Goal: Information Seeking & Learning: Learn about a topic

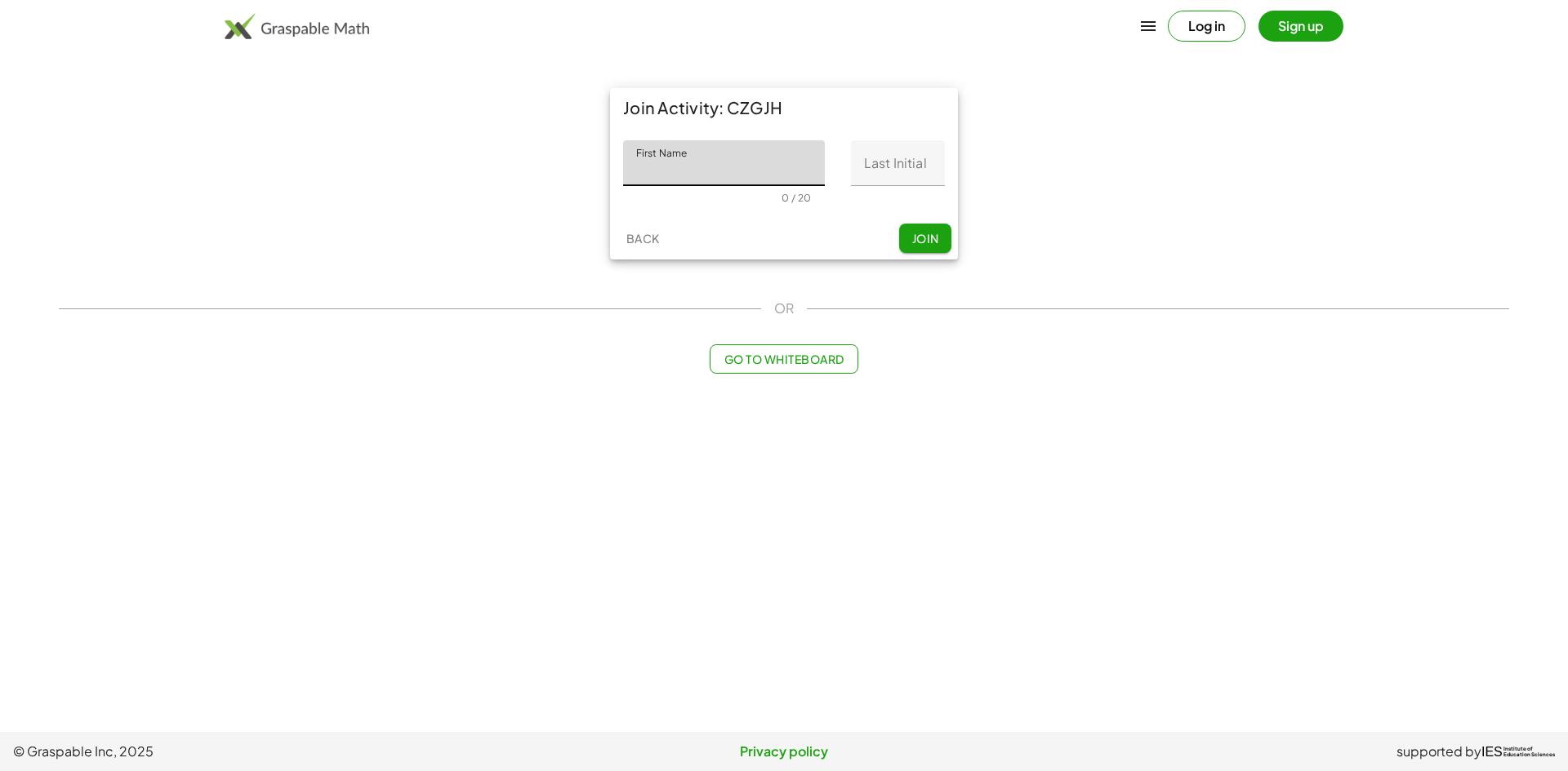
click at [673, 172] on input "First Name" at bounding box center [723, 162] width 202 height 46
type input "**********"
click at [872, 183] on input "Last Initial" at bounding box center [898, 162] width 94 height 46
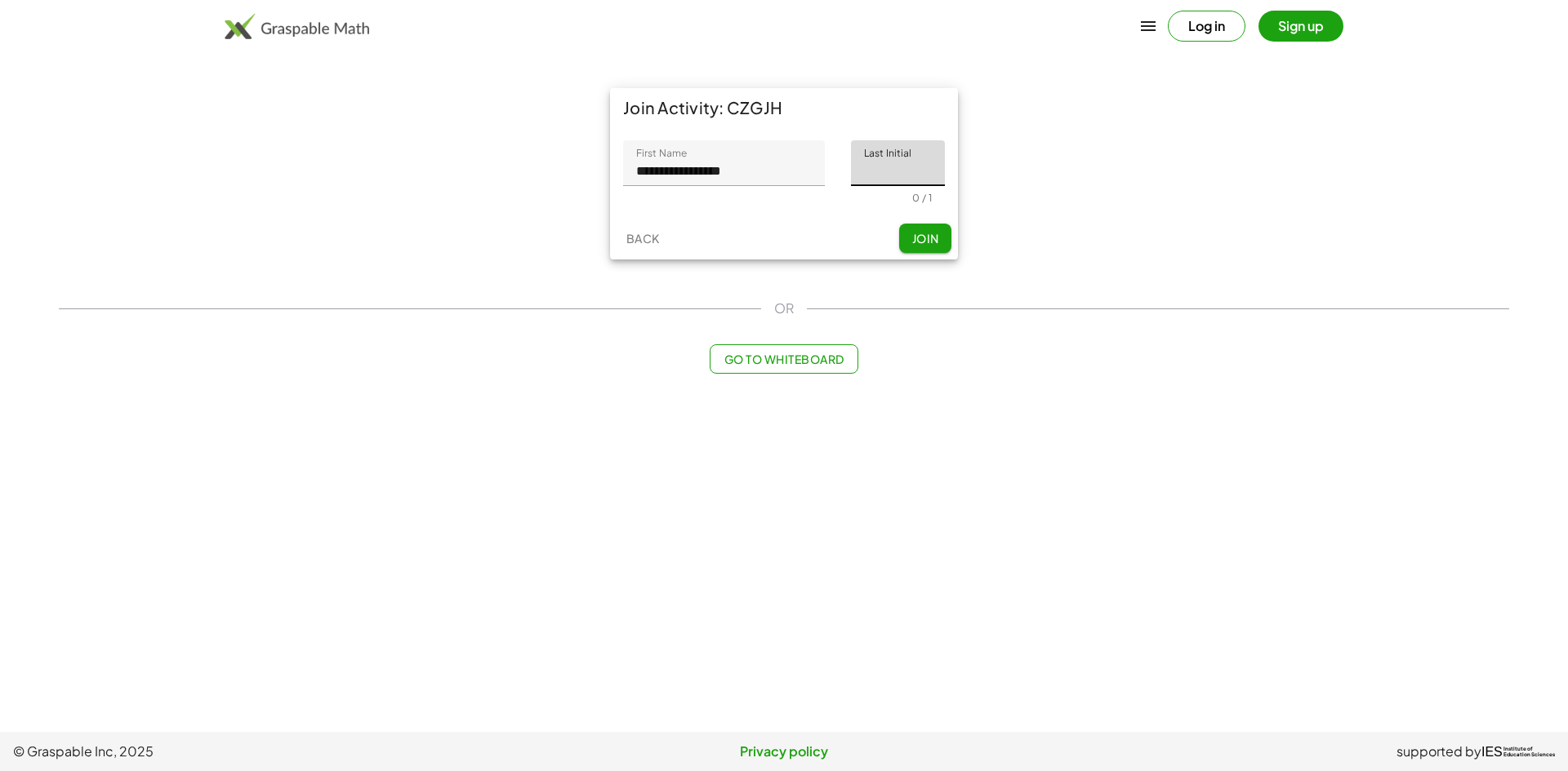
type input "*"
click at [906, 230] on button "Join" at bounding box center [925, 238] width 53 height 29
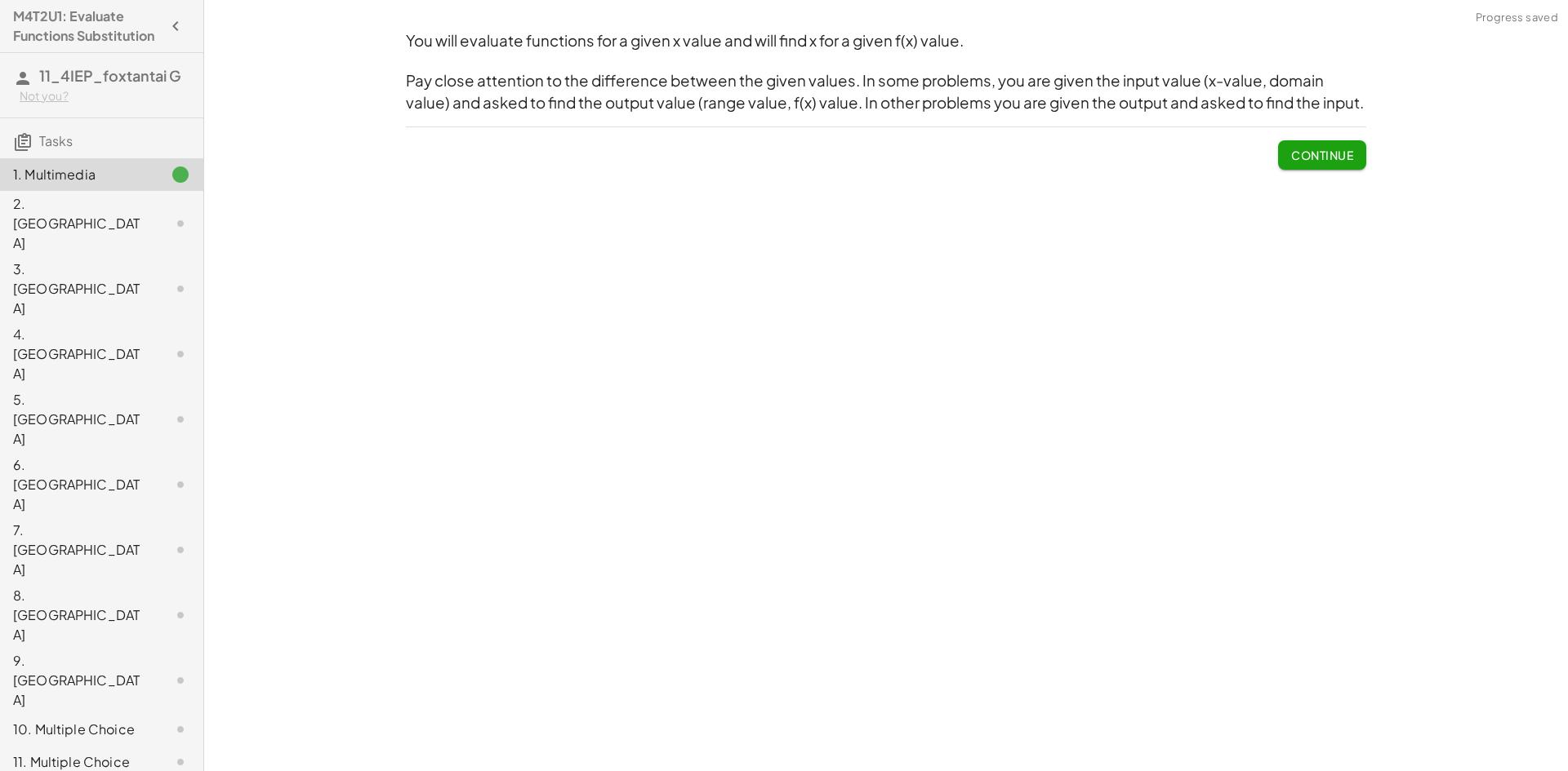
click at [1289, 163] on button "Continue" at bounding box center [1322, 154] width 88 height 29
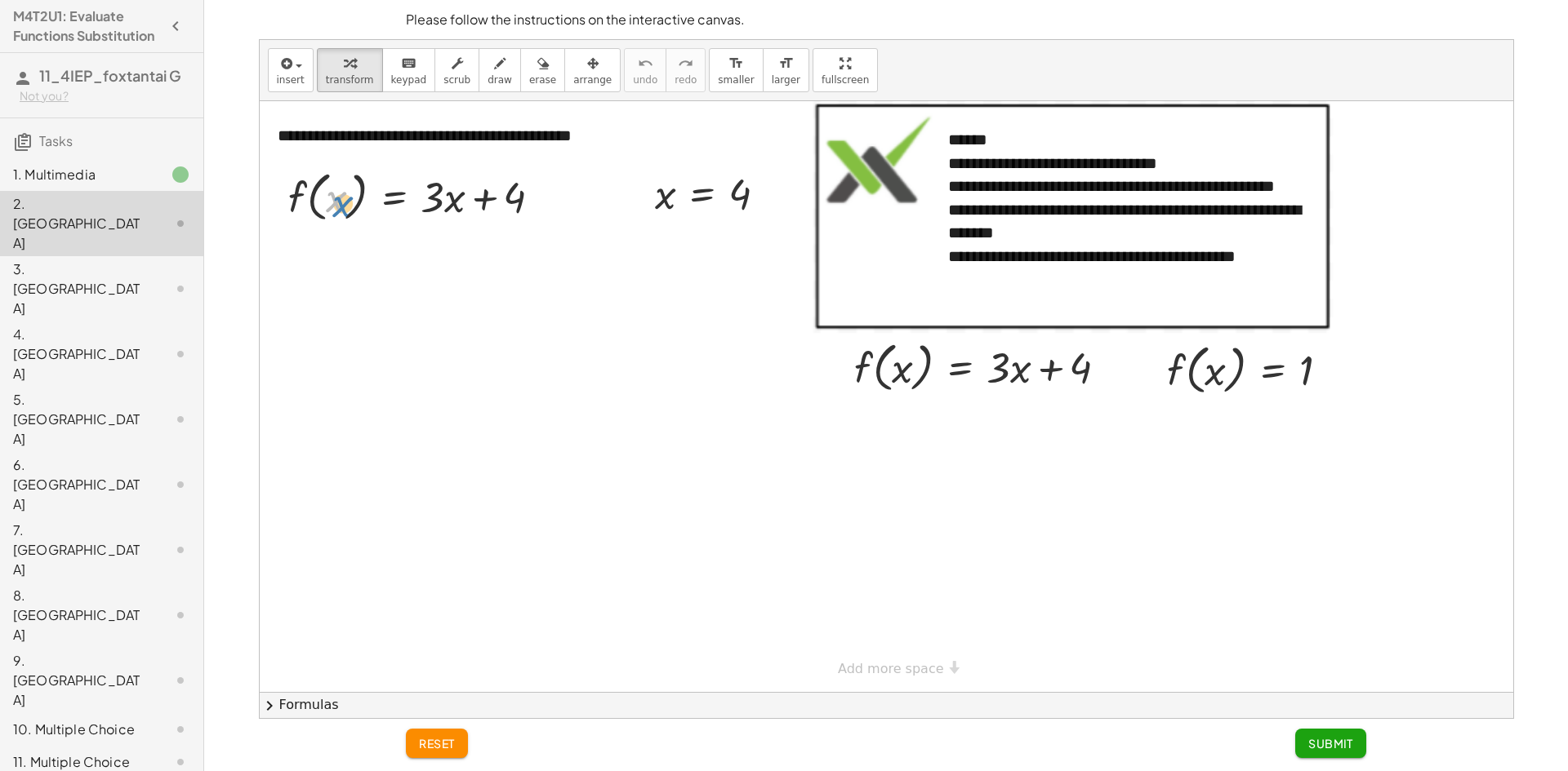
drag, startPoint x: 328, startPoint y: 197, endPoint x: 369, endPoint y: 212, distance: 43.7
click at [331, 202] on div at bounding box center [421, 196] width 283 height 62
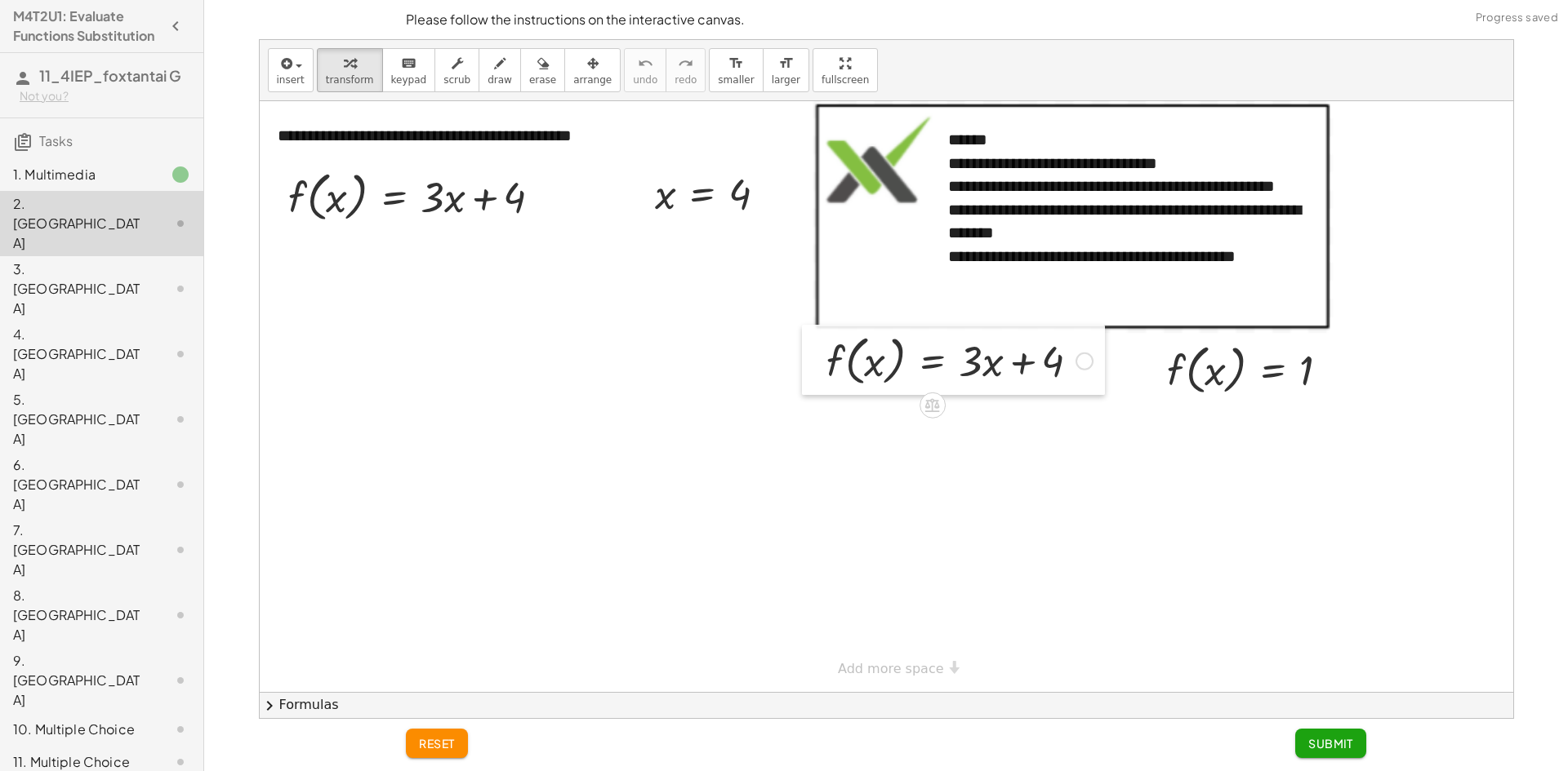
drag, startPoint x: 848, startPoint y: 363, endPoint x: 821, endPoint y: 357, distance: 27.7
click at [821, 357] on div at bounding box center [815, 360] width 24 height 70
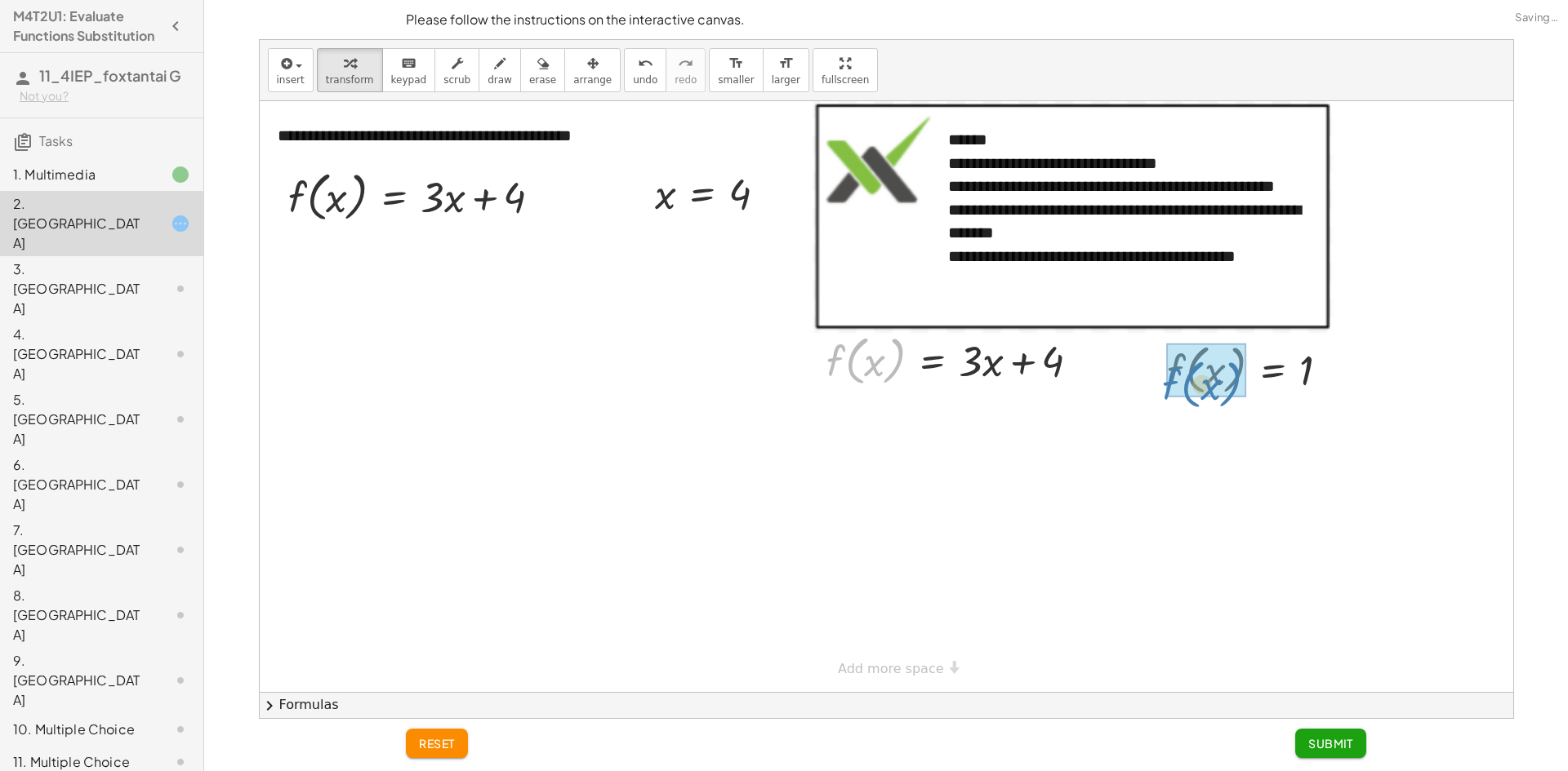
drag, startPoint x: 828, startPoint y: 360, endPoint x: 1166, endPoint y: 383, distance: 338.8
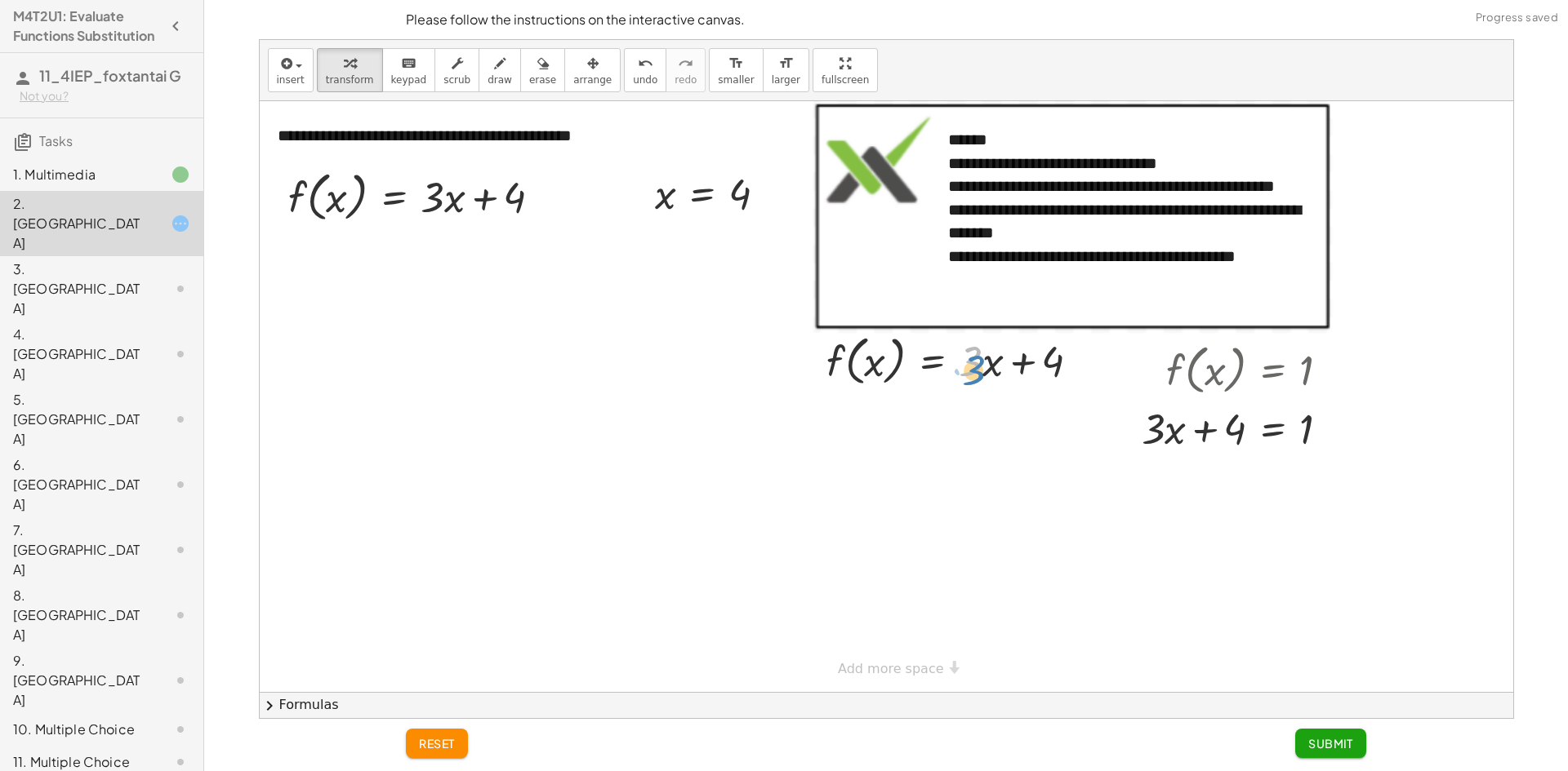
drag, startPoint x: 973, startPoint y: 362, endPoint x: 976, endPoint y: 370, distance: 8.5
click at [976, 370] on div at bounding box center [959, 360] width 283 height 62
drag, startPoint x: 996, startPoint y: 370, endPoint x: 938, endPoint y: 360, distance: 58.9
click at [1001, 373] on div at bounding box center [959, 360] width 283 height 62
drag, startPoint x: 892, startPoint y: 365, endPoint x: 1217, endPoint y: 352, distance: 325.3
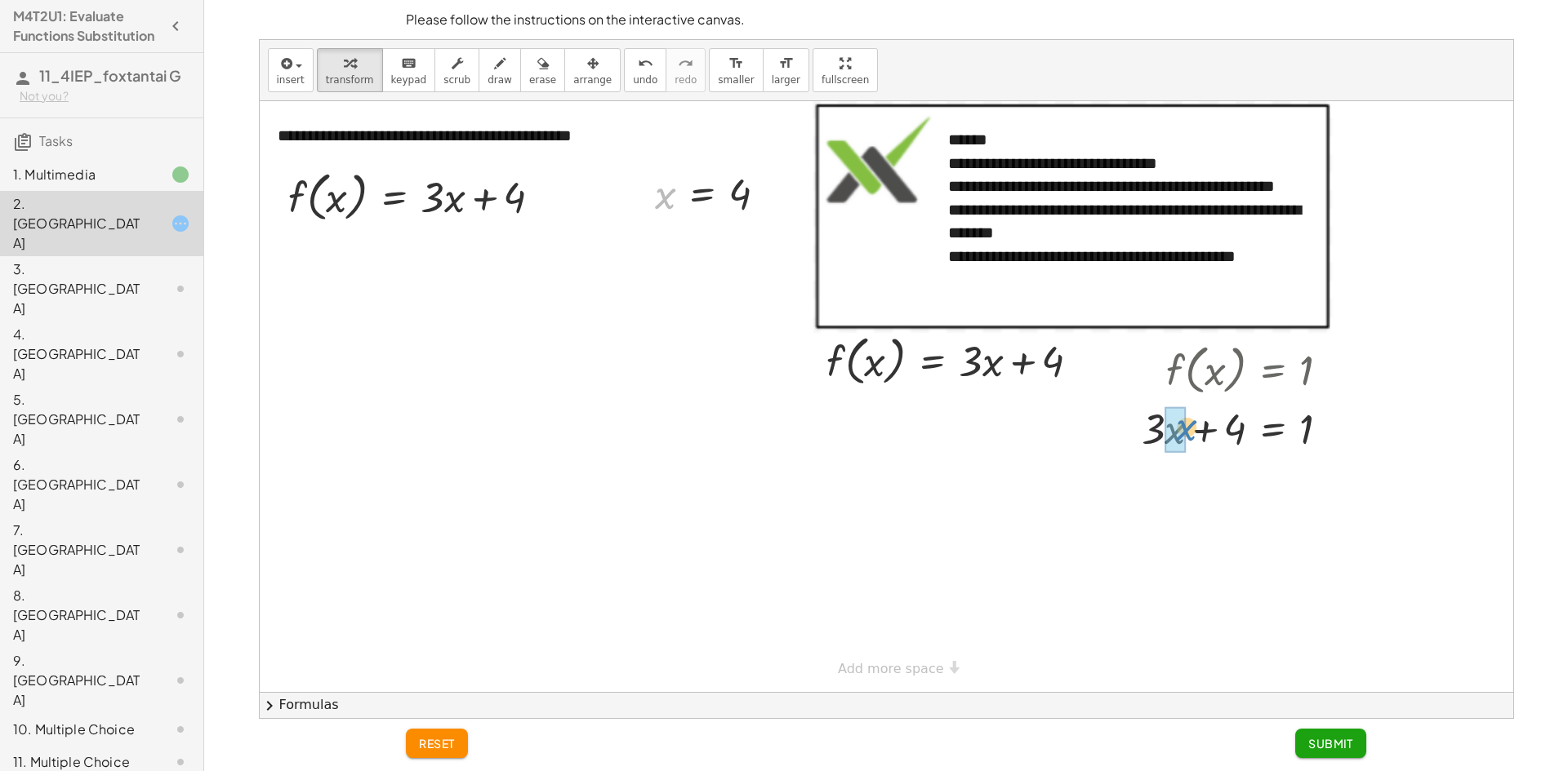
drag, startPoint x: 657, startPoint y: 199, endPoint x: 1164, endPoint y: 427, distance: 555.9
drag, startPoint x: 659, startPoint y: 200, endPoint x: 979, endPoint y: 365, distance: 360.0
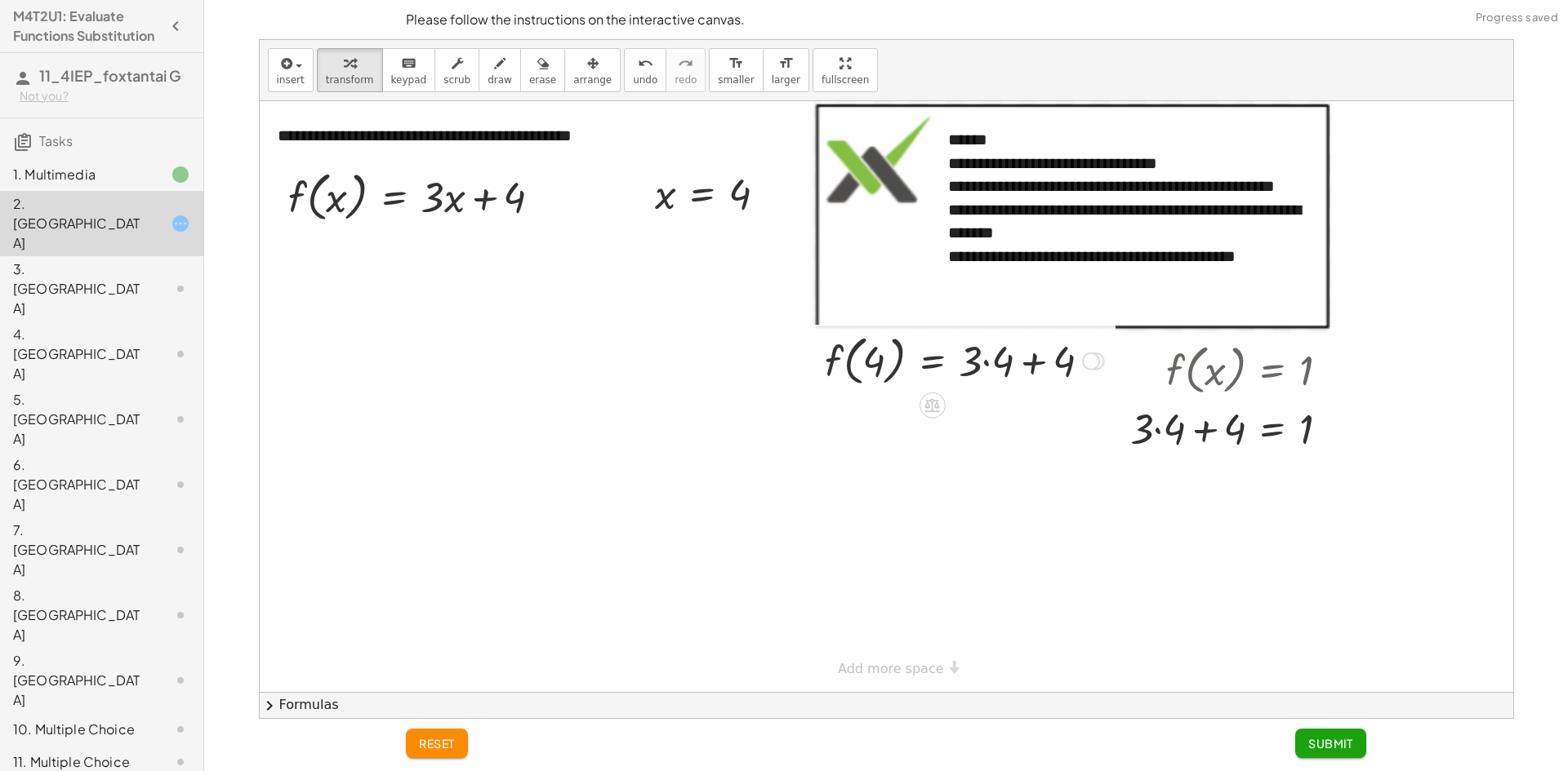
click at [858, 361] on div at bounding box center [964, 360] width 296 height 62
click at [1157, 428] on div at bounding box center [1235, 427] width 227 height 55
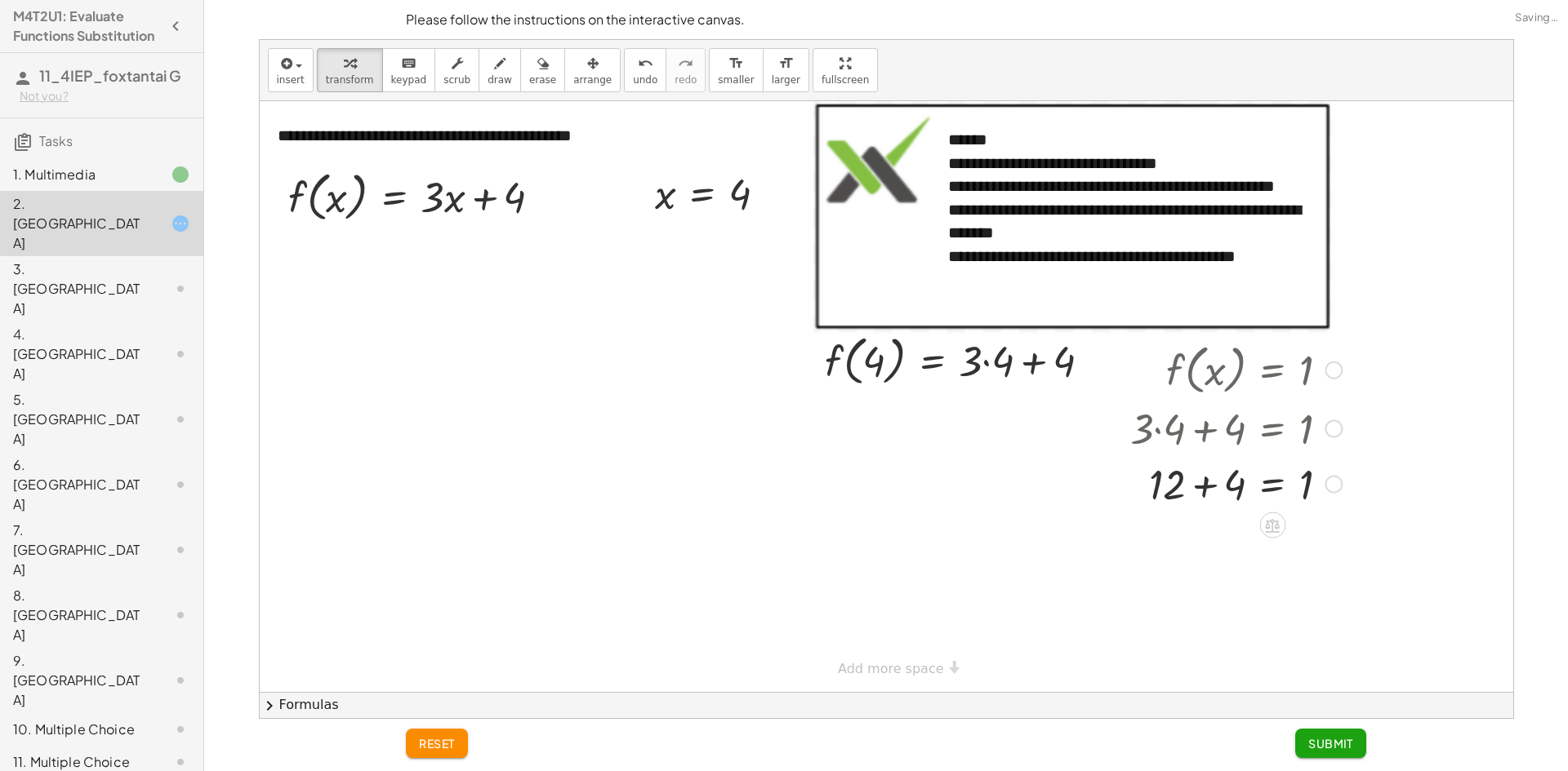
click at [1194, 482] on div at bounding box center [1235, 483] width 227 height 55
click at [1285, 542] on div at bounding box center [1235, 537] width 227 height 54
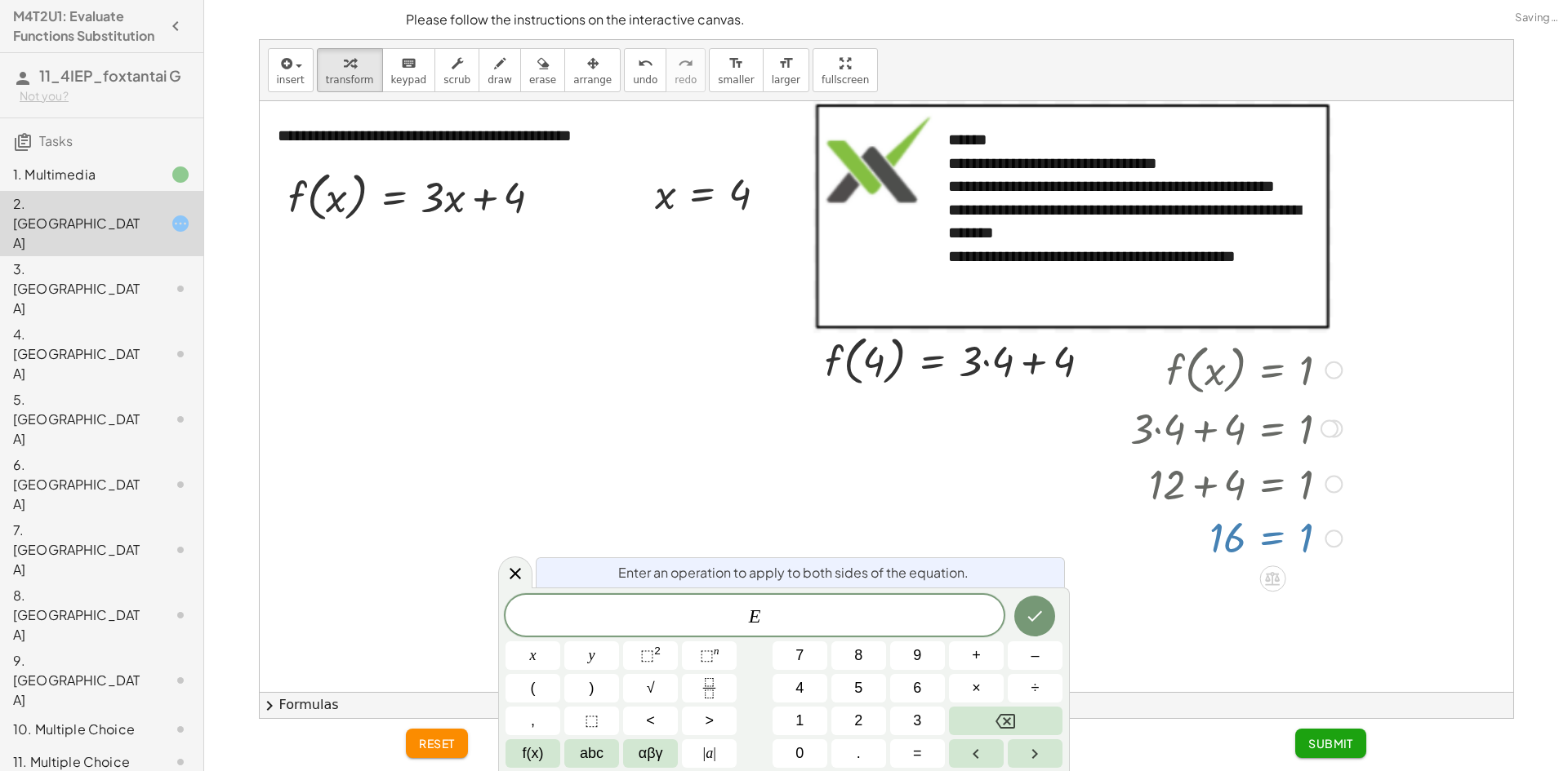
click at [1029, 527] on div at bounding box center [886, 396] width 1253 height 591
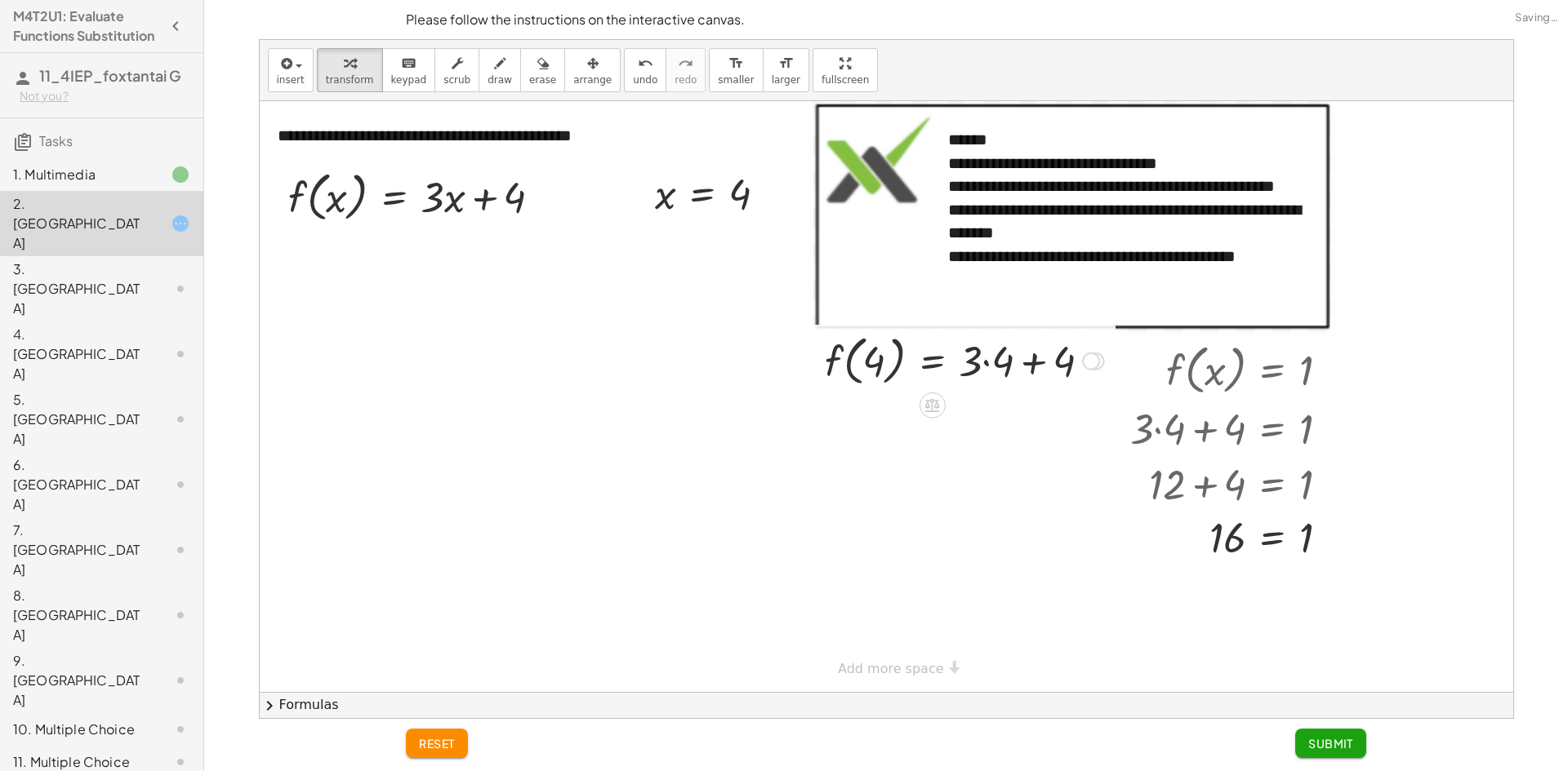
click at [980, 365] on div at bounding box center [964, 360] width 296 height 62
click at [1024, 364] on div at bounding box center [964, 360] width 296 height 62
click at [1003, 364] on div at bounding box center [964, 360] width 296 height 62
click at [994, 362] on div at bounding box center [955, 360] width 276 height 62
click at [1009, 363] on div at bounding box center [964, 360] width 296 height 62
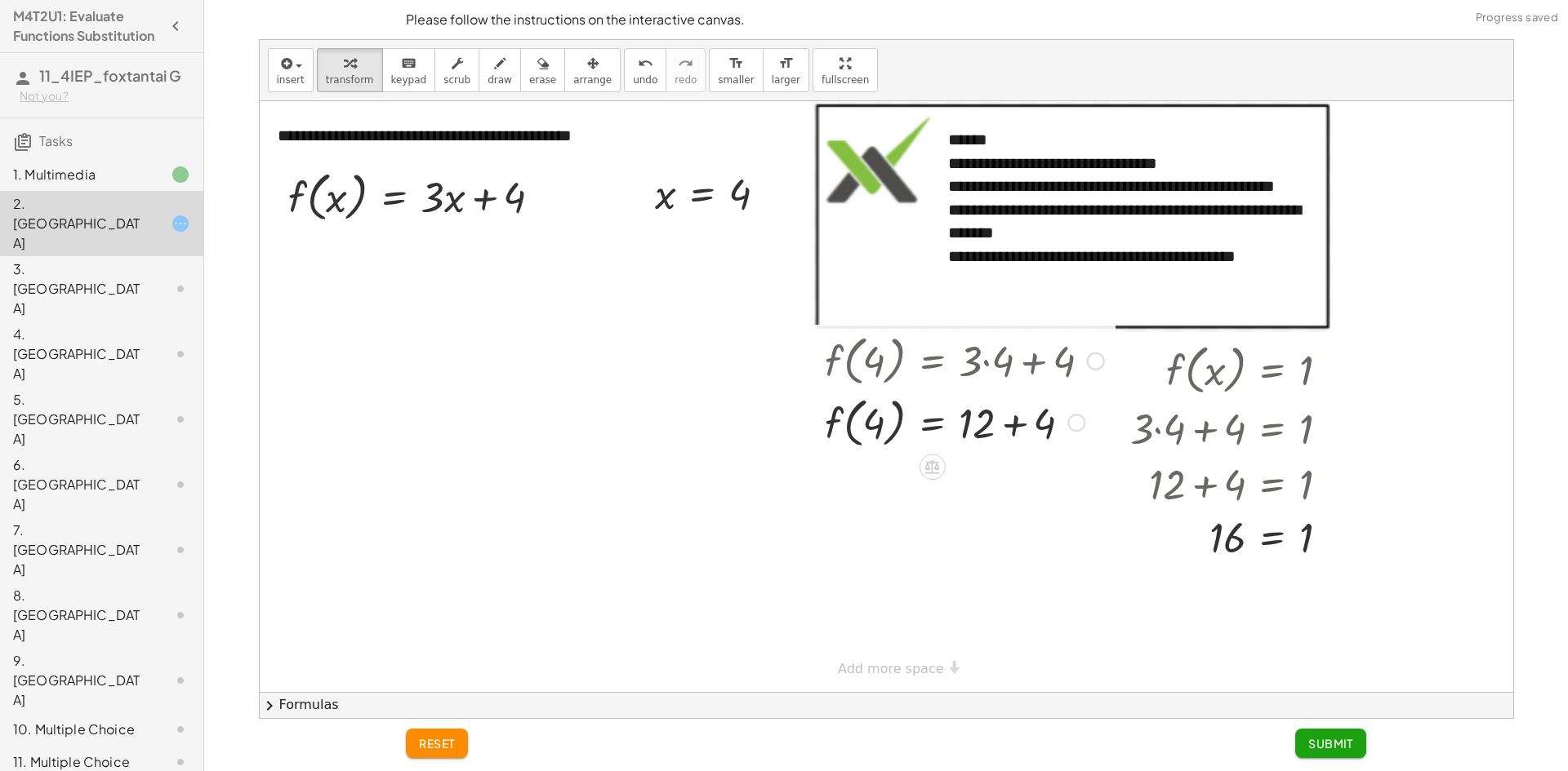
click at [1020, 427] on div at bounding box center [964, 422] width 296 height 62
click at [872, 430] on div at bounding box center [964, 422] width 296 height 62
click at [855, 428] on div at bounding box center [964, 422] width 296 height 62
click at [846, 427] on div at bounding box center [964, 422] width 296 height 62
drag, startPoint x: 1232, startPoint y: 538, endPoint x: 982, endPoint y: 429, distance: 272.7
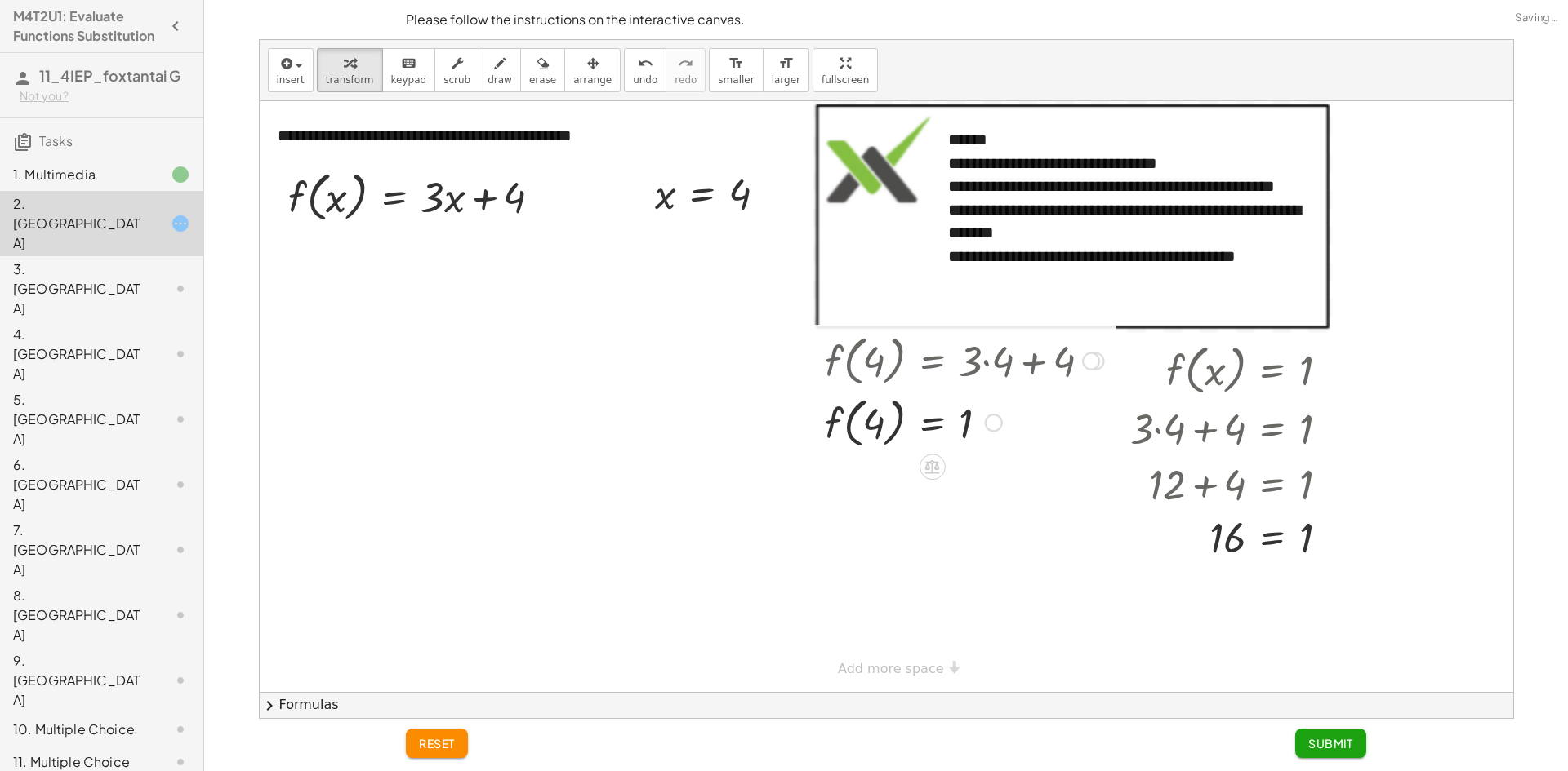
click at [936, 434] on div at bounding box center [964, 422] width 296 height 62
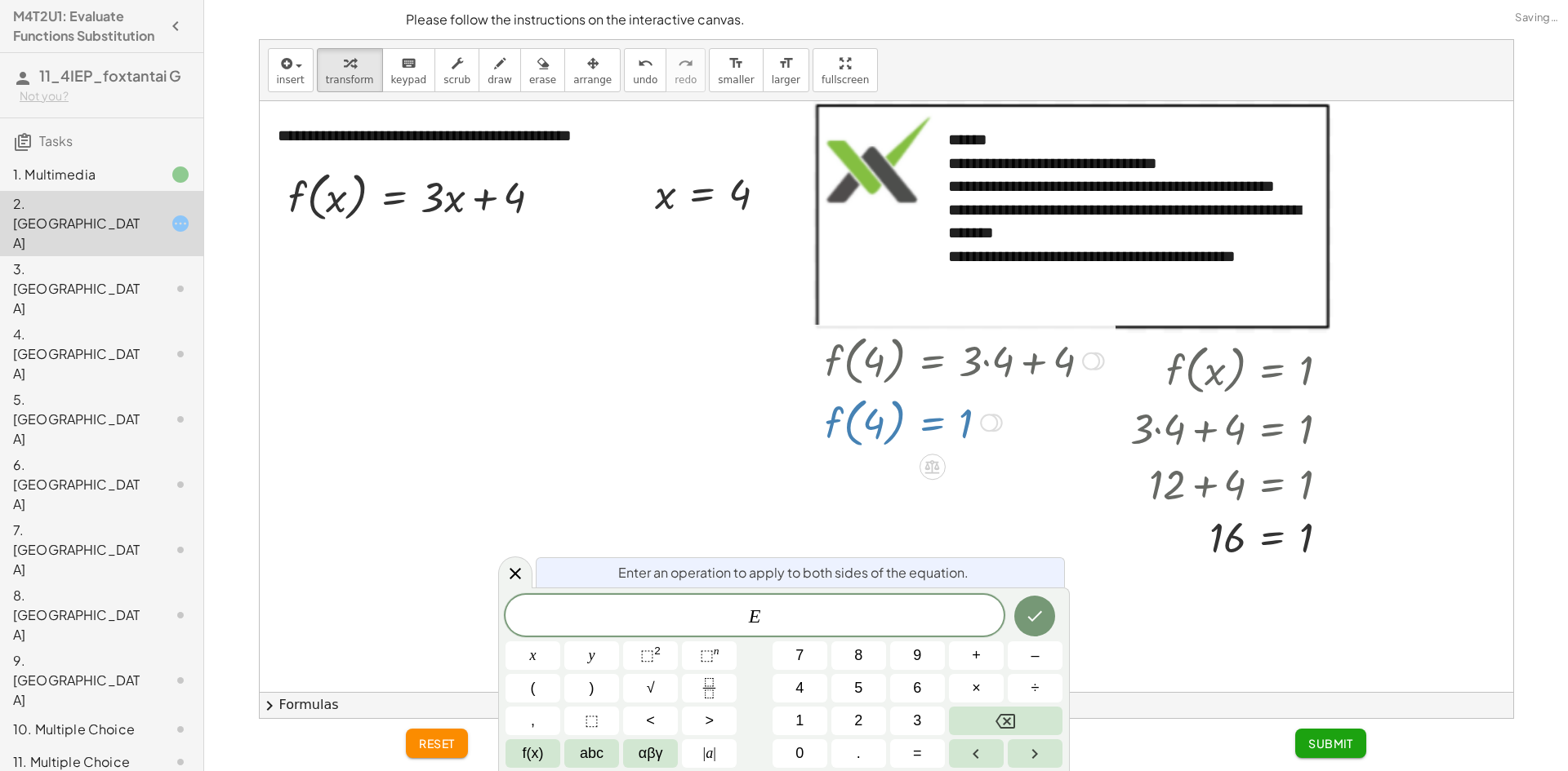
click at [796, 483] on div at bounding box center [886, 396] width 1253 height 591
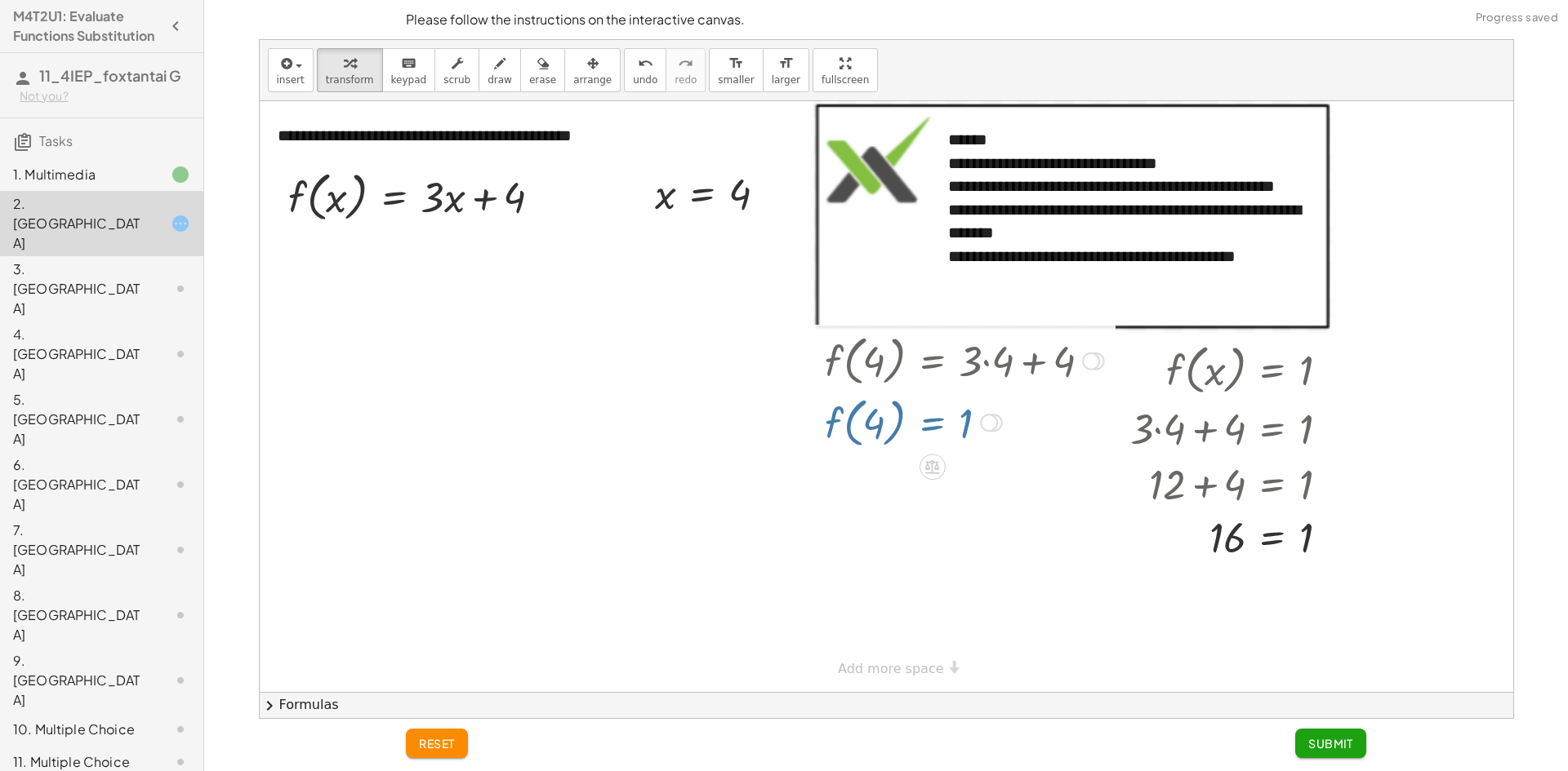
click at [840, 435] on div at bounding box center [964, 422] width 296 height 62
click at [1296, 745] on button "Submit" at bounding box center [1331, 743] width 71 height 29
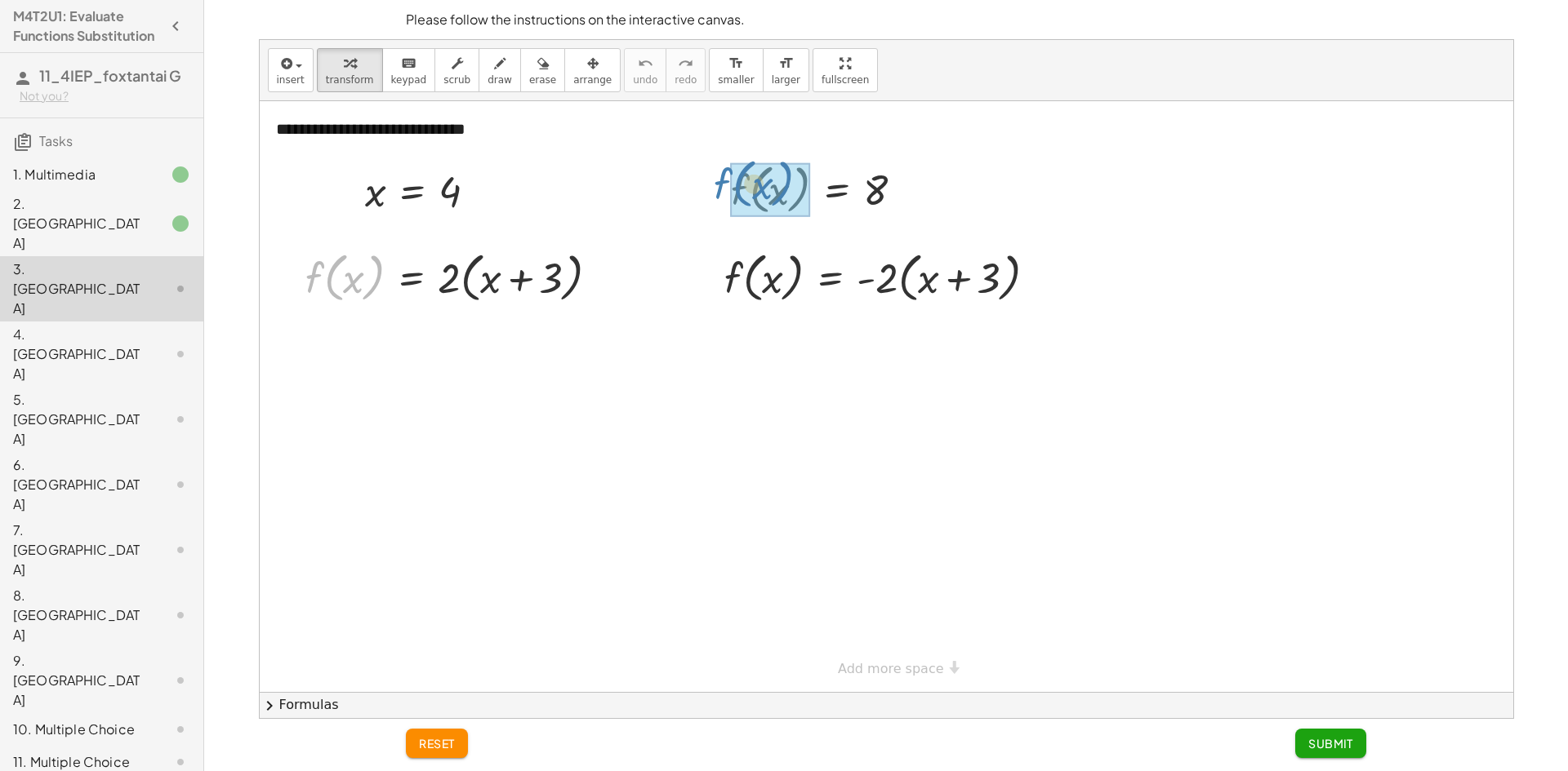
drag, startPoint x: 341, startPoint y: 282, endPoint x: 727, endPoint y: 203, distance: 394.0
drag, startPoint x: 346, startPoint y: 279, endPoint x: 338, endPoint y: 274, distance: 9.4
click at [357, 281] on div at bounding box center [458, 277] width 322 height 62
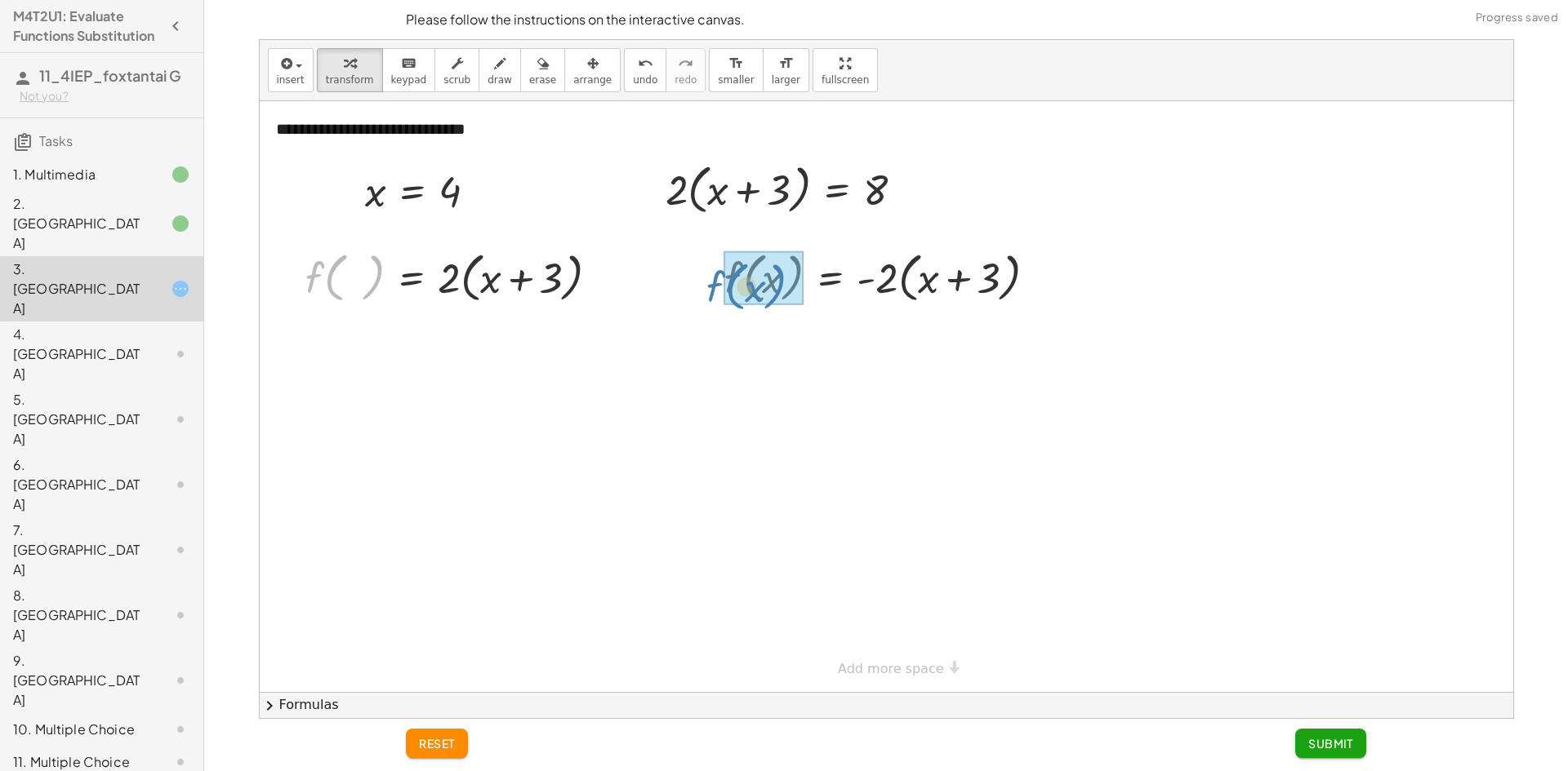
drag, startPoint x: 310, startPoint y: 277, endPoint x: 713, endPoint y: 285, distance: 403.1
click at [713, 285] on div "**********" at bounding box center [886, 396] width 1253 height 591
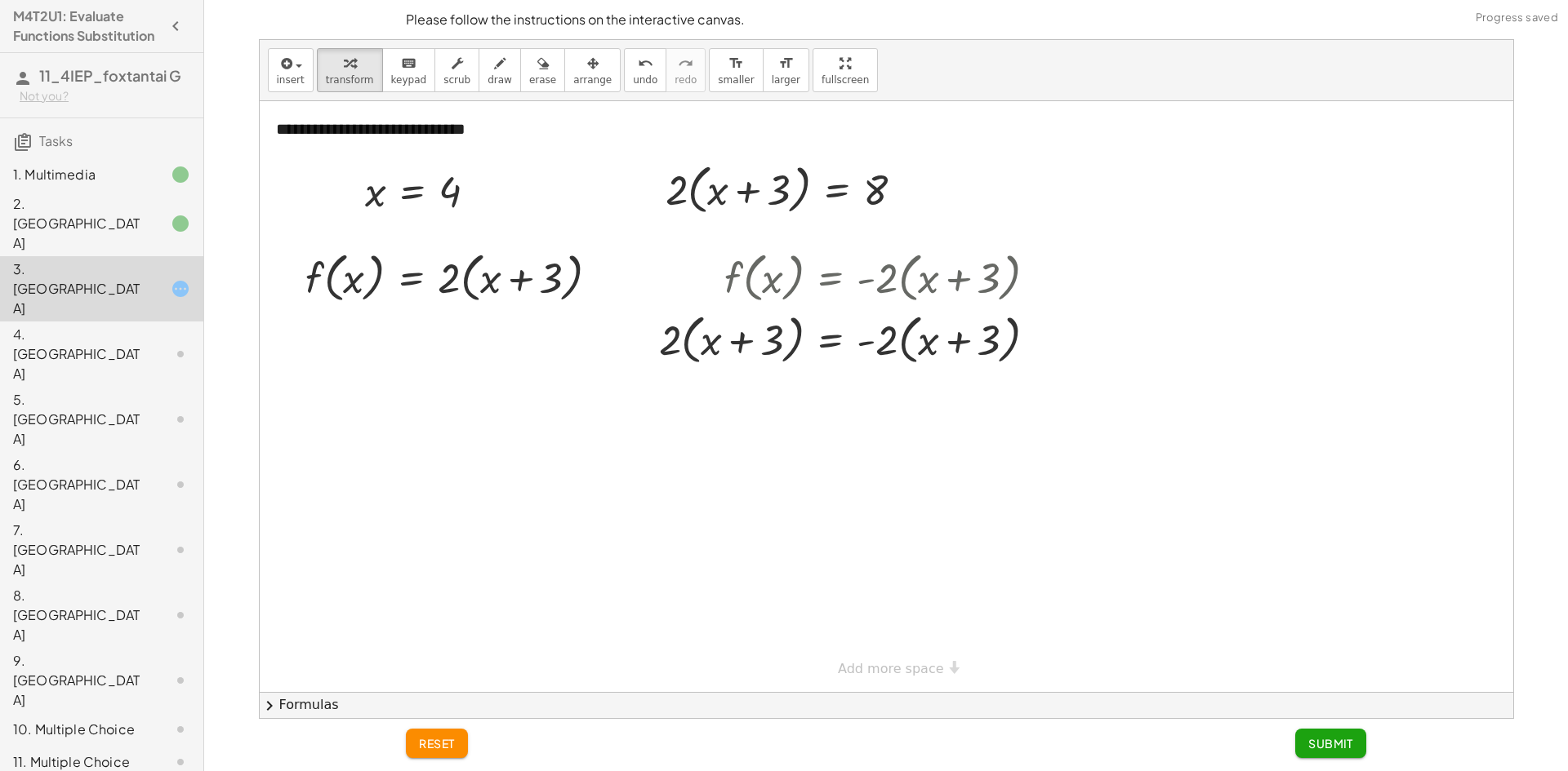
click at [145, 234] on div at bounding box center [167, 224] width 46 height 20
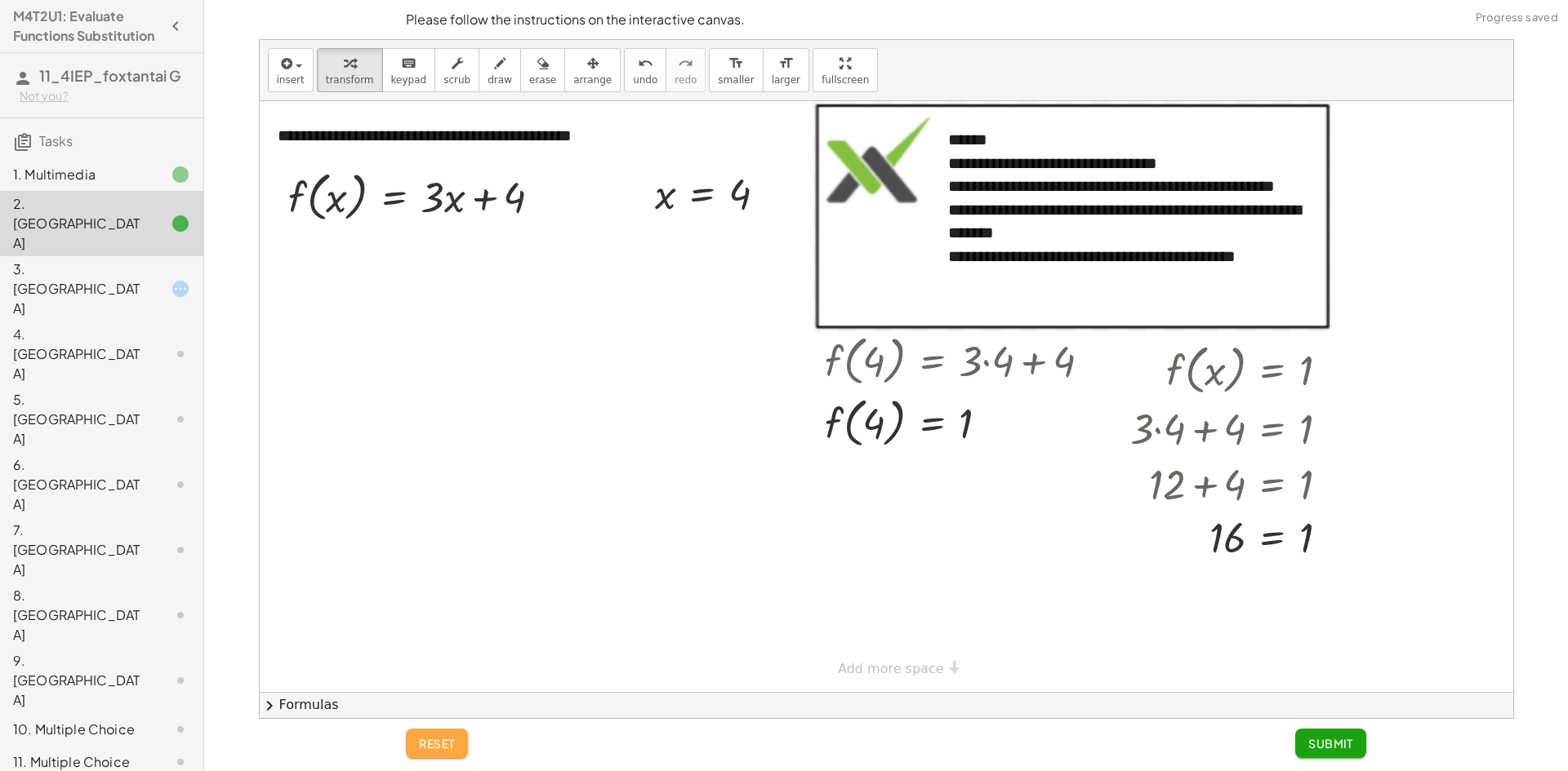
click at [457, 748] on button "reset" at bounding box center [437, 743] width 62 height 29
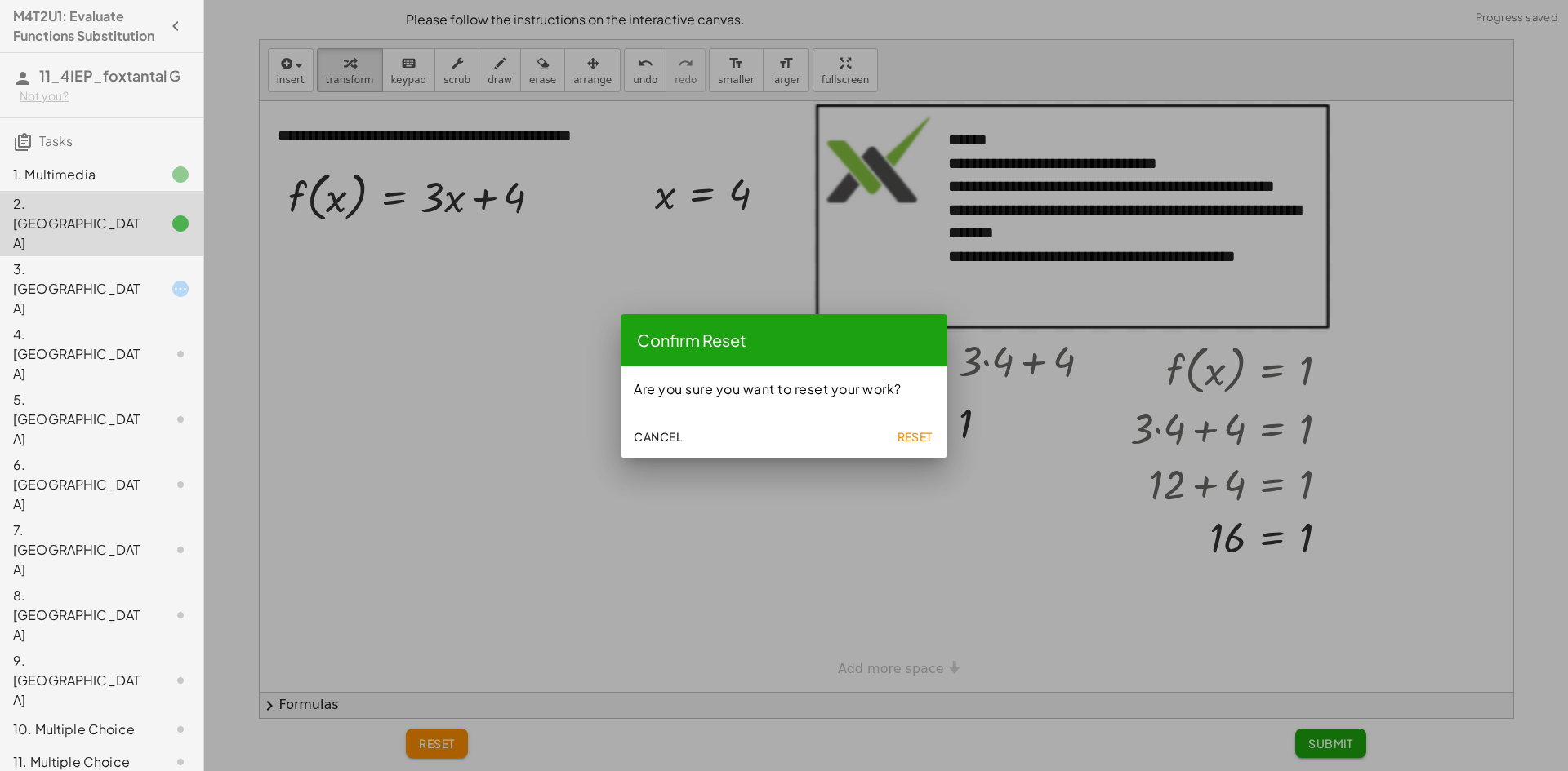
click at [895, 439] on button "Reset" at bounding box center [915, 436] width 53 height 29
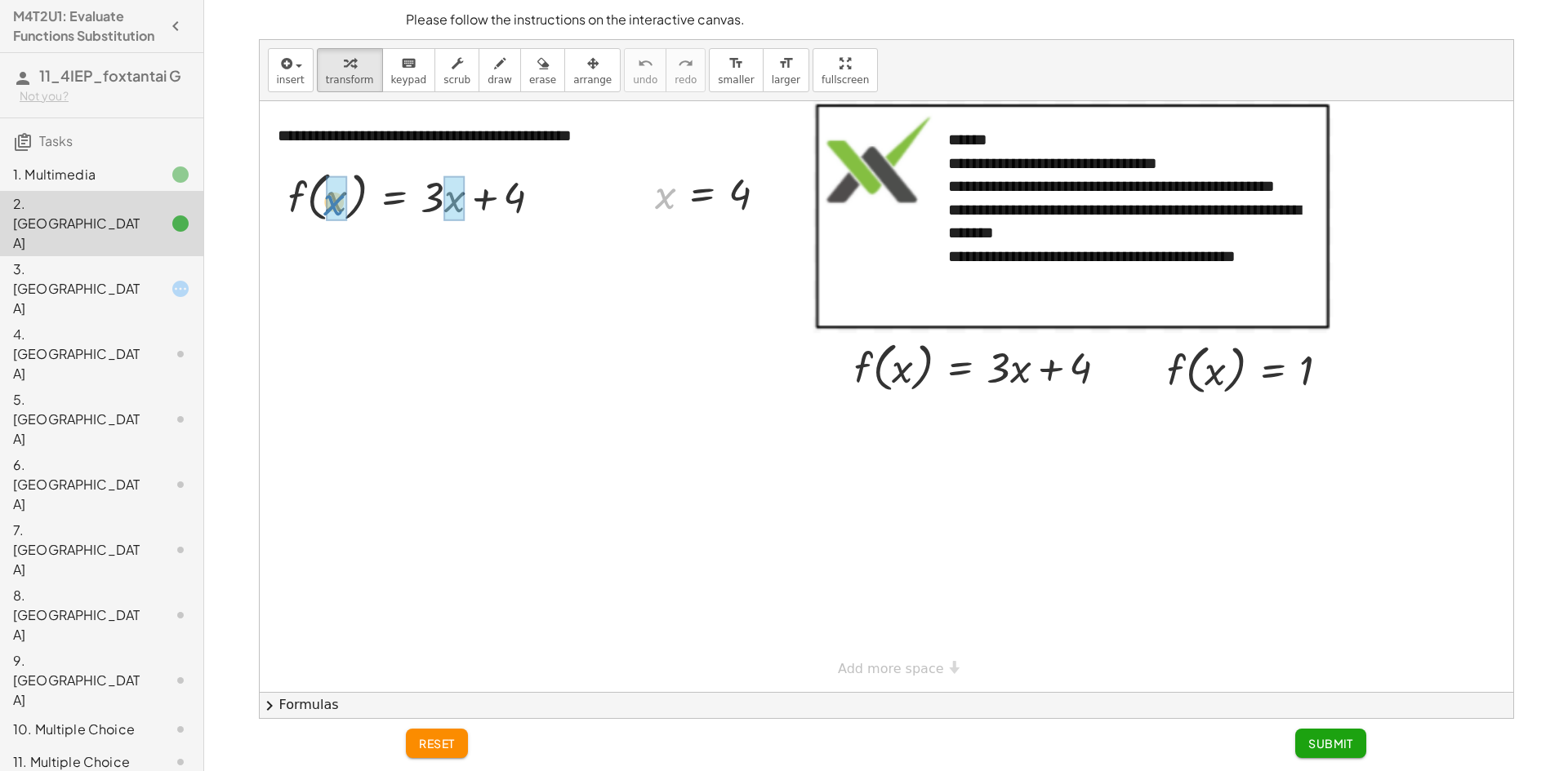
drag, startPoint x: 670, startPoint y: 205, endPoint x: 338, endPoint y: 212, distance: 332.1
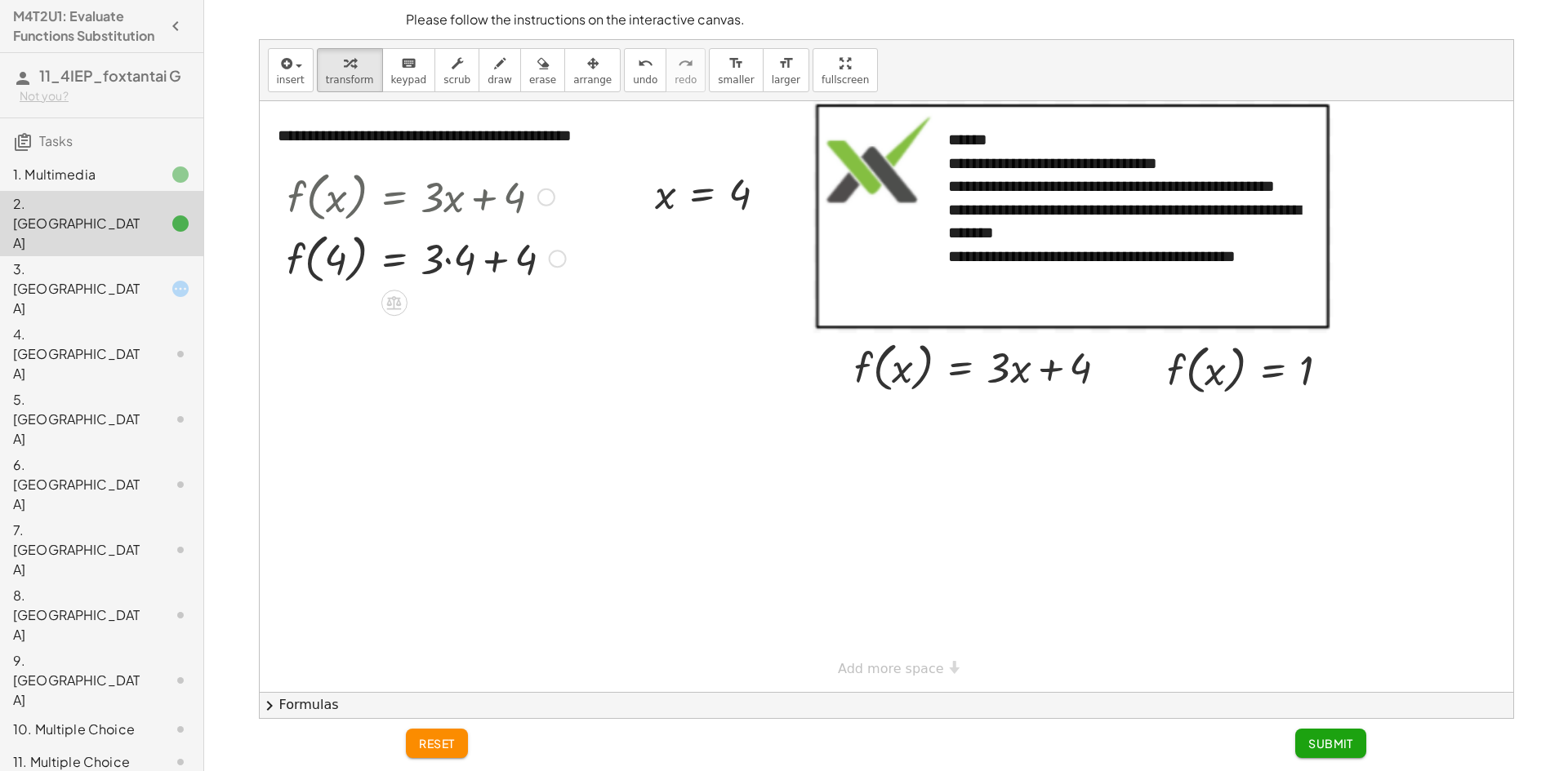
click at [447, 261] on div at bounding box center [426, 258] width 296 height 62
click at [480, 321] on div at bounding box center [426, 319] width 296 height 62
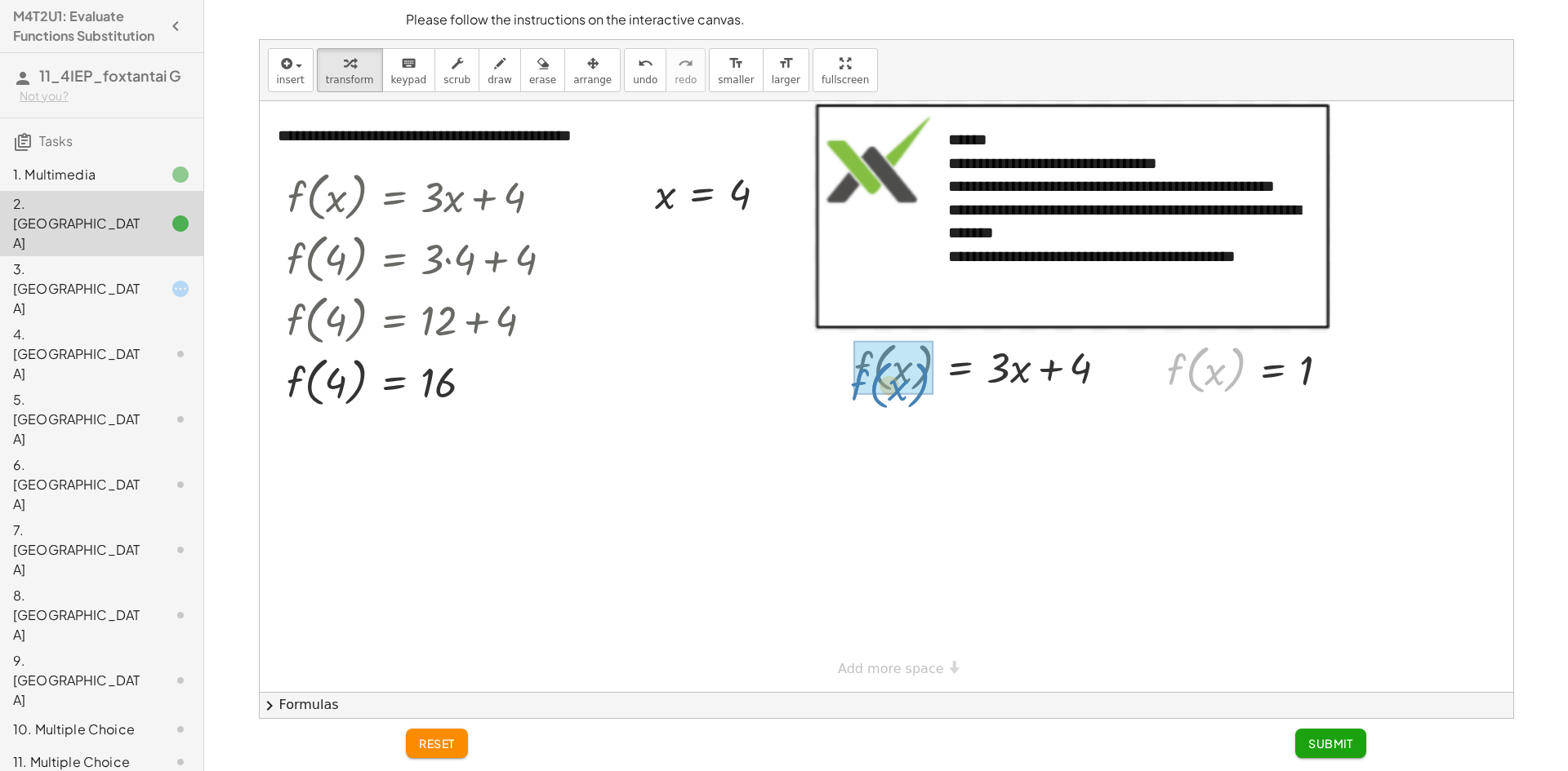
drag, startPoint x: 1169, startPoint y: 378, endPoint x: 862, endPoint y: 396, distance: 307.5
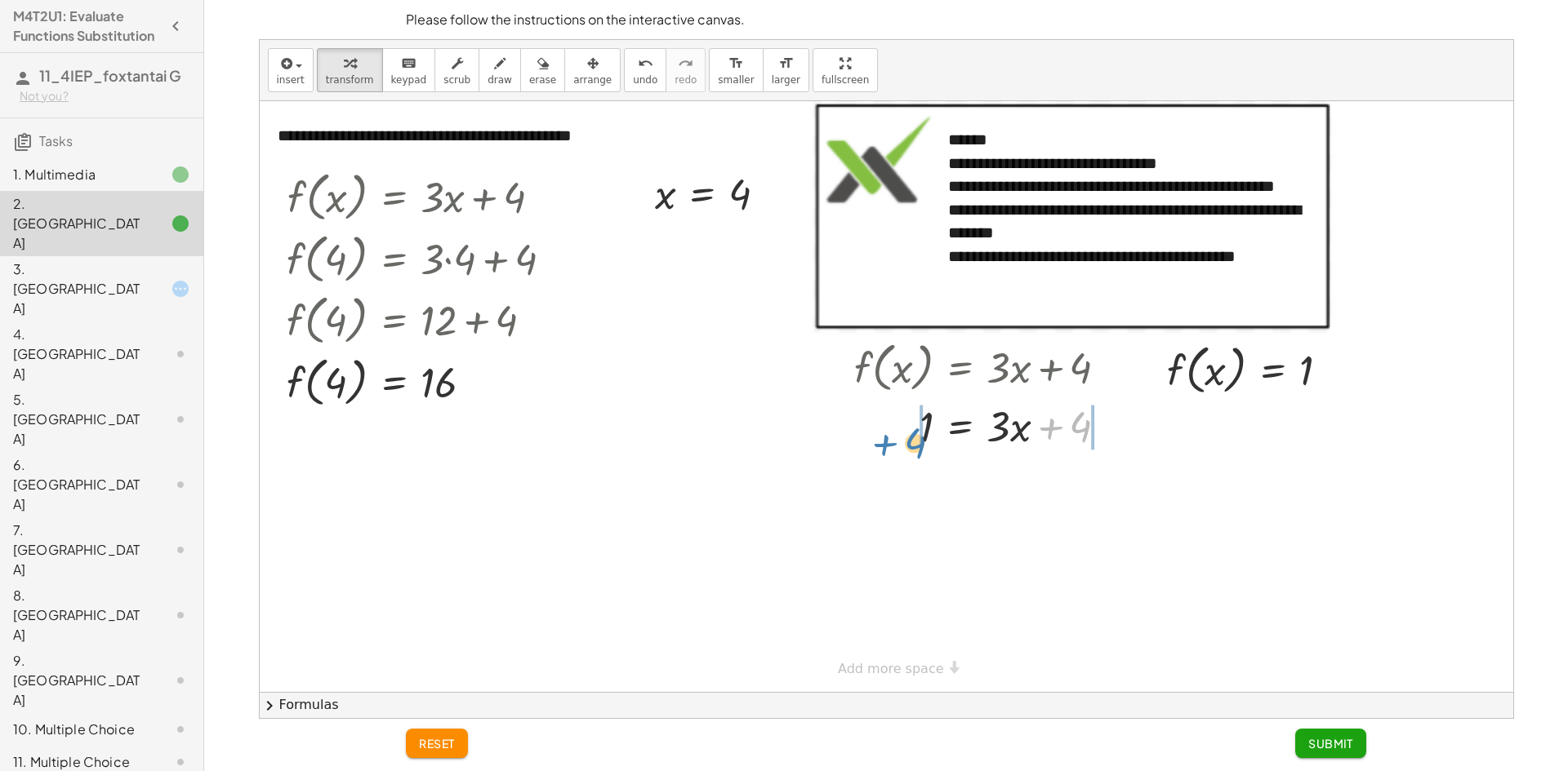
drag, startPoint x: 1044, startPoint y: 429, endPoint x: 877, endPoint y: 446, distance: 167.9
click at [877, 446] on div at bounding box center [986, 424] width 283 height 55
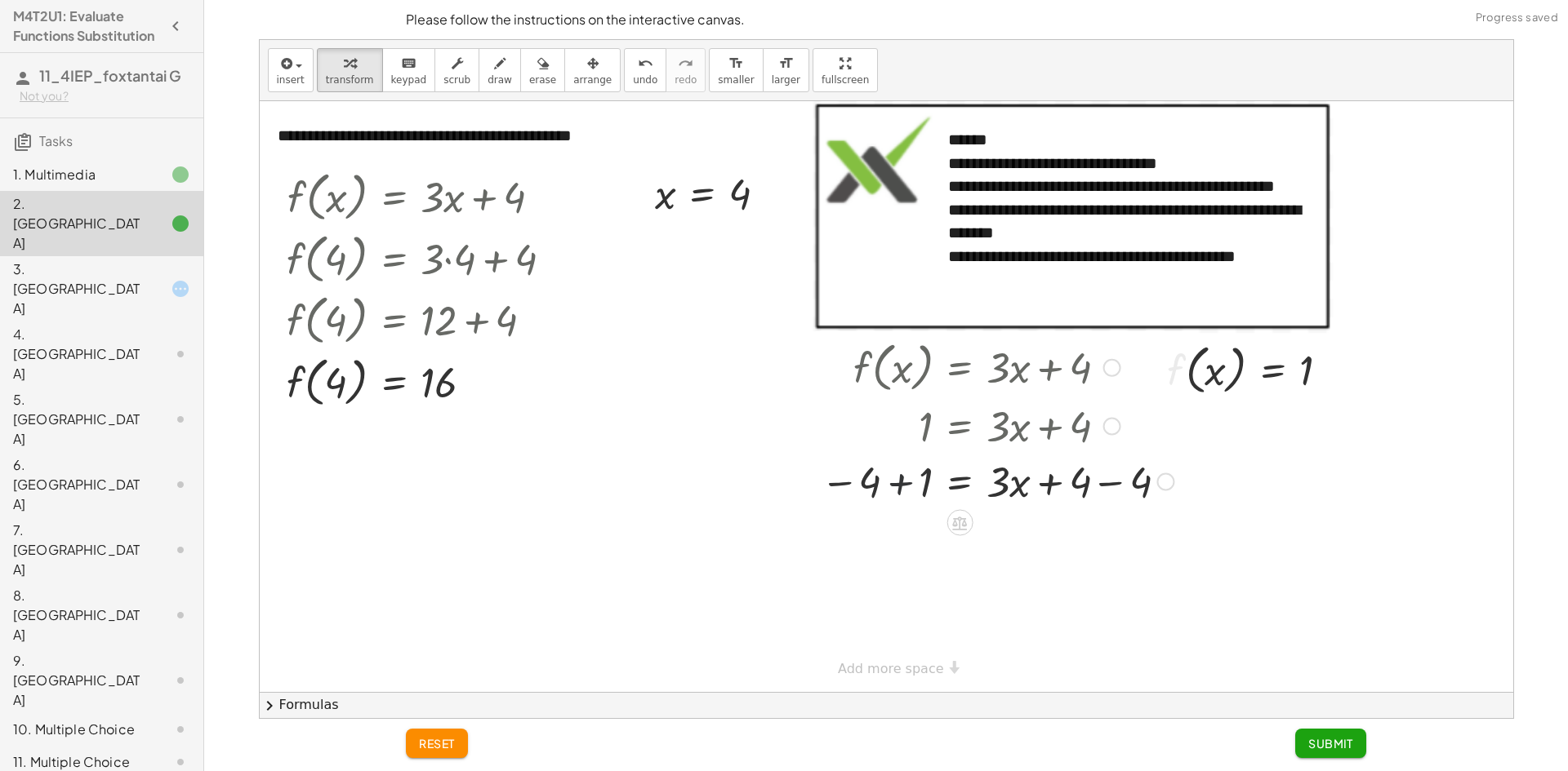
click at [901, 488] on div at bounding box center [997, 480] width 369 height 55
click at [1111, 538] on div at bounding box center [1001, 535] width 377 height 55
click at [1001, 532] on div at bounding box center [997, 535] width 369 height 55
drag, startPoint x: 1001, startPoint y: 530, endPoint x: 931, endPoint y: 563, distance: 77.4
click at [994, 607] on div at bounding box center [997, 604] width 369 height 82
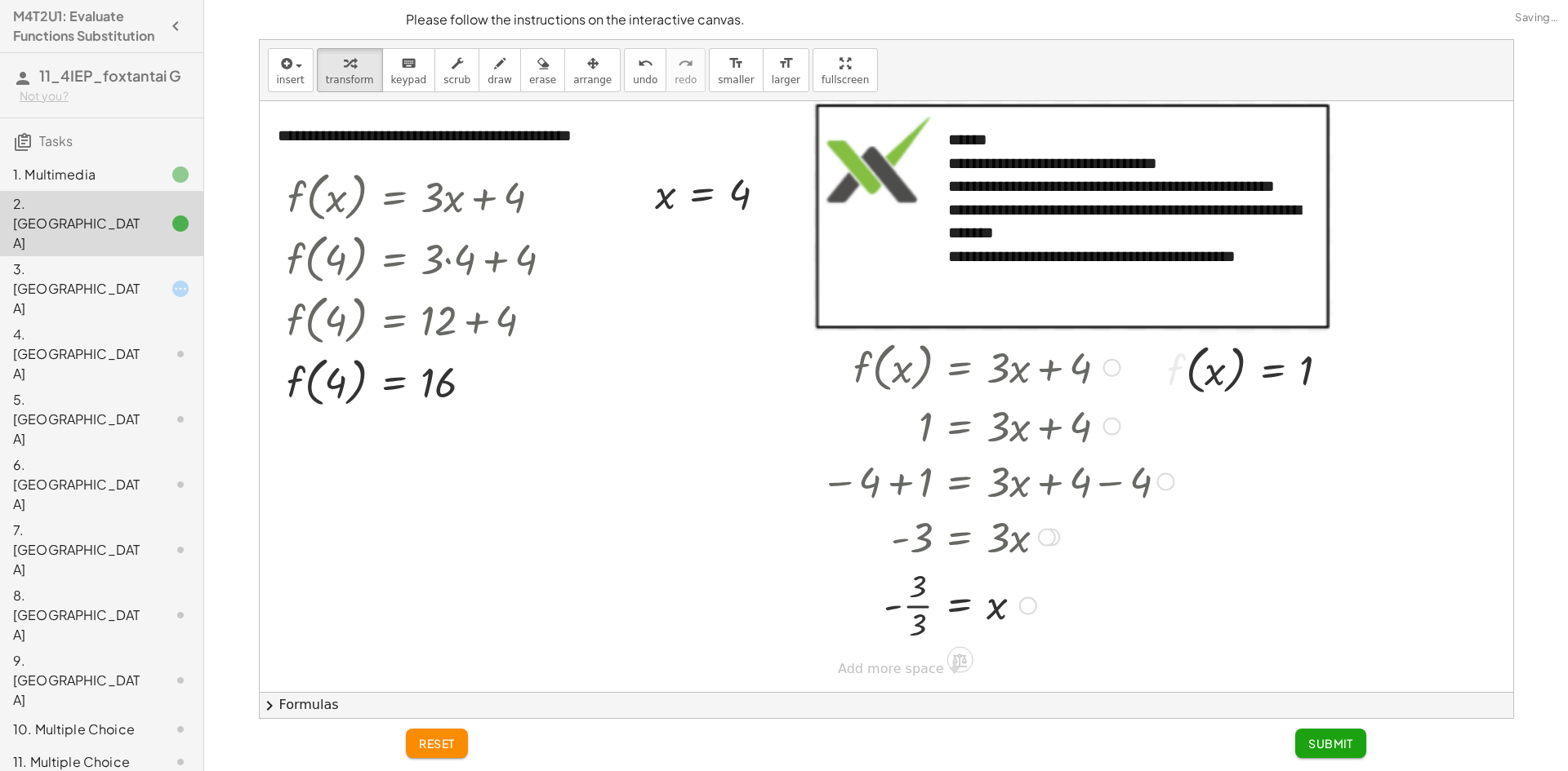
click at [914, 609] on div at bounding box center [997, 604] width 369 height 82
click at [890, 673] on div "**********" at bounding box center [886, 692] width 1253 height 1182
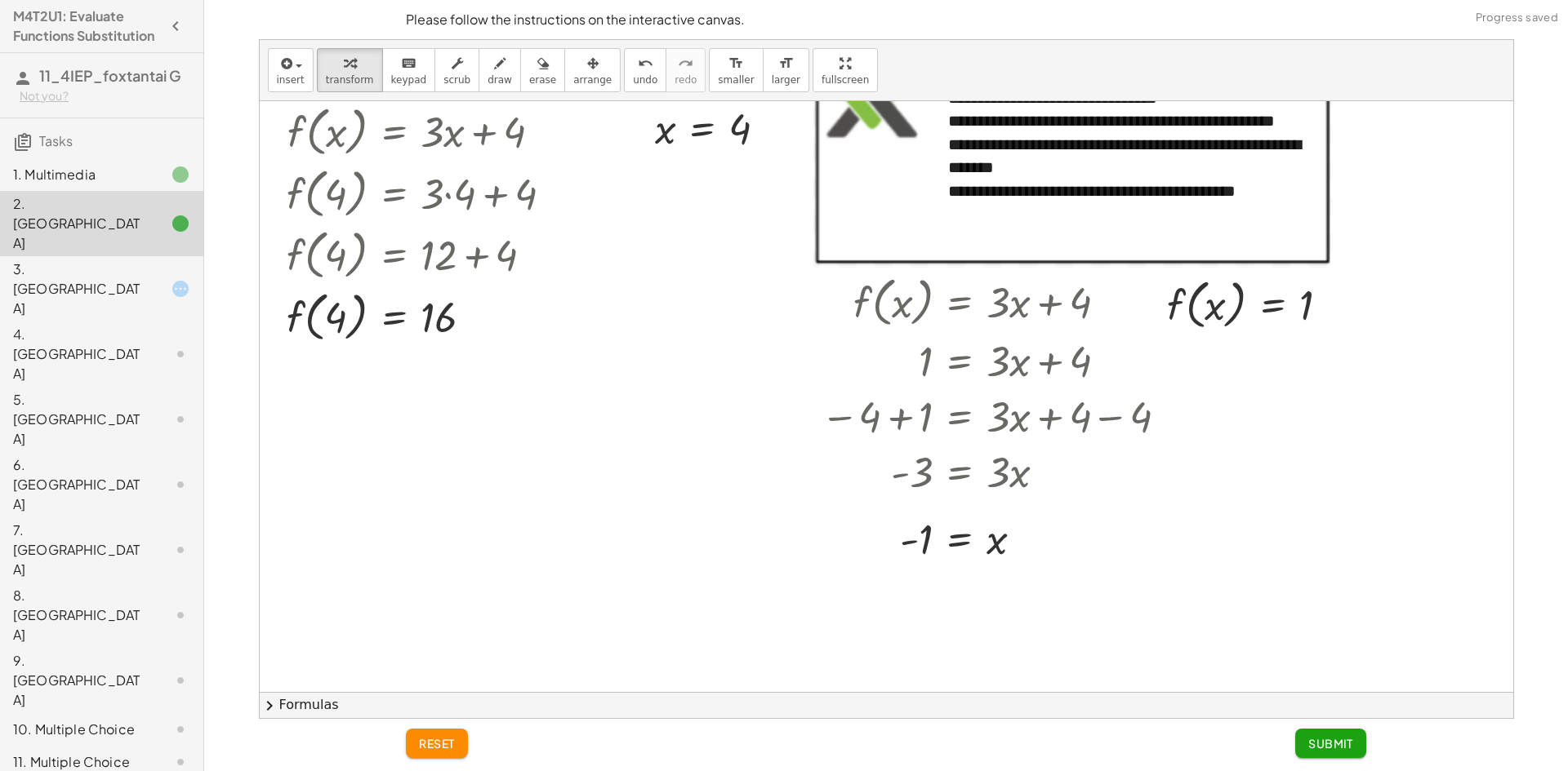
scroll to position [163, 0]
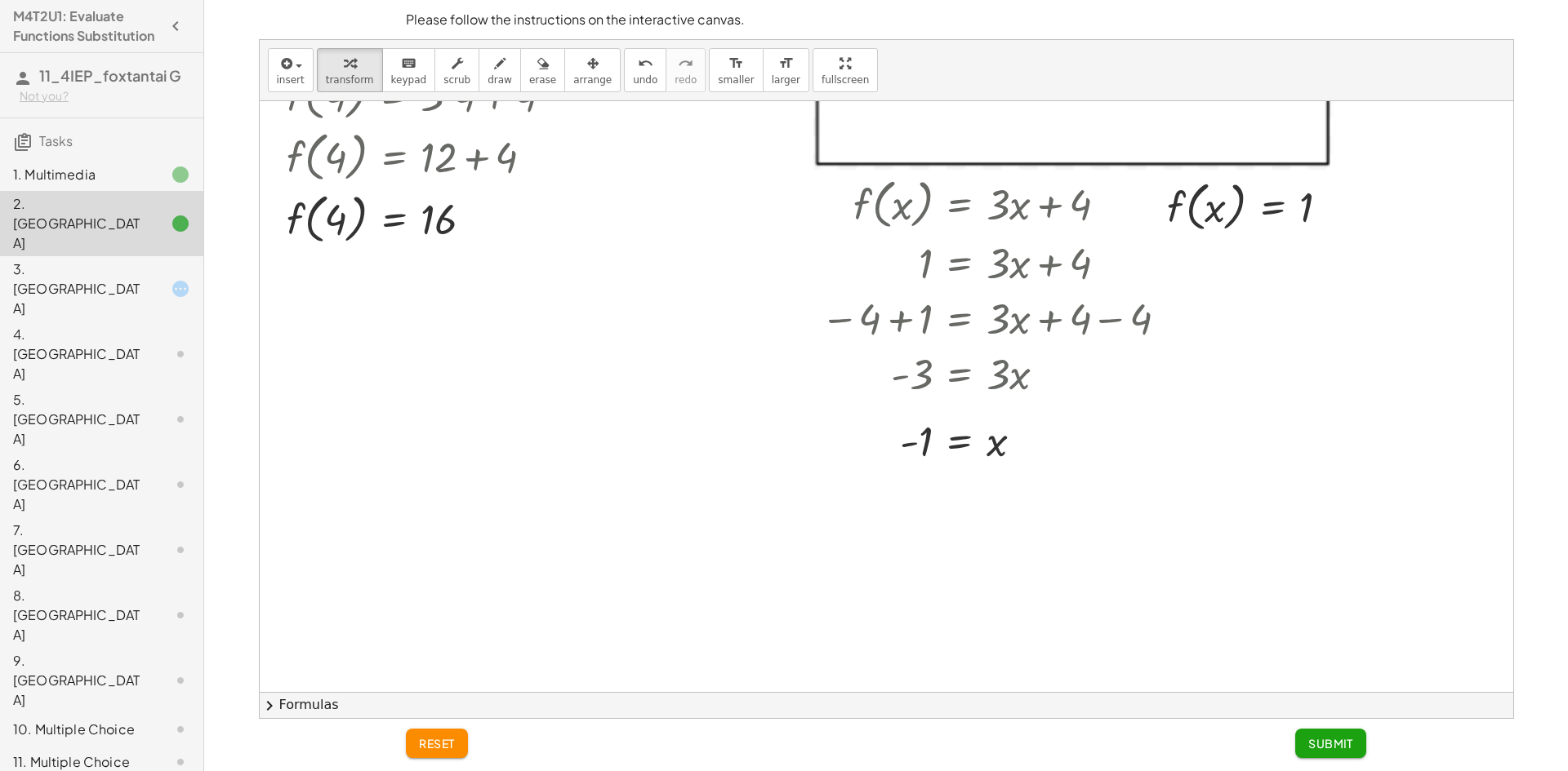
click at [1308, 745] on span "Submit" at bounding box center [1330, 744] width 45 height 15
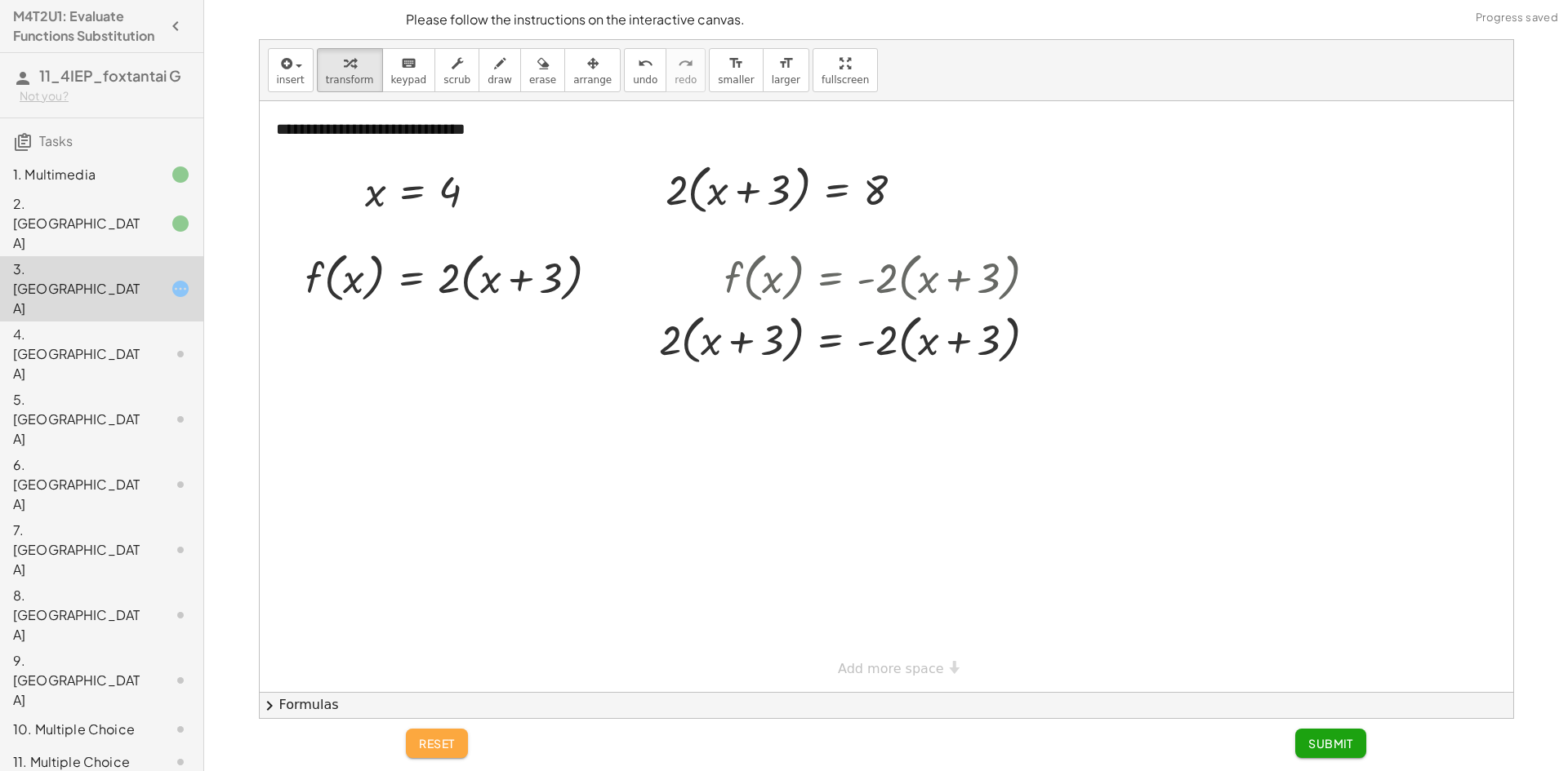
click at [423, 736] on span "reset" at bounding box center [437, 744] width 36 height 15
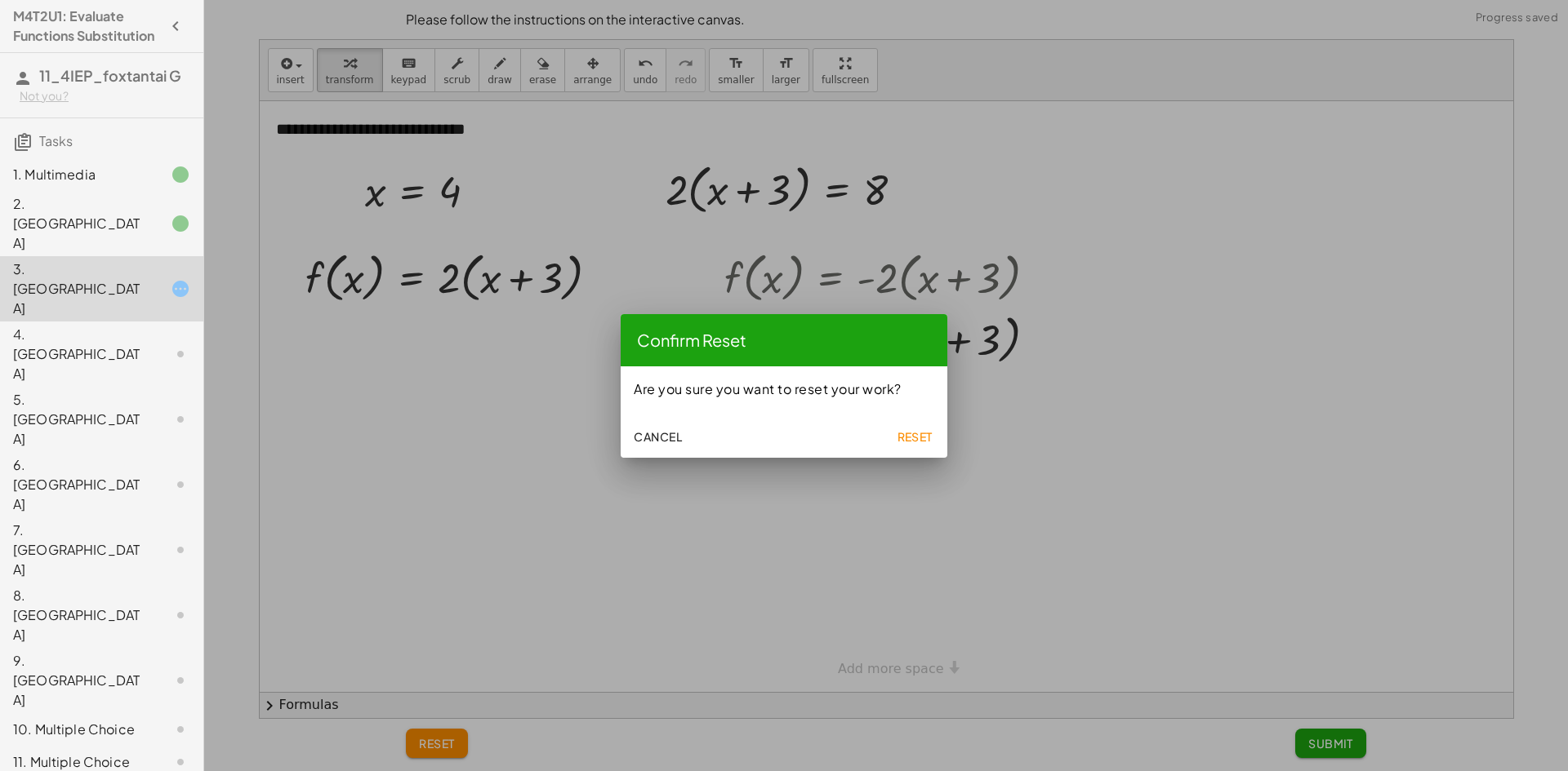
click at [904, 433] on span "Reset" at bounding box center [914, 437] width 36 height 15
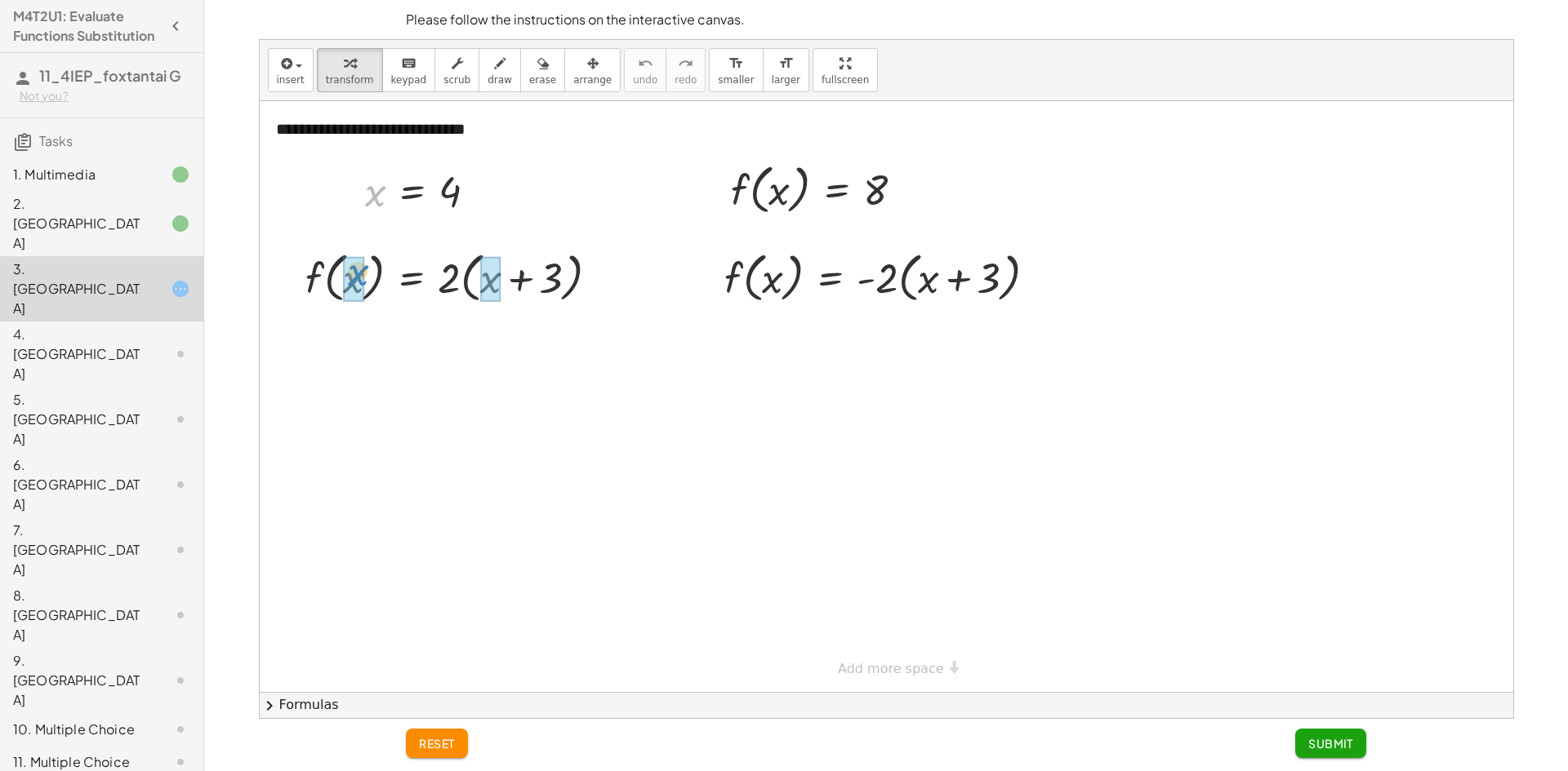
drag, startPoint x: 374, startPoint y: 201, endPoint x: 357, endPoint y: 281, distance: 81.8
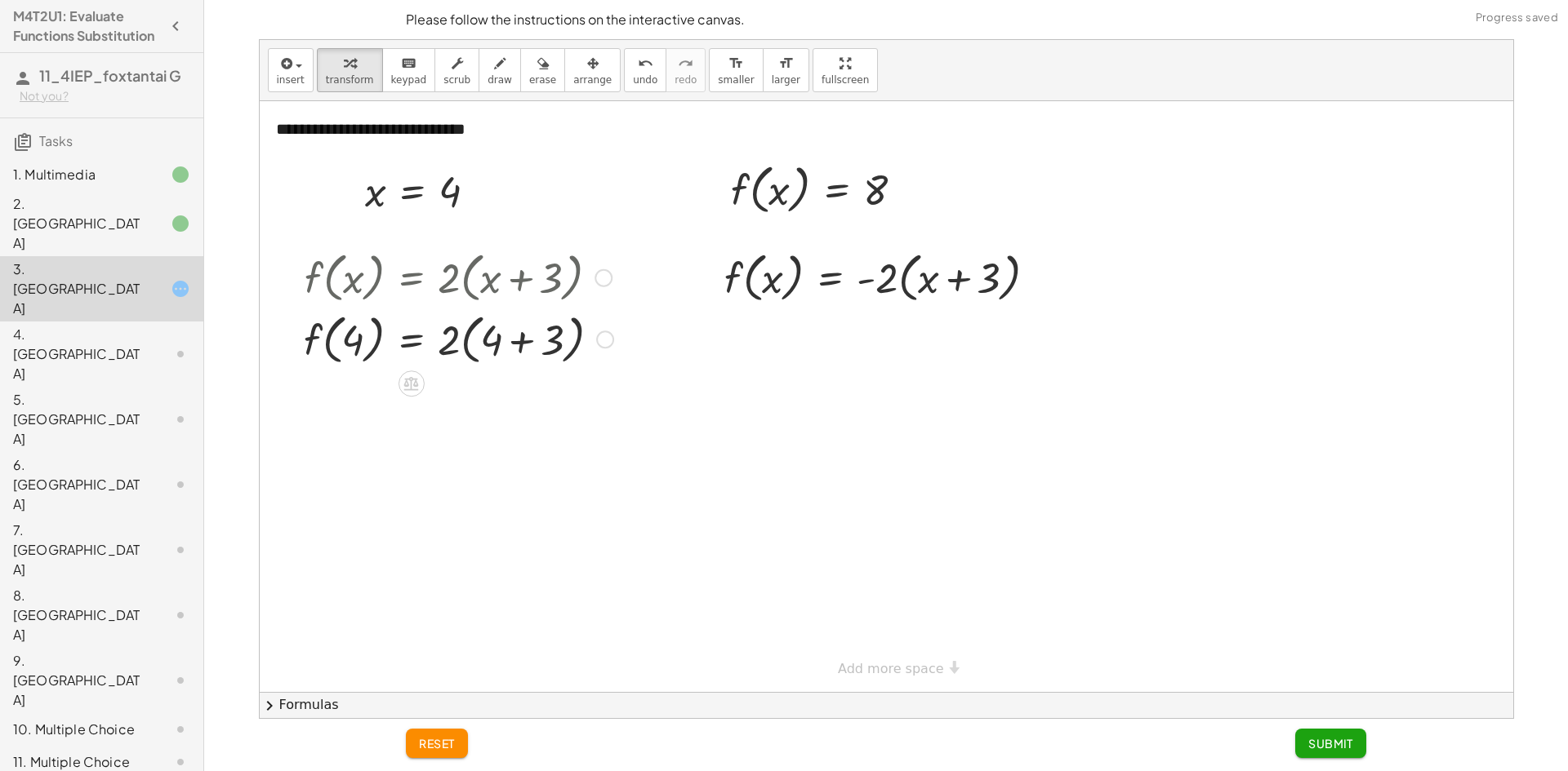
click at [450, 340] on div at bounding box center [458, 339] width 326 height 62
click at [456, 340] on div at bounding box center [458, 339] width 326 height 62
click at [461, 341] on div at bounding box center [458, 339] width 326 height 62
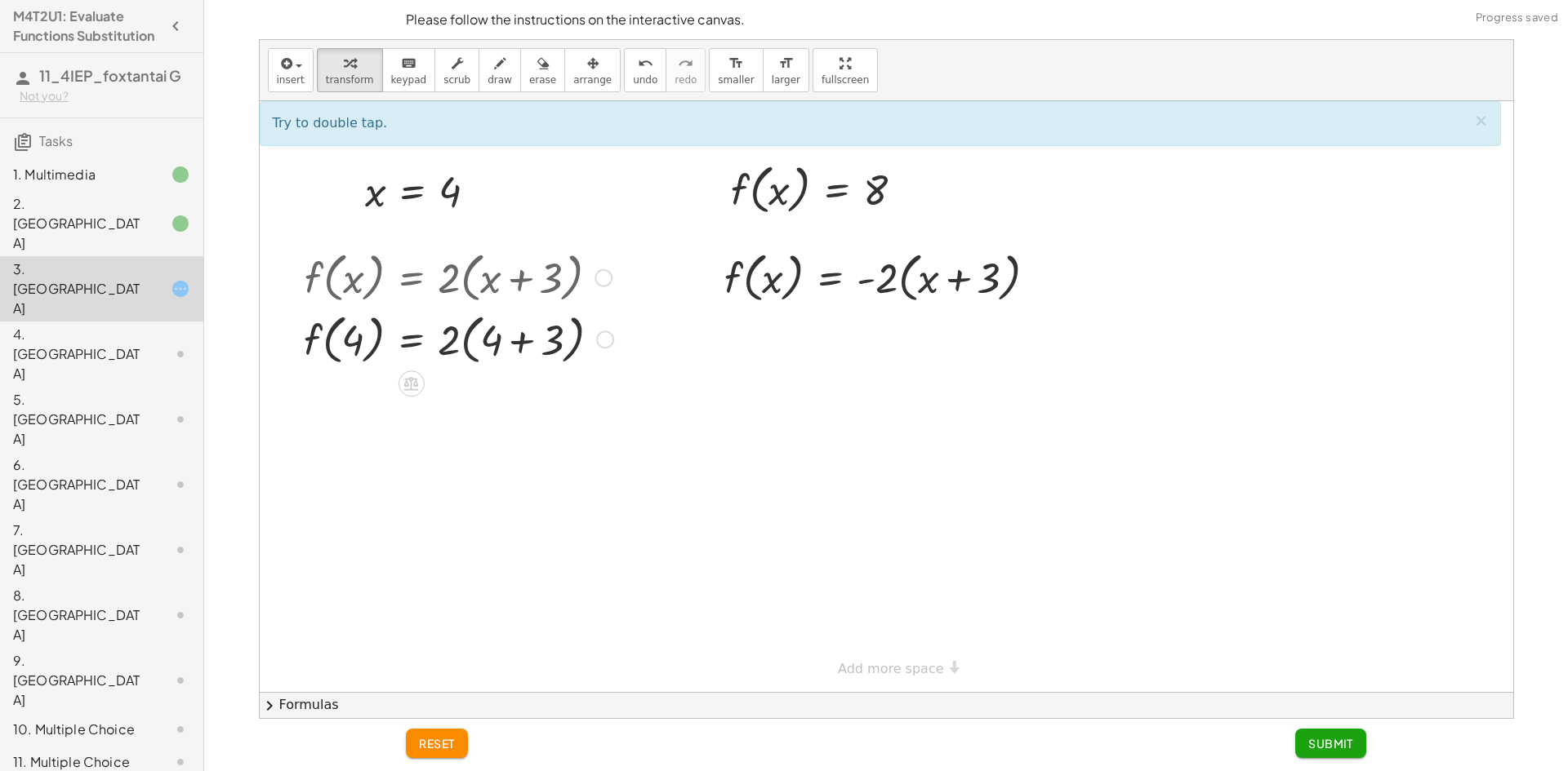
click at [464, 343] on div at bounding box center [458, 339] width 326 height 62
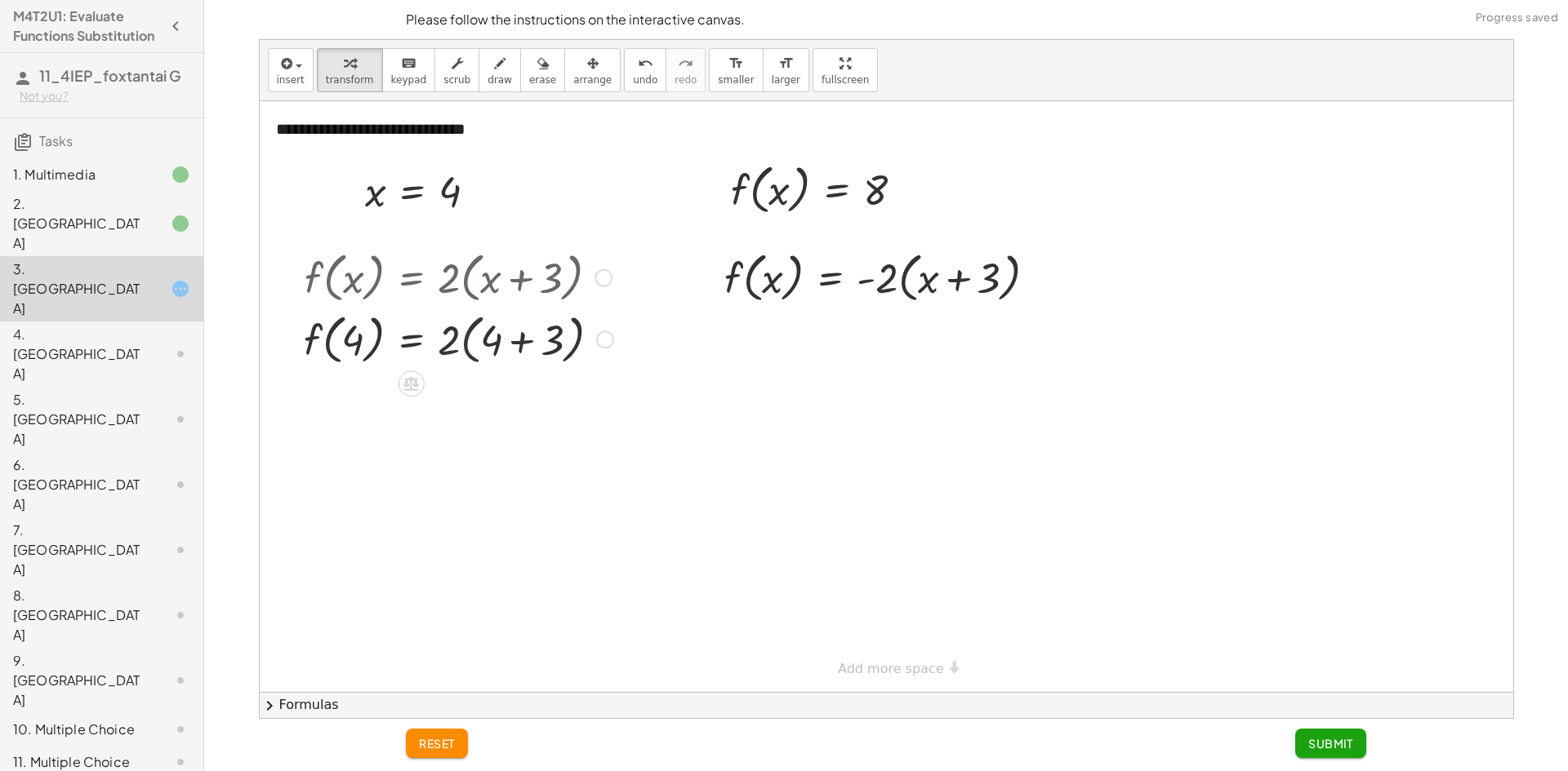
click at [461, 344] on div at bounding box center [458, 339] width 326 height 62
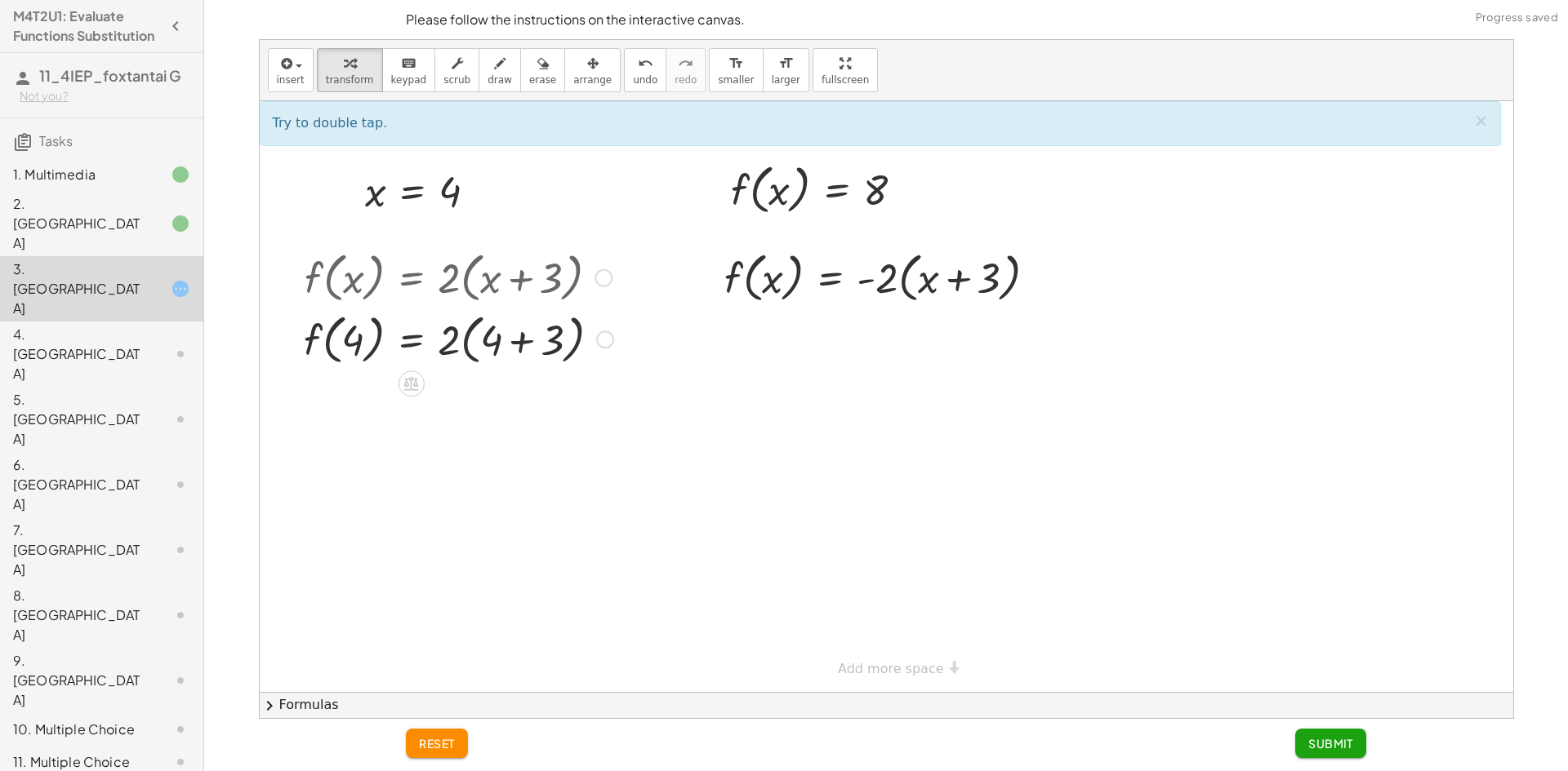
click at [465, 344] on div at bounding box center [458, 339] width 326 height 62
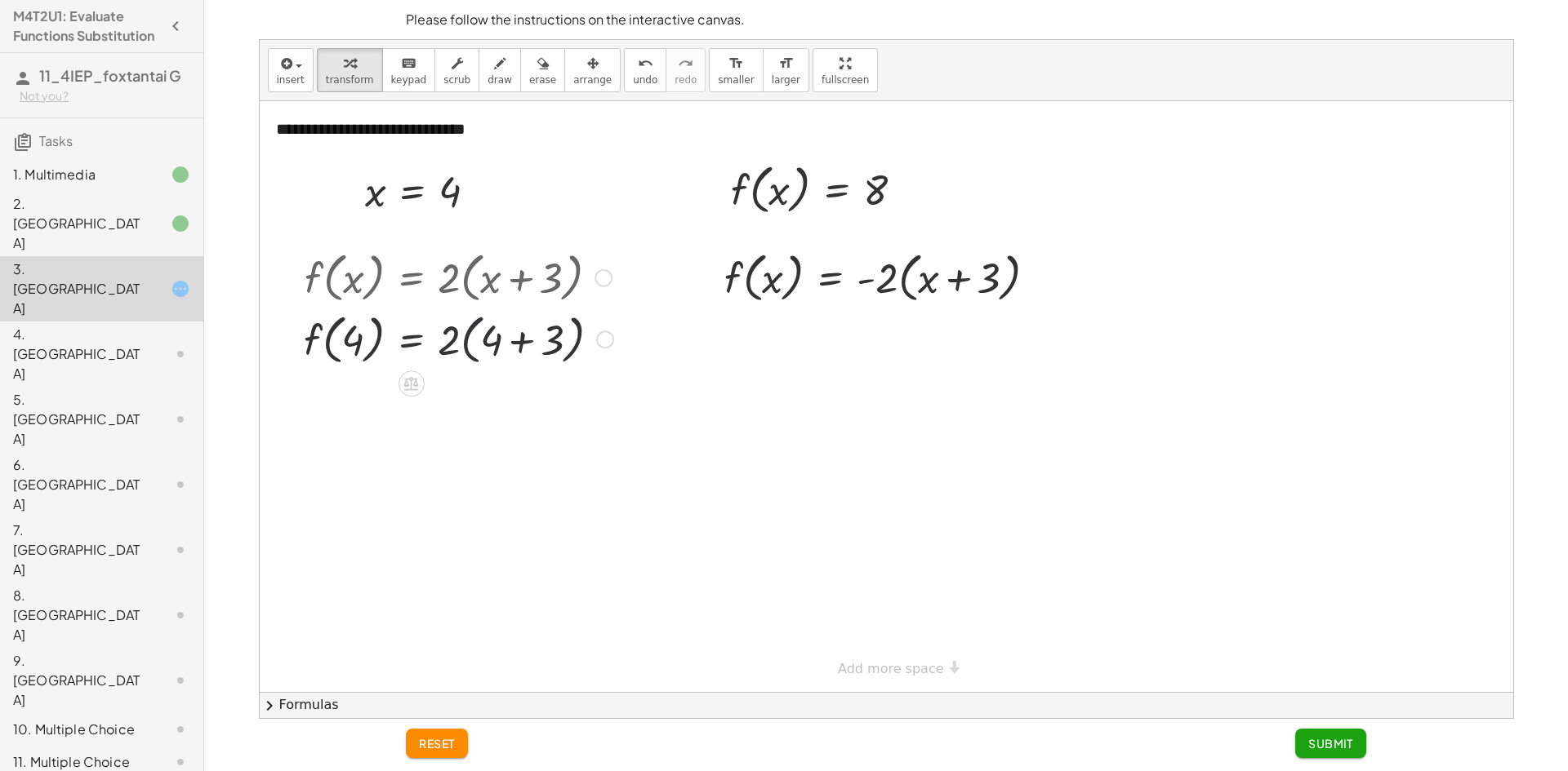
click at [465, 344] on div at bounding box center [458, 339] width 326 height 62
click at [465, 344] on div at bounding box center [459, 339] width 328 height 62
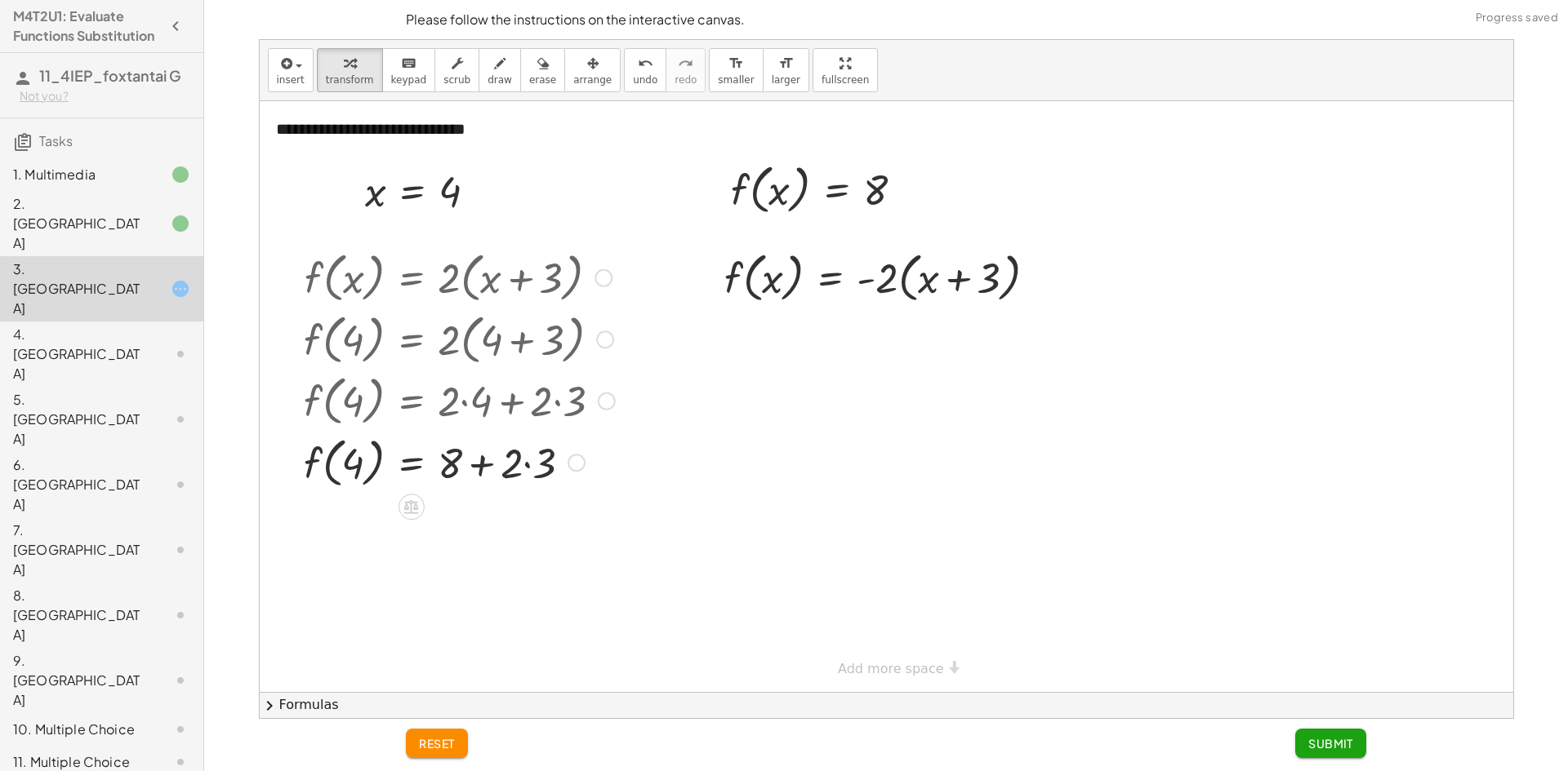
click at [521, 464] on div at bounding box center [459, 462] width 328 height 62
click at [525, 466] on div at bounding box center [459, 462] width 328 height 62
click at [481, 469] on div at bounding box center [459, 462] width 328 height 62
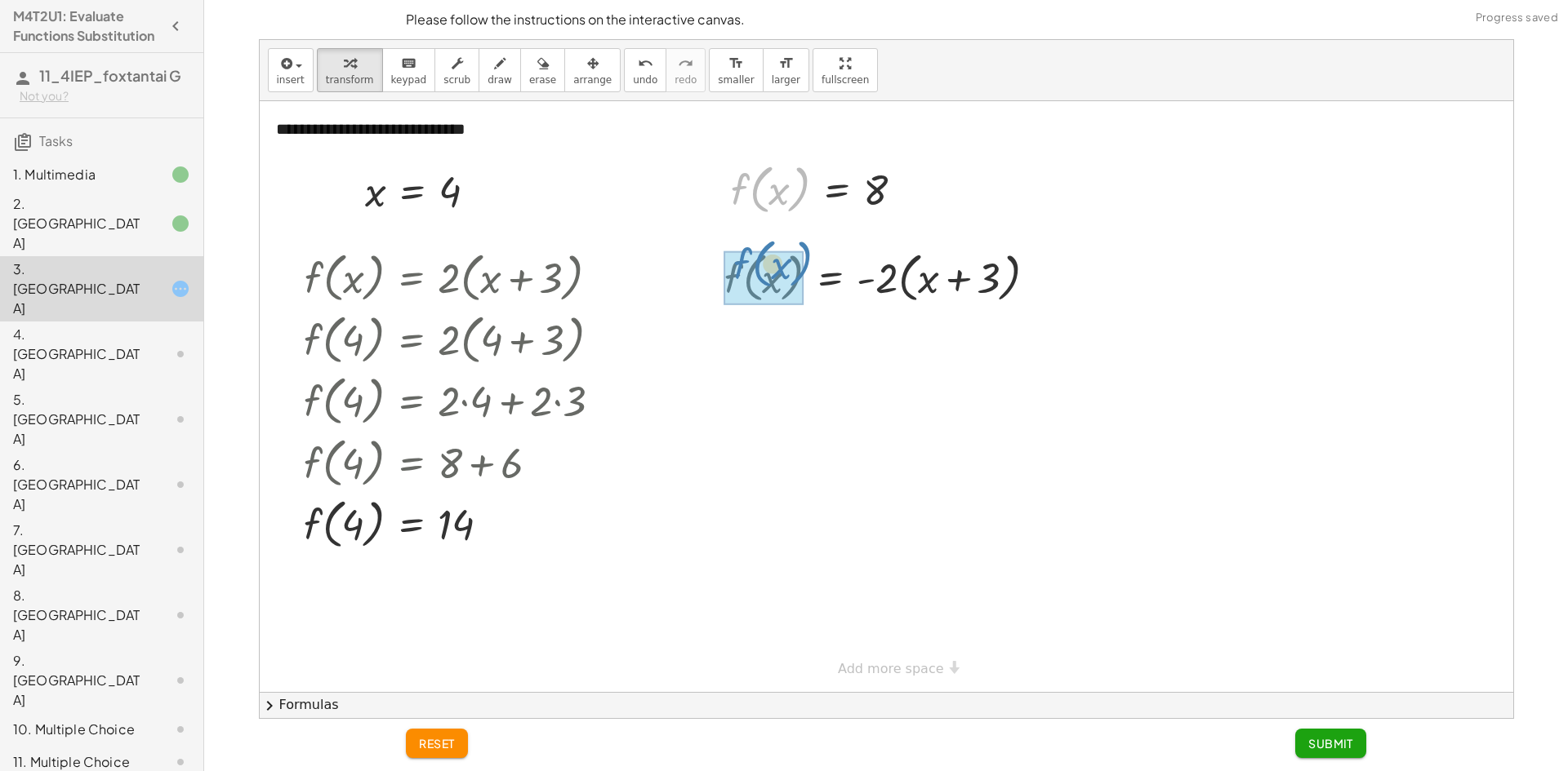
drag, startPoint x: 732, startPoint y: 192, endPoint x: 734, endPoint y: 267, distance: 75.0
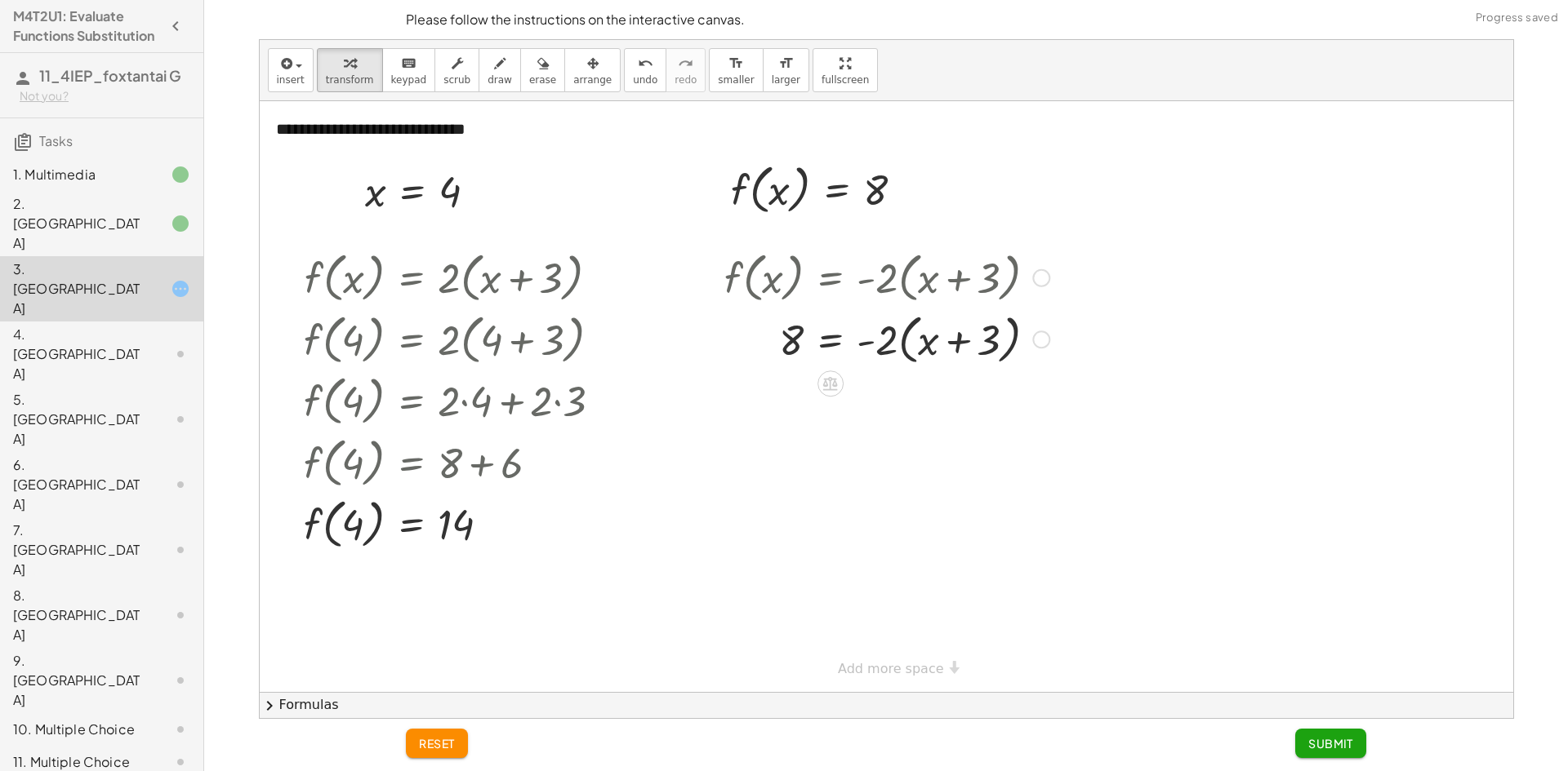
click at [900, 340] on div at bounding box center [886, 339] width 341 height 62
click at [994, 400] on div at bounding box center [889, 396] width 347 height 55
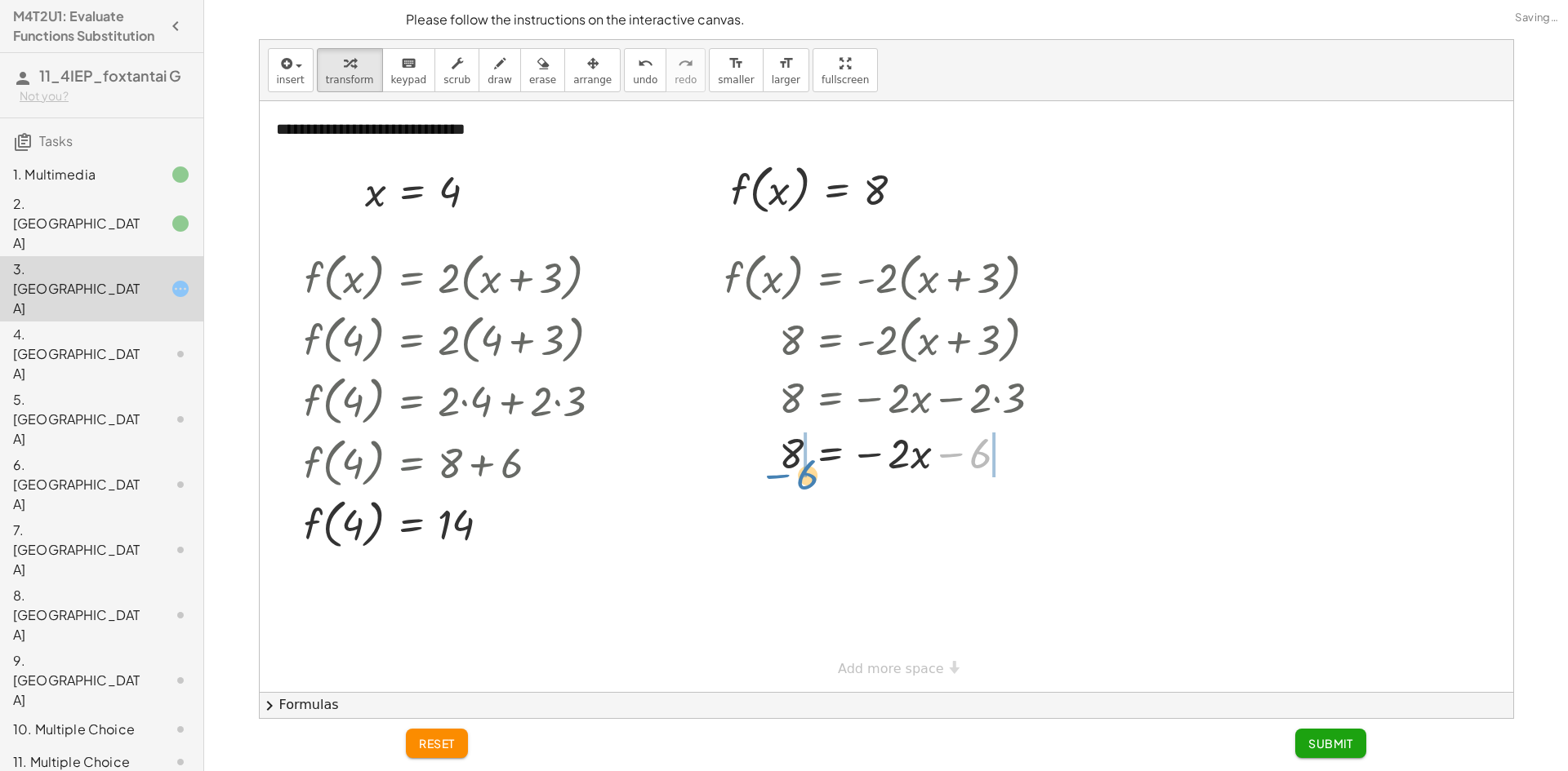
drag, startPoint x: 972, startPoint y: 455, endPoint x: 800, endPoint y: 477, distance: 173.4
click at [800, 477] on div at bounding box center [889, 452] width 347 height 55
click at [831, 278] on div "f ( , x ) = · - 2 · ( + x + 3 ) 8 = · - 2 · ( + x + 3 ) 8 = − · 2 · x − · 2 · 3…" at bounding box center [831, 278] width 0 height 0
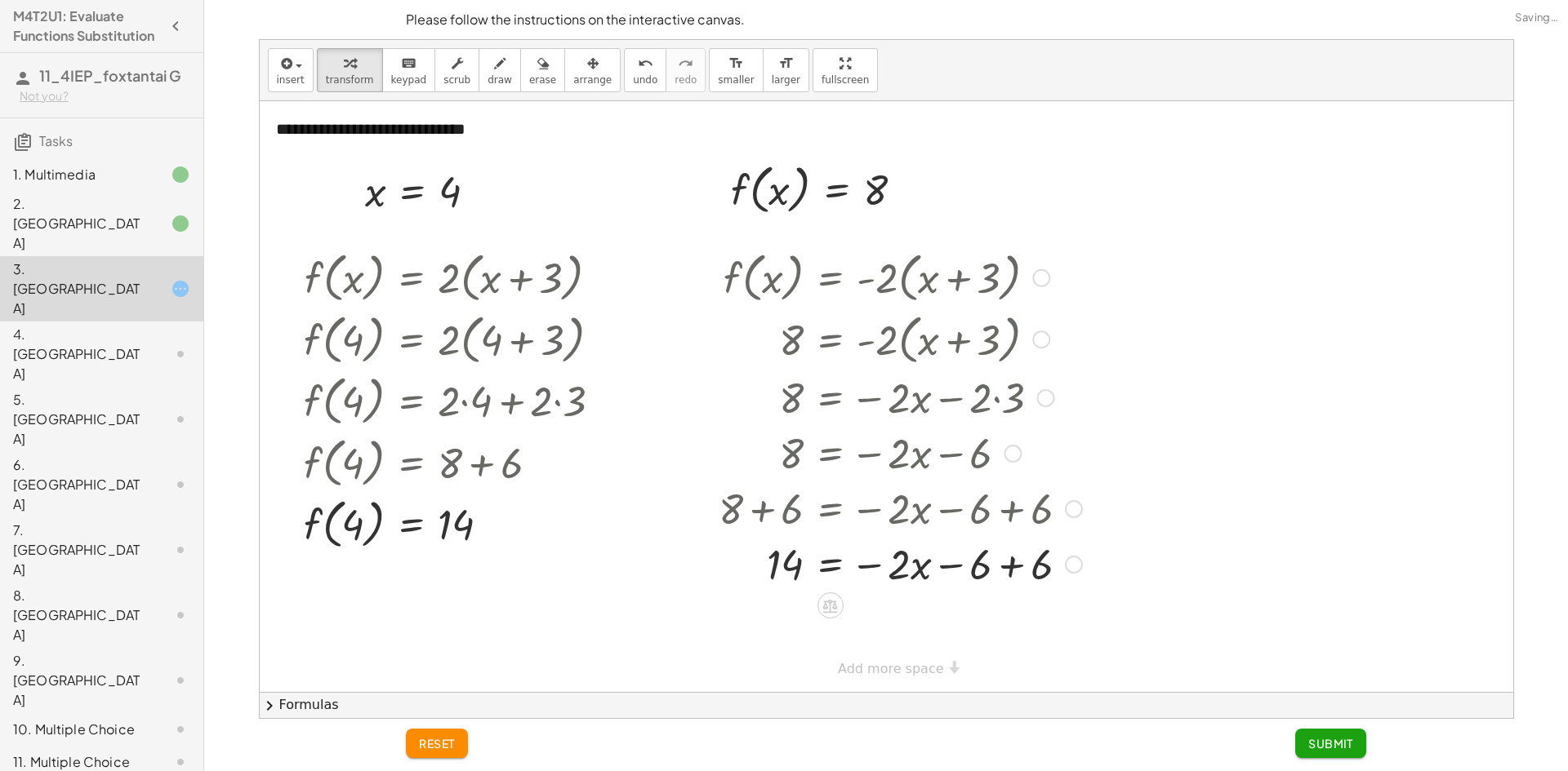
click at [1008, 565] on div at bounding box center [900, 563] width 380 height 55
drag, startPoint x: 886, startPoint y: 578, endPoint x: 827, endPoint y: 607, distance: 65.7
click at [883, 577] on div at bounding box center [905, 563] width 374 height 55
click at [885, 633] on div at bounding box center [900, 631] width 380 height 82
click at [793, 637] on div at bounding box center [900, 631] width 380 height 82
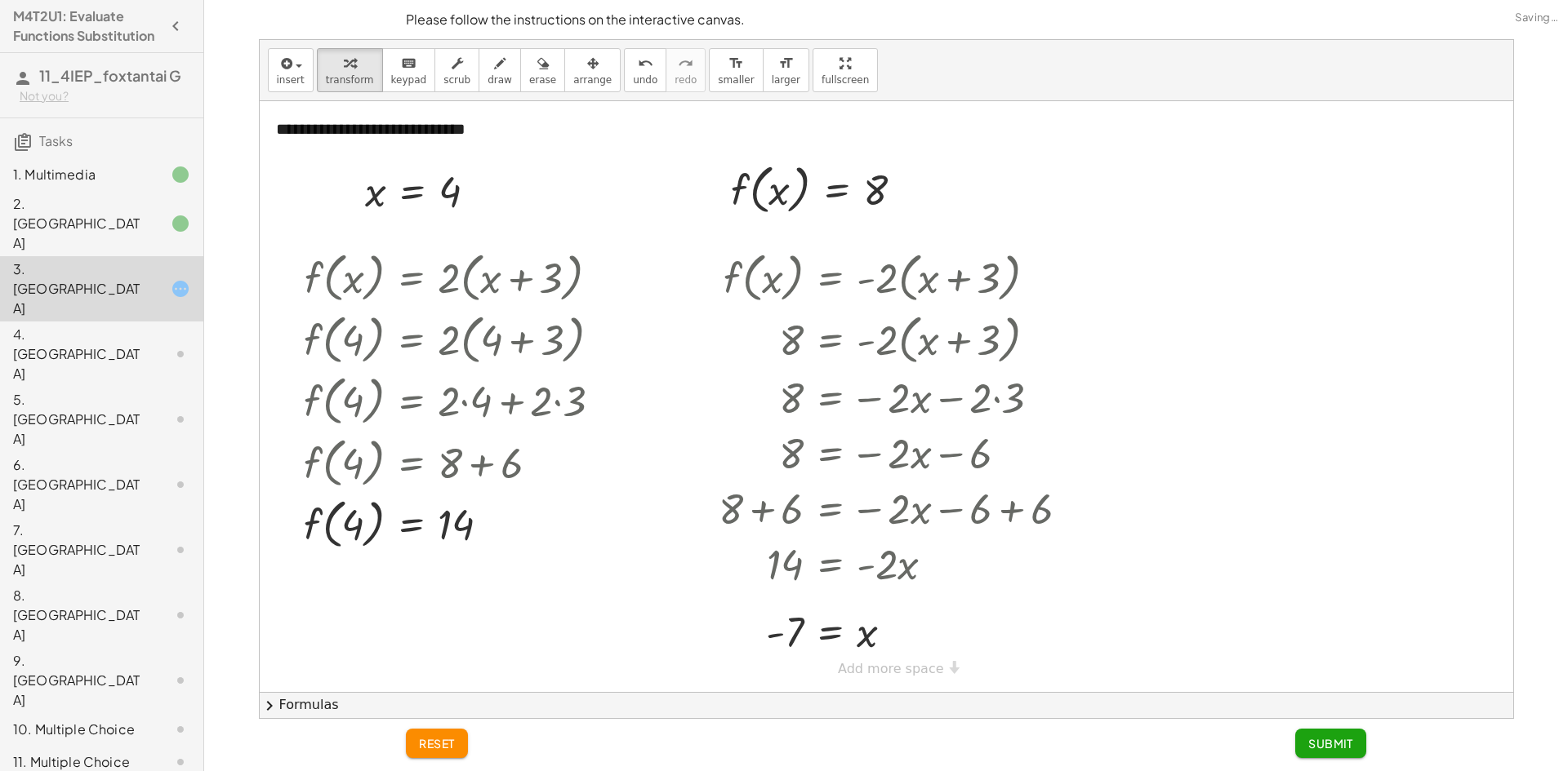
click at [1310, 741] on span "Submit" at bounding box center [1330, 744] width 45 height 15
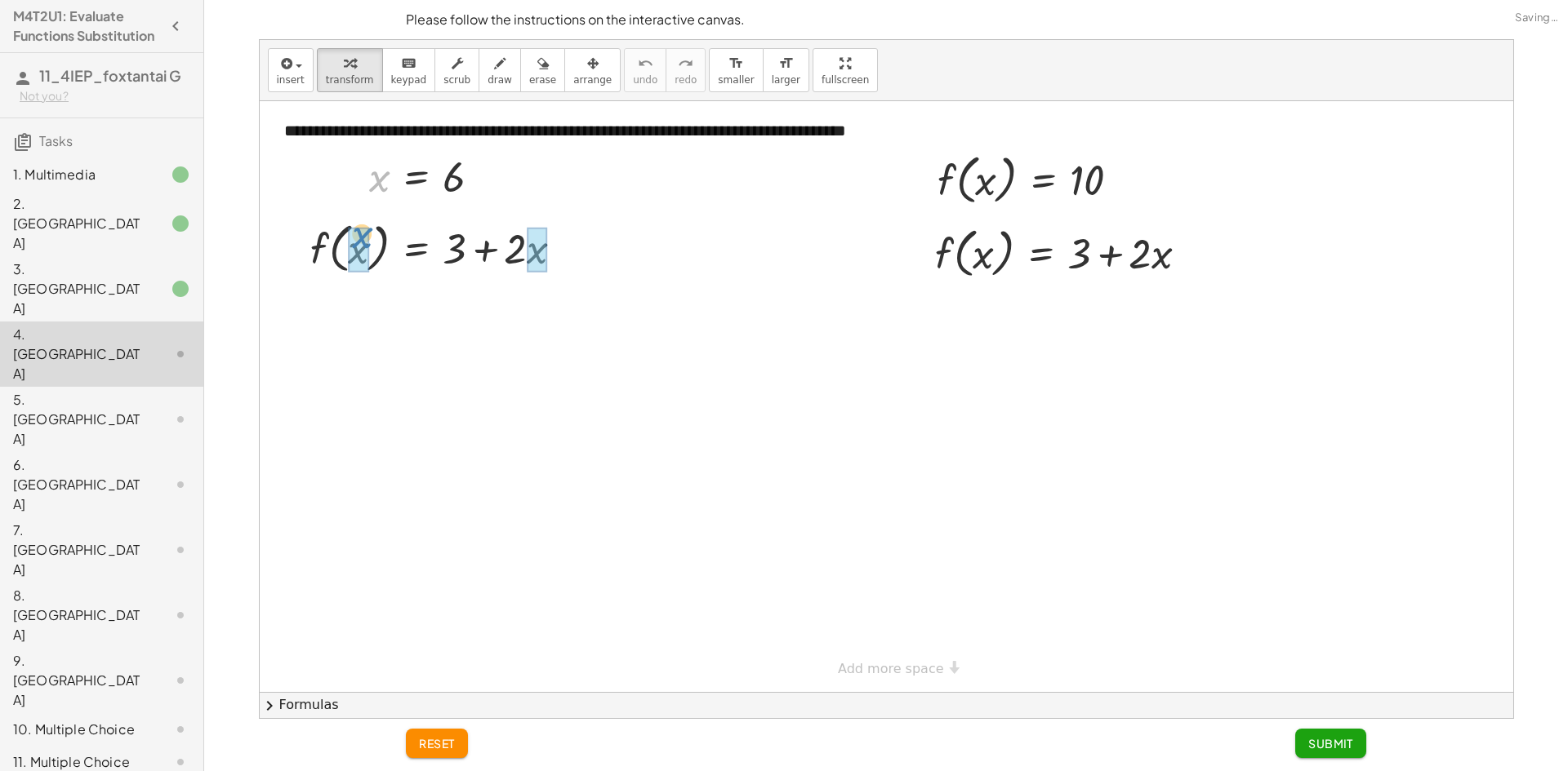
drag, startPoint x: 382, startPoint y: 181, endPoint x: 365, endPoint y: 226, distance: 48.1
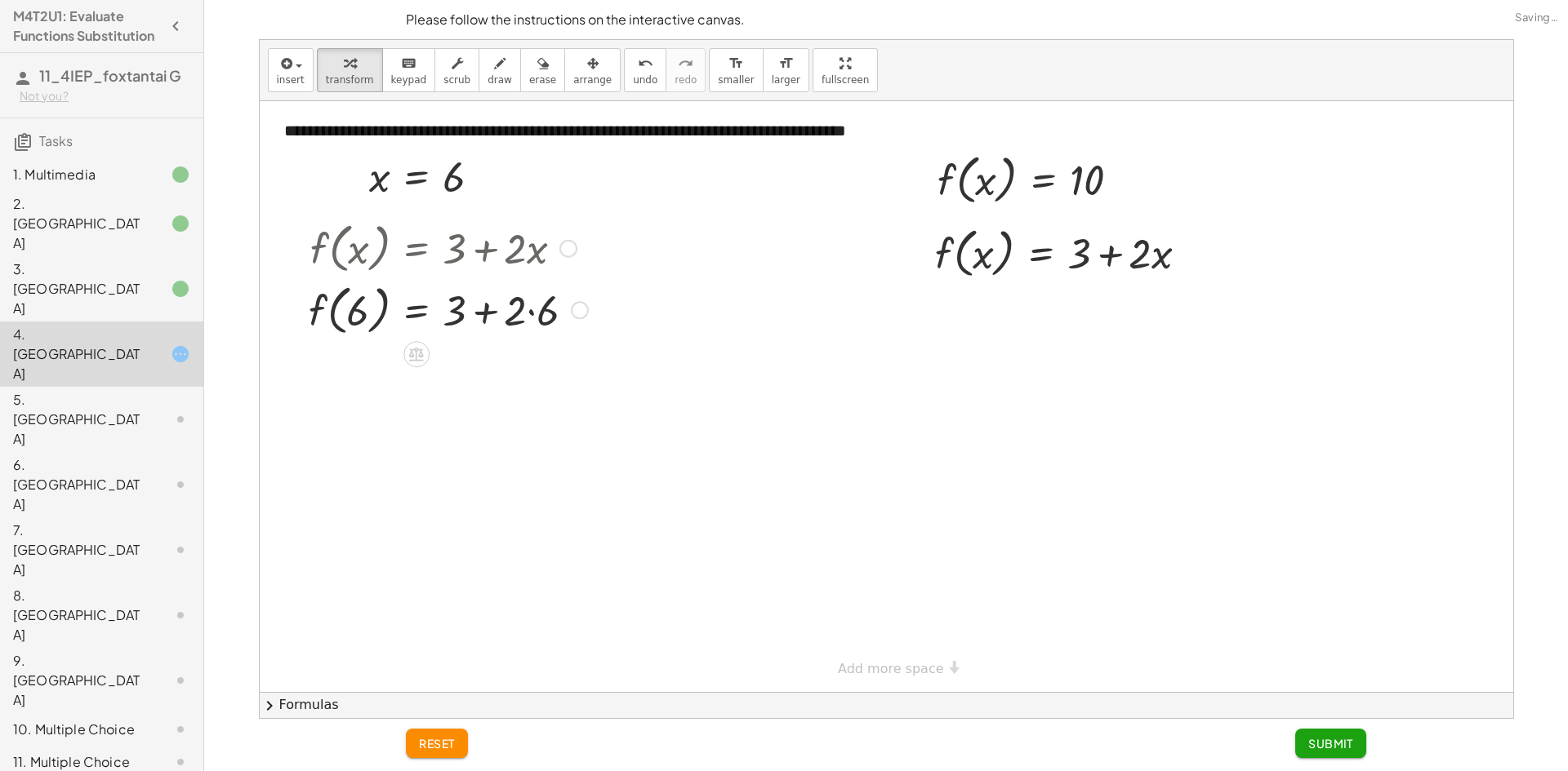
click at [529, 312] on div at bounding box center [448, 309] width 296 height 62
click at [480, 314] on div at bounding box center [442, 309] width 284 height 62
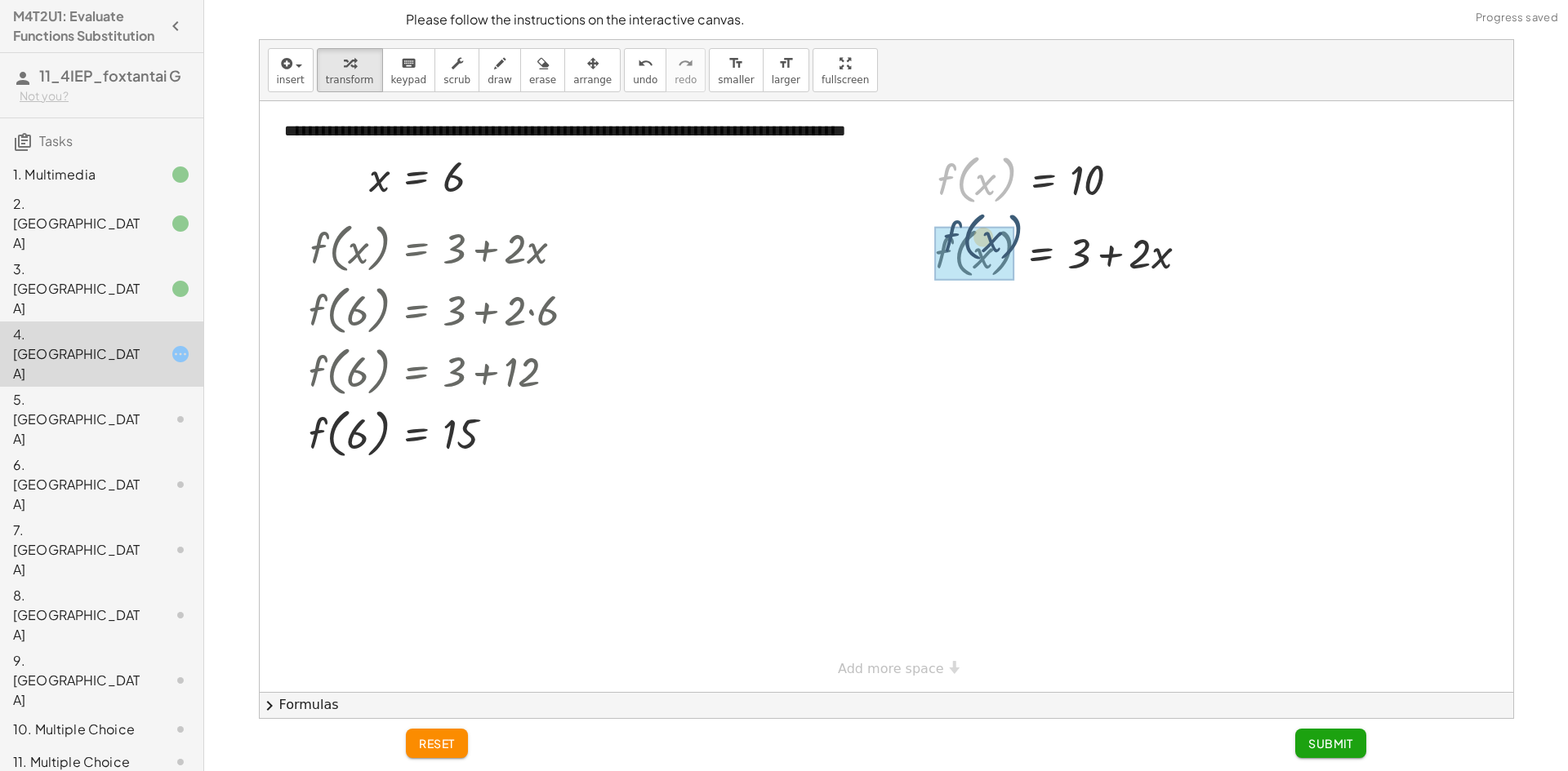
drag, startPoint x: 955, startPoint y: 173, endPoint x: 961, endPoint y: 233, distance: 60.3
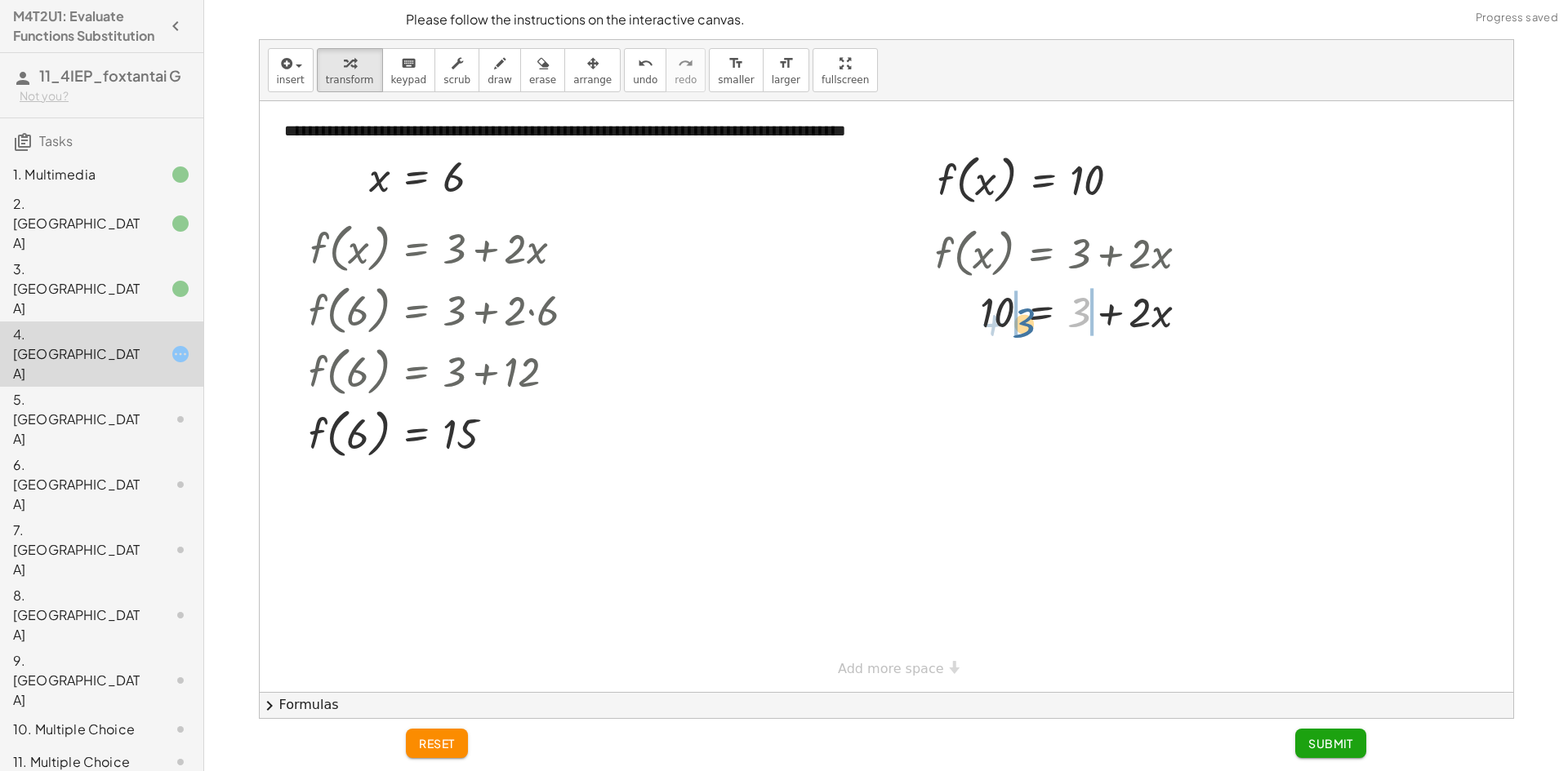
drag, startPoint x: 1087, startPoint y: 311, endPoint x: 1031, endPoint y: 322, distance: 57.1
click at [1031, 322] on div at bounding box center [1068, 311] width 283 height 55
click at [996, 319] on div at bounding box center [1090, 311] width 360 height 55
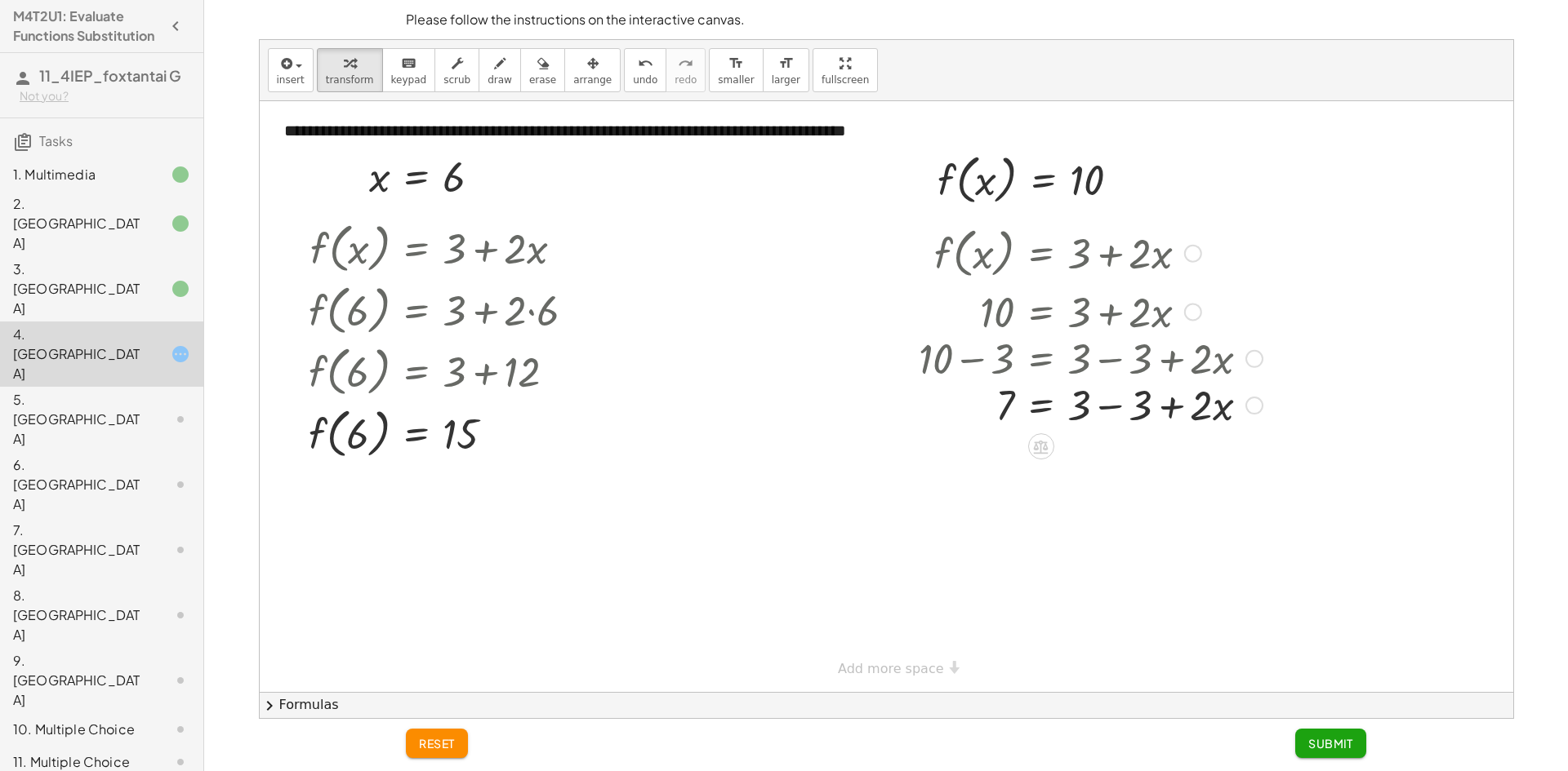
click at [1040, 254] on div "f ( , x ) = + 3 + · 2 · x 10 = + 3 + · 2 · x + 10 − 3 = + 3 − 3 + · 2 · x = + ·…" at bounding box center [1040, 254] width 0 height 0
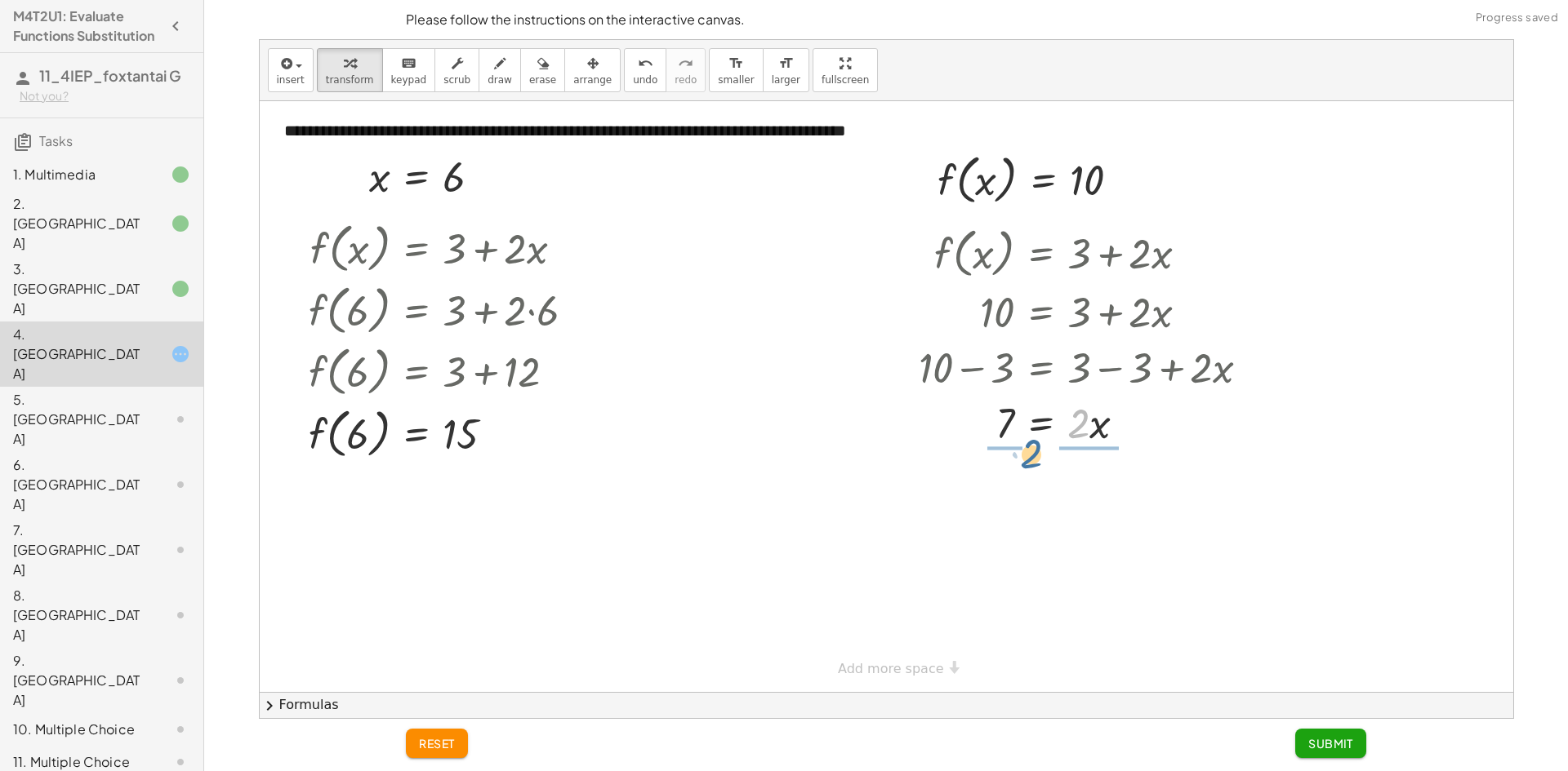
drag, startPoint x: 1078, startPoint y: 432, endPoint x: 1030, endPoint y: 461, distance: 56.1
click at [1088, 493] on div at bounding box center [1090, 489] width 360 height 82
click at [1332, 746] on span "Submit" at bounding box center [1330, 744] width 45 height 15
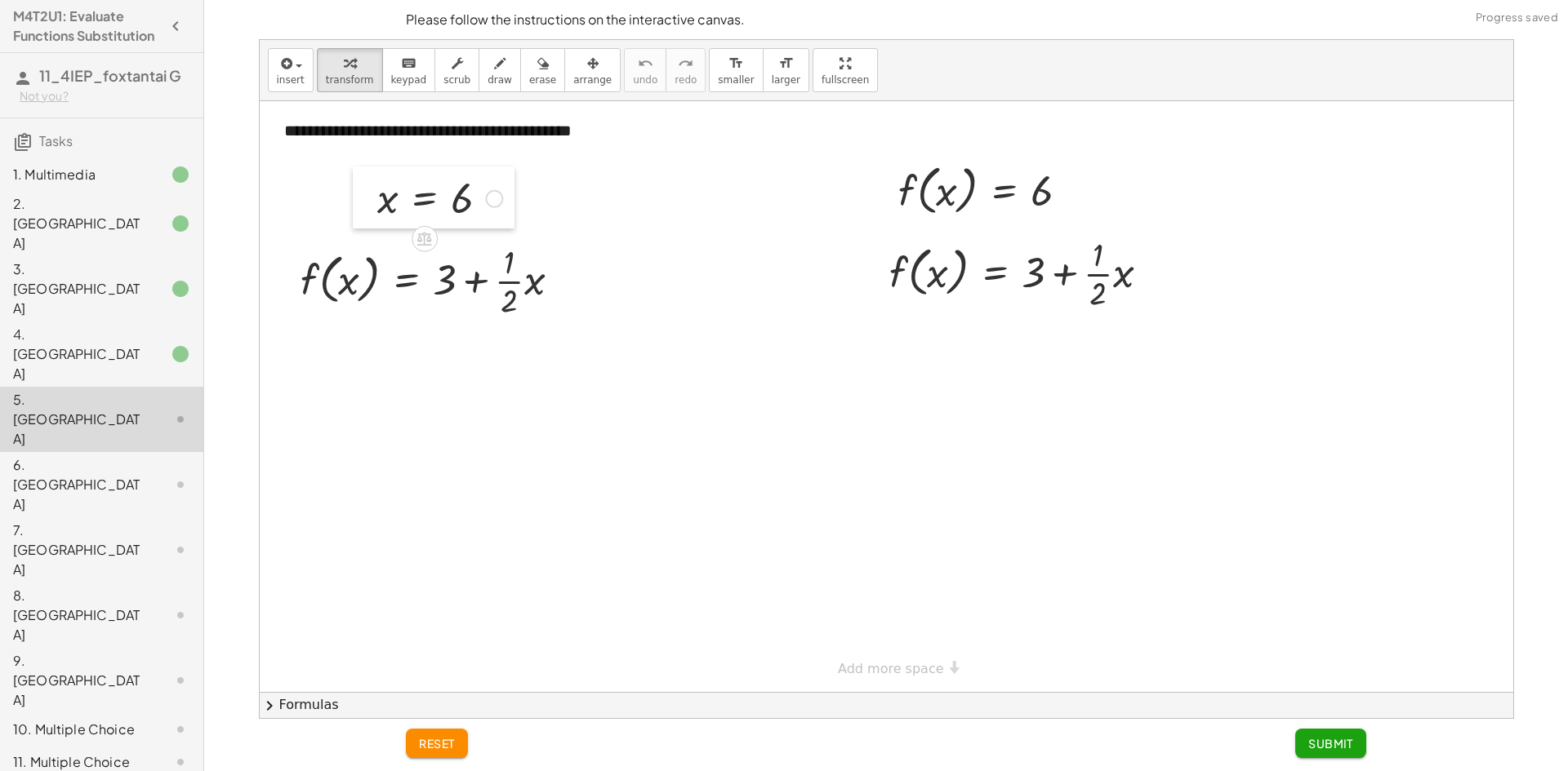
drag, startPoint x: 359, startPoint y: 190, endPoint x: 341, endPoint y: 190, distance: 18.0
click at [352, 190] on div at bounding box center [365, 197] width 24 height 62
drag, startPoint x: 360, startPoint y: 195, endPoint x: 354, endPoint y: 276, distance: 81.2
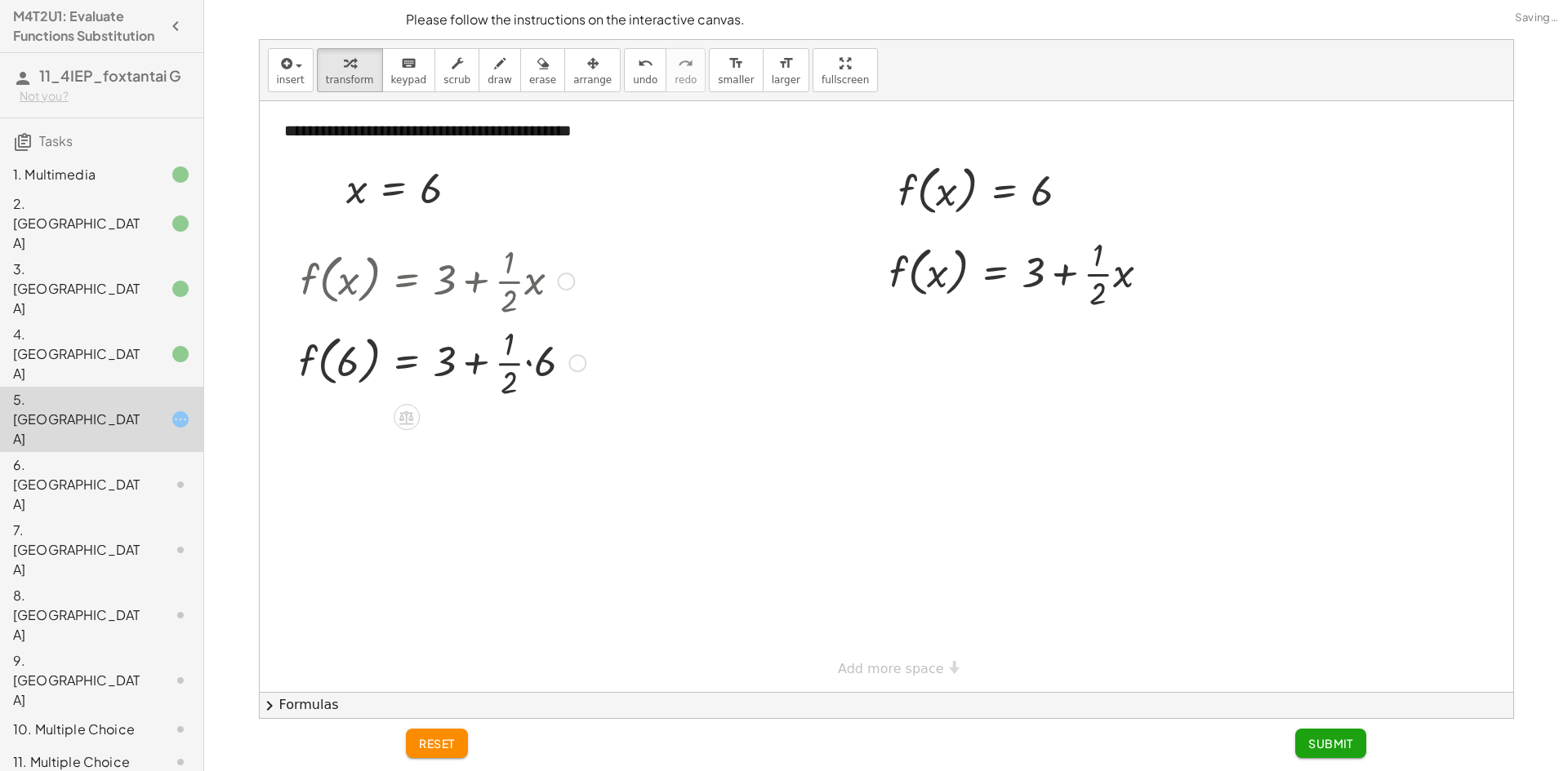
click at [525, 364] on div at bounding box center [442, 362] width 303 height 82
click at [474, 446] on div at bounding box center [442, 443] width 303 height 82
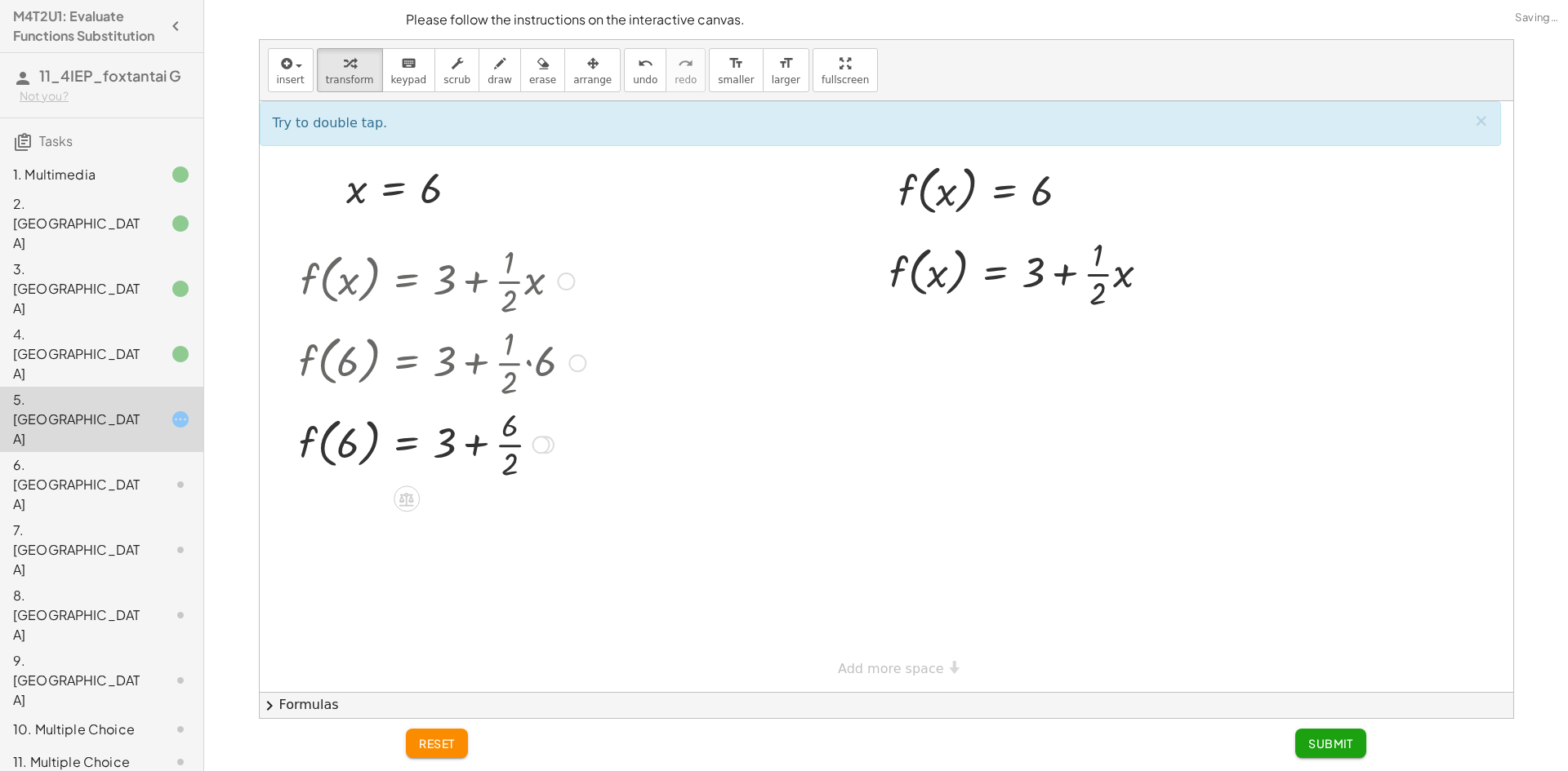
click at [474, 446] on div at bounding box center [442, 443] width 303 height 82
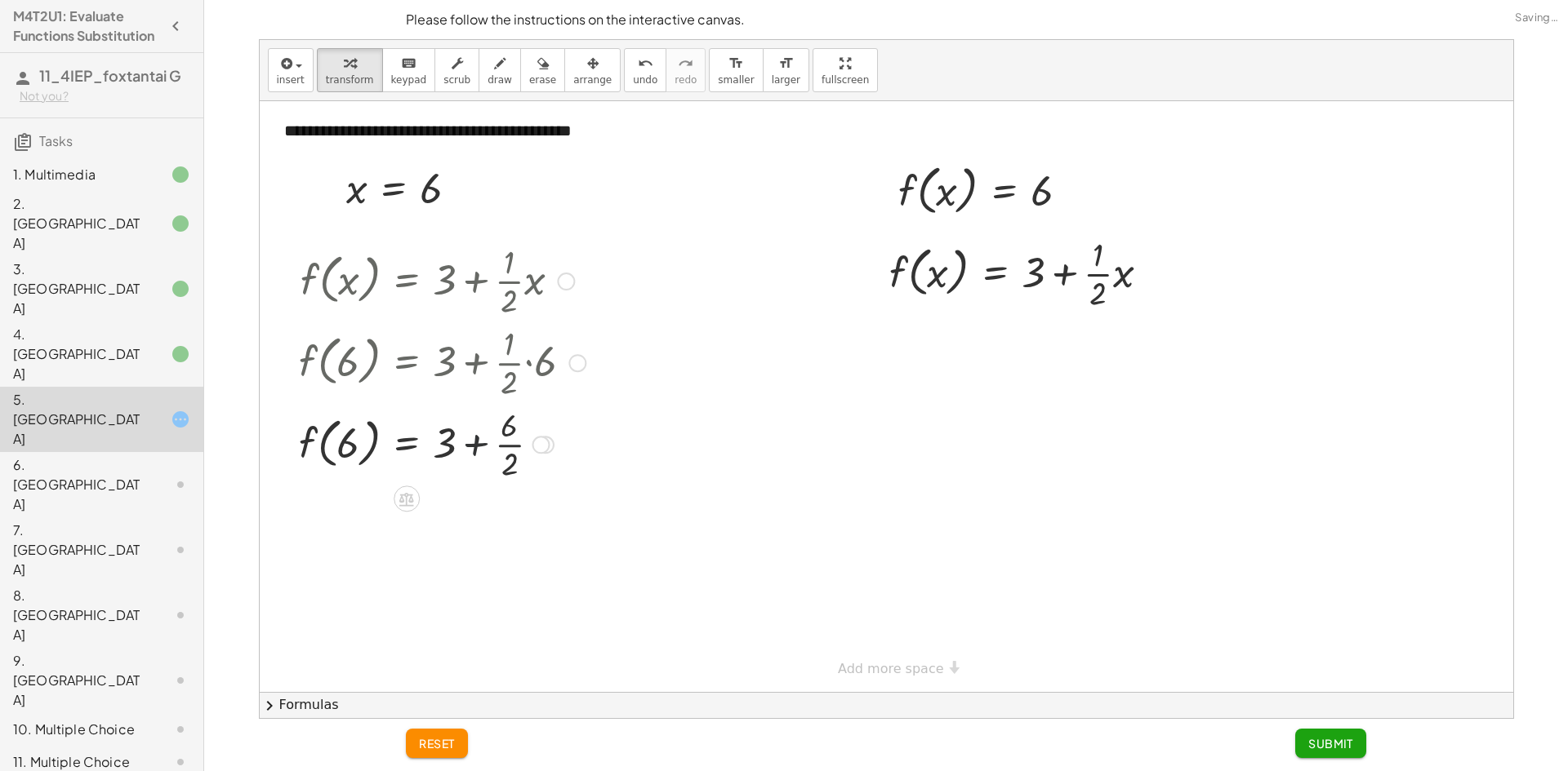
click at [474, 446] on div at bounding box center [442, 443] width 303 height 82
click at [459, 508] on div at bounding box center [442, 524] width 303 height 82
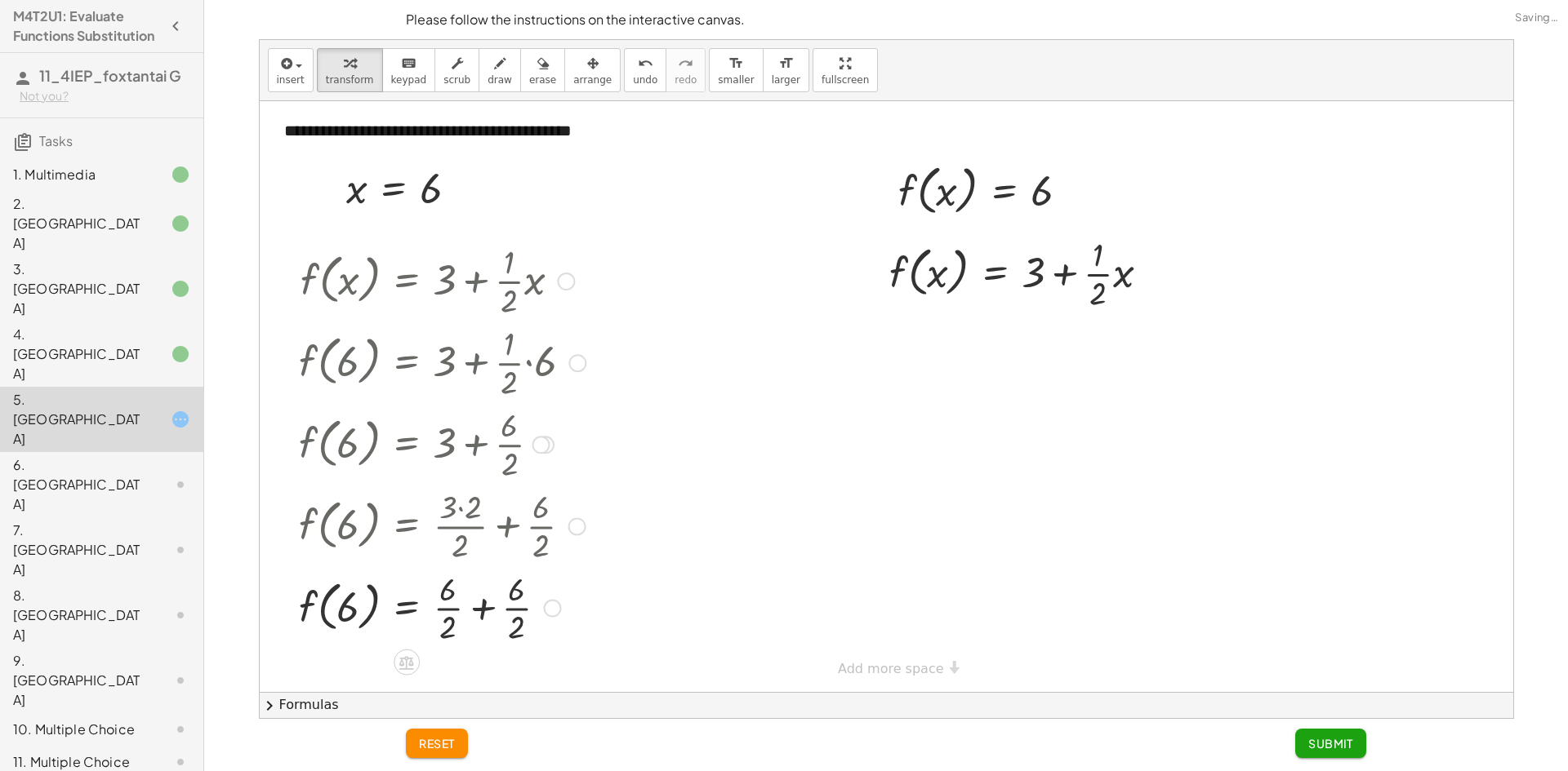
click at [442, 609] on div at bounding box center [442, 607] width 303 height 82
click at [503, 614] on div at bounding box center [442, 607] width 303 height 82
click at [474, 614] on div at bounding box center [442, 608] width 303 height 62
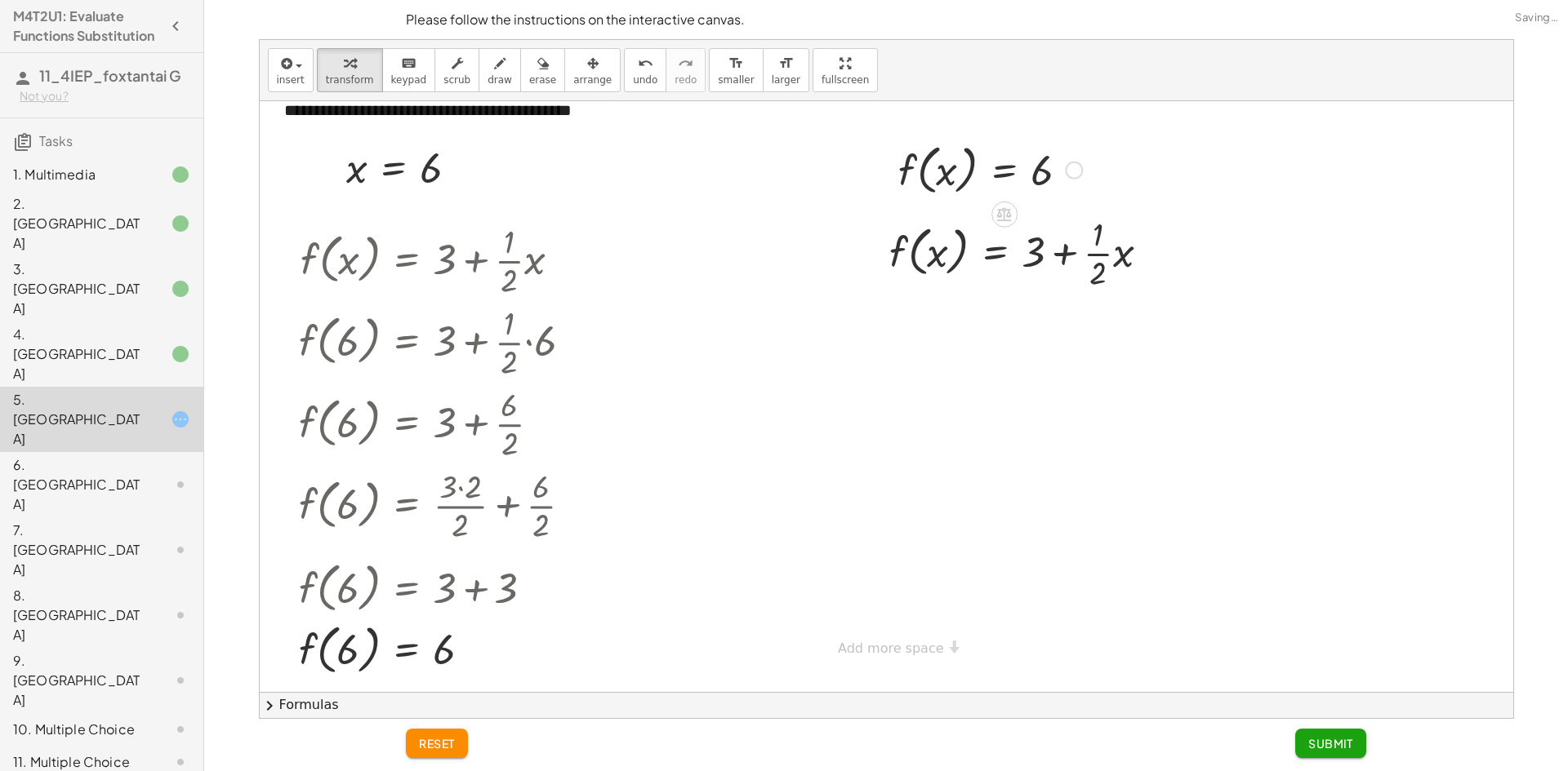
scroll to position [21, 0]
drag, startPoint x: 905, startPoint y: 170, endPoint x: 912, endPoint y: 239, distance: 69.4
drag, startPoint x: 1037, startPoint y: 339, endPoint x: 970, endPoint y: 347, distance: 67.5
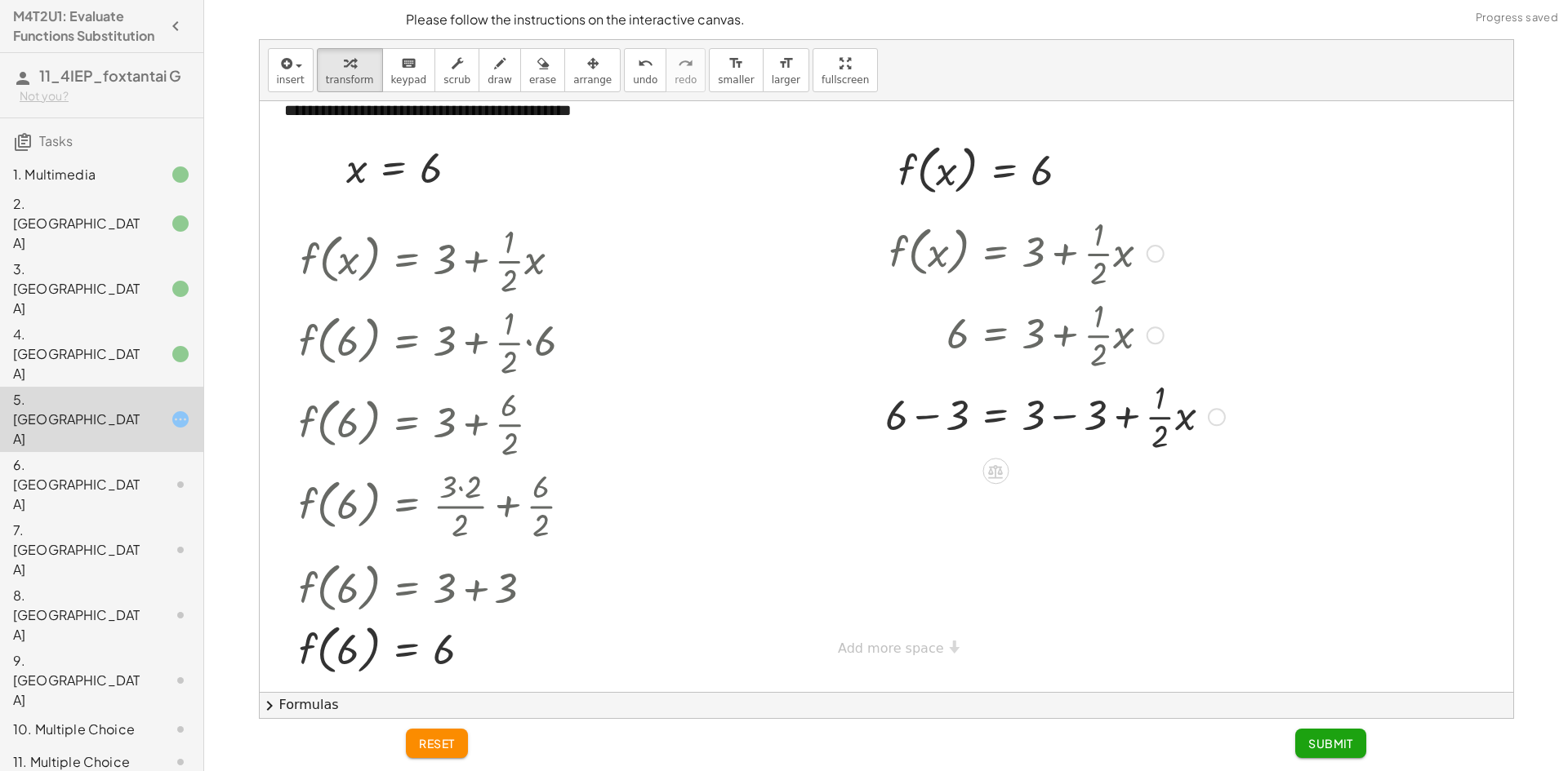
click at [1070, 413] on div at bounding box center [1054, 415] width 356 height 82
click at [931, 415] on div at bounding box center [1024, 415] width 295 height 82
drag, startPoint x: 1032, startPoint y: 583, endPoint x: 933, endPoint y: 586, distance: 99.0
click at [933, 586] on div at bounding box center [1054, 579] width 356 height 82
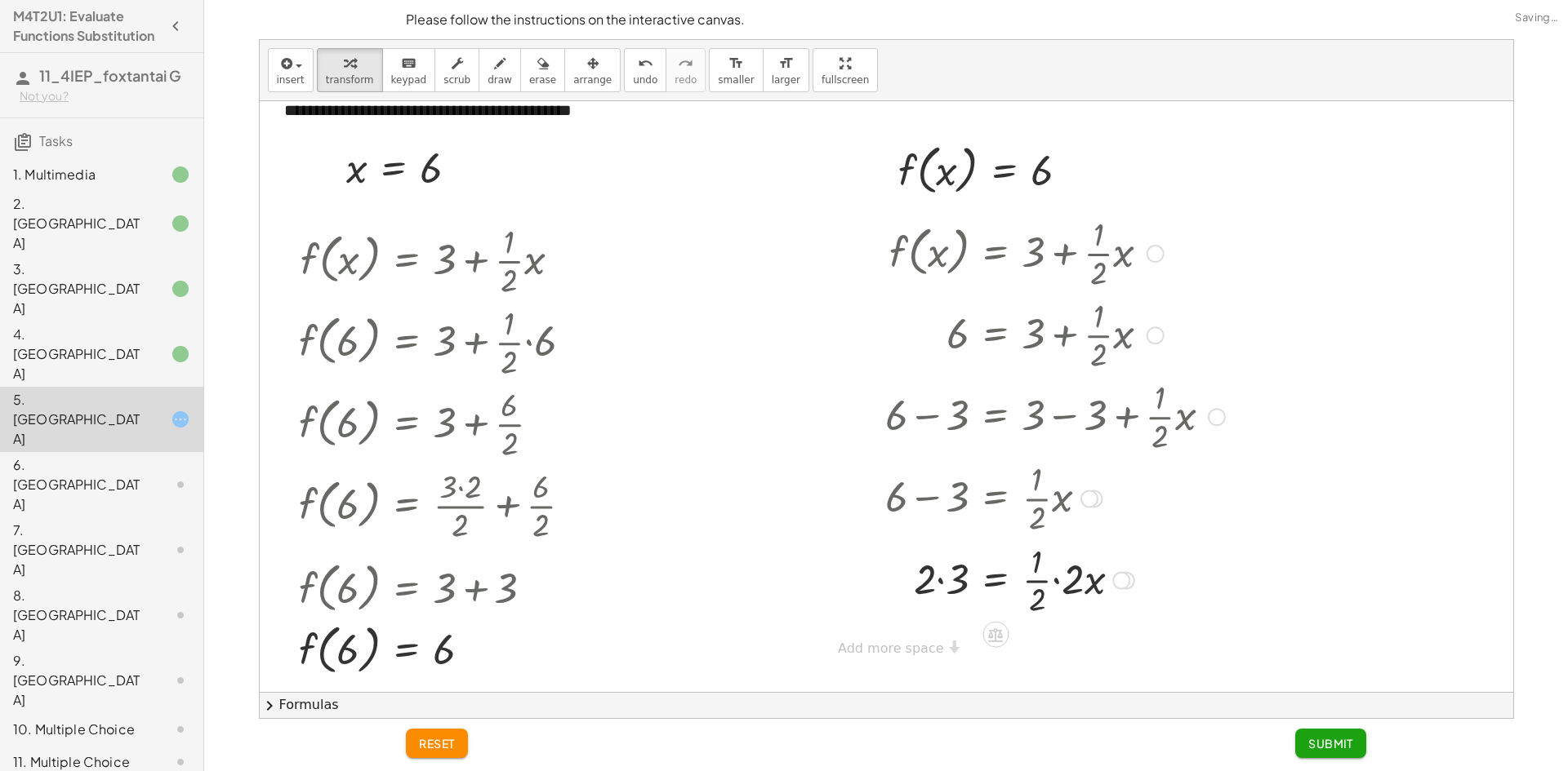
click at [945, 583] on div at bounding box center [1054, 579] width 356 height 82
click at [1057, 580] on div at bounding box center [1054, 579] width 356 height 82
click at [1038, 578] on div at bounding box center [1054, 579] width 356 height 82
click at [1307, 750] on button "Submit" at bounding box center [1331, 743] width 71 height 29
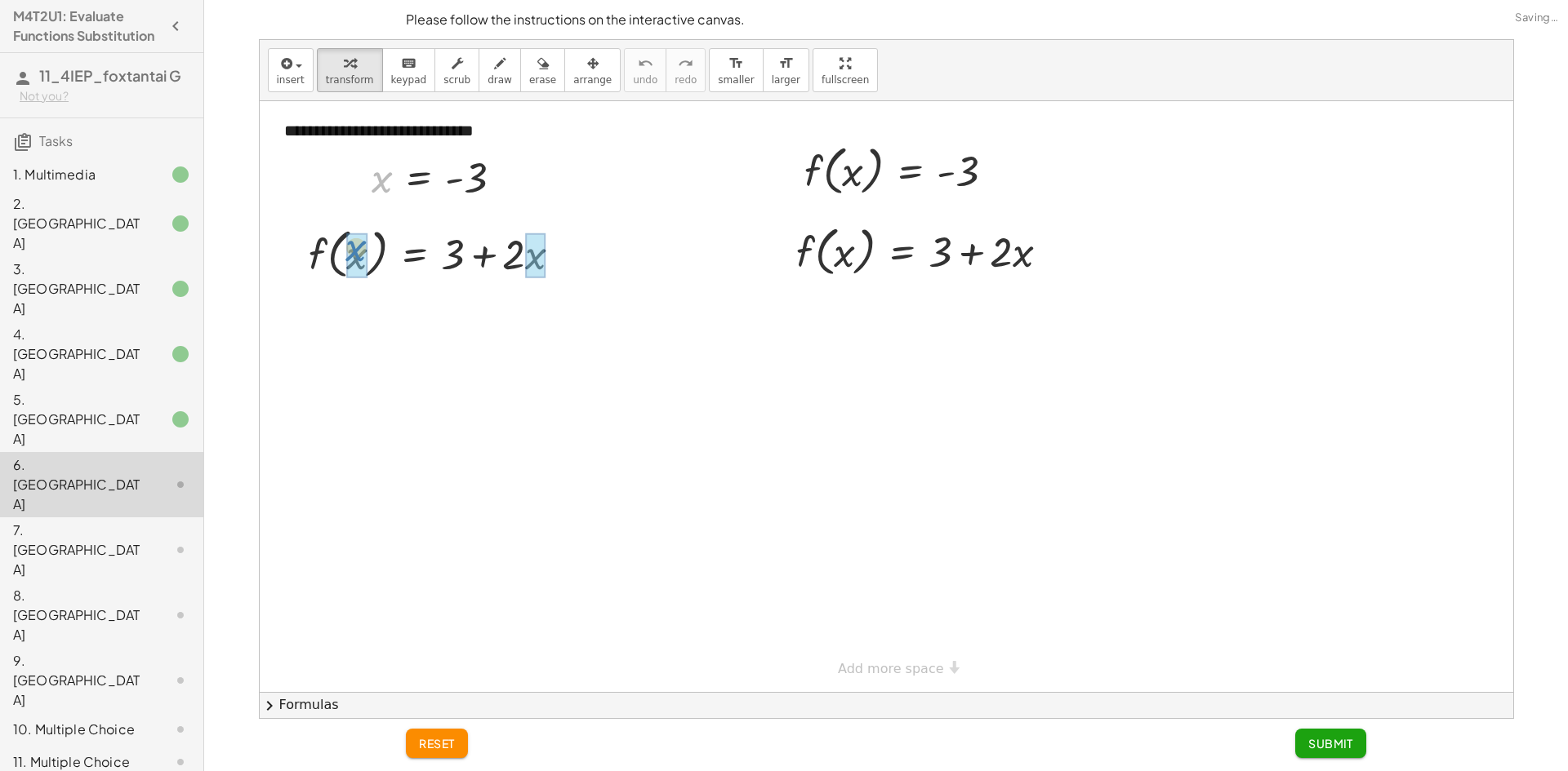
drag, startPoint x: 373, startPoint y: 188, endPoint x: 347, endPoint y: 258, distance: 74.7
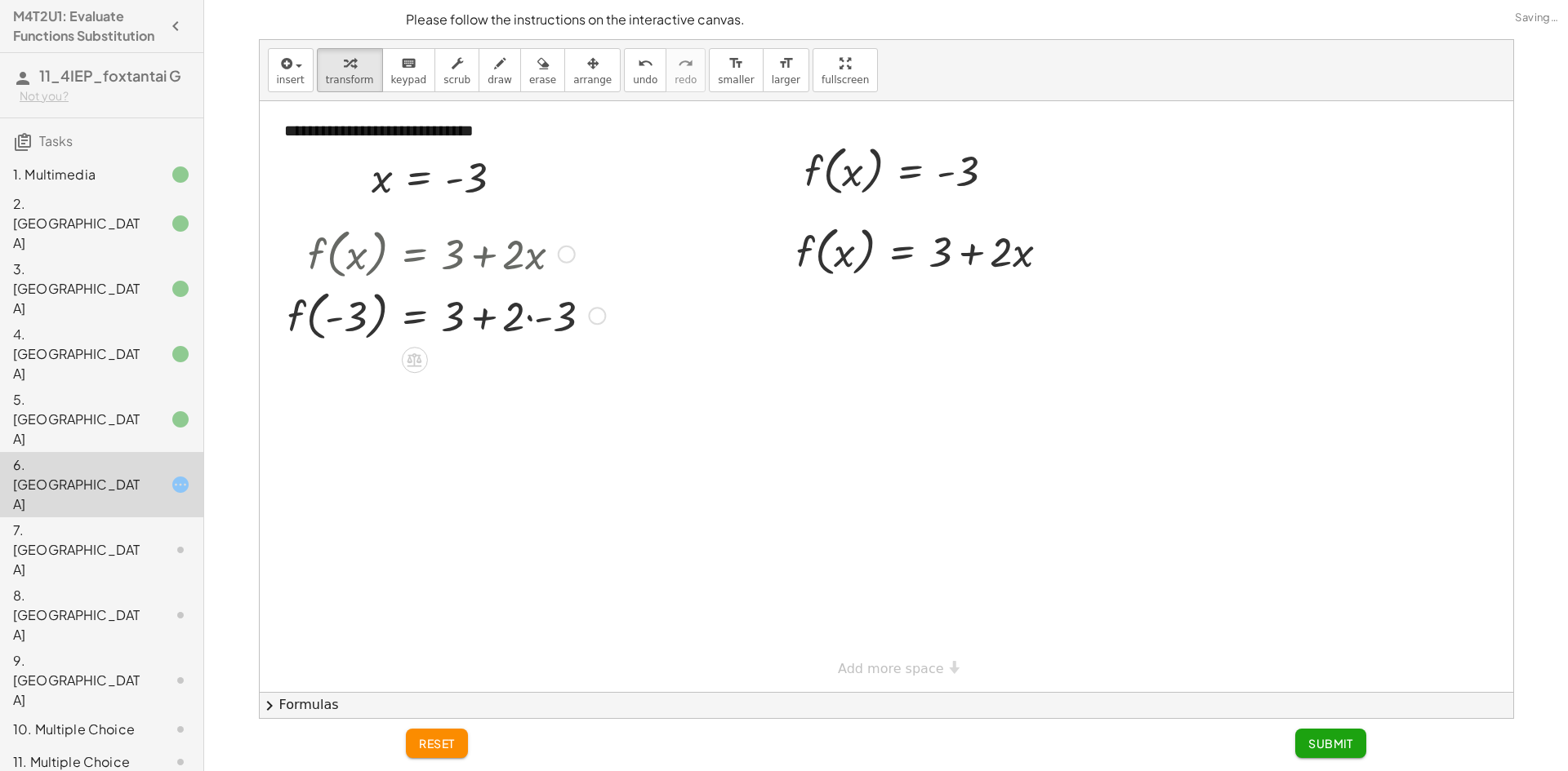
click at [524, 318] on div at bounding box center [445, 315] width 334 height 62
click at [528, 318] on div at bounding box center [445, 315] width 334 height 62
click at [485, 384] on div at bounding box center [445, 377] width 334 height 62
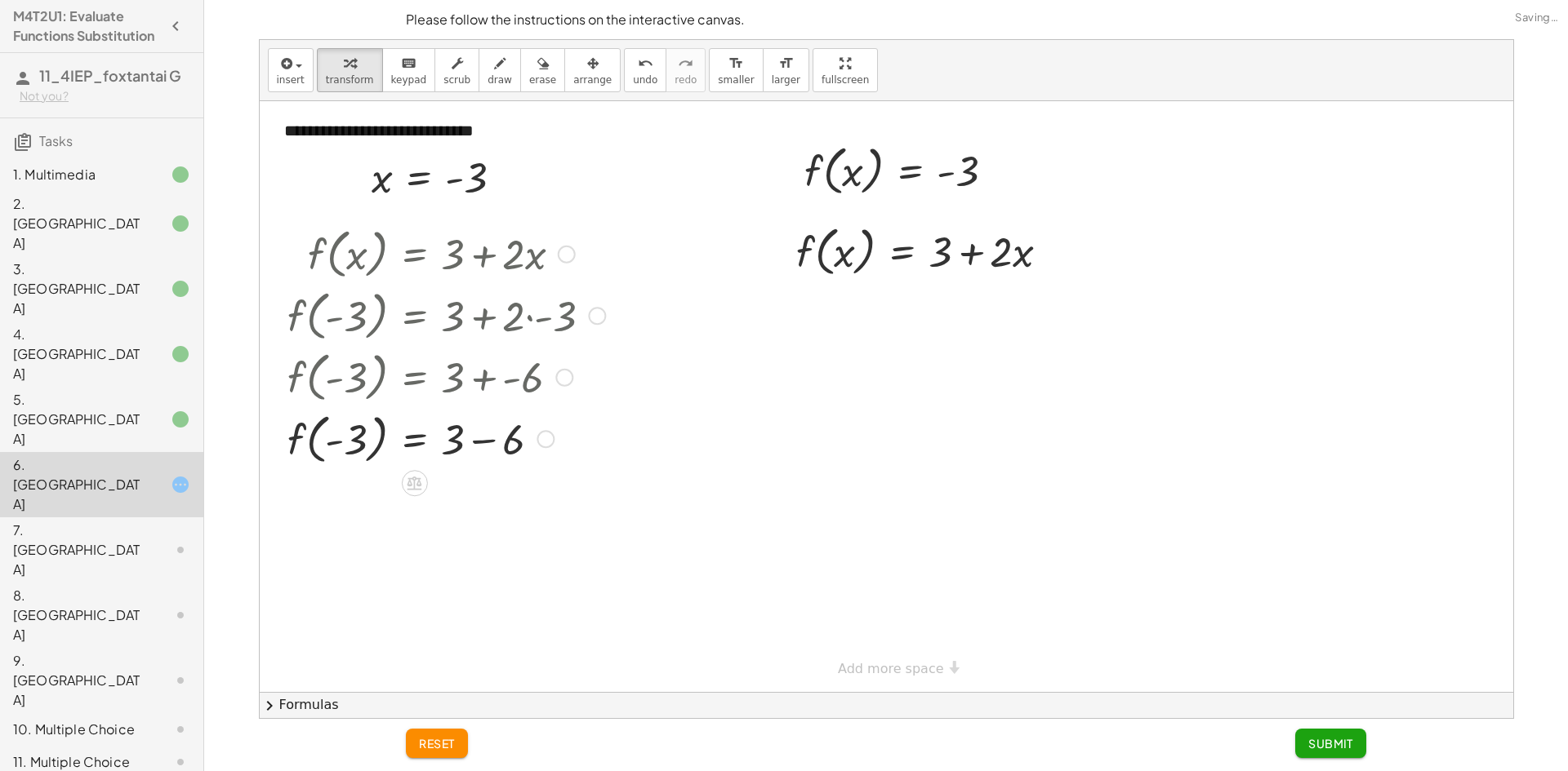
click at [484, 440] on div at bounding box center [445, 439] width 334 height 62
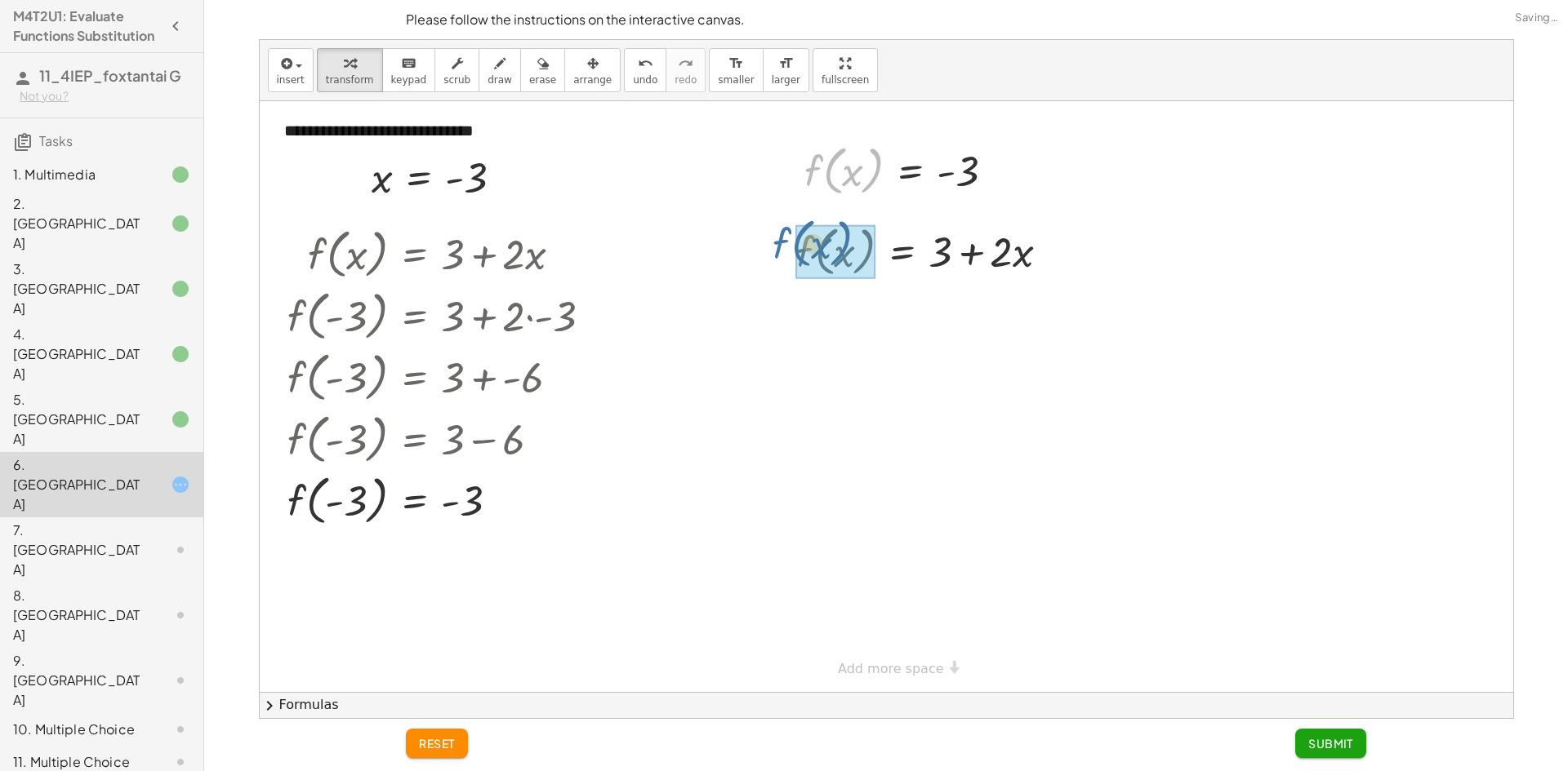
drag, startPoint x: 808, startPoint y: 172, endPoint x: 777, endPoint y: 245, distance: 79.3
click at [777, 245] on div "**********" at bounding box center [886, 396] width 1253 height 591
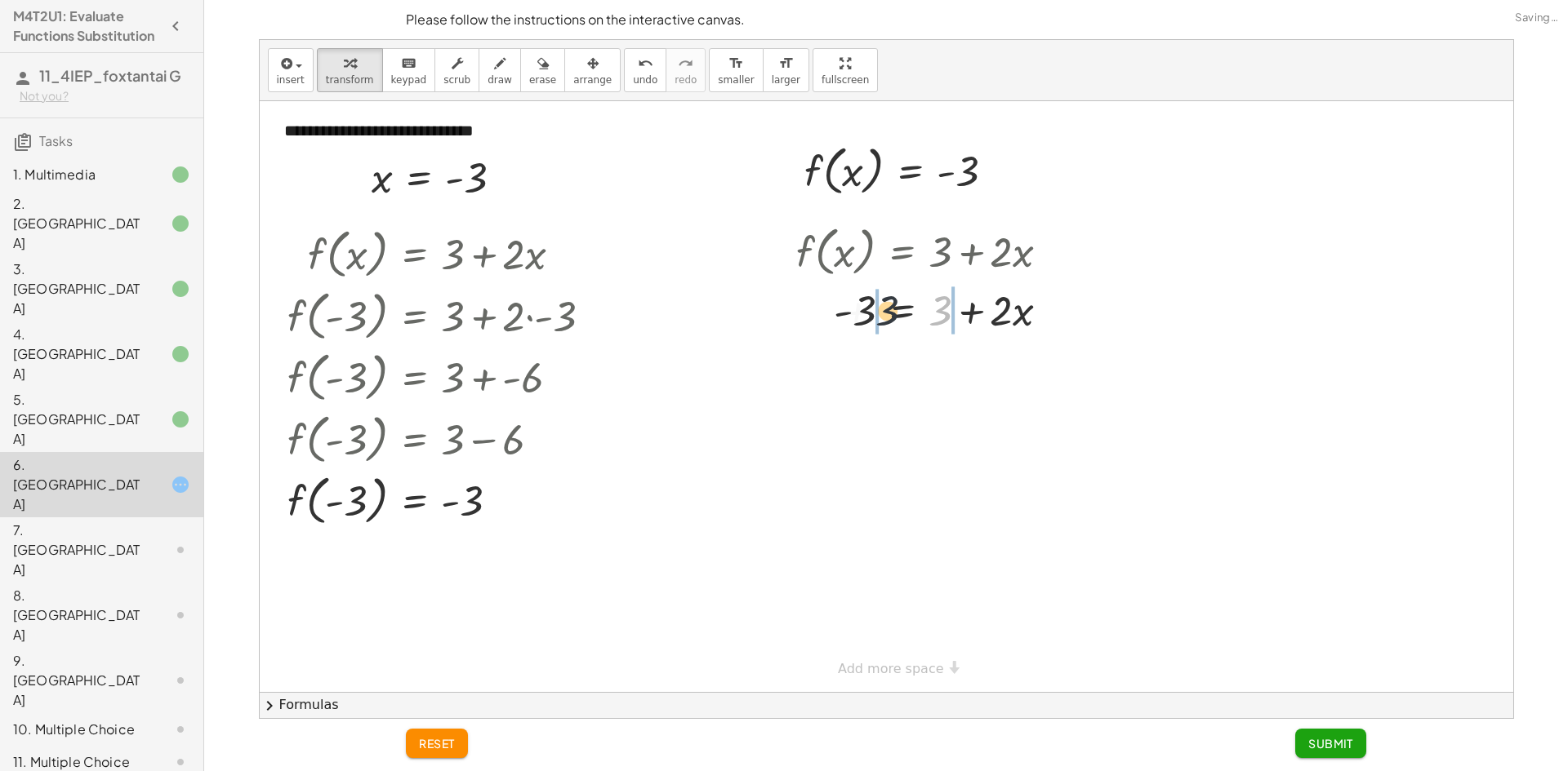
drag, startPoint x: 945, startPoint y: 313, endPoint x: 890, endPoint y: 313, distance: 55.0
click at [890, 313] on div at bounding box center [929, 309] width 283 height 55
click at [869, 316] on div at bounding box center [935, 309] width 380 height 55
click at [958, 318] on div at bounding box center [960, 309] width 344 height 55
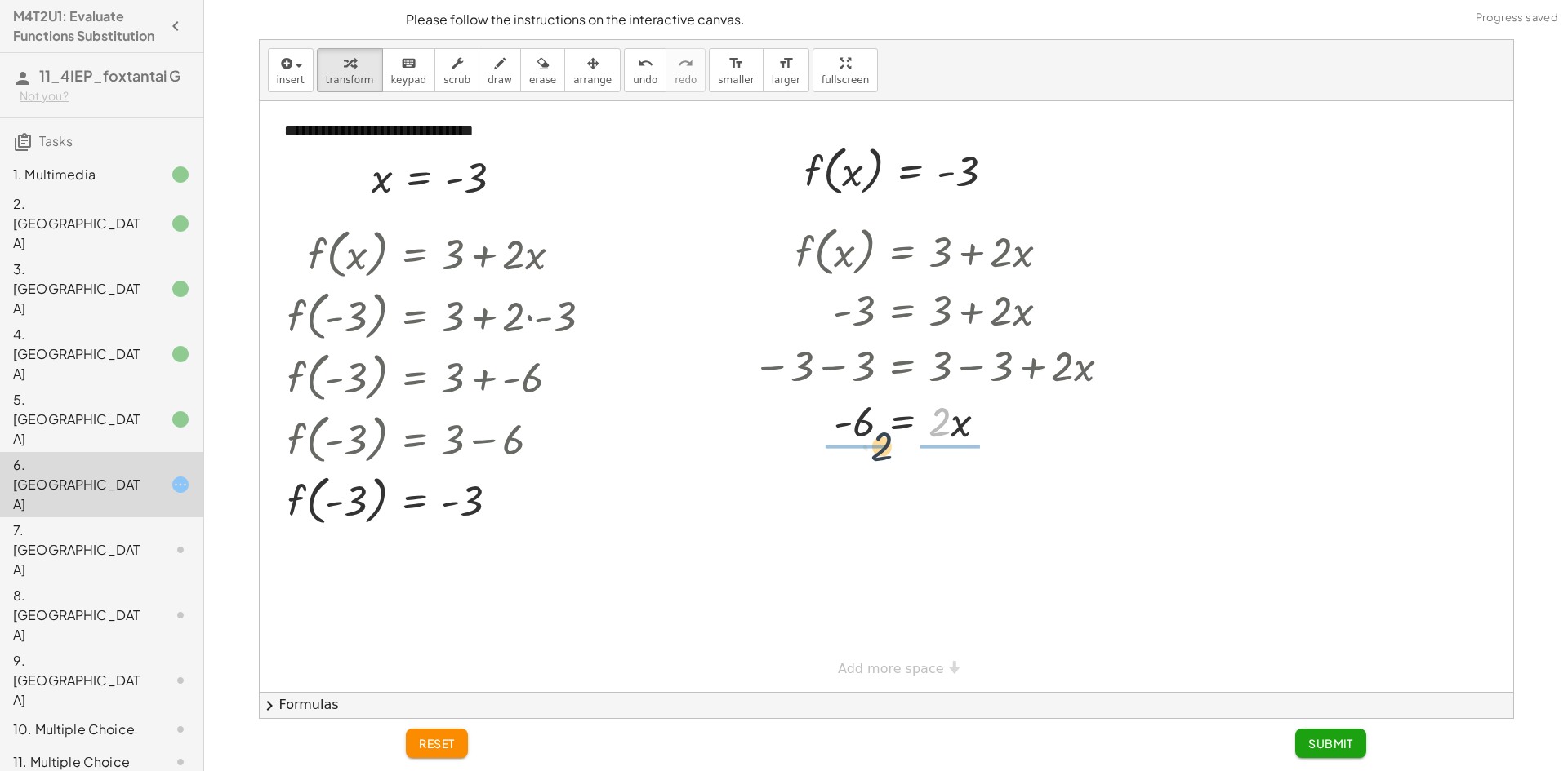
drag, startPoint x: 945, startPoint y: 423, endPoint x: 886, endPoint y: 447, distance: 63.7
click at [886, 447] on div at bounding box center [935, 420] width 380 height 55
click at [862, 431] on div at bounding box center [935, 419] width 380 height 82
click at [942, 426] on div at bounding box center [935, 419] width 380 height 82
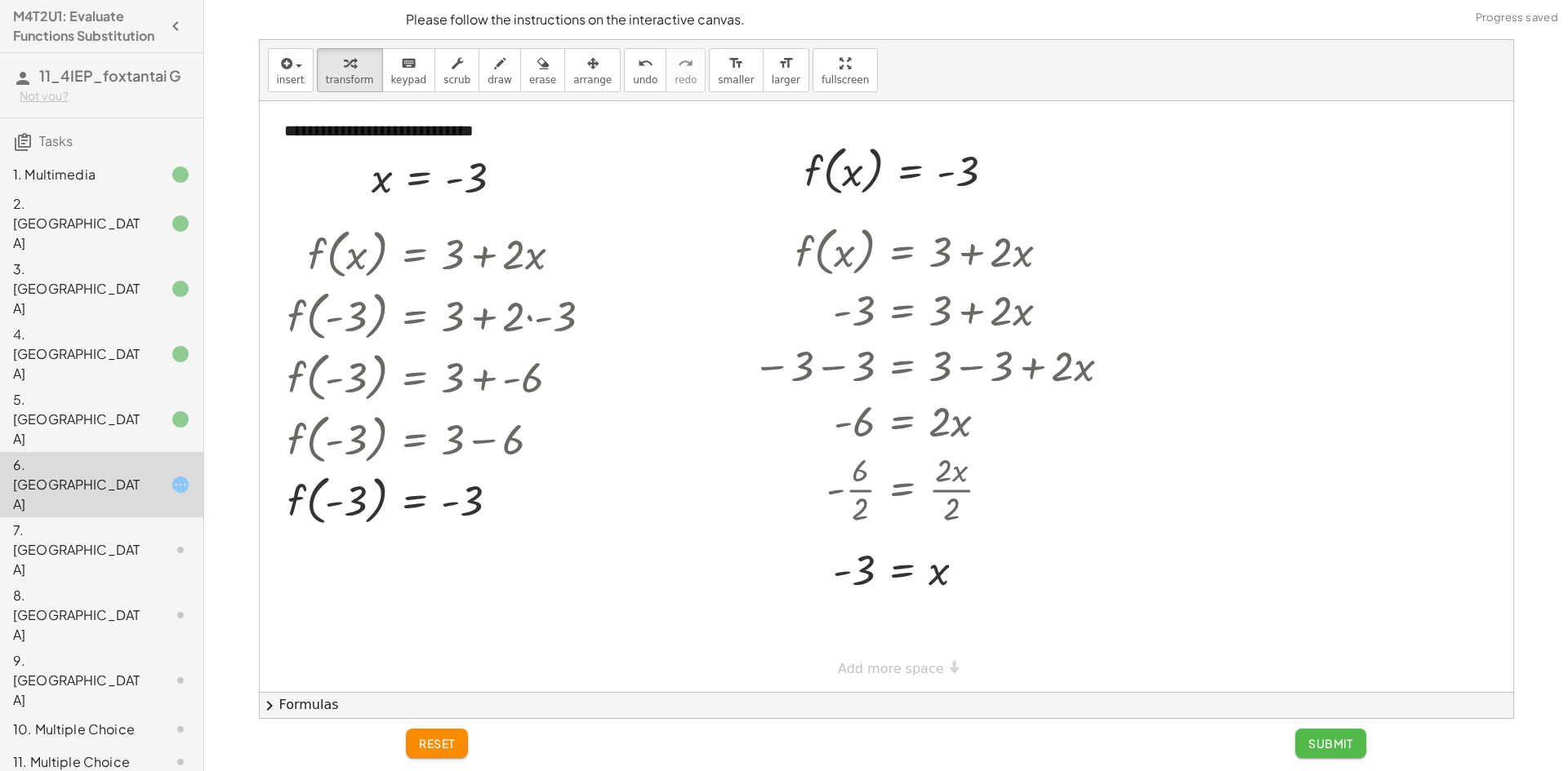
click at [1320, 730] on button "Submit" at bounding box center [1331, 743] width 71 height 29
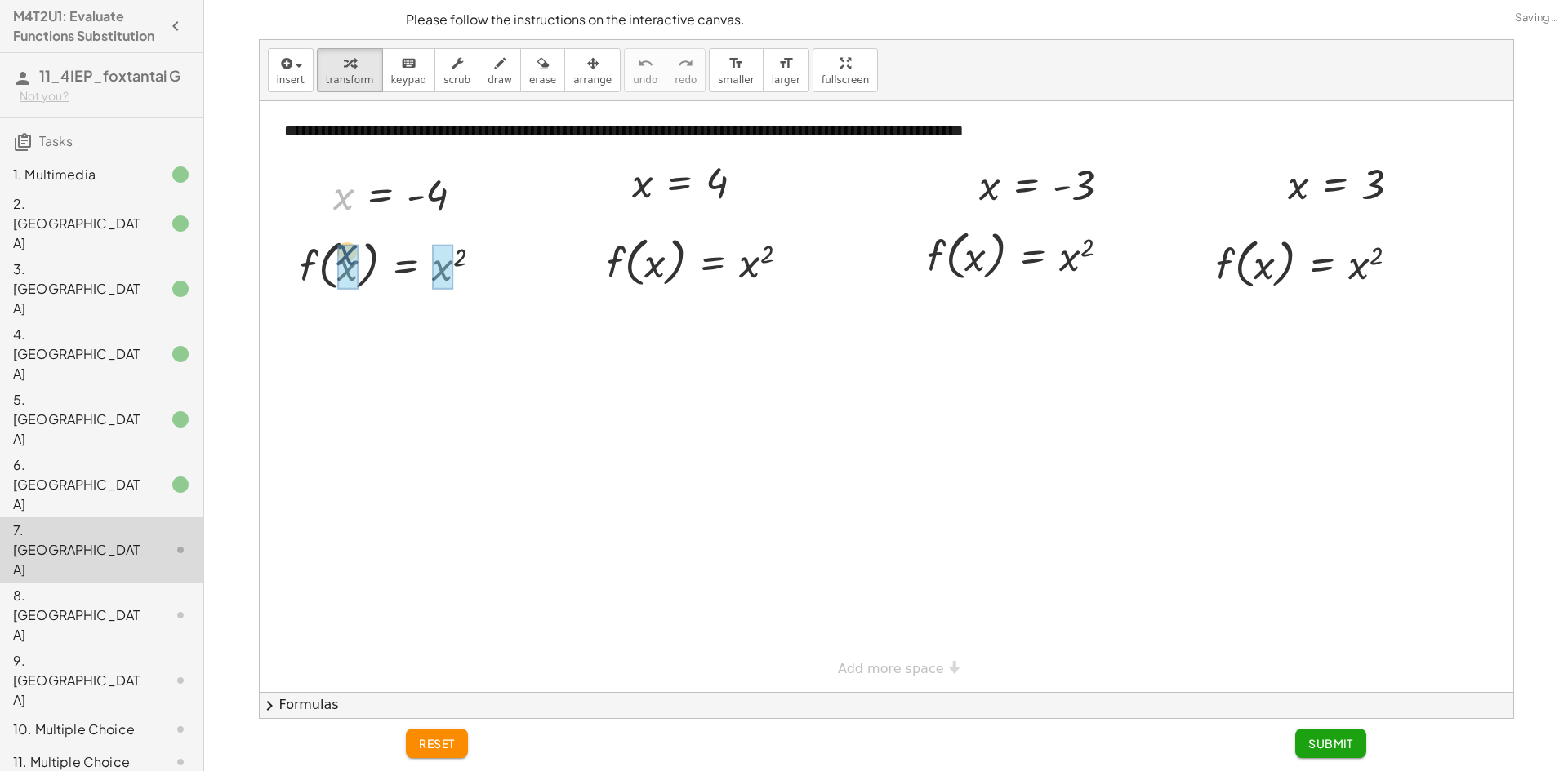
drag, startPoint x: 336, startPoint y: 205, endPoint x: 342, endPoint y: 273, distance: 68.3
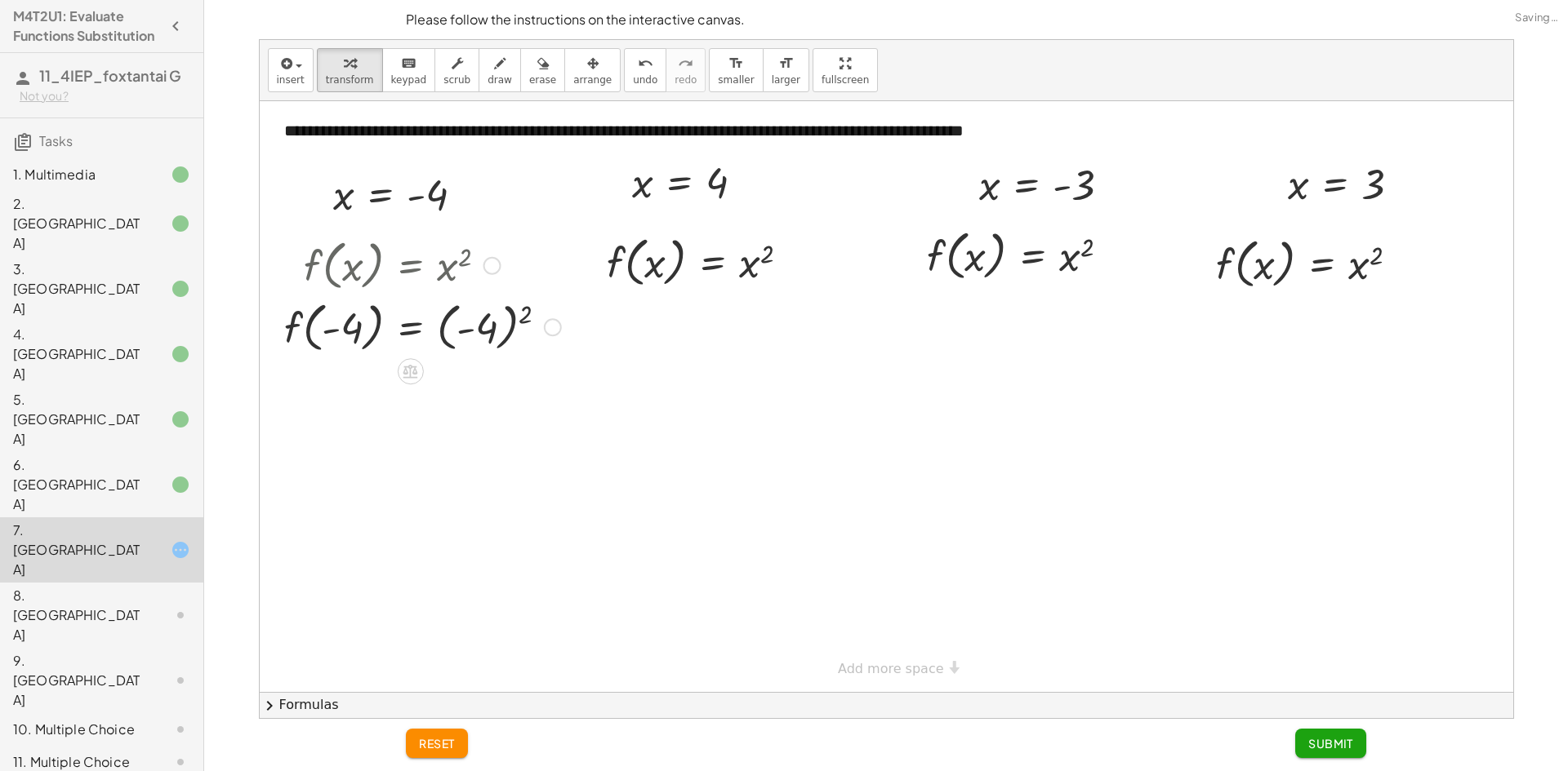
click at [521, 318] on div at bounding box center [423, 327] width 293 height 62
click at [521, 318] on div at bounding box center [886, 396] width 1253 height 591
drag, startPoint x: 717, startPoint y: 182, endPoint x: 656, endPoint y: 250, distance: 91.4
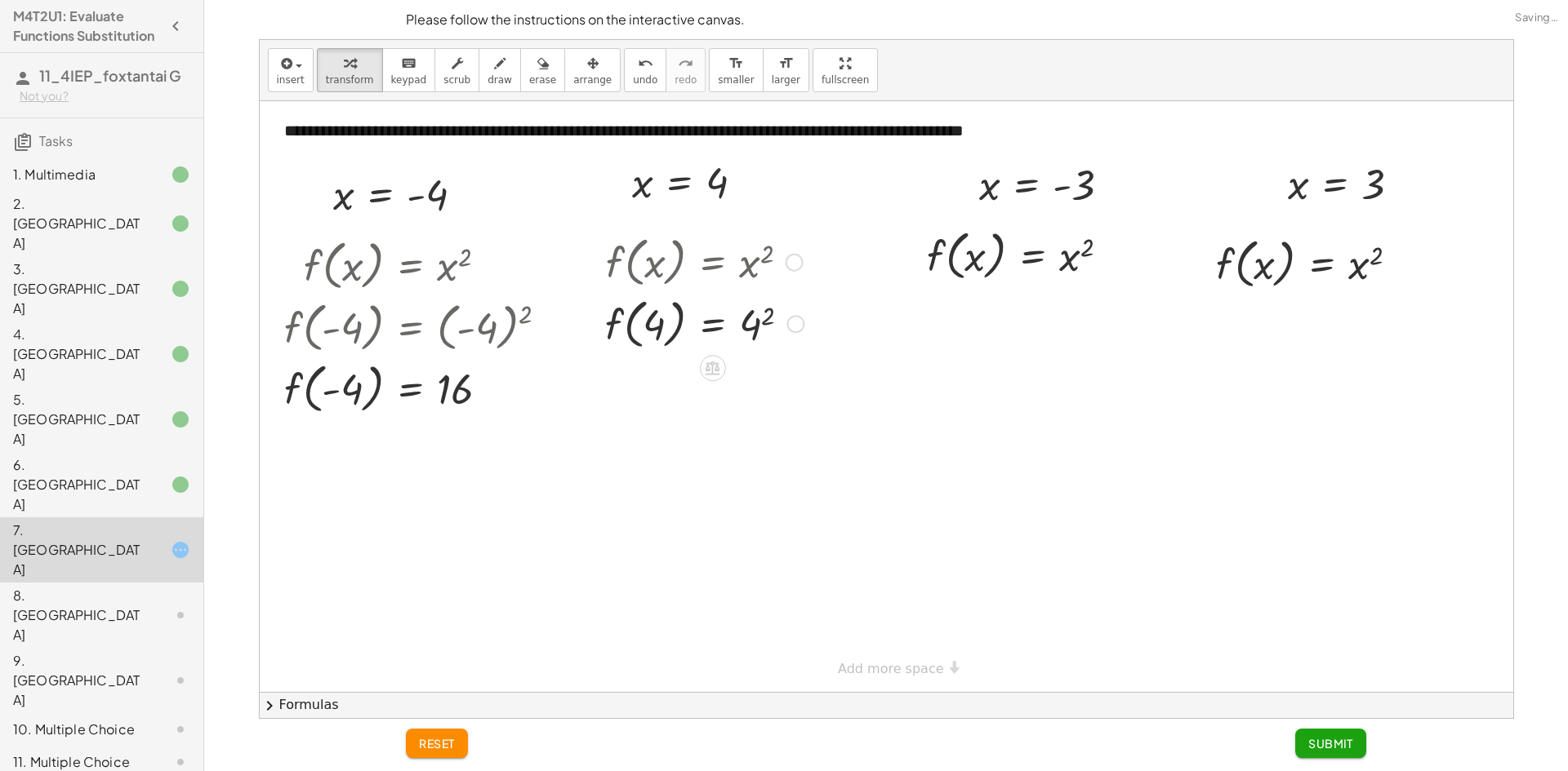
click at [763, 316] on div at bounding box center [704, 323] width 215 height 62
drag, startPoint x: 985, startPoint y: 210, endPoint x: 981, endPoint y: 242, distance: 32.2
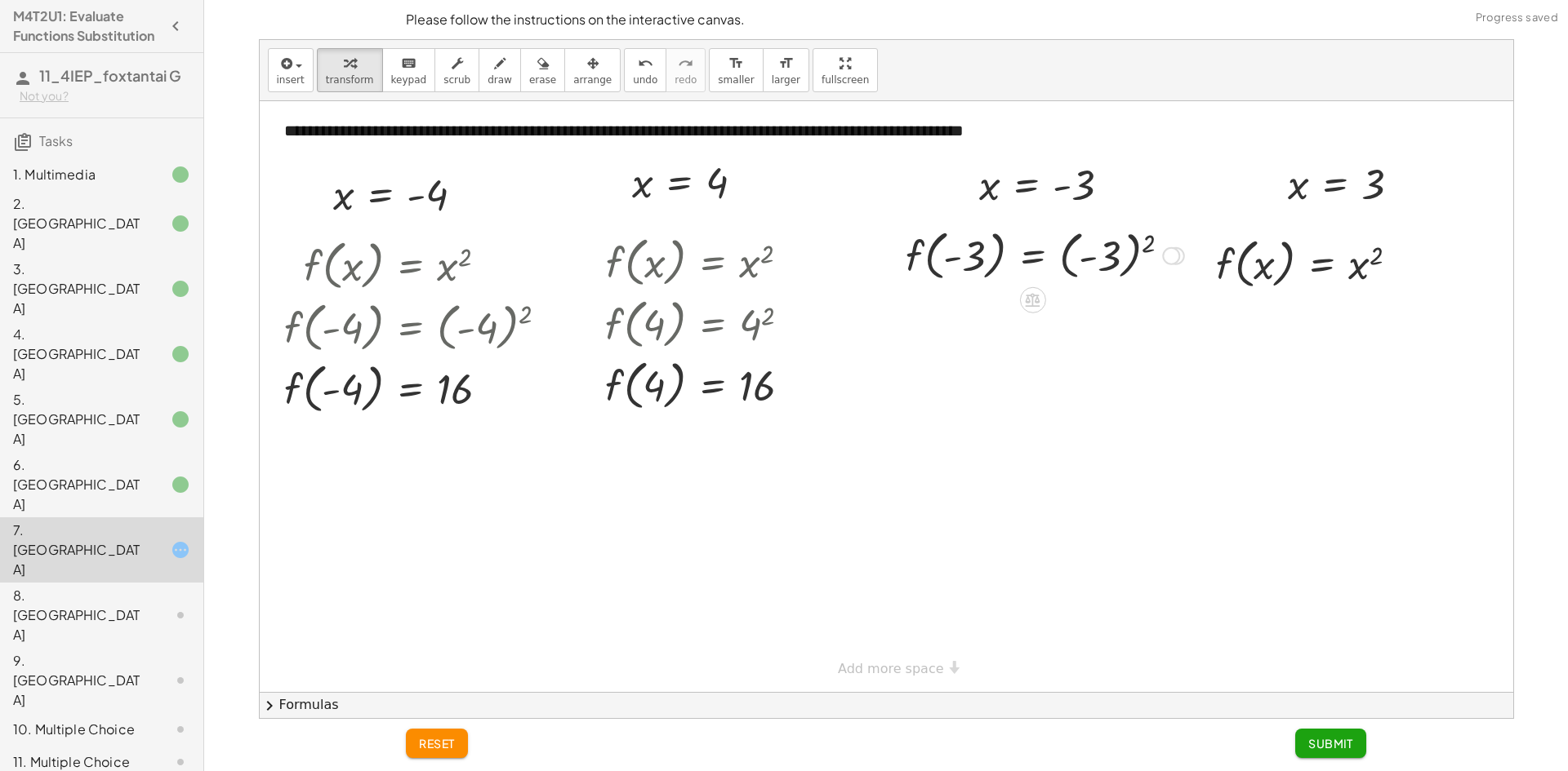
click at [1134, 248] on div at bounding box center [1045, 254] width 295 height 62
click at [1134, 248] on div at bounding box center [886, 396] width 1253 height 591
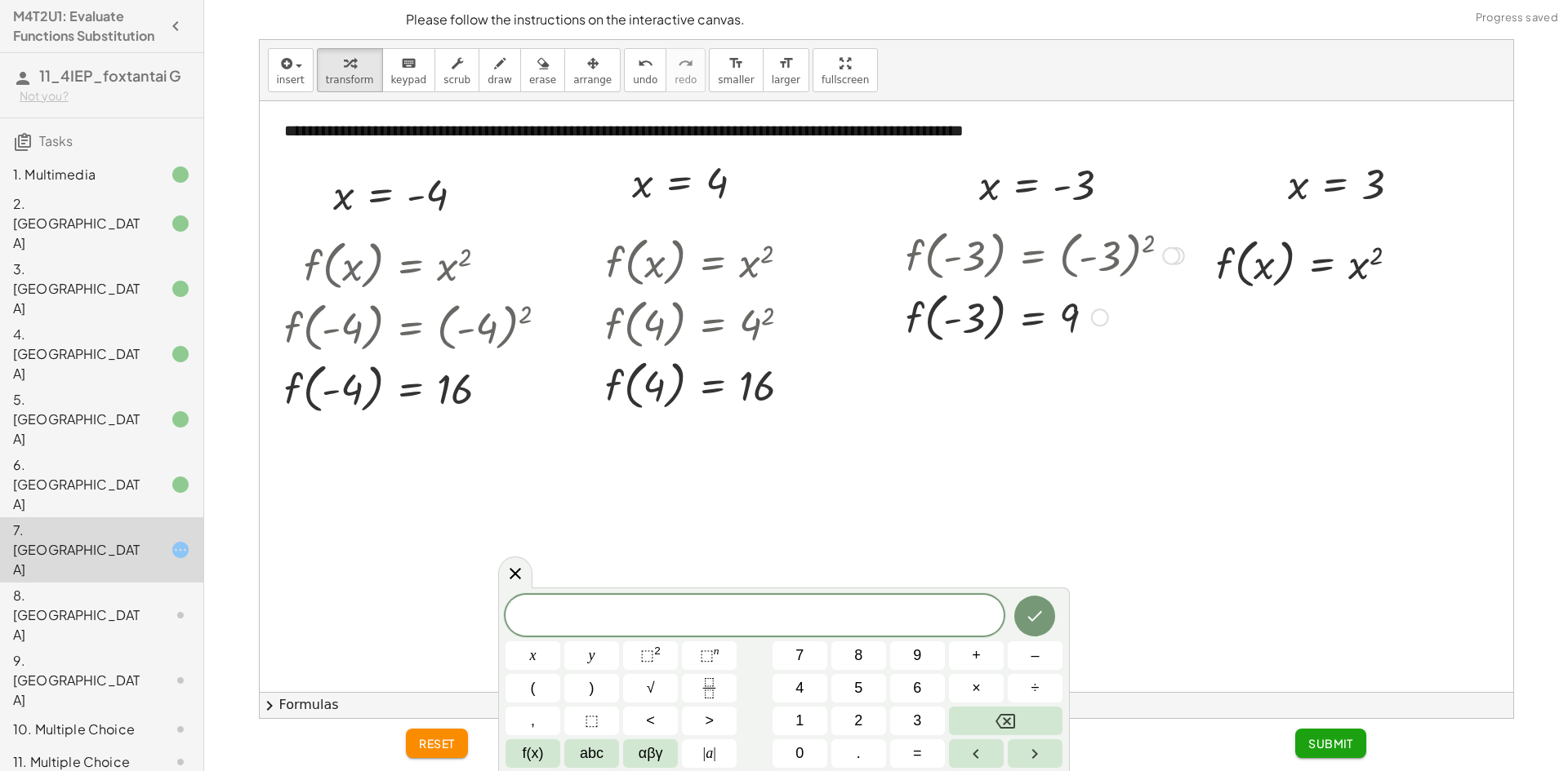
click at [1151, 343] on div at bounding box center [1045, 316] width 295 height 62
click at [1232, 316] on div at bounding box center [886, 396] width 1253 height 591
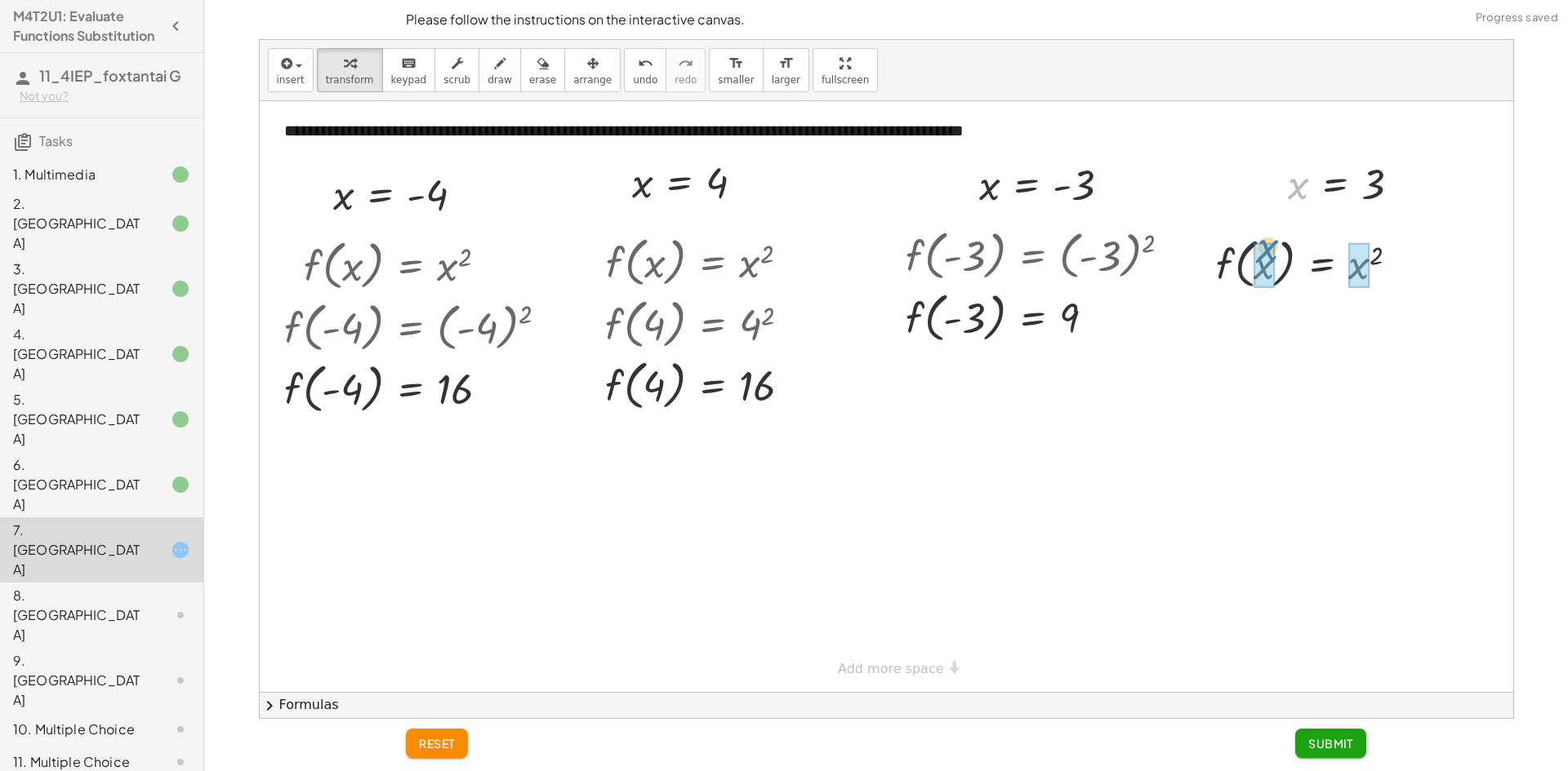
drag, startPoint x: 1297, startPoint y: 188, endPoint x: 1267, endPoint y: 251, distance: 69.8
click at [1368, 265] on div at bounding box center [1313, 263] width 216 height 62
click at [1349, 733] on button "Submit" at bounding box center [1331, 743] width 71 height 29
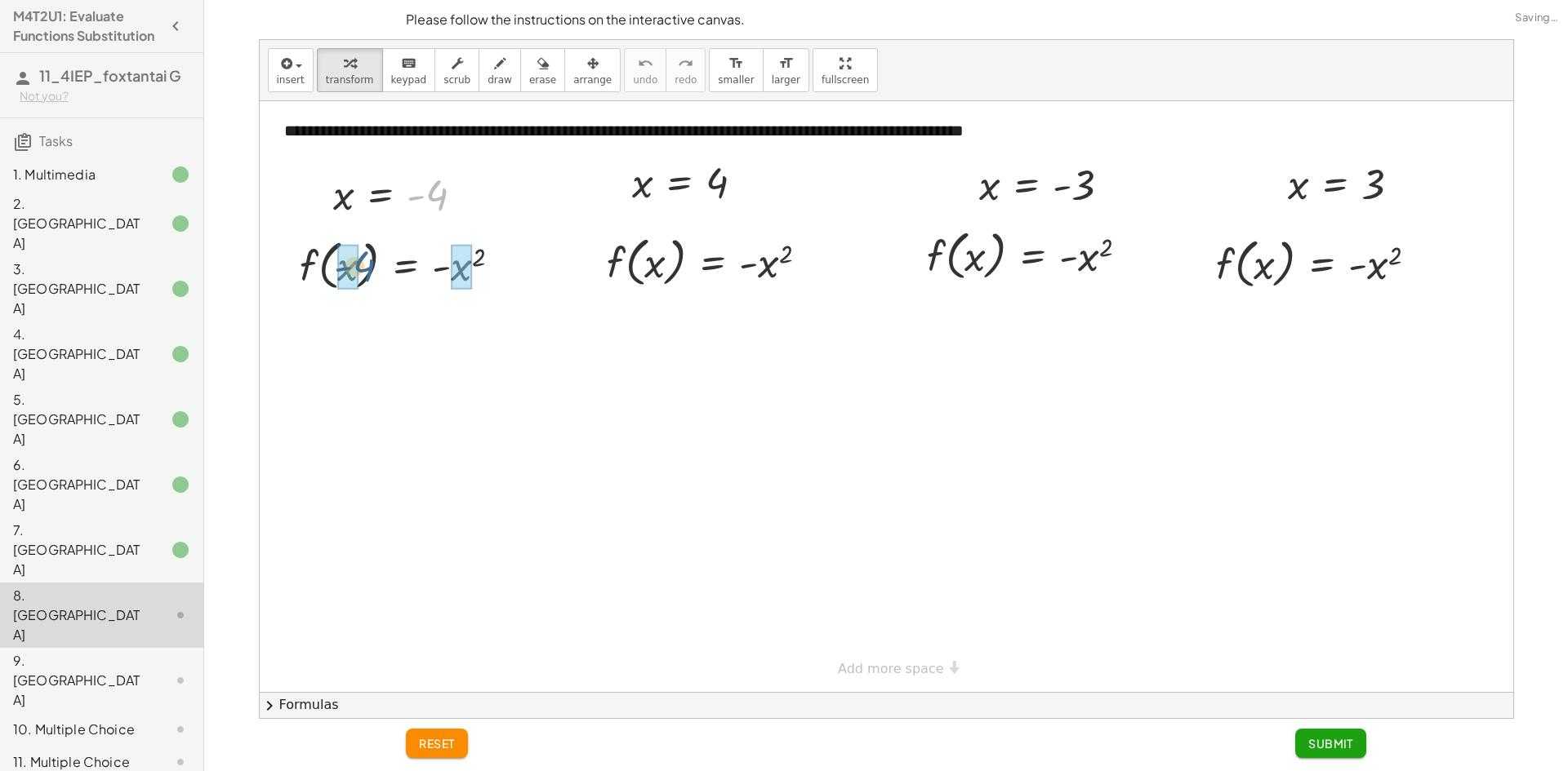
drag, startPoint x: 434, startPoint y: 197, endPoint x: 364, endPoint y: 266, distance: 98.3
click at [461, 270] on div at bounding box center [432, 265] width 312 height 62
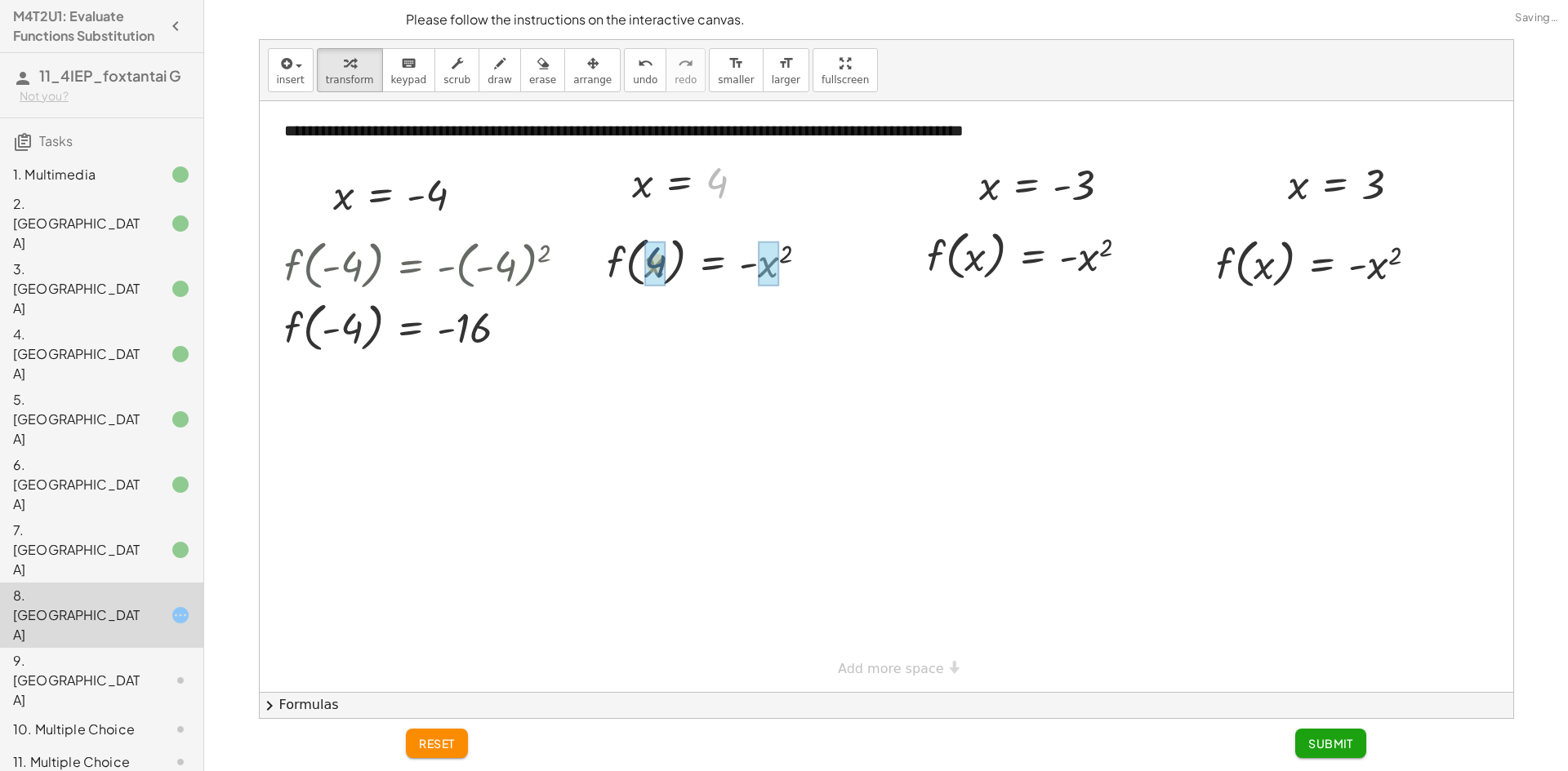
drag, startPoint x: 715, startPoint y: 183, endPoint x: 651, endPoint y: 265, distance: 104.0
click at [780, 263] on div at bounding box center [713, 261] width 234 height 62
drag, startPoint x: 1077, startPoint y: 193, endPoint x: 1085, endPoint y: 196, distance: 8.5
click at [1085, 196] on div at bounding box center [1050, 184] width 161 height 54
drag, startPoint x: 976, startPoint y: 198, endPoint x: 971, endPoint y: 243, distance: 45.3
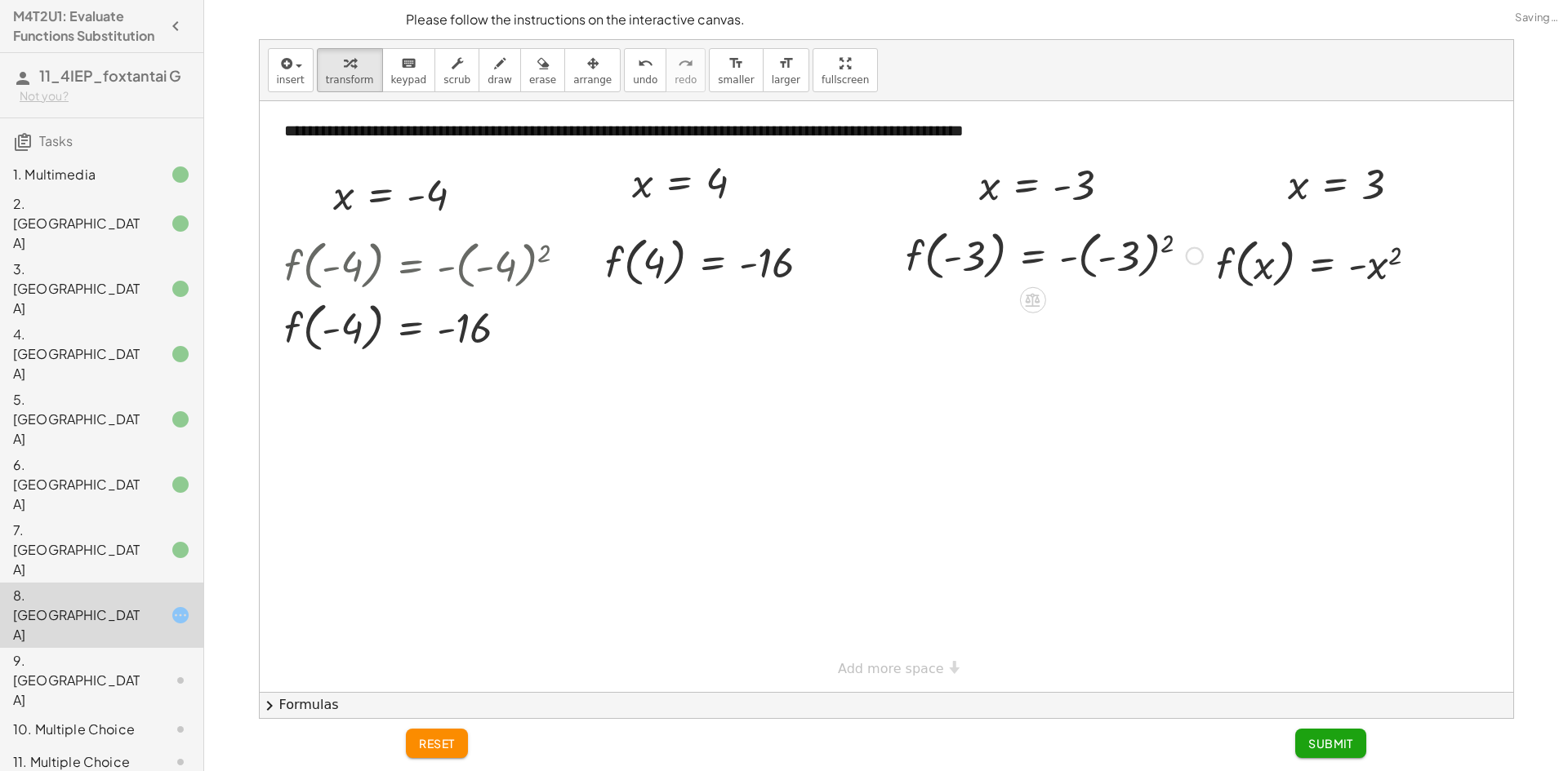
click at [1155, 245] on div at bounding box center [1054, 254] width 314 height 62
click at [1077, 259] on div at bounding box center [1016, 254] width 238 height 62
drag, startPoint x: 1292, startPoint y: 190, endPoint x: 1268, endPoint y: 243, distance: 58.2
click at [1388, 259] on div at bounding box center [1323, 263] width 235 height 62
click at [1350, 740] on span "Submit" at bounding box center [1330, 744] width 45 height 15
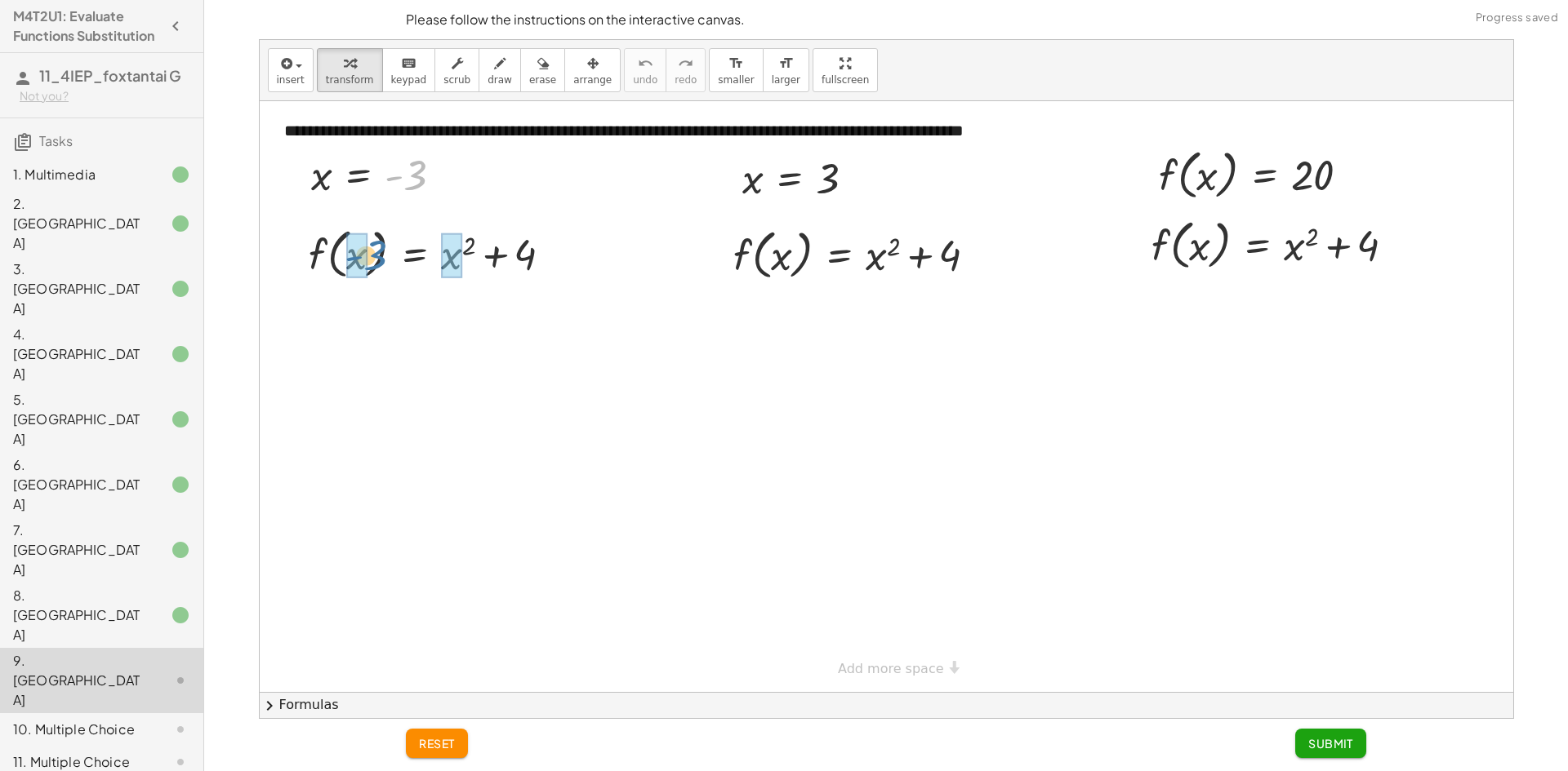
drag, startPoint x: 406, startPoint y: 178, endPoint x: 365, endPoint y: 259, distance: 90.8
click at [346, 257] on div at bounding box center [457, 253] width 355 height 62
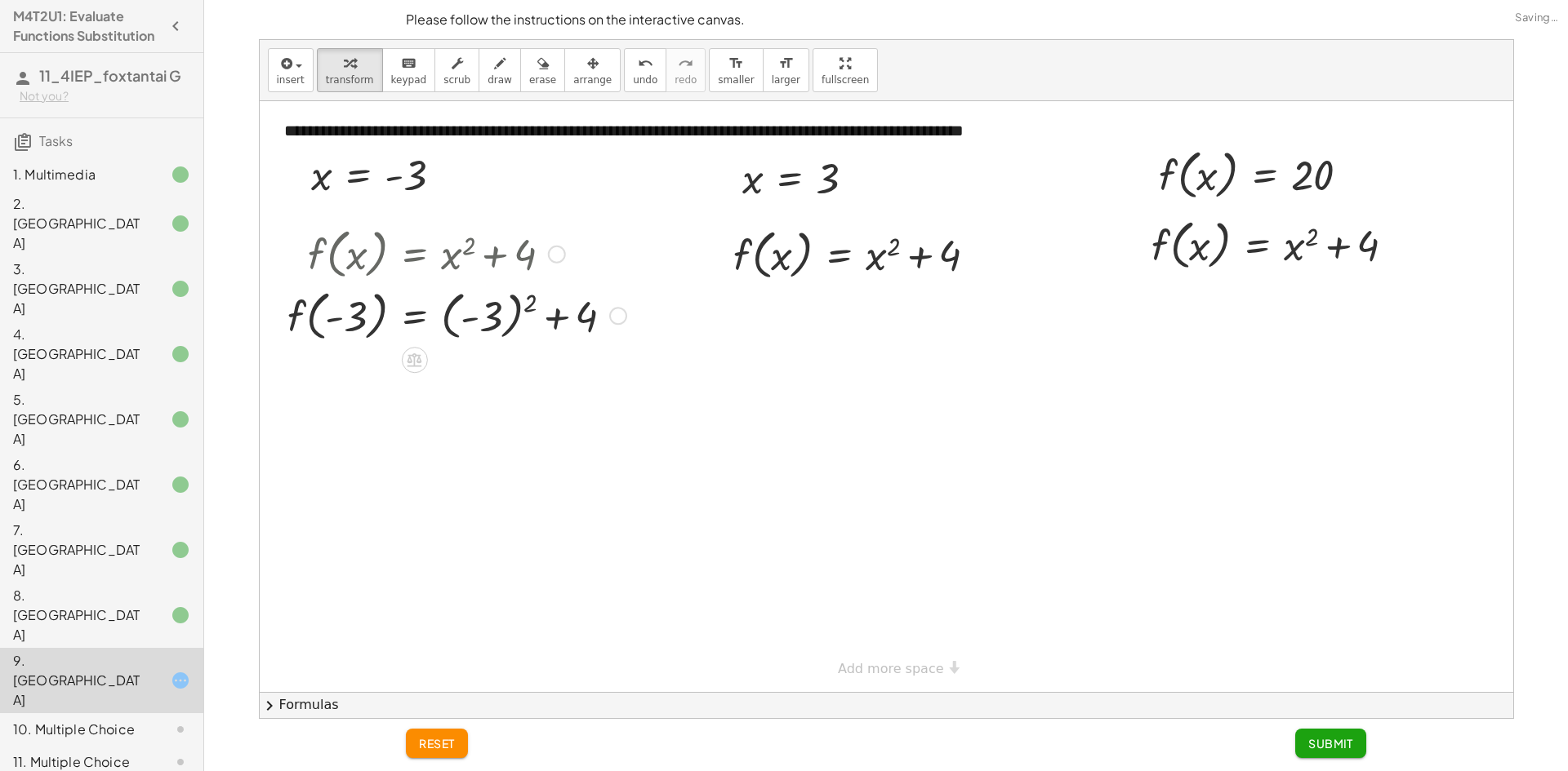
click at [517, 311] on div at bounding box center [457, 315] width 355 height 62
click at [0, 0] on div "f ( , x ) = + x 2 + 4 f ( , ) = + 2 + 4 - 3 ( - 3 ) 9 f ( , - 3 ) = + ( - 3 ) 2…" at bounding box center [0, 0] width 0 height 0
click at [471, 382] on div at bounding box center [457, 377] width 355 height 62
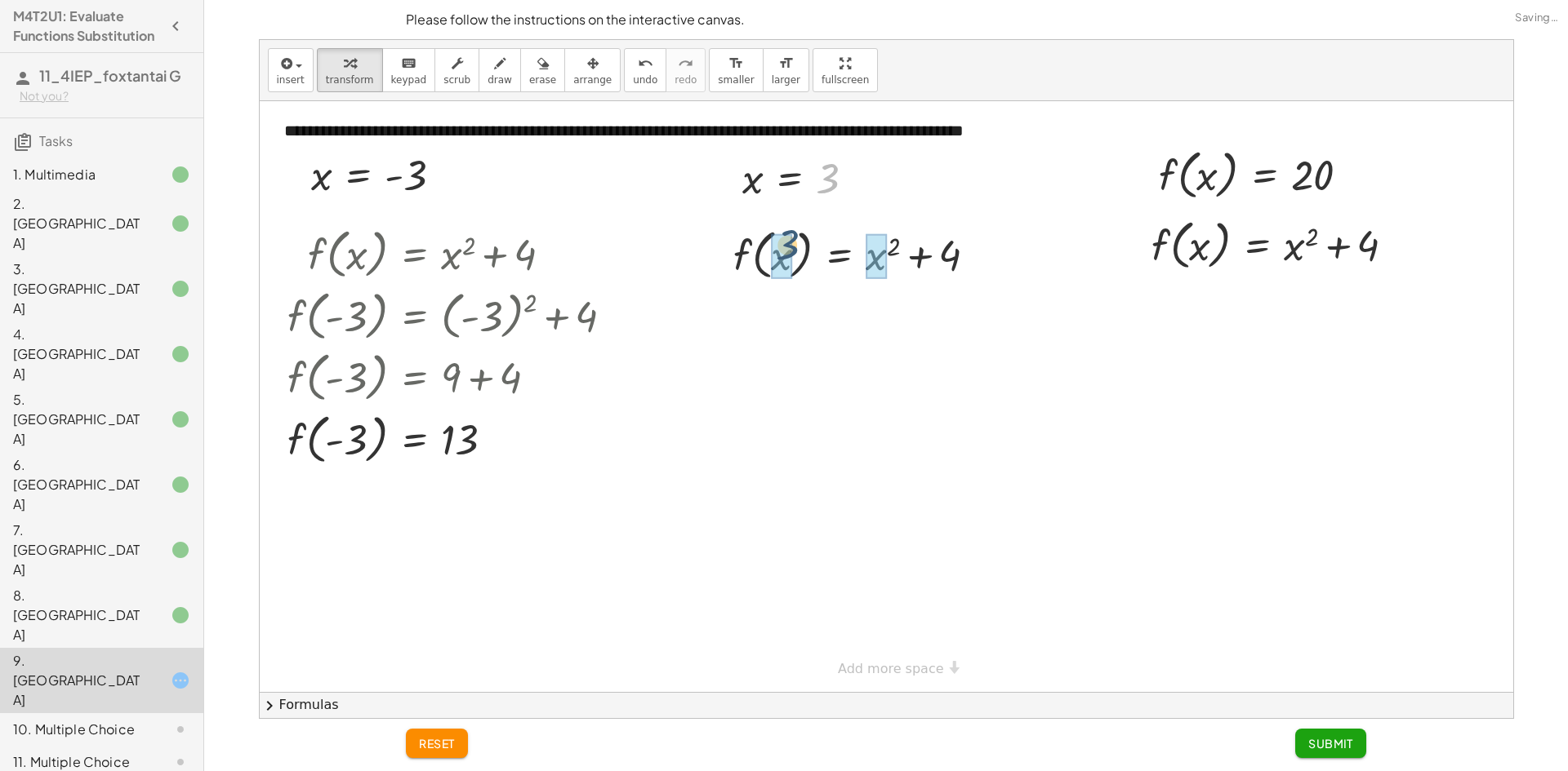
drag, startPoint x: 827, startPoint y: 188, endPoint x: 786, endPoint y: 253, distance: 76.9
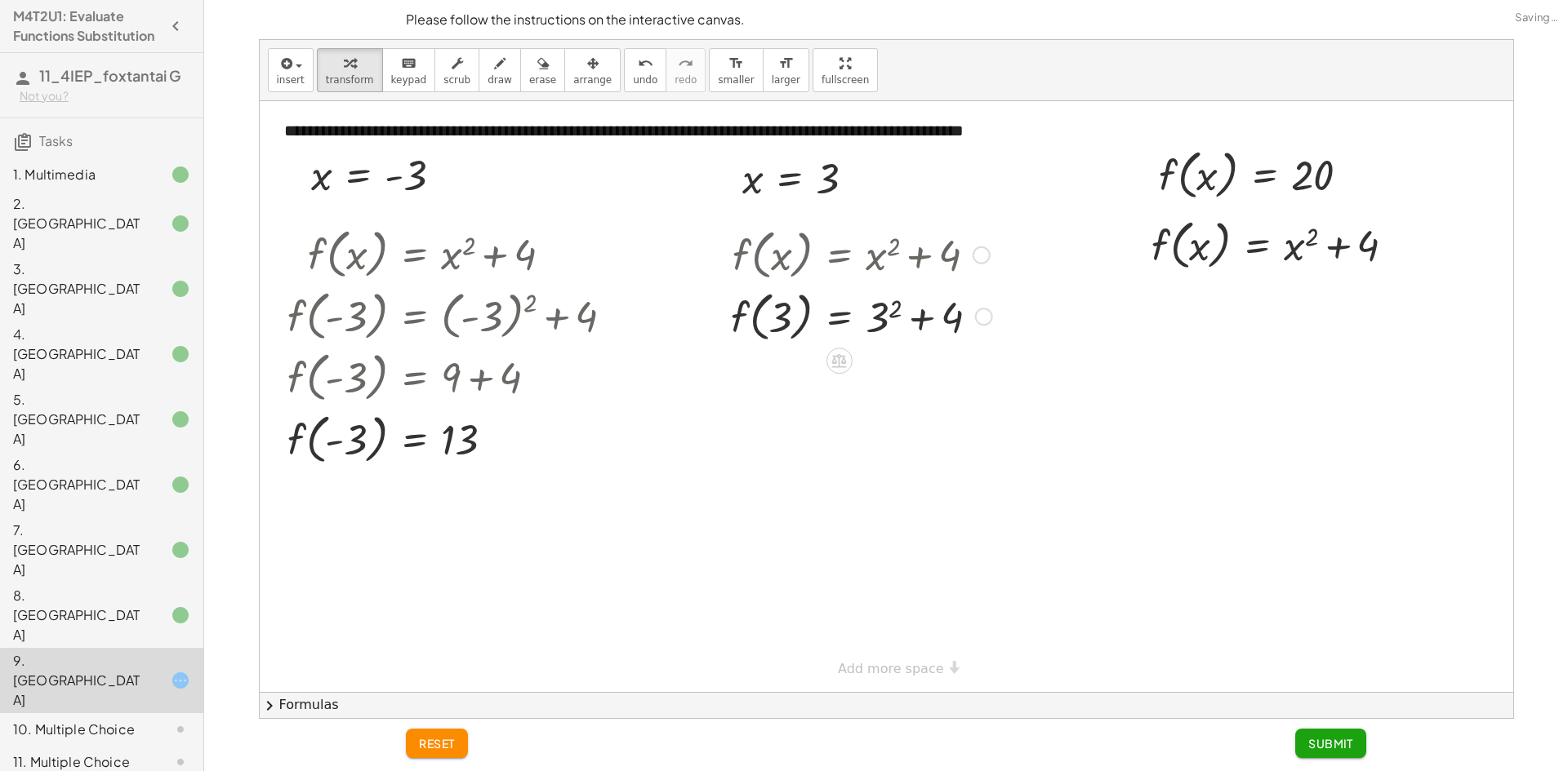
click at [875, 304] on div at bounding box center [862, 316] width 278 height 62
click at [901, 318] on div at bounding box center [860, 316] width 275 height 62
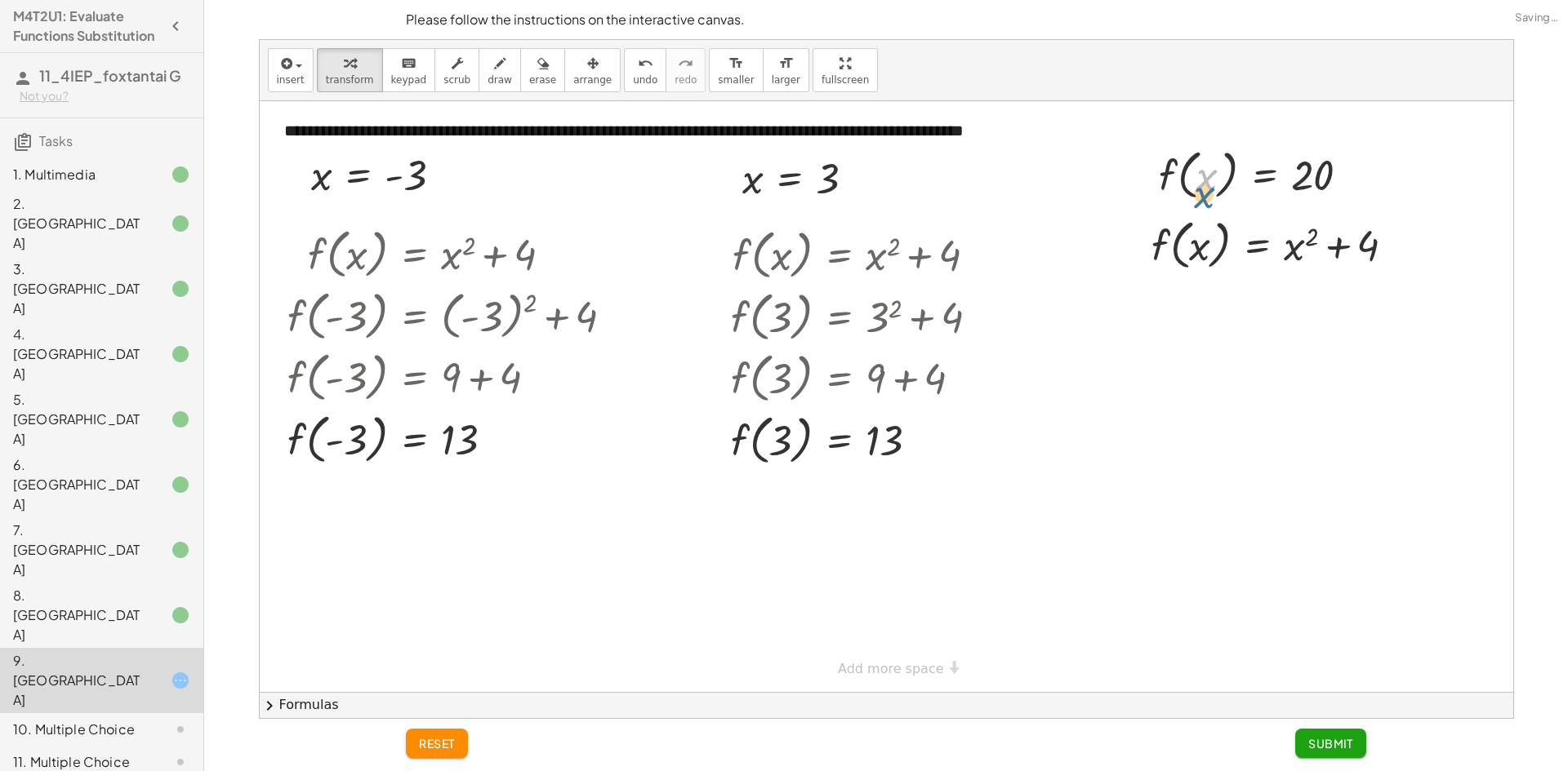
click at [1203, 177] on div at bounding box center [1261, 174] width 221 height 62
drag, startPoint x: 1171, startPoint y: 170, endPoint x: 1177, endPoint y: 215, distance: 45.4
drag, startPoint x: 1342, startPoint y: 309, endPoint x: 1226, endPoint y: 314, distance: 116.1
click at [1226, 314] on div at bounding box center [1280, 302] width 272 height 55
click at [1221, 311] on div at bounding box center [1298, 302] width 357 height 55
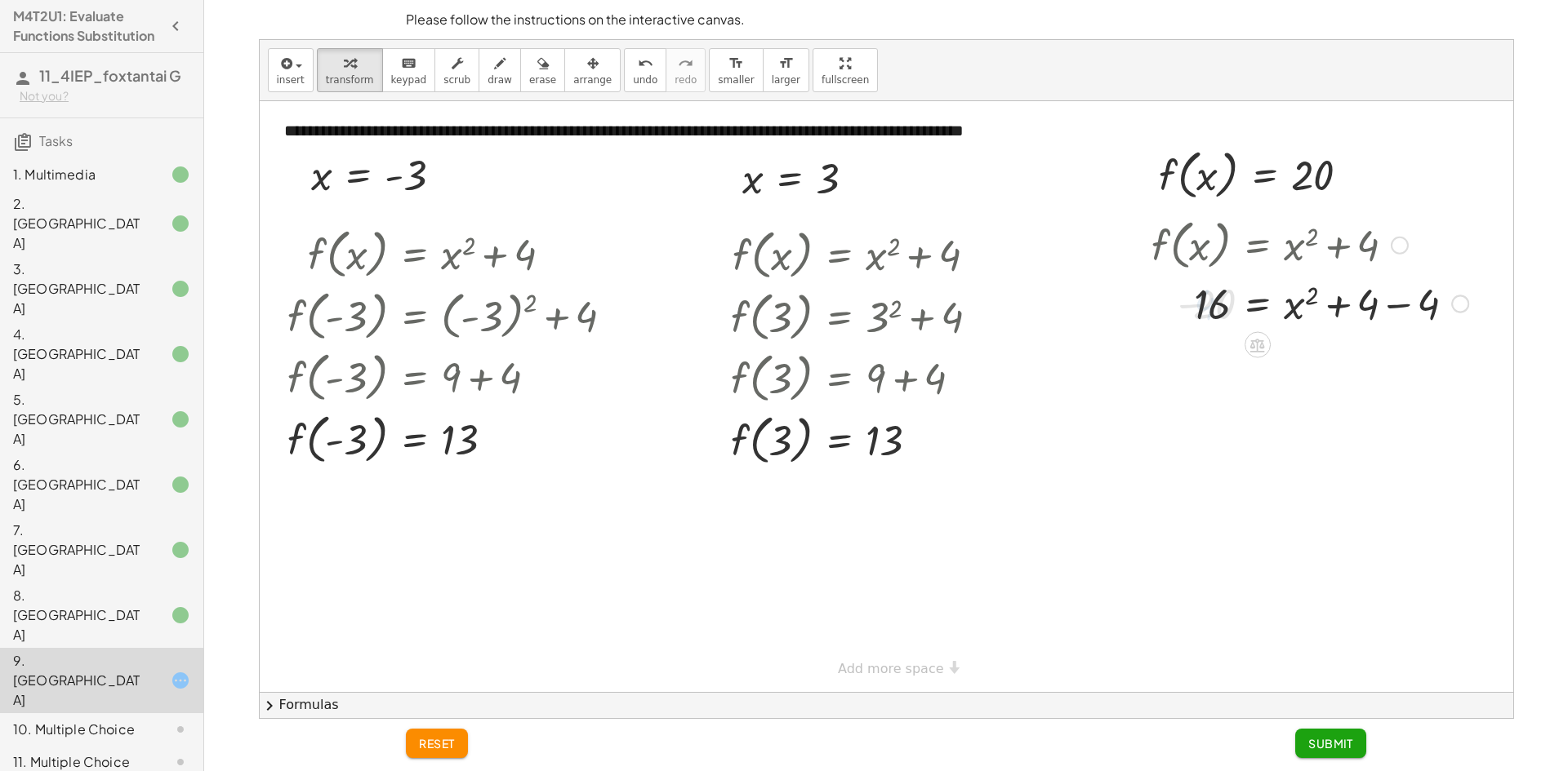
click at [1390, 310] on div at bounding box center [1310, 302] width 334 height 55
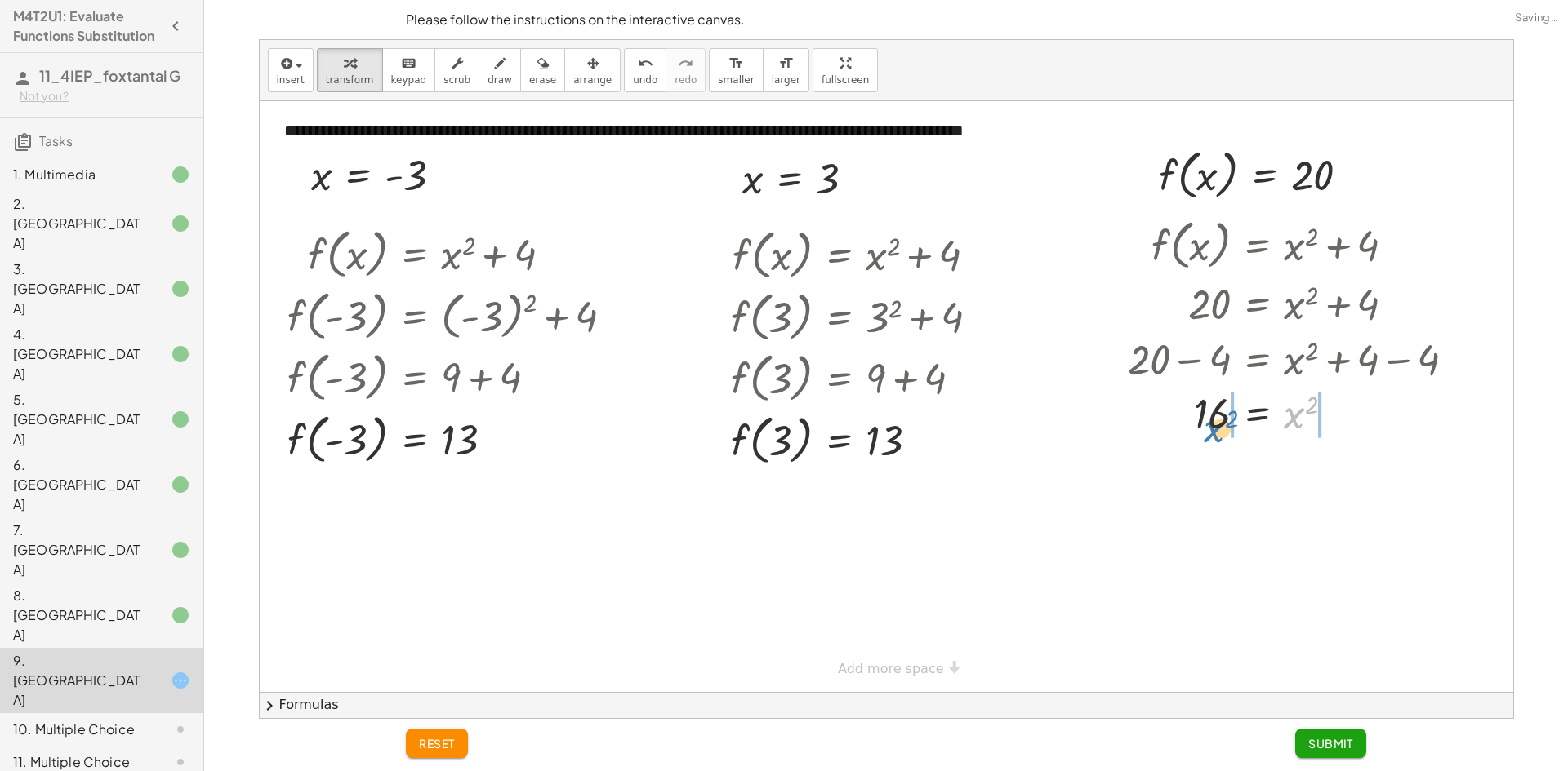
drag, startPoint x: 1297, startPoint y: 421, endPoint x: 1218, endPoint y: 435, distance: 80.2
click at [1218, 435] on div at bounding box center [1298, 413] width 357 height 54
drag, startPoint x: 1224, startPoint y: 455, endPoint x: 1148, endPoint y: 460, distance: 76.2
click at [1148, 460] on div at bounding box center [1296, 467] width 363 height 55
click at [1187, 465] on div at bounding box center [1296, 467] width 363 height 55
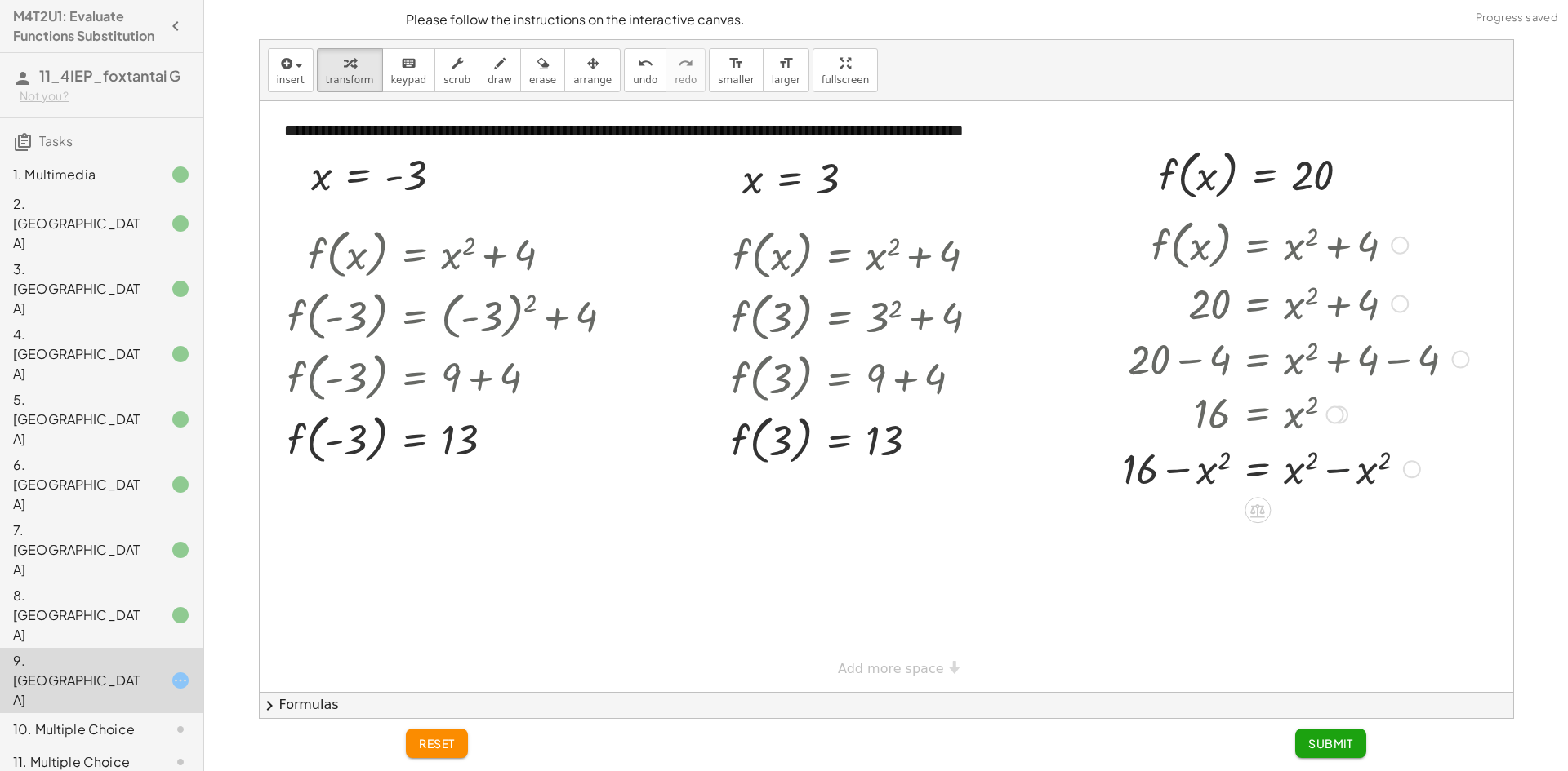
click at [1339, 470] on div at bounding box center [1296, 467] width 363 height 55
drag, startPoint x: 1189, startPoint y: 524, endPoint x: 1320, endPoint y: 532, distance: 131.2
click at [1320, 532] on div at bounding box center [1296, 523] width 363 height 55
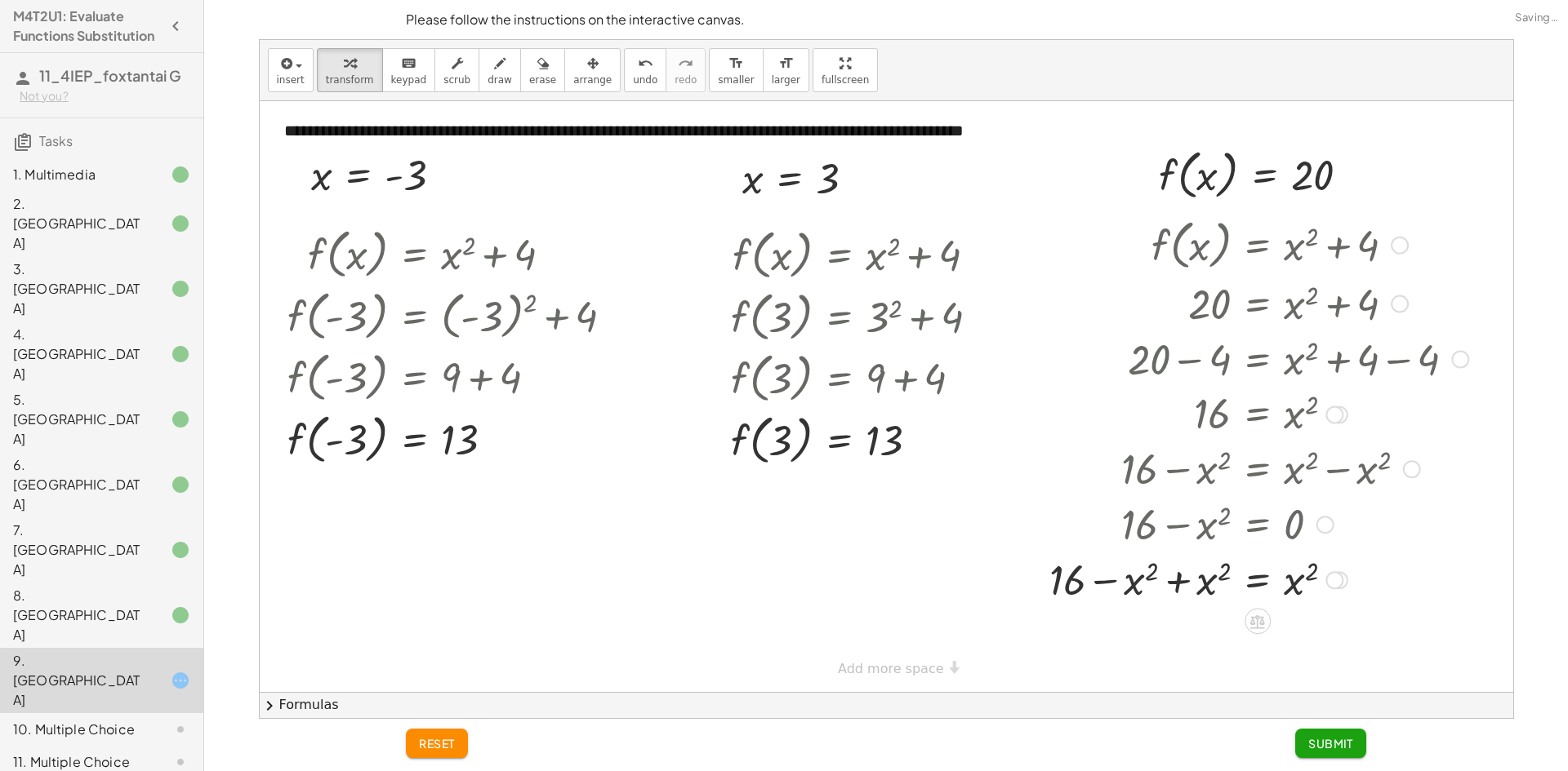
click at [1181, 583] on div at bounding box center [1258, 578] width 435 height 55
drag, startPoint x: 1306, startPoint y: 628, endPoint x: 1217, endPoint y: 640, distance: 89.8
click at [1198, 631] on div at bounding box center [1258, 634] width 435 height 59
click at [1199, 629] on div at bounding box center [1258, 635] width 435 height 54
click at [1197, 643] on div at bounding box center [1258, 635] width 435 height 54
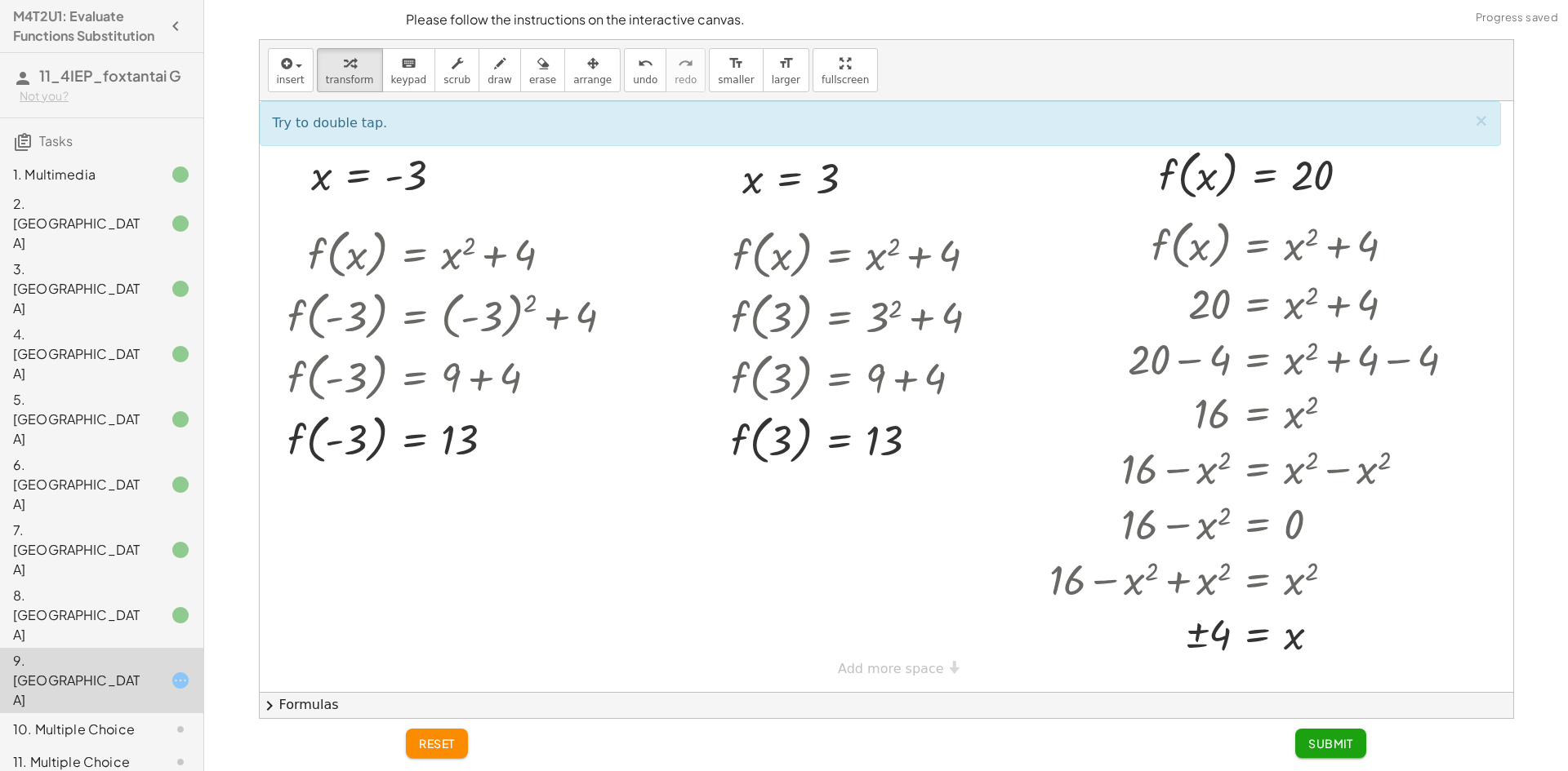
click at [1312, 733] on button "Submit" at bounding box center [1331, 743] width 71 height 29
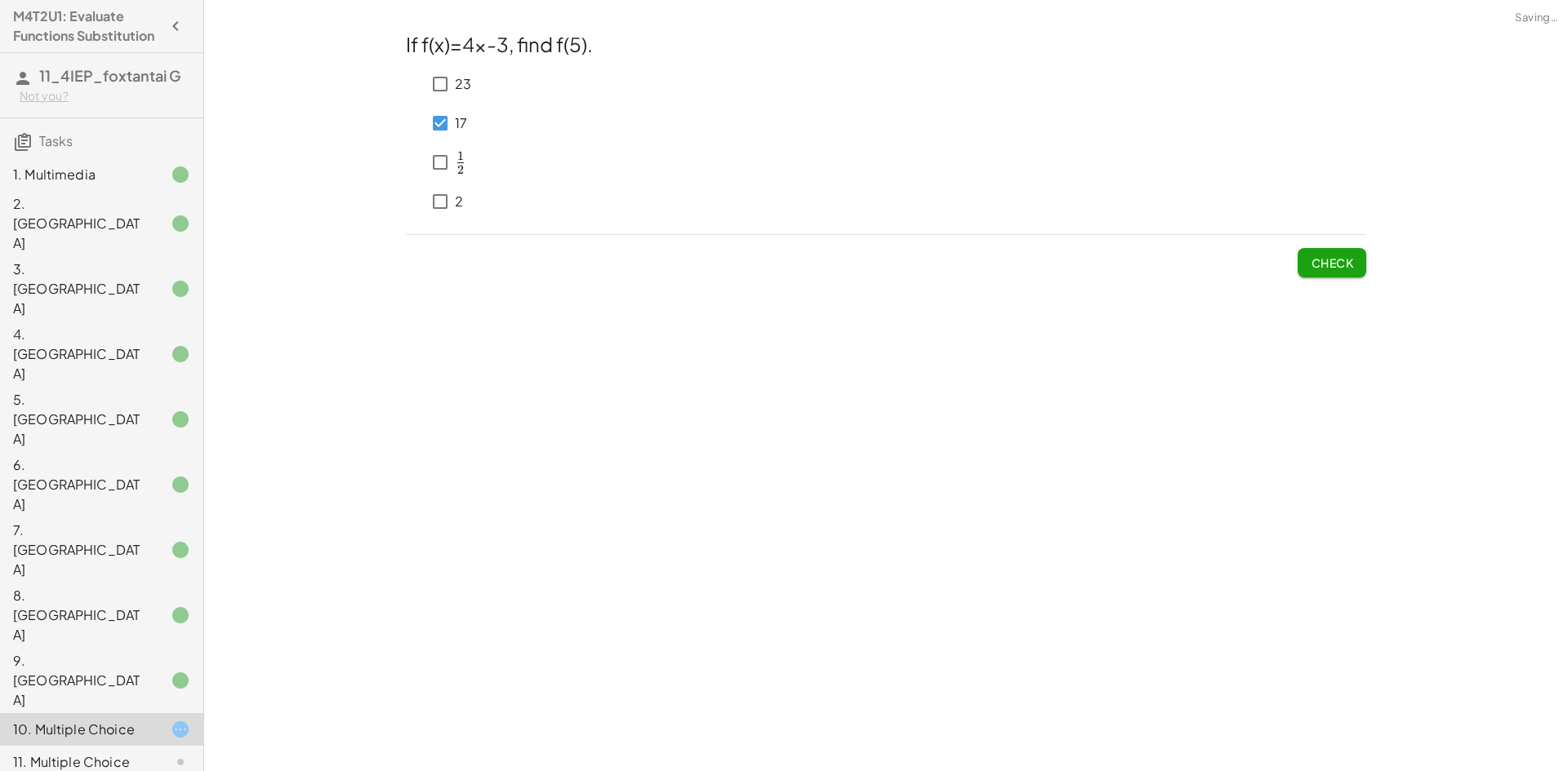
click at [1331, 272] on button "Check" at bounding box center [1331, 262] width 69 height 29
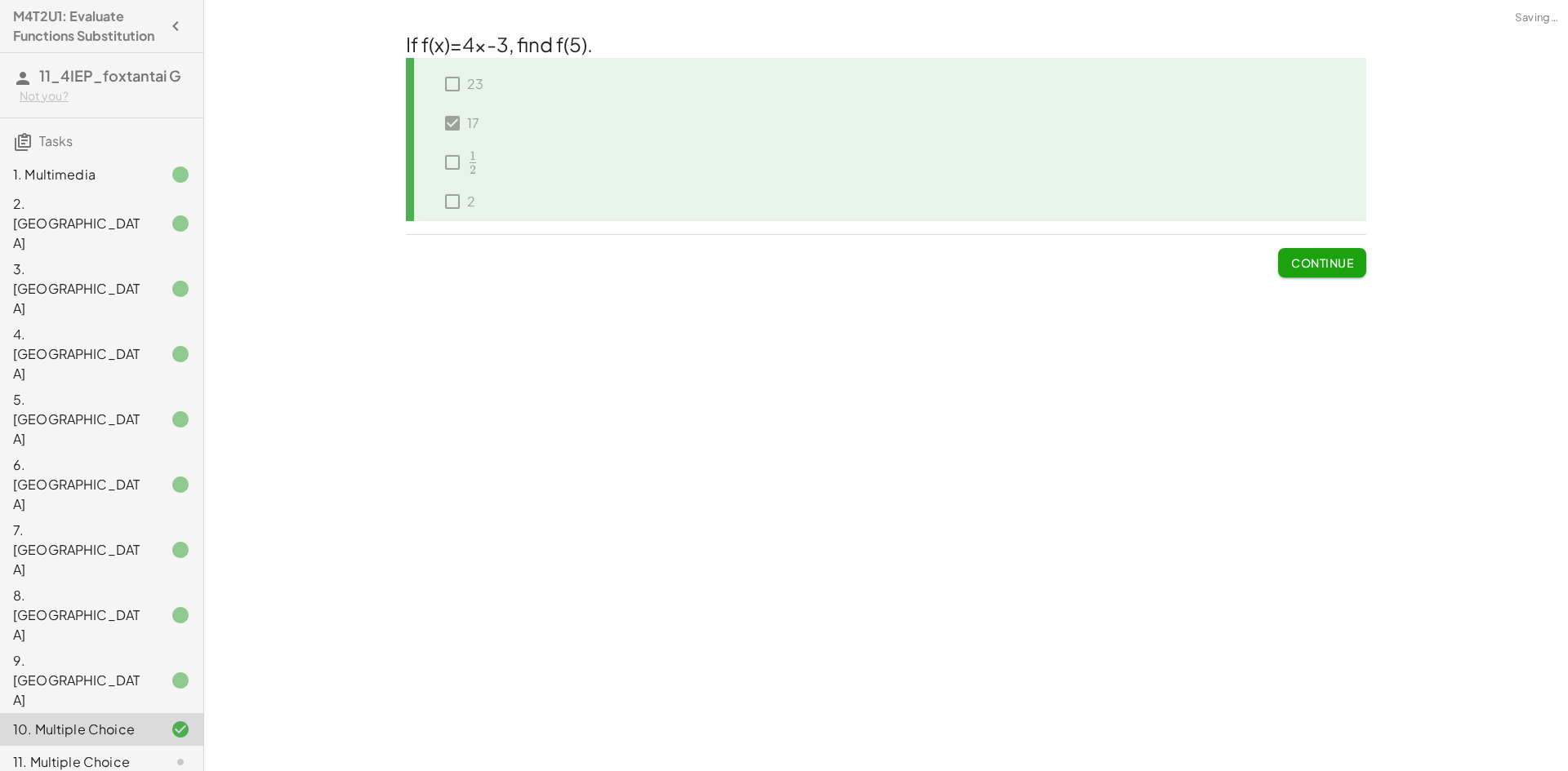
click at [1305, 256] on span "Continue" at bounding box center [1322, 263] width 62 height 15
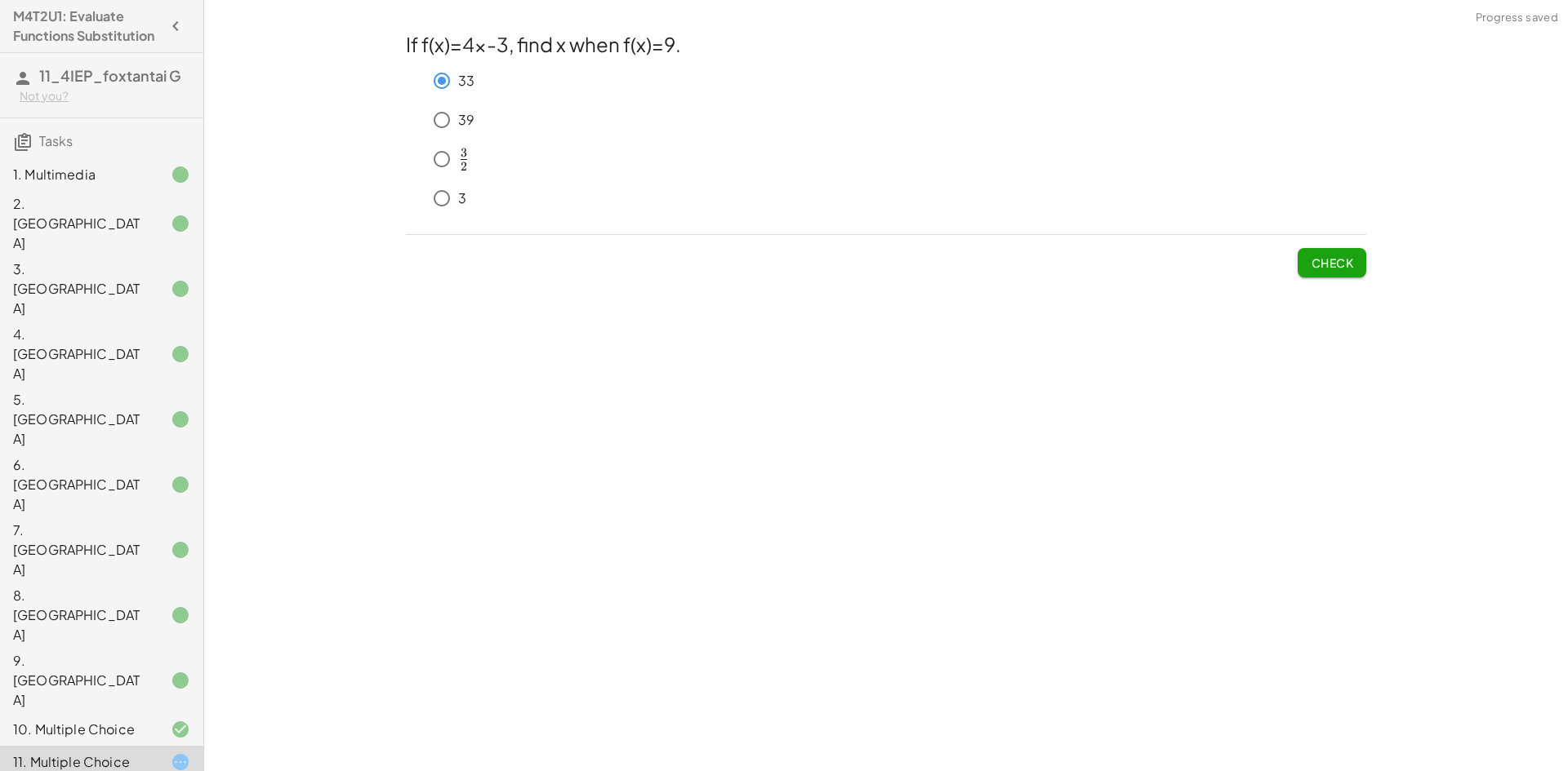
click at [1349, 260] on span "Check" at bounding box center [1331, 263] width 42 height 15
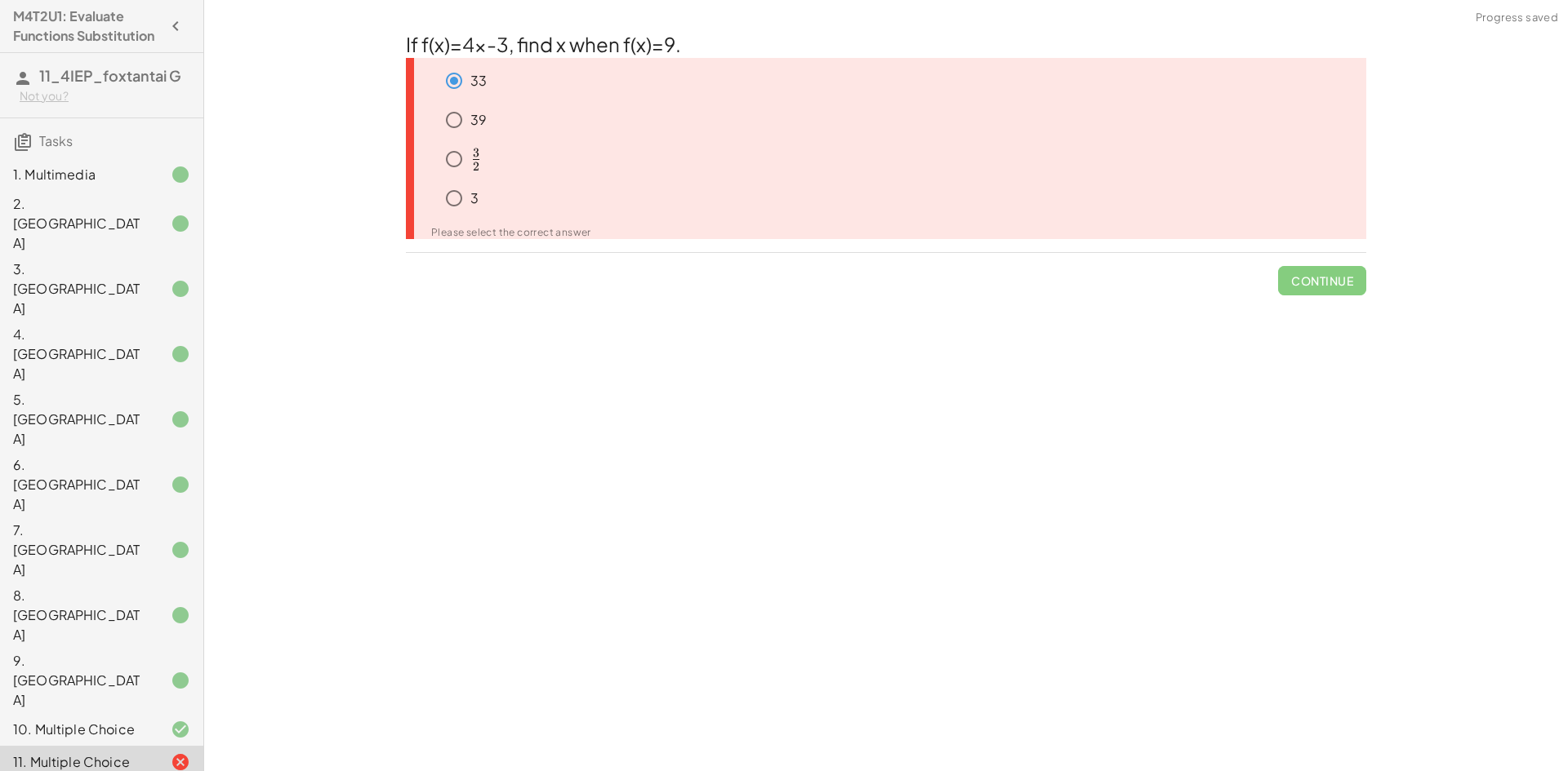
click at [145, 752] on div at bounding box center [167, 762] width 46 height 20
click at [0, 0] on div "If f(x)=4x-3, find x when f(x)=9. 33 39 ﻿ 3 2 \frac{3}{2} 2 3 ​ ﻿ 3 Please sele…" at bounding box center [0, 0] width 0 height 0
click at [1351, 294] on span "Continue" at bounding box center [1322, 273] width 88 height 42
click at [1349, 292] on span "Continue" at bounding box center [1322, 273] width 88 height 42
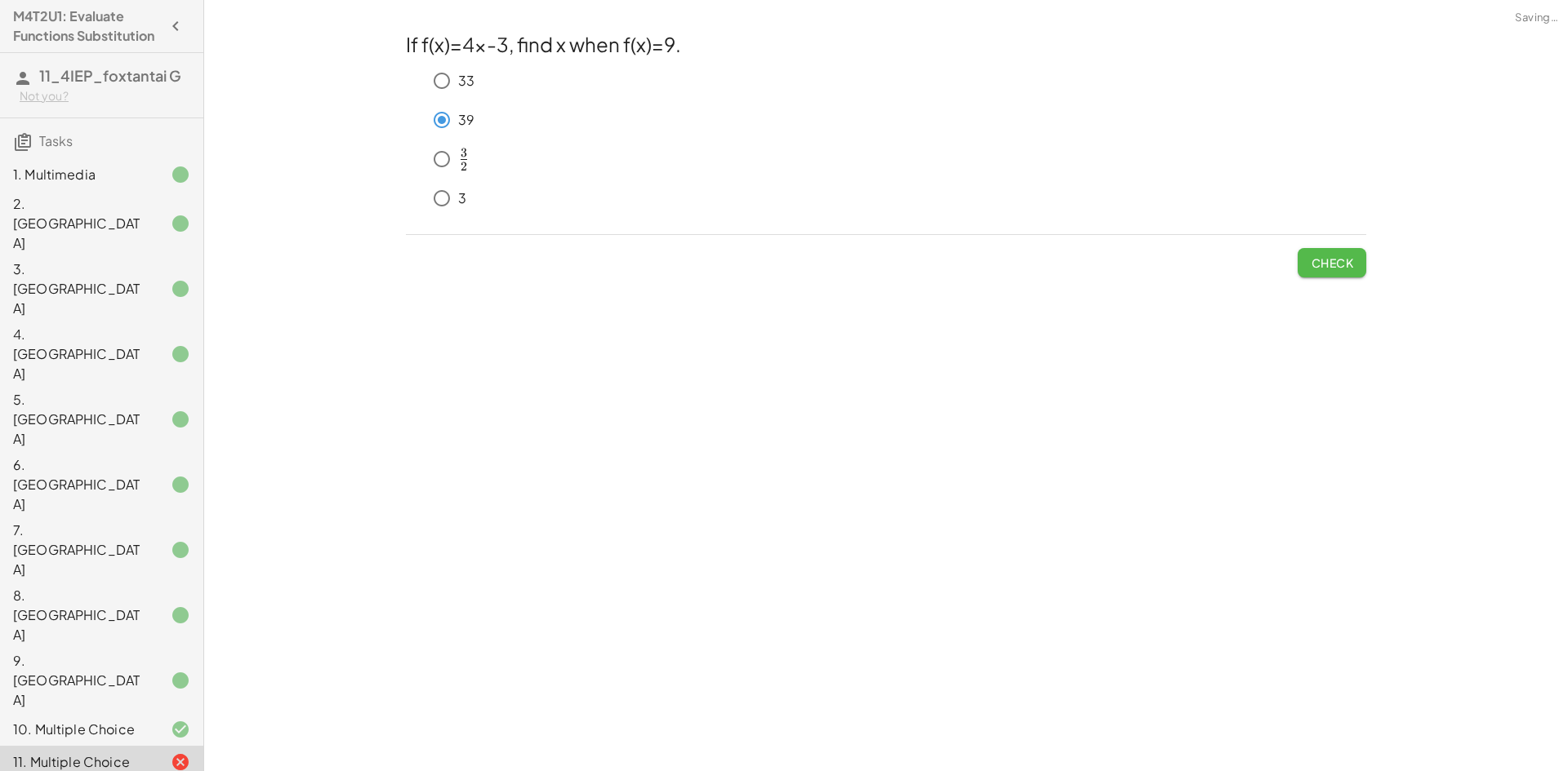
click at [1321, 278] on button "Check" at bounding box center [1331, 262] width 69 height 29
click at [1313, 267] on span "Check" at bounding box center [1331, 263] width 42 height 15
click at [1304, 271] on button "Check" at bounding box center [1331, 262] width 69 height 29
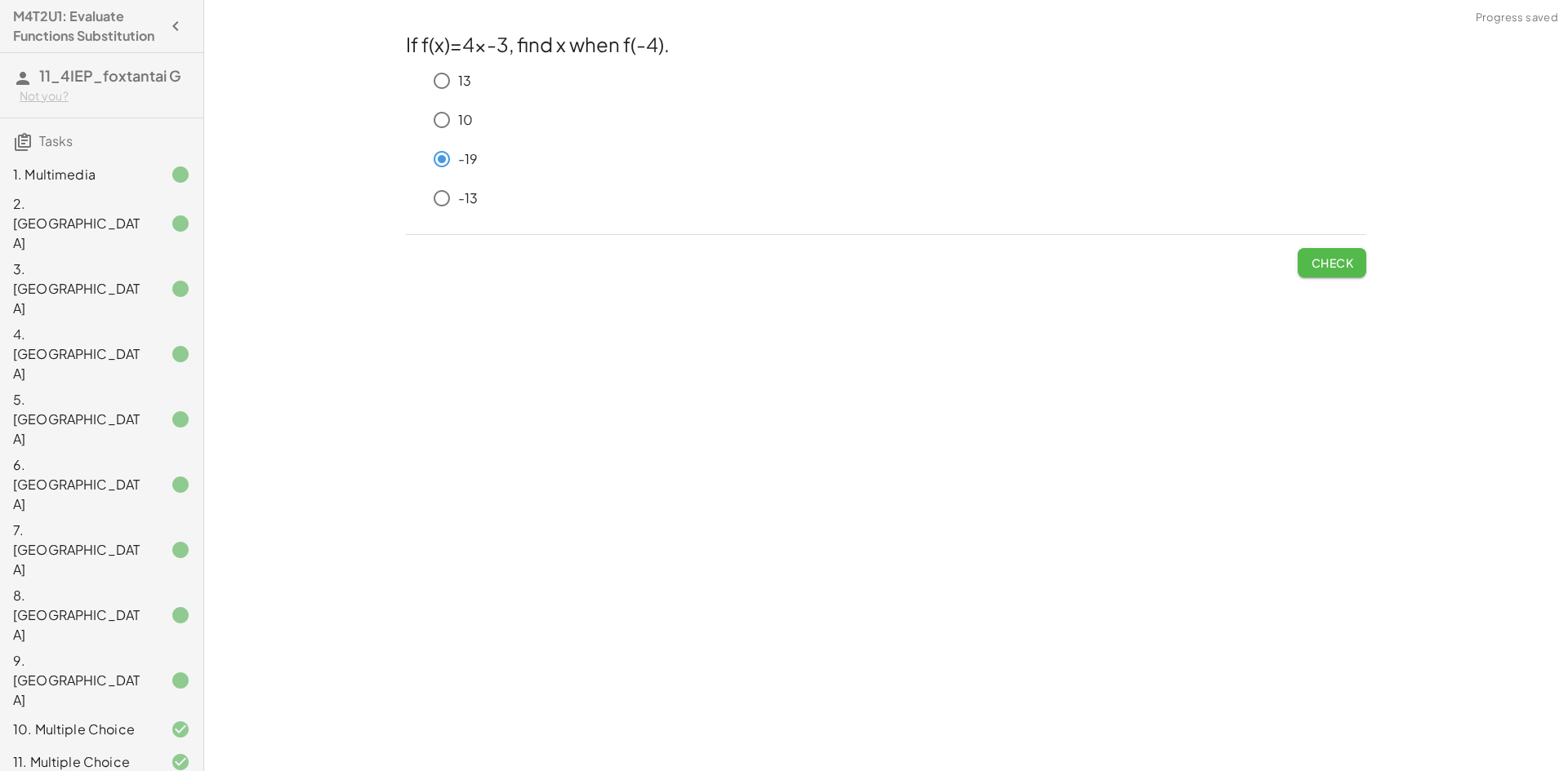
click at [1308, 255] on button "Check" at bounding box center [1331, 262] width 69 height 29
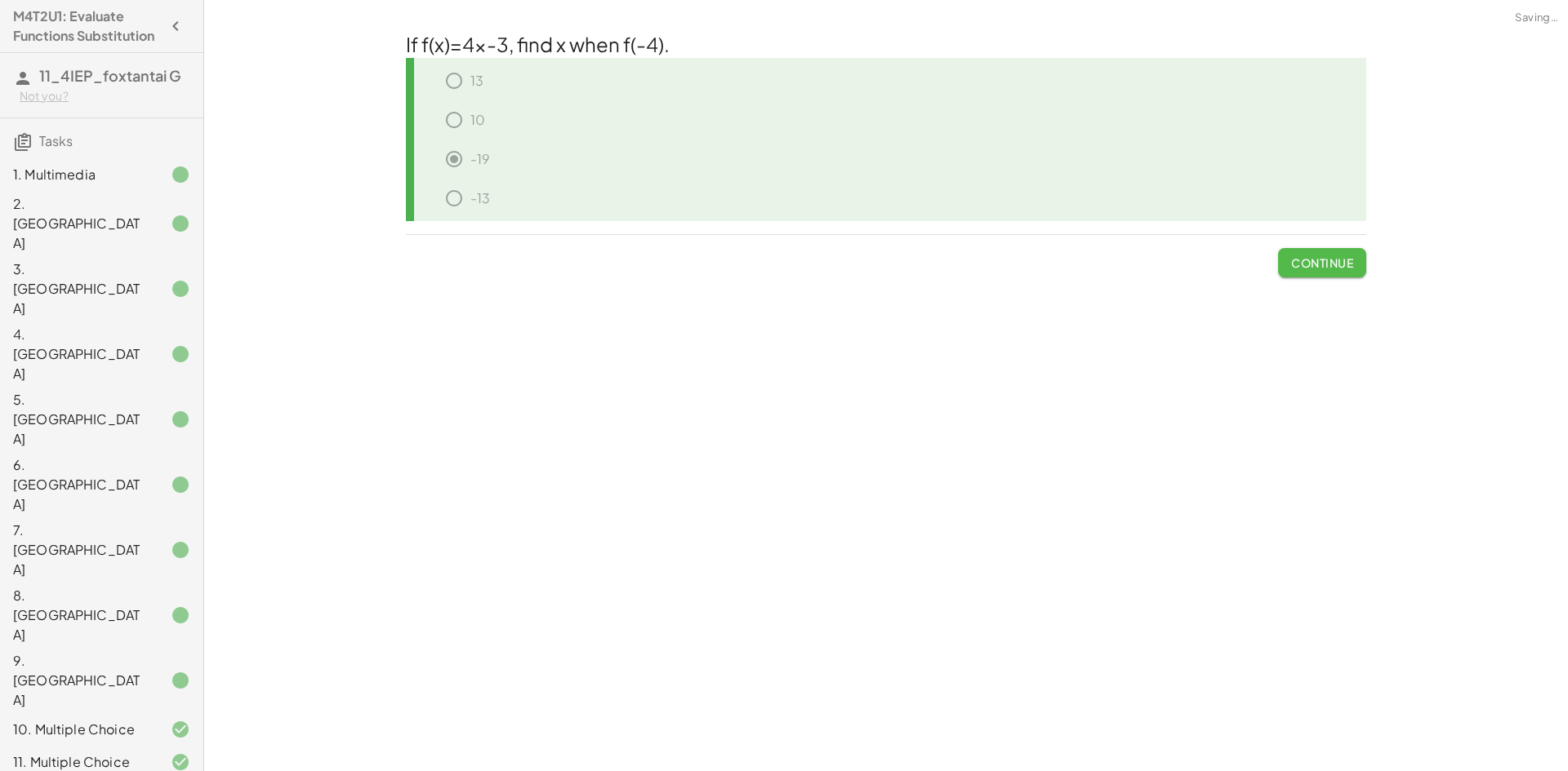
click at [1308, 255] on span "Continue" at bounding box center [1322, 263] width 62 height 15
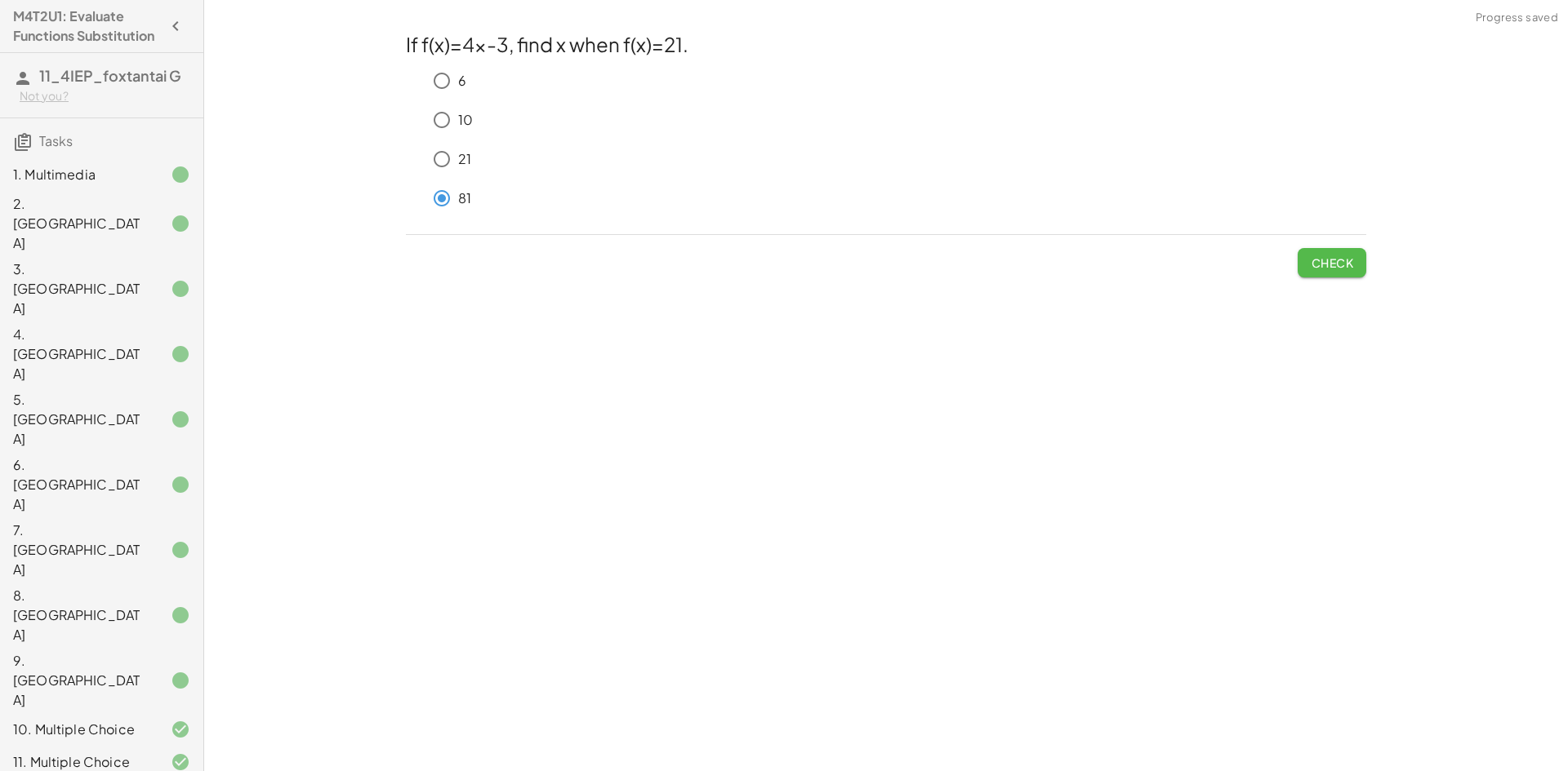
click at [1316, 265] on span "Check" at bounding box center [1331, 263] width 42 height 15
click at [1321, 267] on span "Check" at bounding box center [1331, 263] width 42 height 15
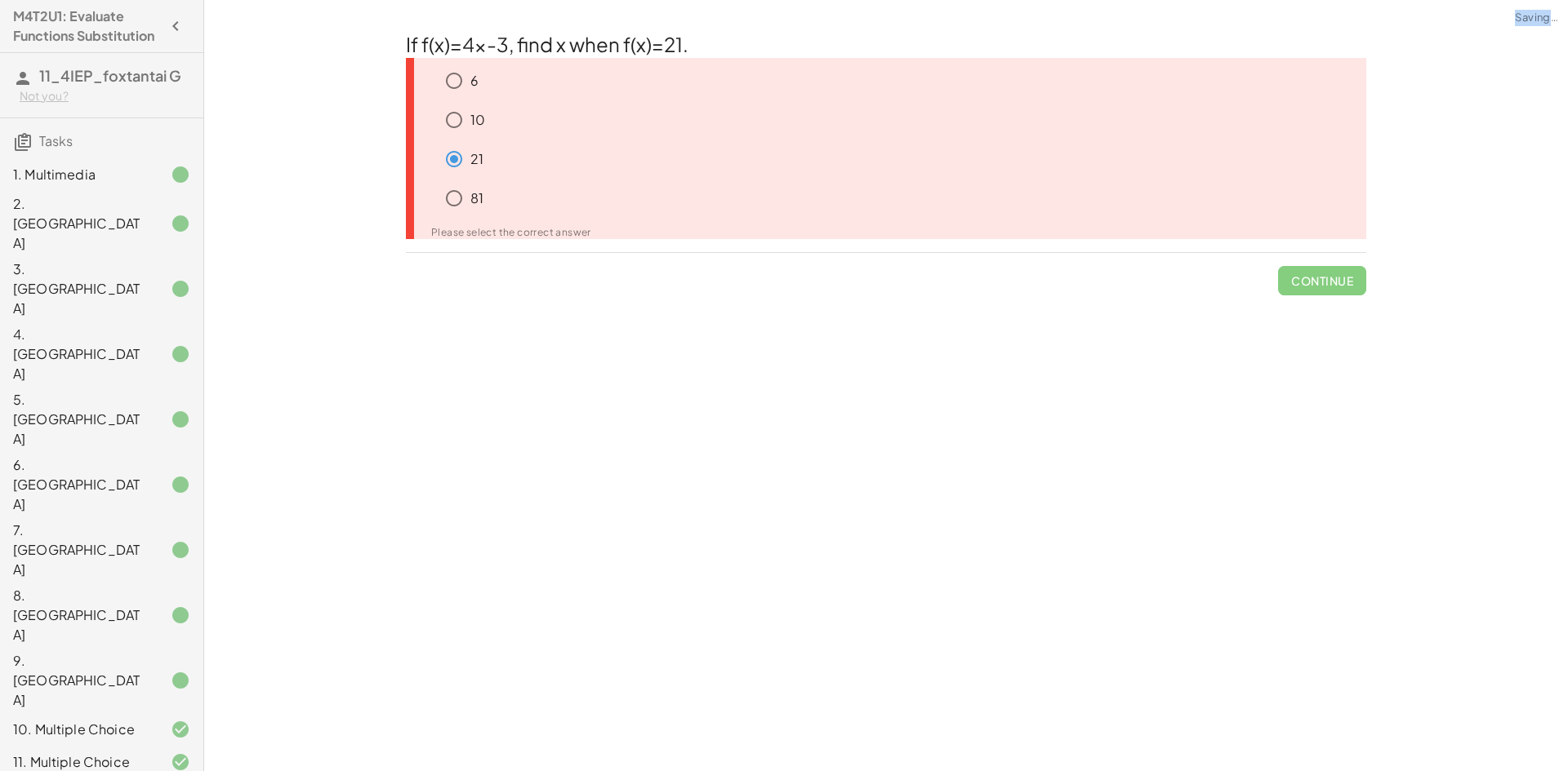
click at [1321, 267] on span "Continue" at bounding box center [1322, 273] width 88 height 42
click at [432, 83] on icon at bounding box center [427, 74] width 20 height 20
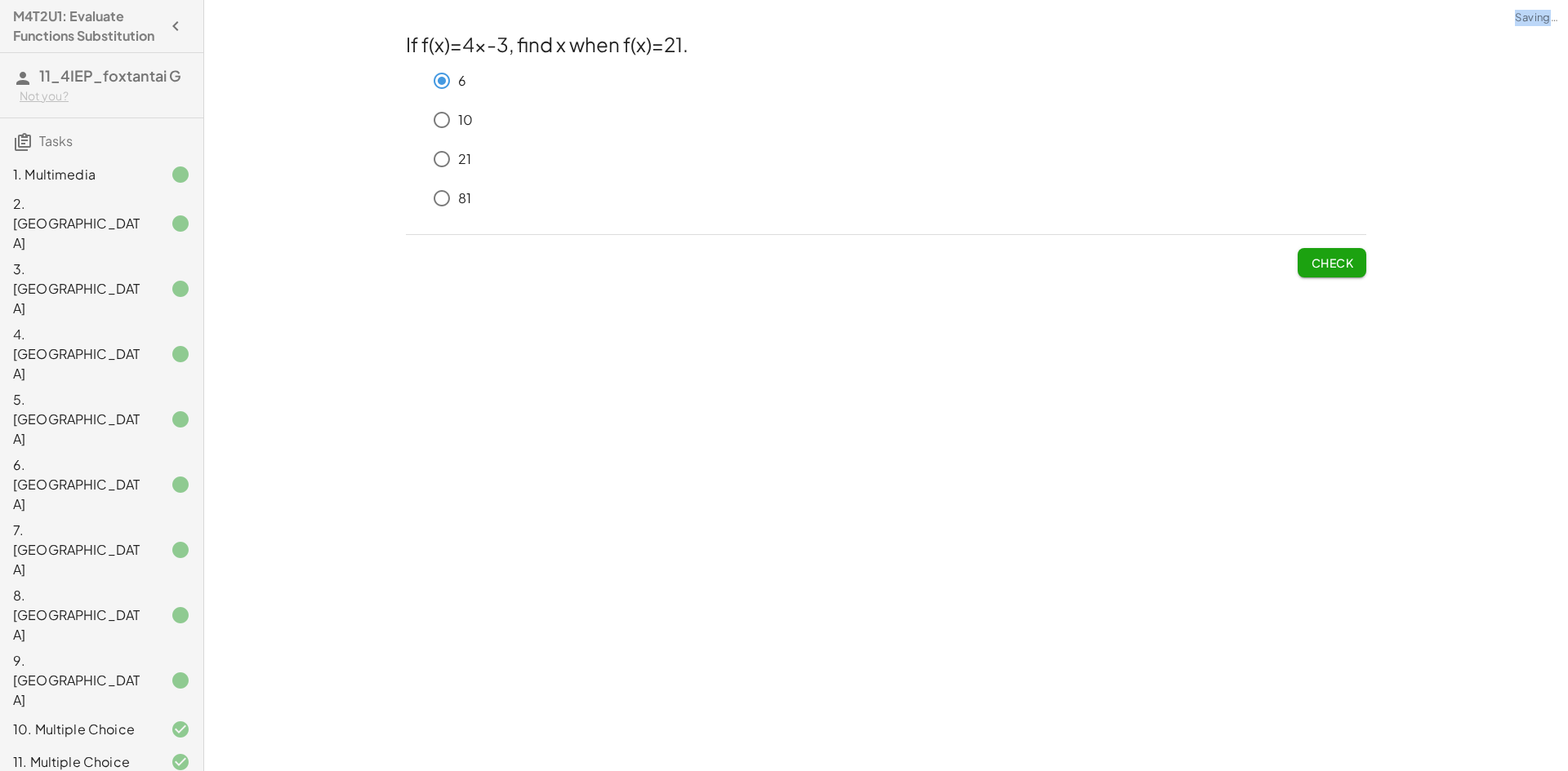
click at [1358, 264] on button "Check" at bounding box center [1331, 262] width 69 height 29
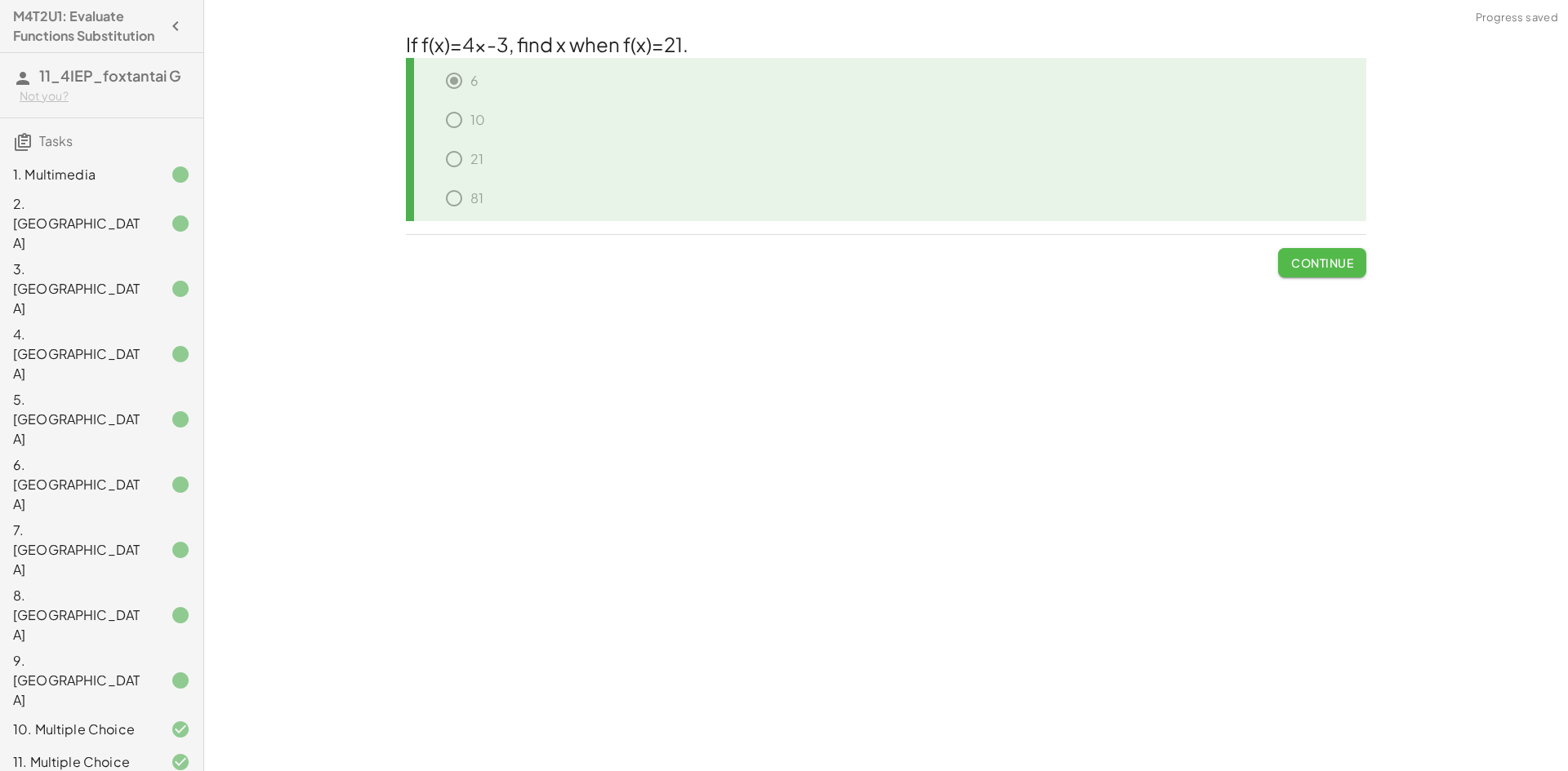
click at [1278, 257] on button "Continue" at bounding box center [1322, 262] width 88 height 29
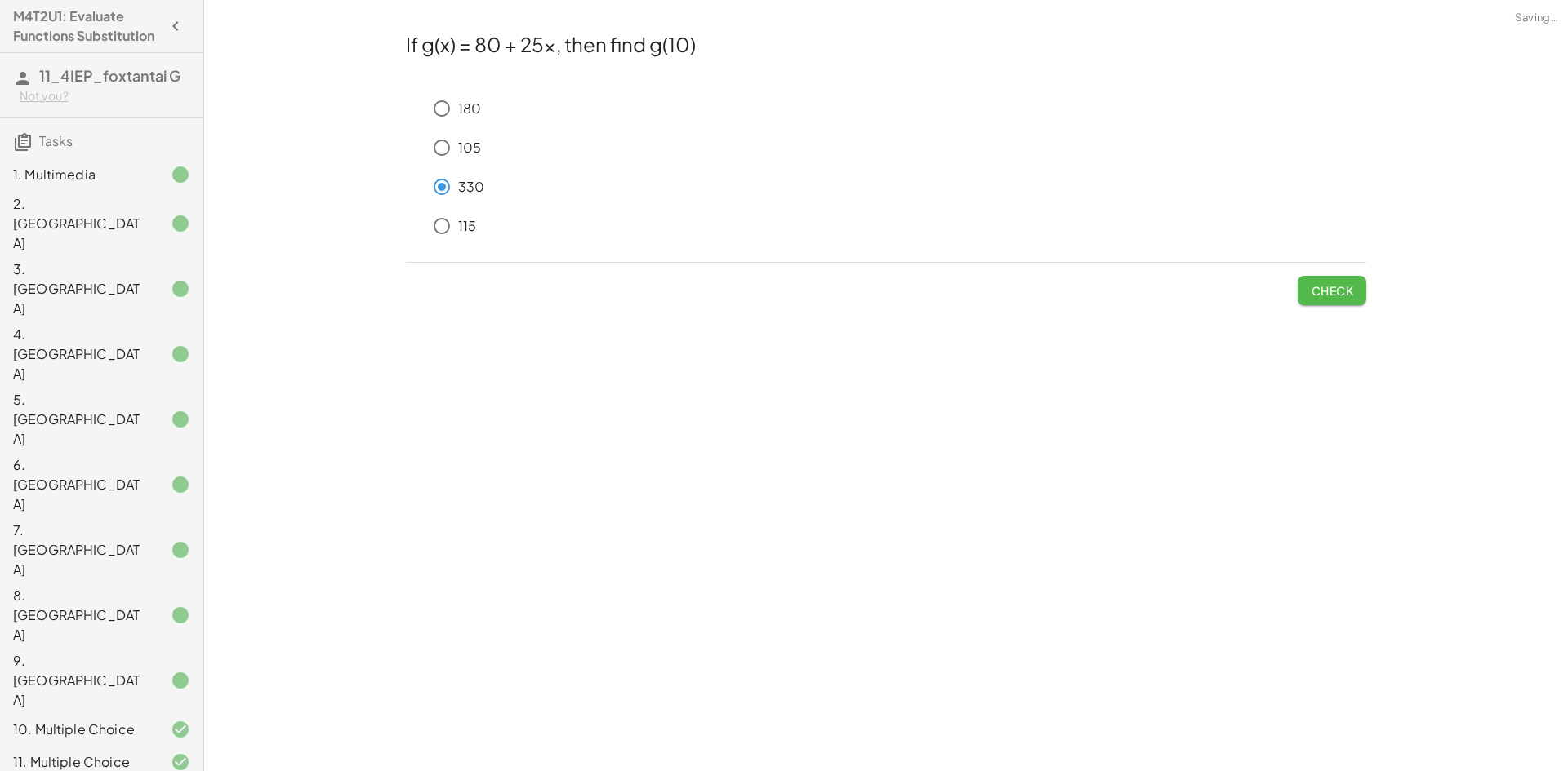
click at [1327, 281] on button "Check" at bounding box center [1331, 290] width 69 height 29
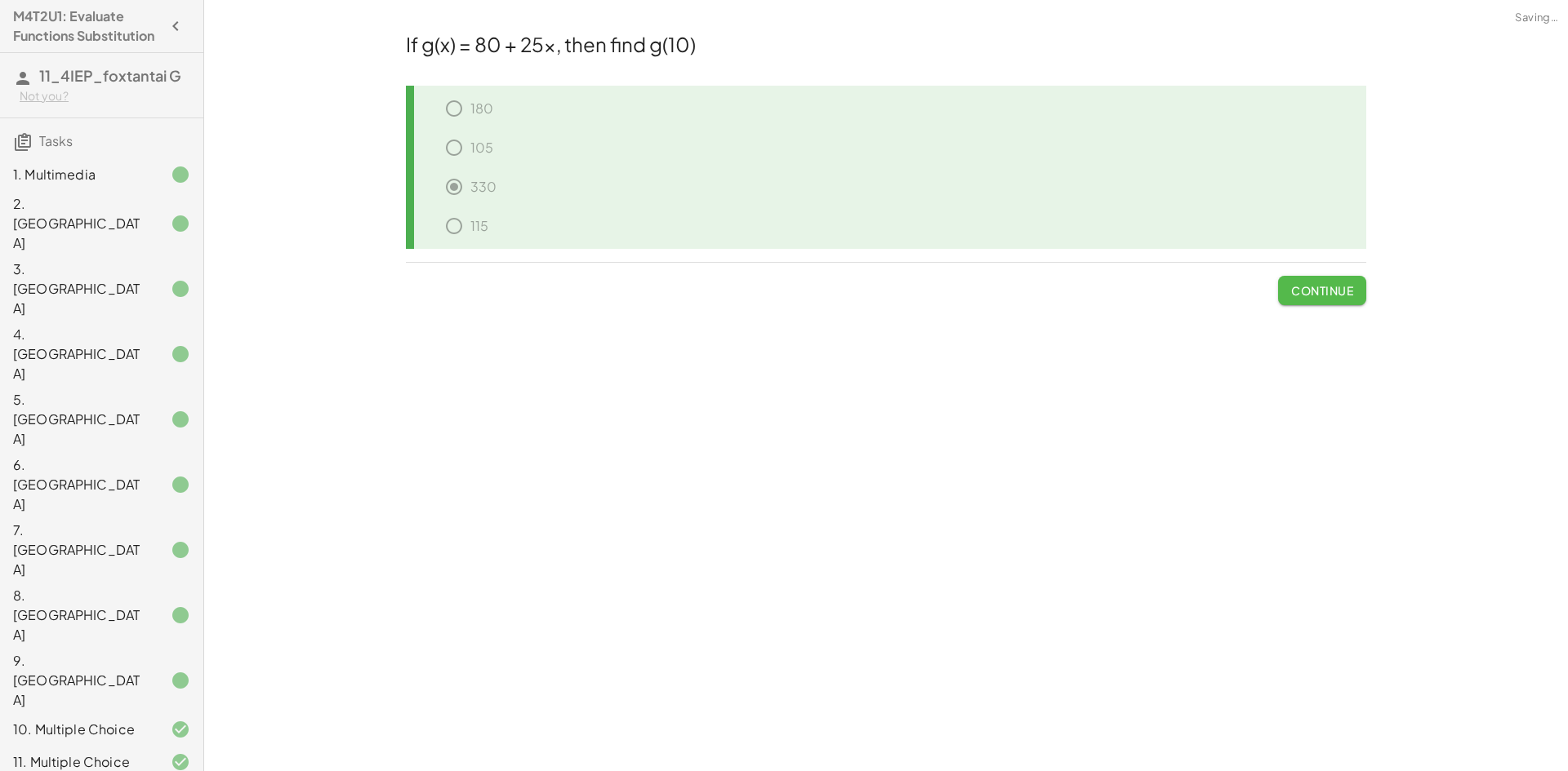
click at [1327, 281] on button "Continue" at bounding box center [1322, 290] width 88 height 29
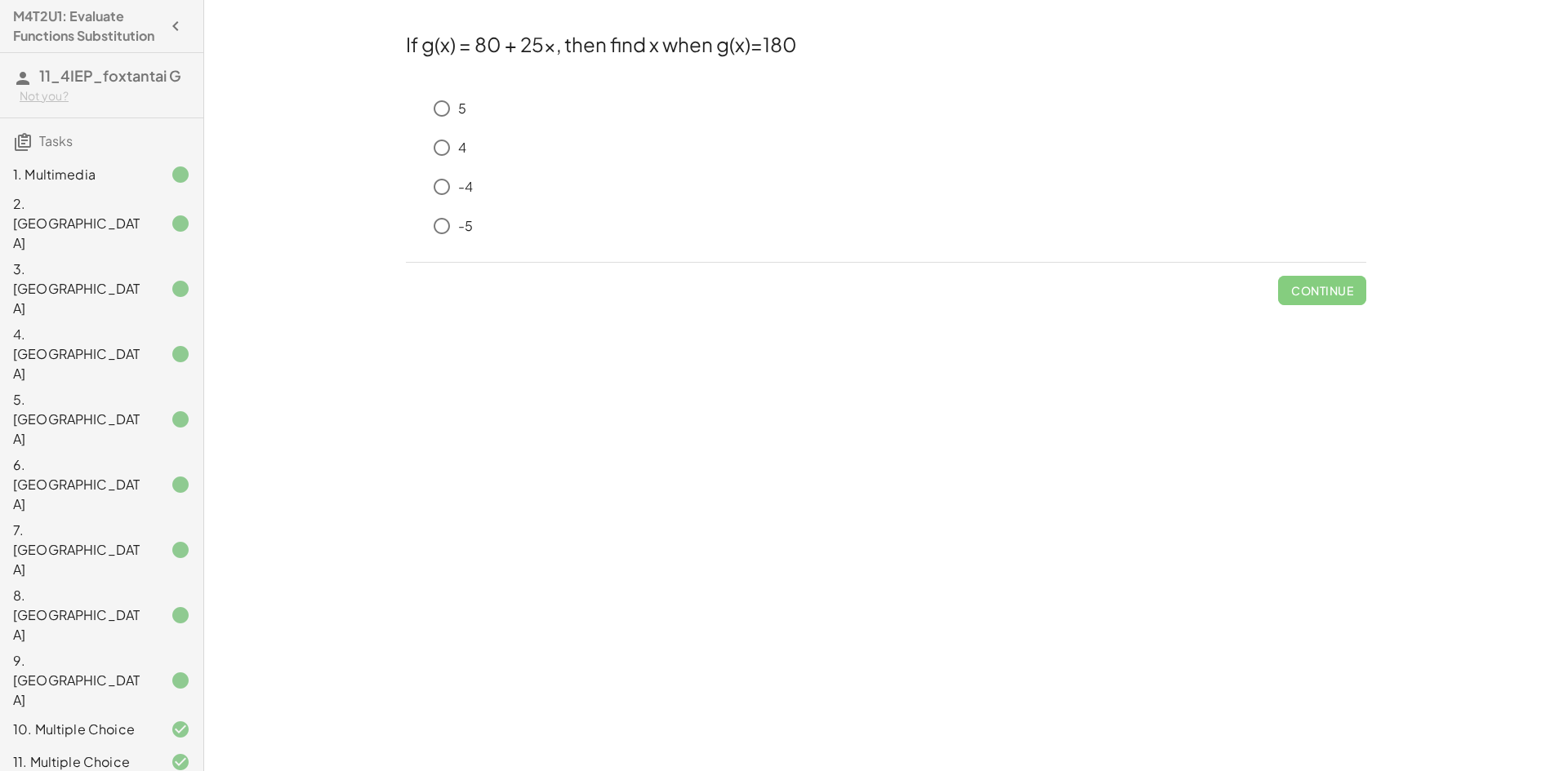
click at [458, 234] on p "-5" at bounding box center [466, 226] width 15 height 19
click at [1289, 286] on div "Check" at bounding box center [886, 284] width 960 height 42
click at [1320, 296] on span "Check" at bounding box center [1331, 291] width 42 height 15
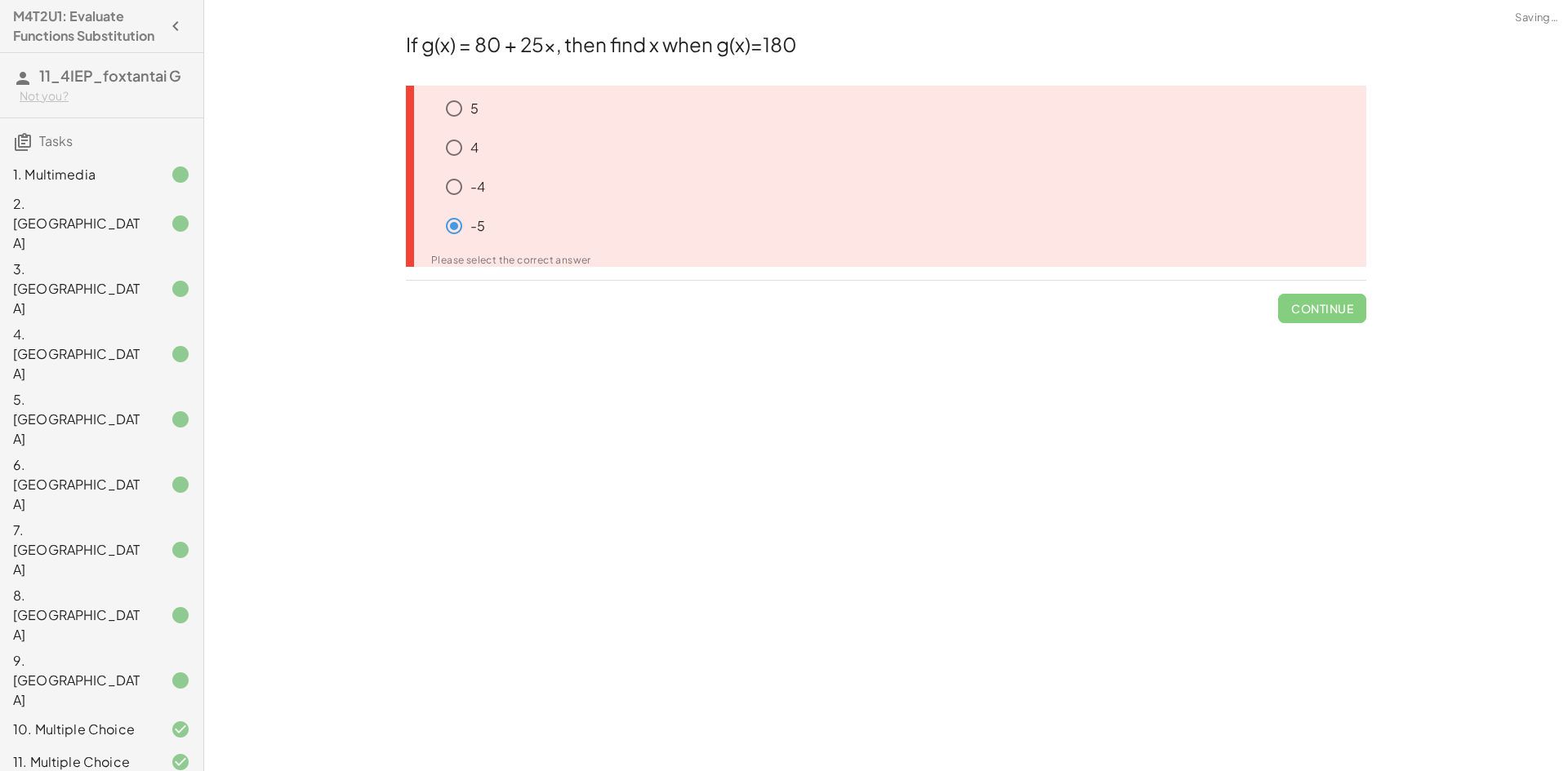
click at [1320, 297] on span "Continue" at bounding box center [1322, 301] width 88 height 42
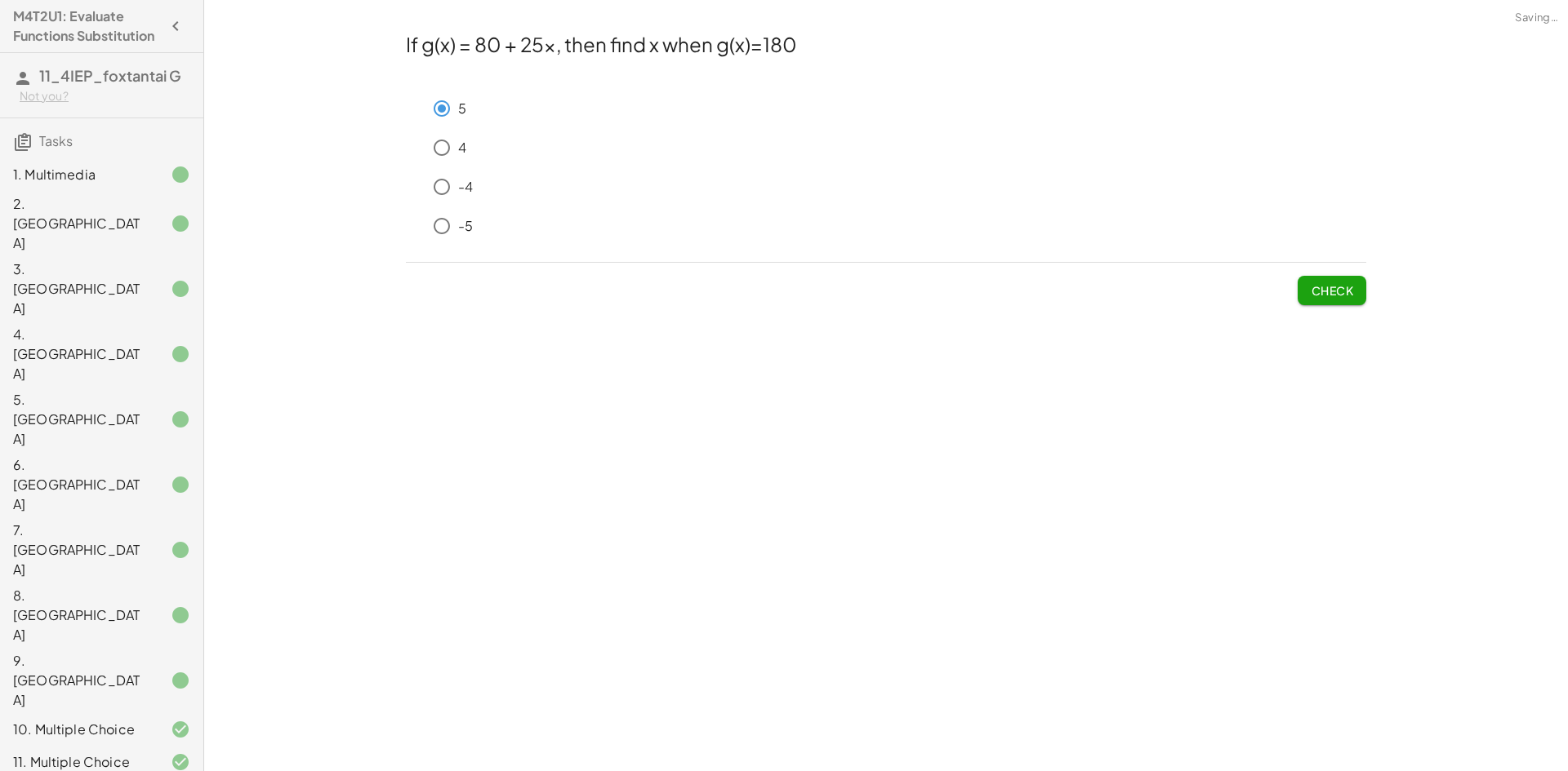
click at [1301, 289] on button "Check" at bounding box center [1331, 290] width 69 height 29
click at [1298, 294] on button "Check" at bounding box center [1331, 290] width 69 height 29
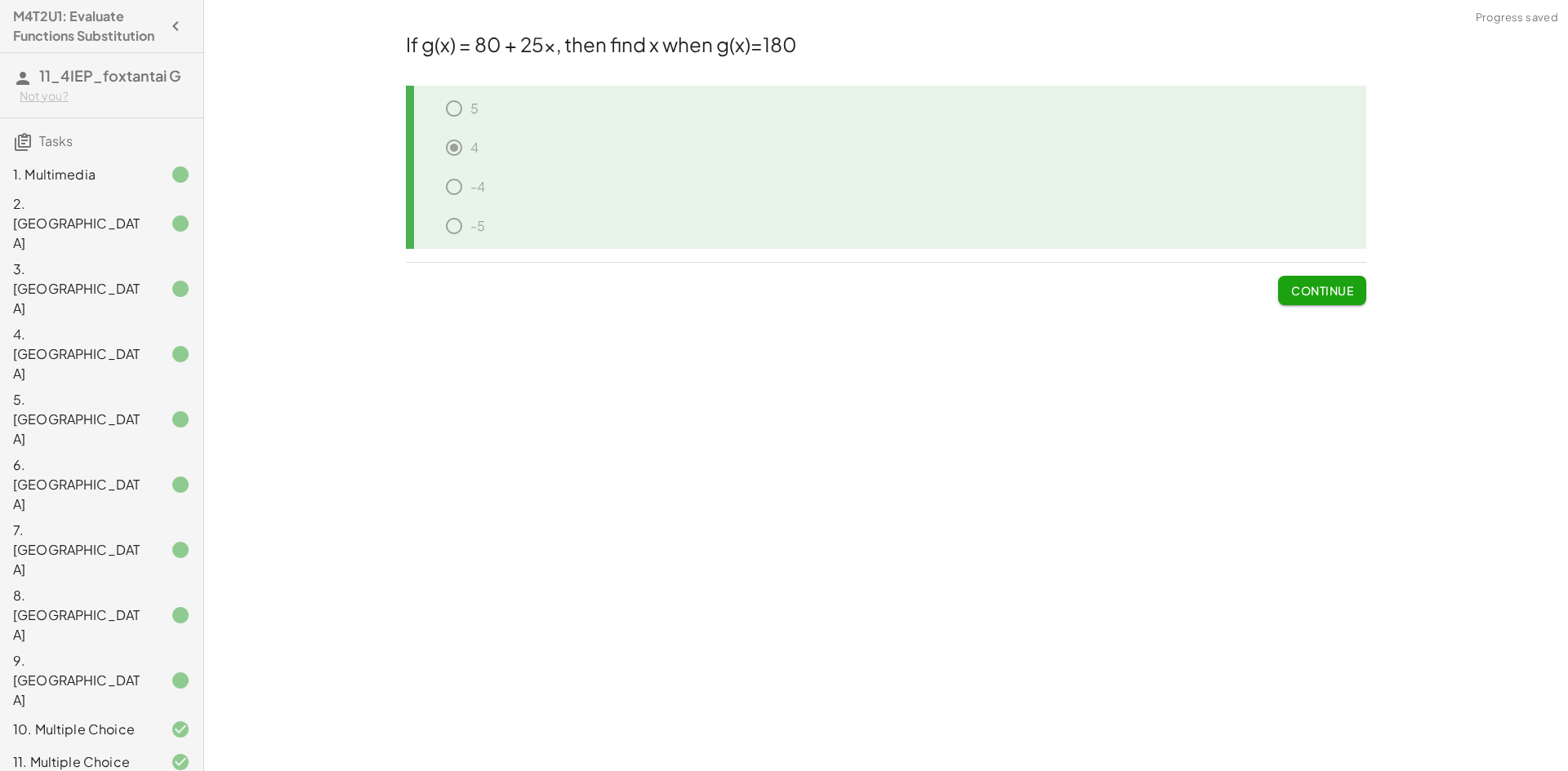
click at [1281, 292] on button "Continue" at bounding box center [1322, 290] width 88 height 29
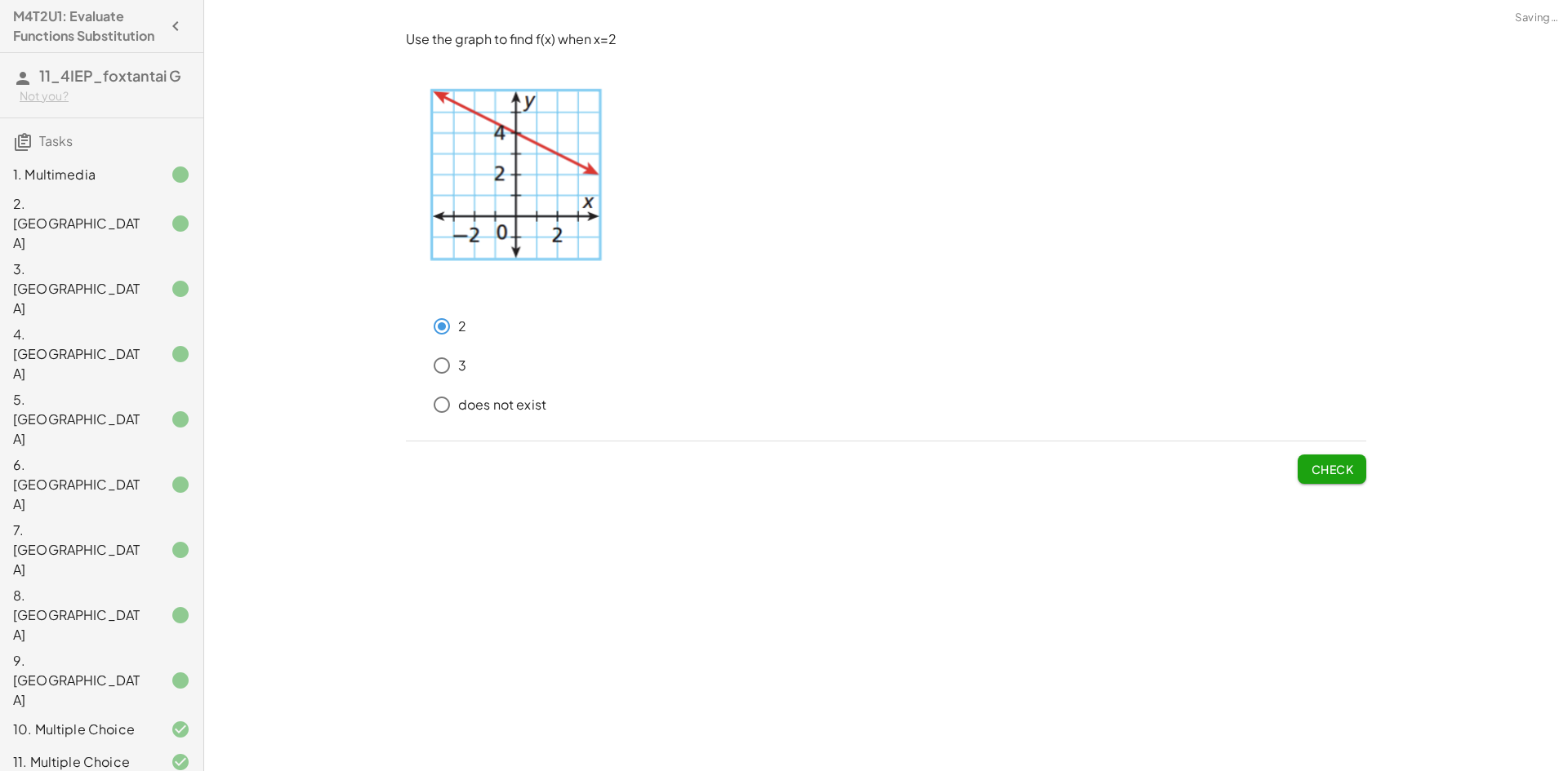
click at [0, 0] on div "Use the graph to find f(x) when x=2 2 3 does not exist Check" at bounding box center [0, 0] width 0 height 0
click at [1340, 480] on button "Check" at bounding box center [1331, 469] width 69 height 29
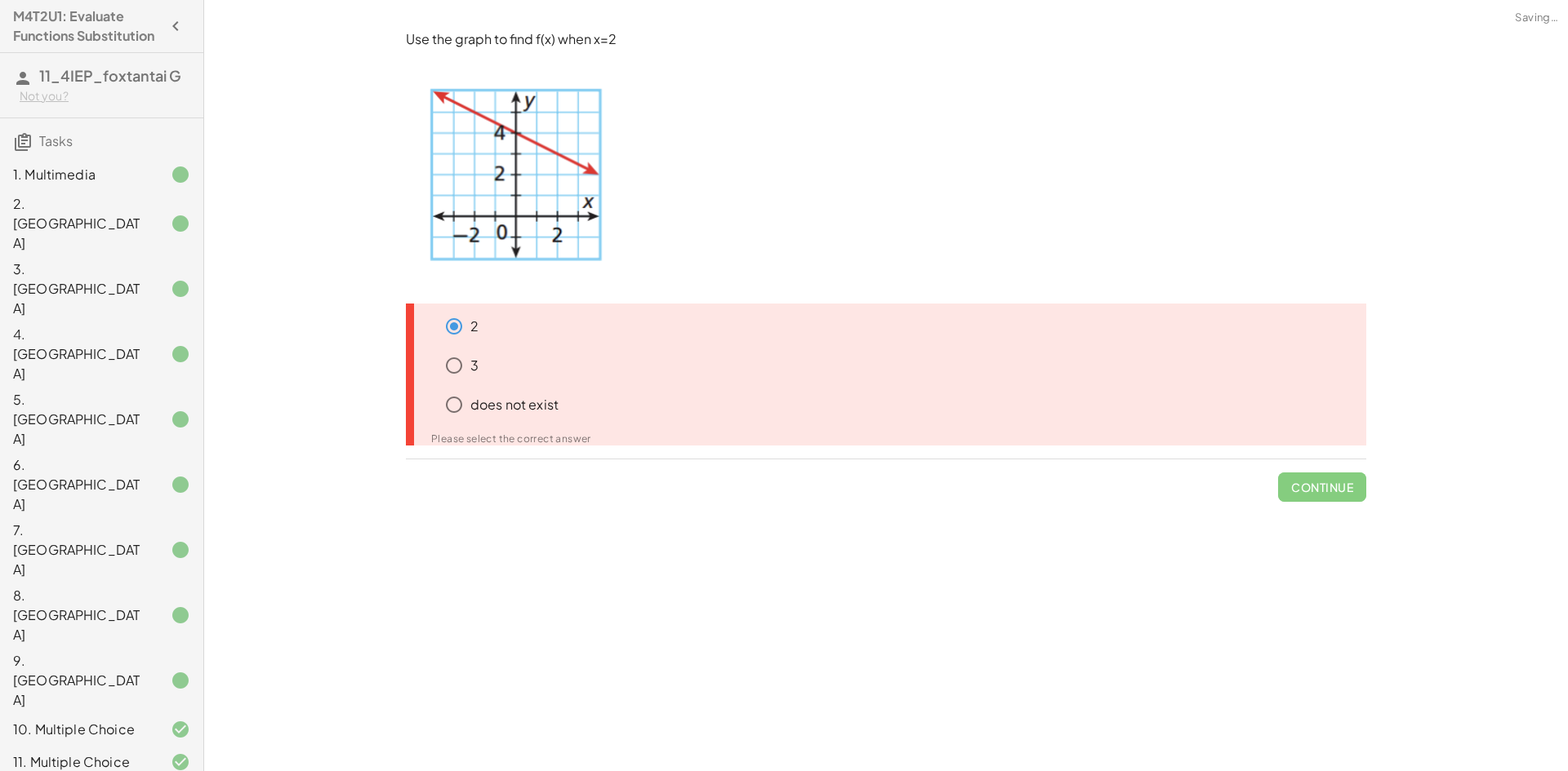
click at [1340, 480] on span "Continue" at bounding box center [1322, 480] width 88 height 42
click at [530, 399] on p "does not exist" at bounding box center [515, 406] width 88 height 19
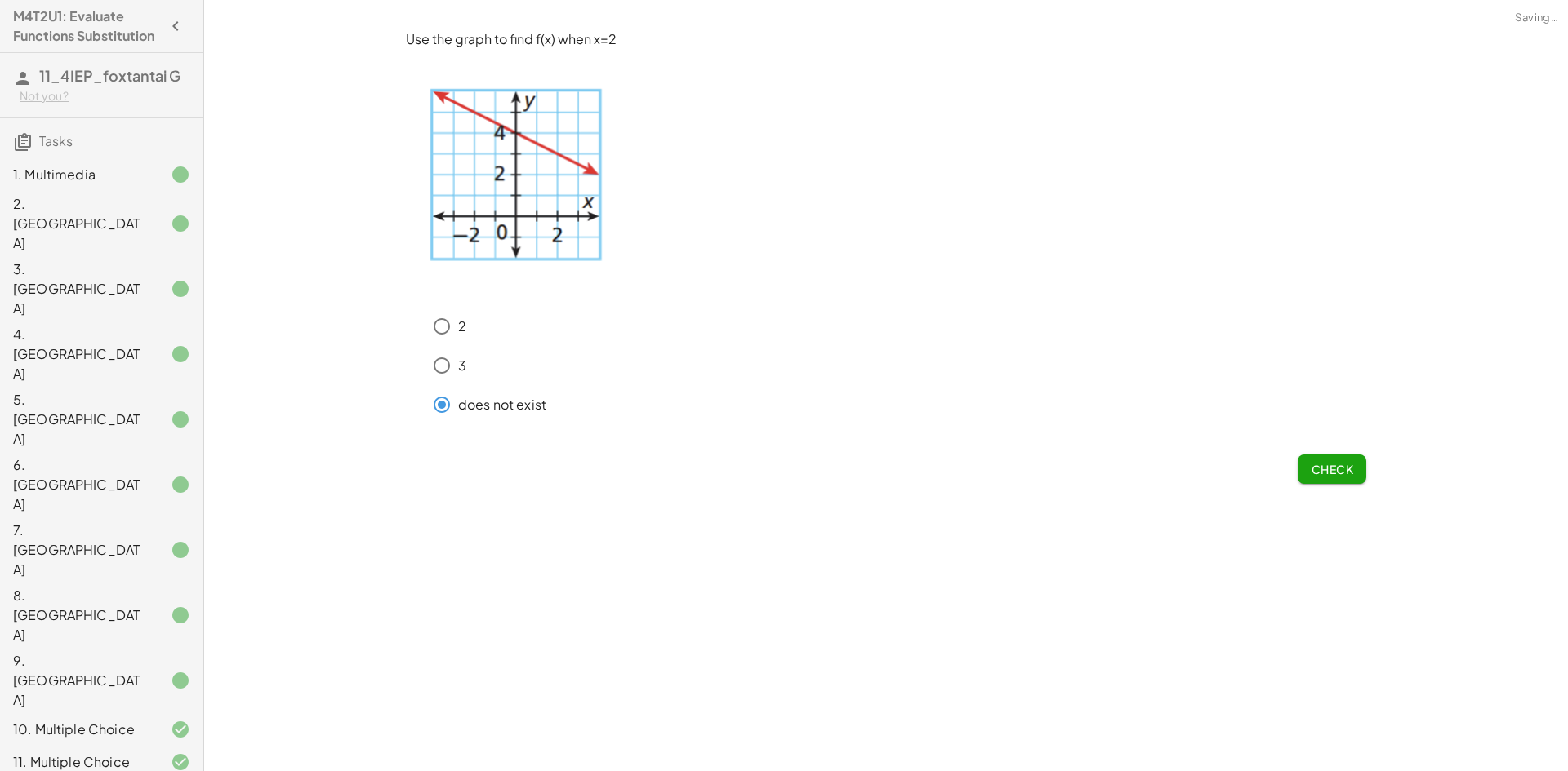
click at [1342, 463] on span "Check" at bounding box center [1331, 470] width 42 height 15
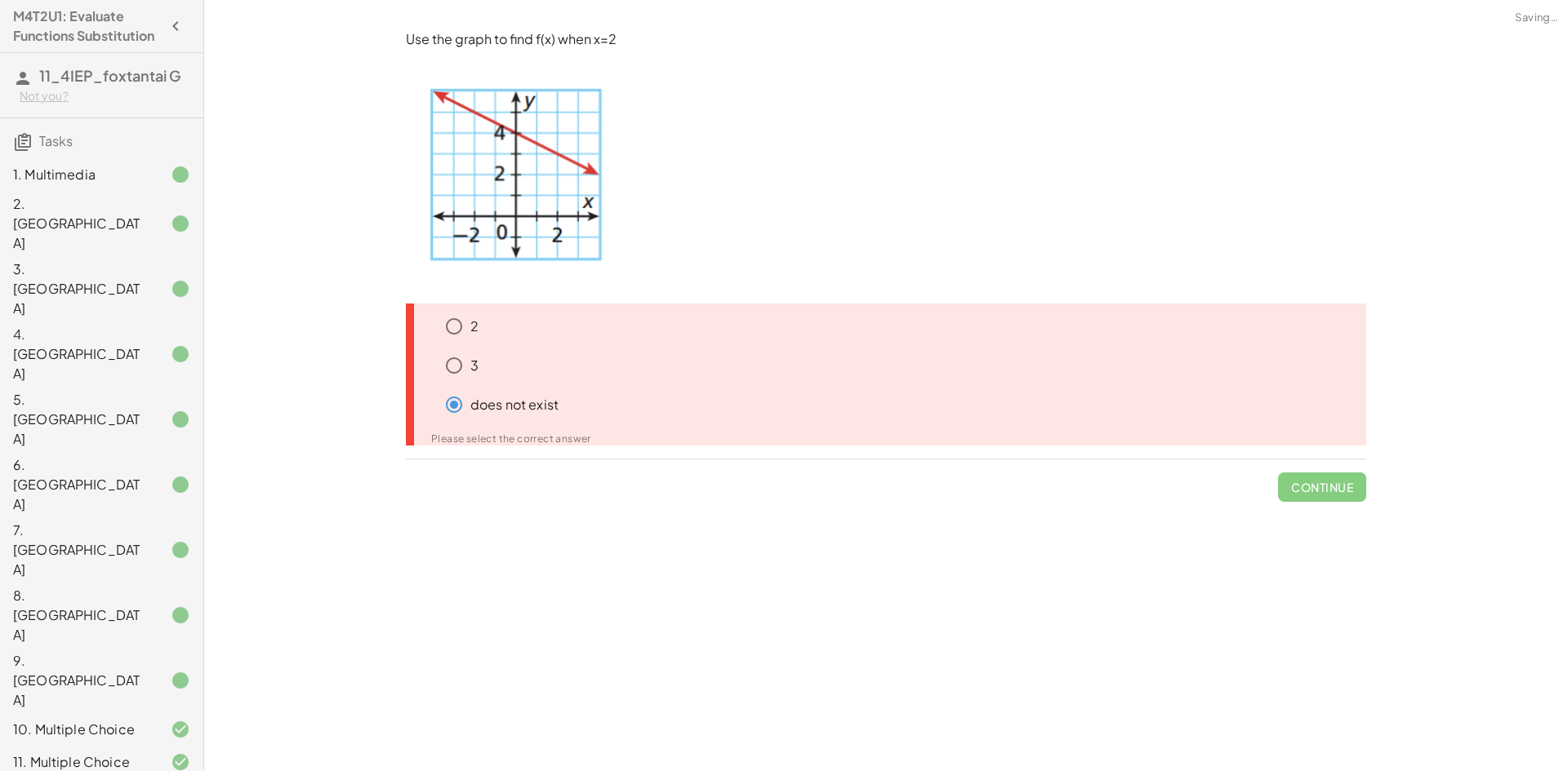
click at [527, 373] on div "3" at bounding box center [902, 365] width 928 height 33
click at [490, 371] on div "3" at bounding box center [902, 365] width 928 height 33
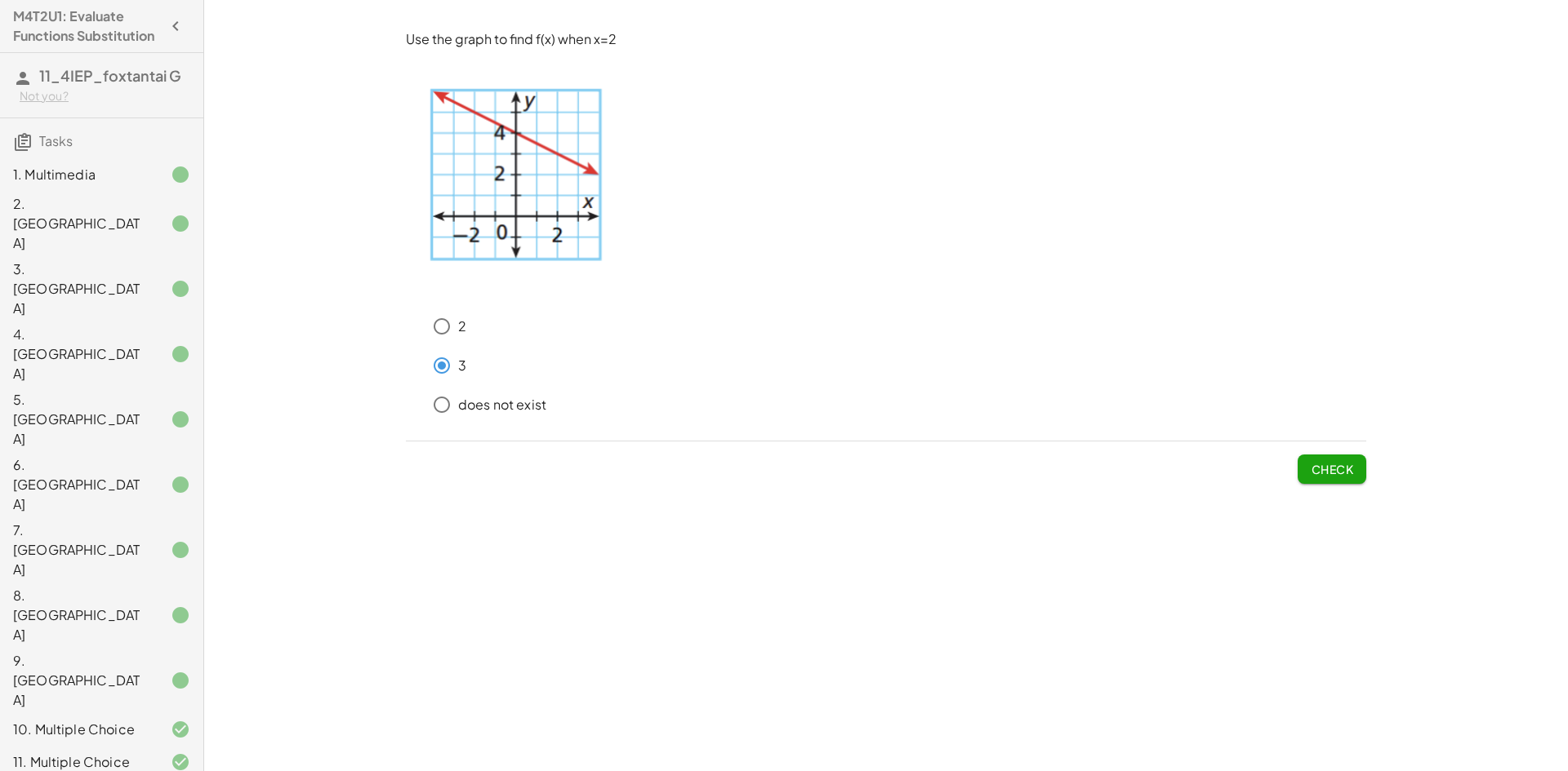
click at [1316, 465] on span "Check" at bounding box center [1331, 470] width 42 height 15
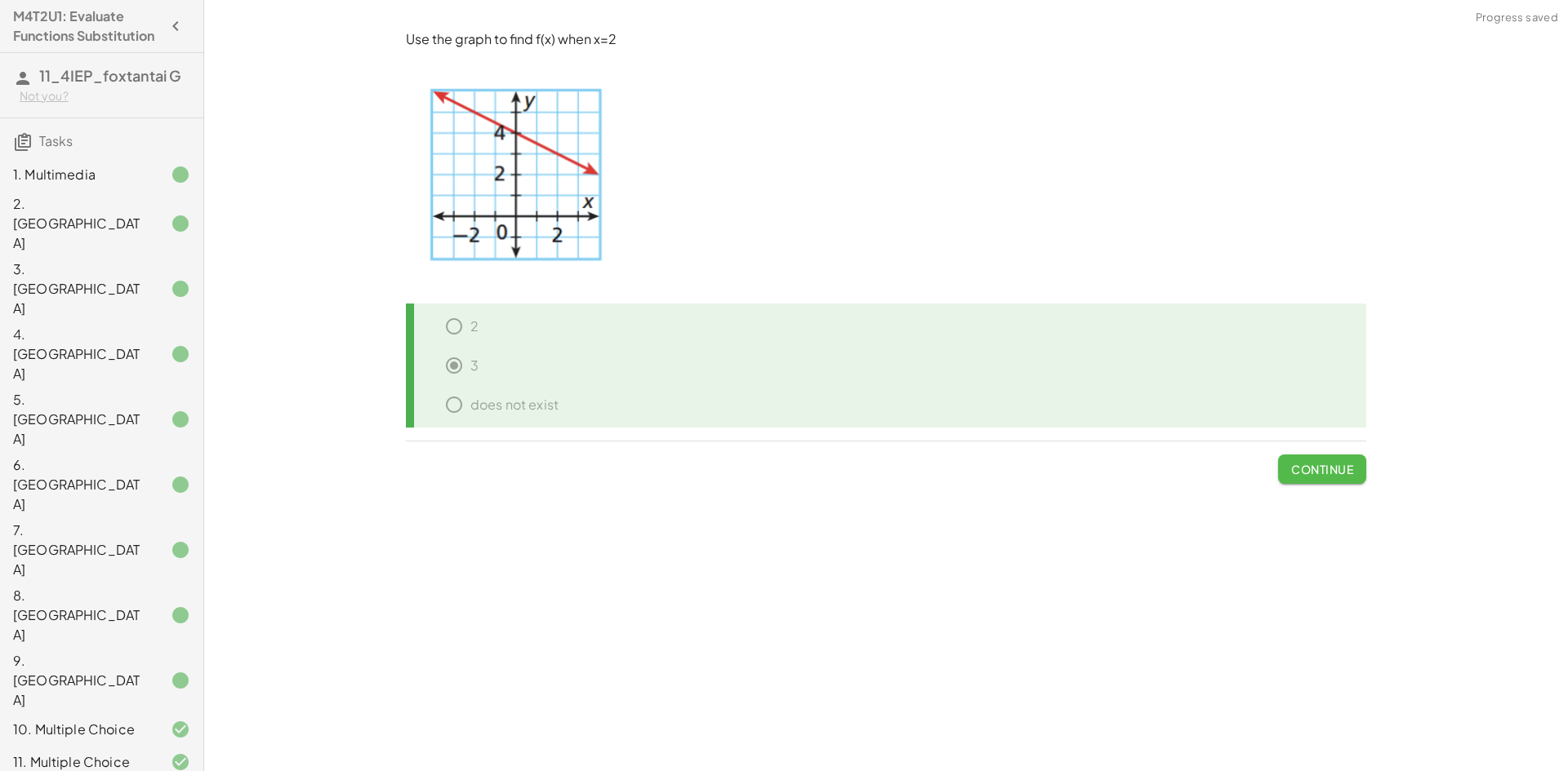
click at [1316, 465] on span "Continue" at bounding box center [1322, 470] width 62 height 15
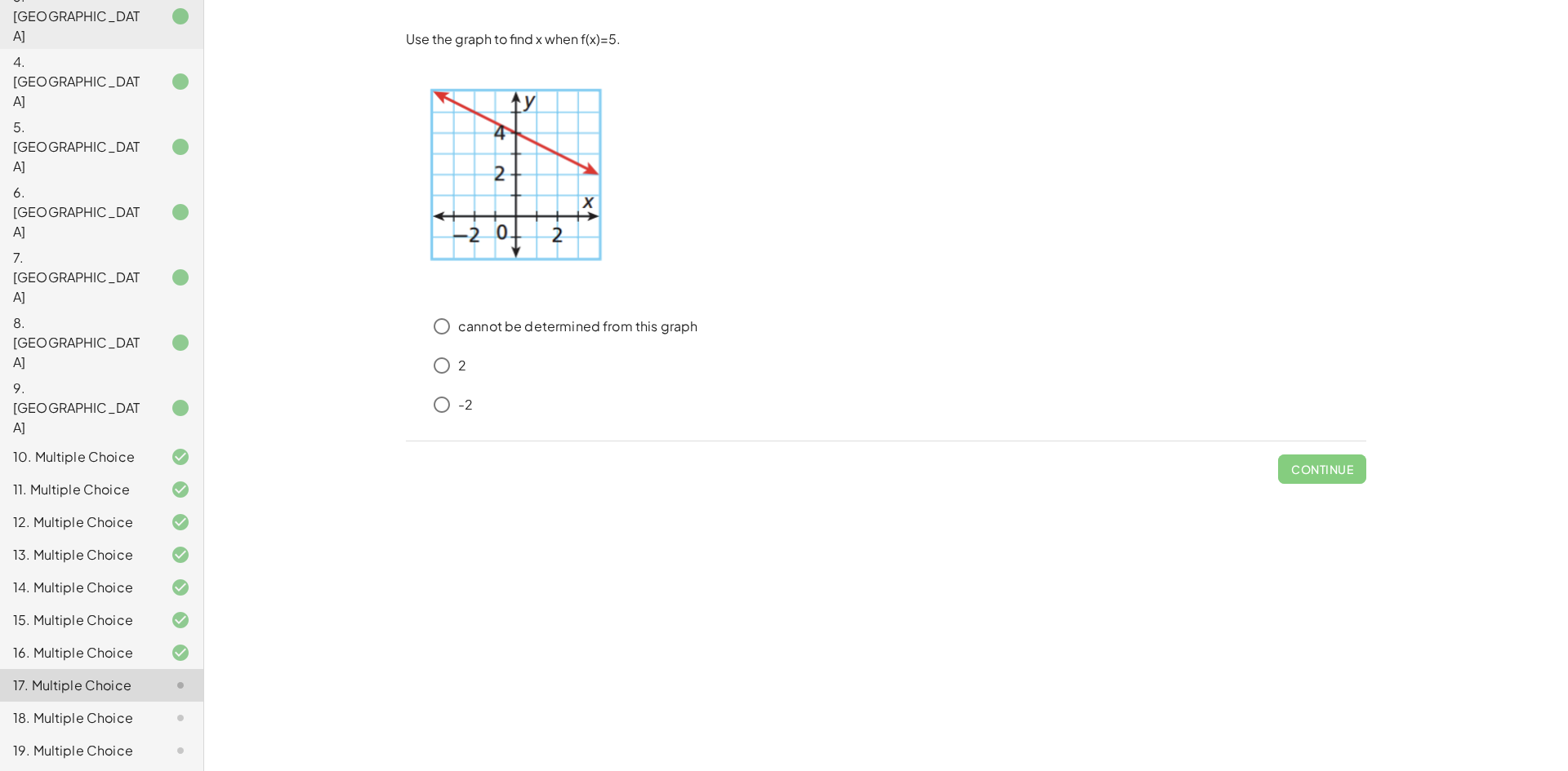
scroll to position [165, 0]
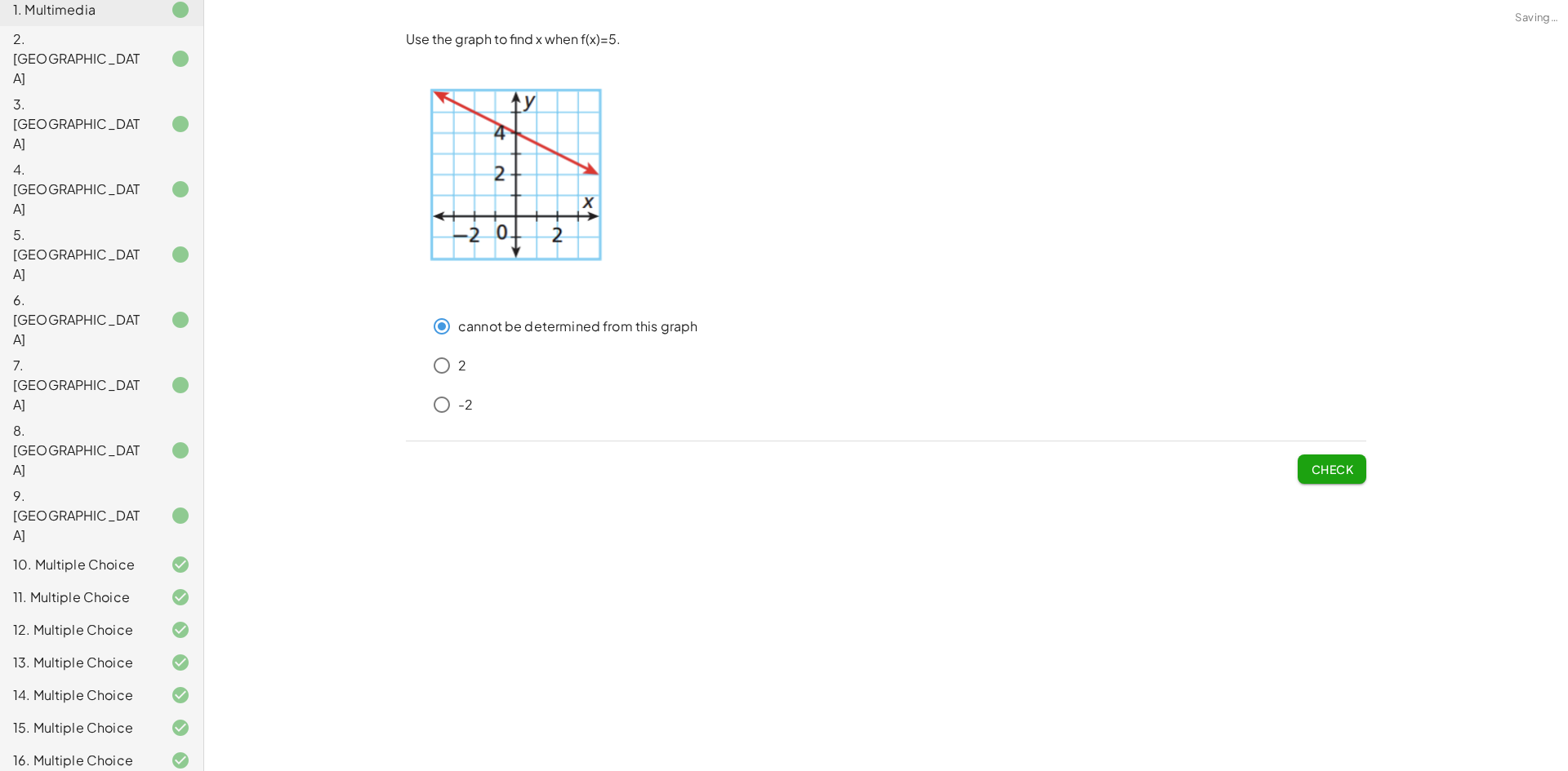
click at [1306, 471] on button "Check" at bounding box center [1331, 469] width 69 height 29
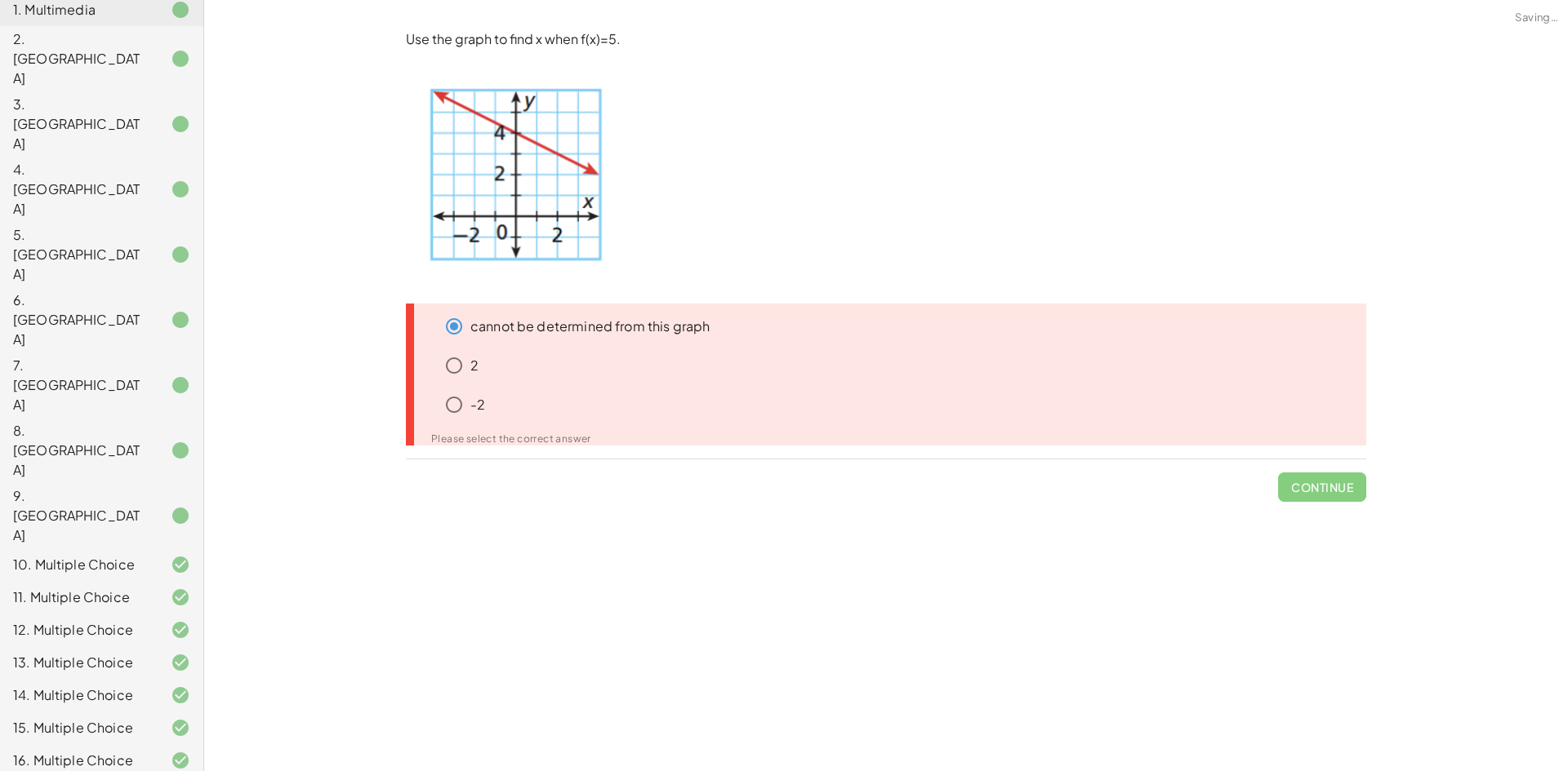
drag, startPoint x: 497, startPoint y: 365, endPoint x: 472, endPoint y: 366, distance: 25.0
click at [496, 365] on div "2" at bounding box center [902, 365] width 928 height 33
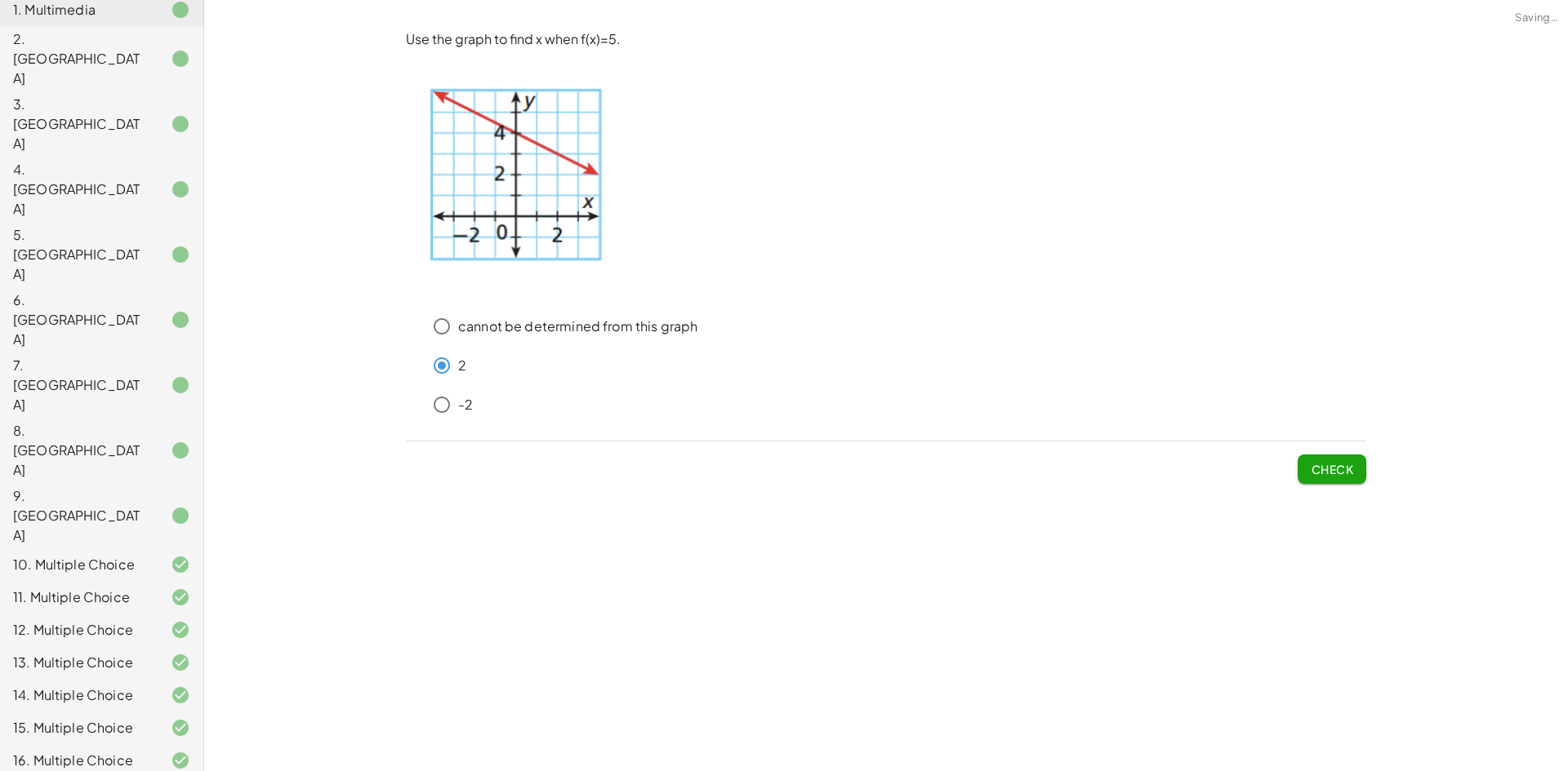
click at [1324, 468] on span "Check" at bounding box center [1331, 470] width 42 height 15
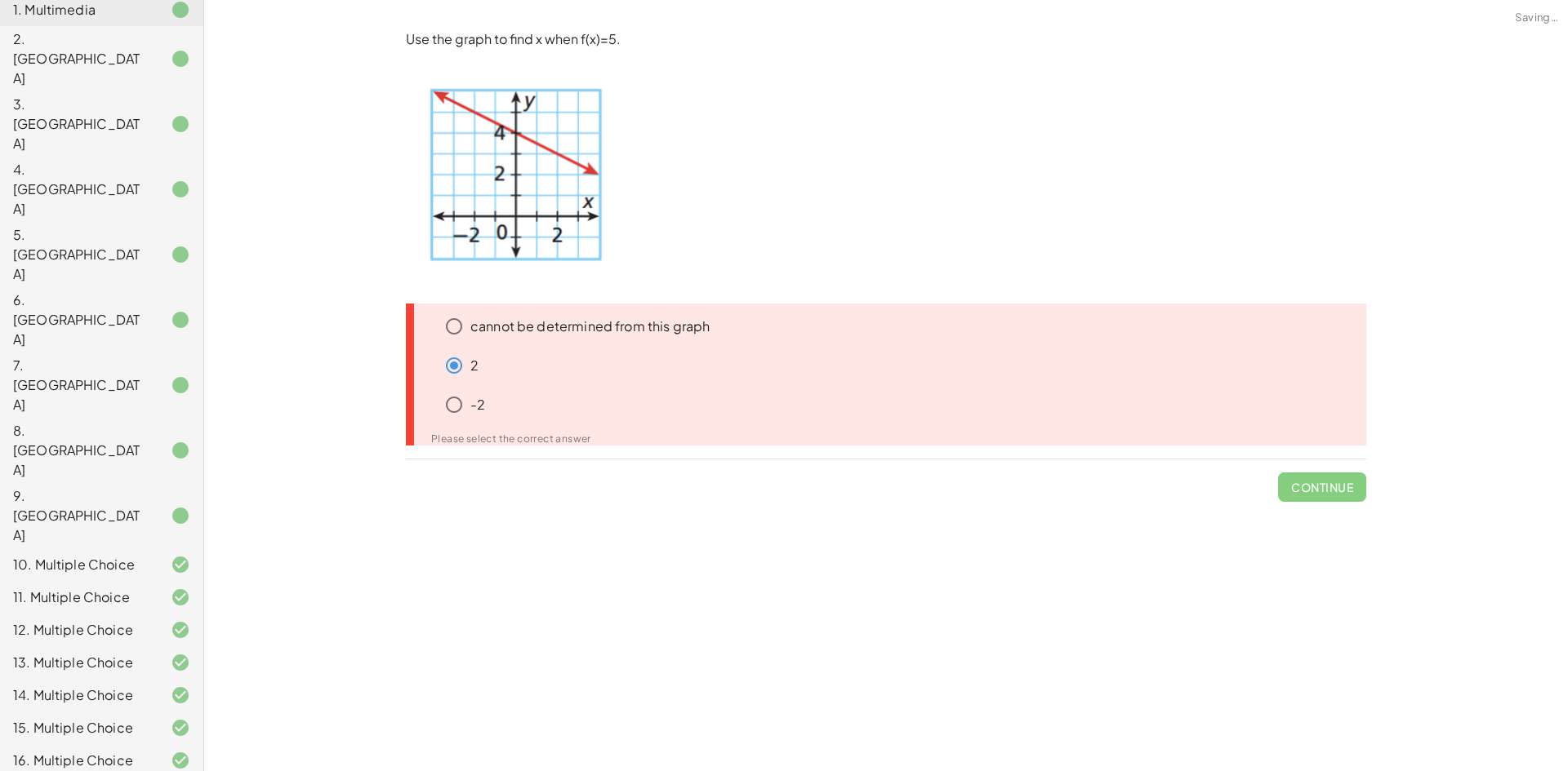
click at [472, 403] on p "-2" at bounding box center [478, 406] width 15 height 19
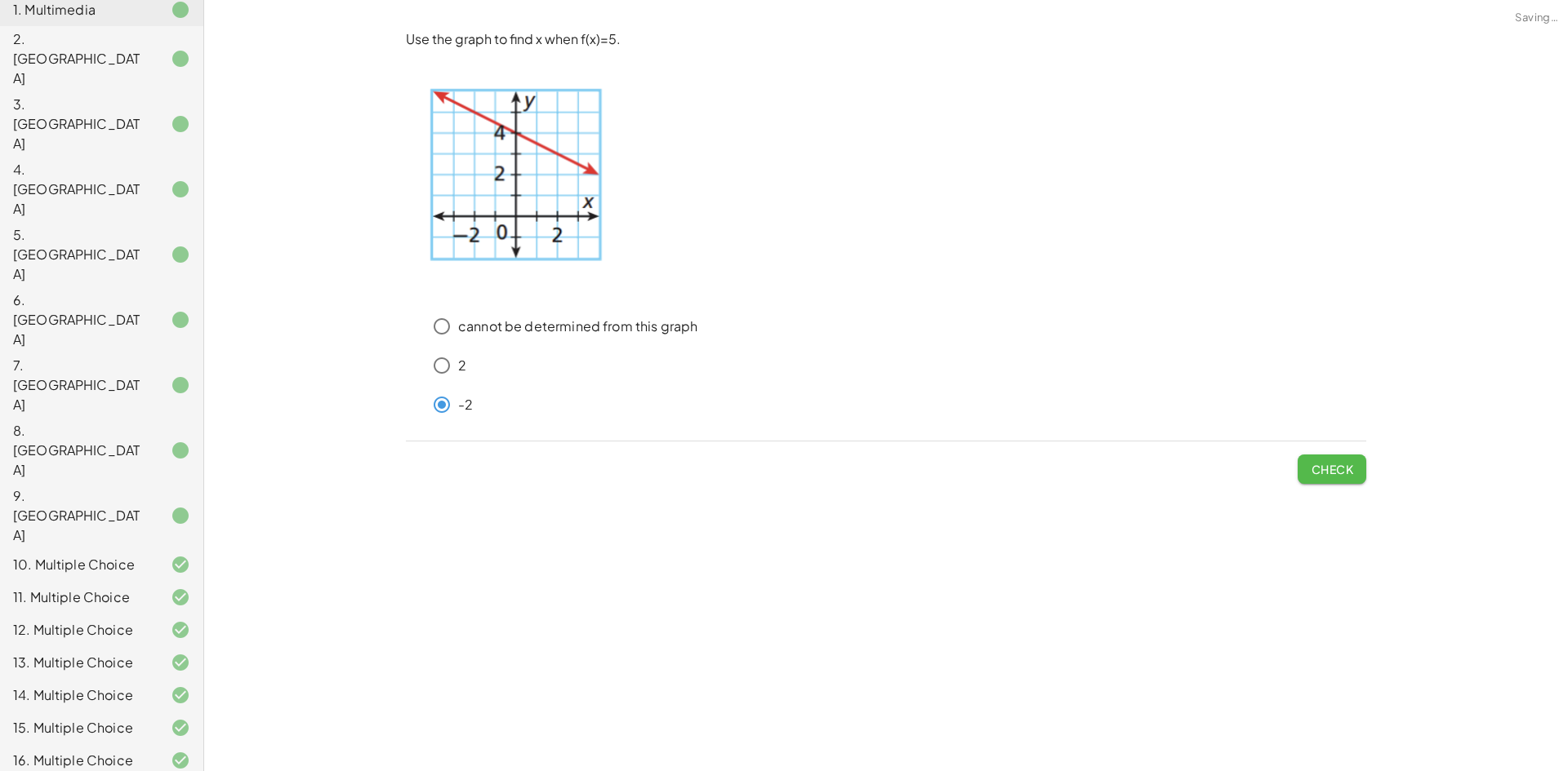
click at [1314, 477] on span "Check" at bounding box center [1331, 470] width 42 height 15
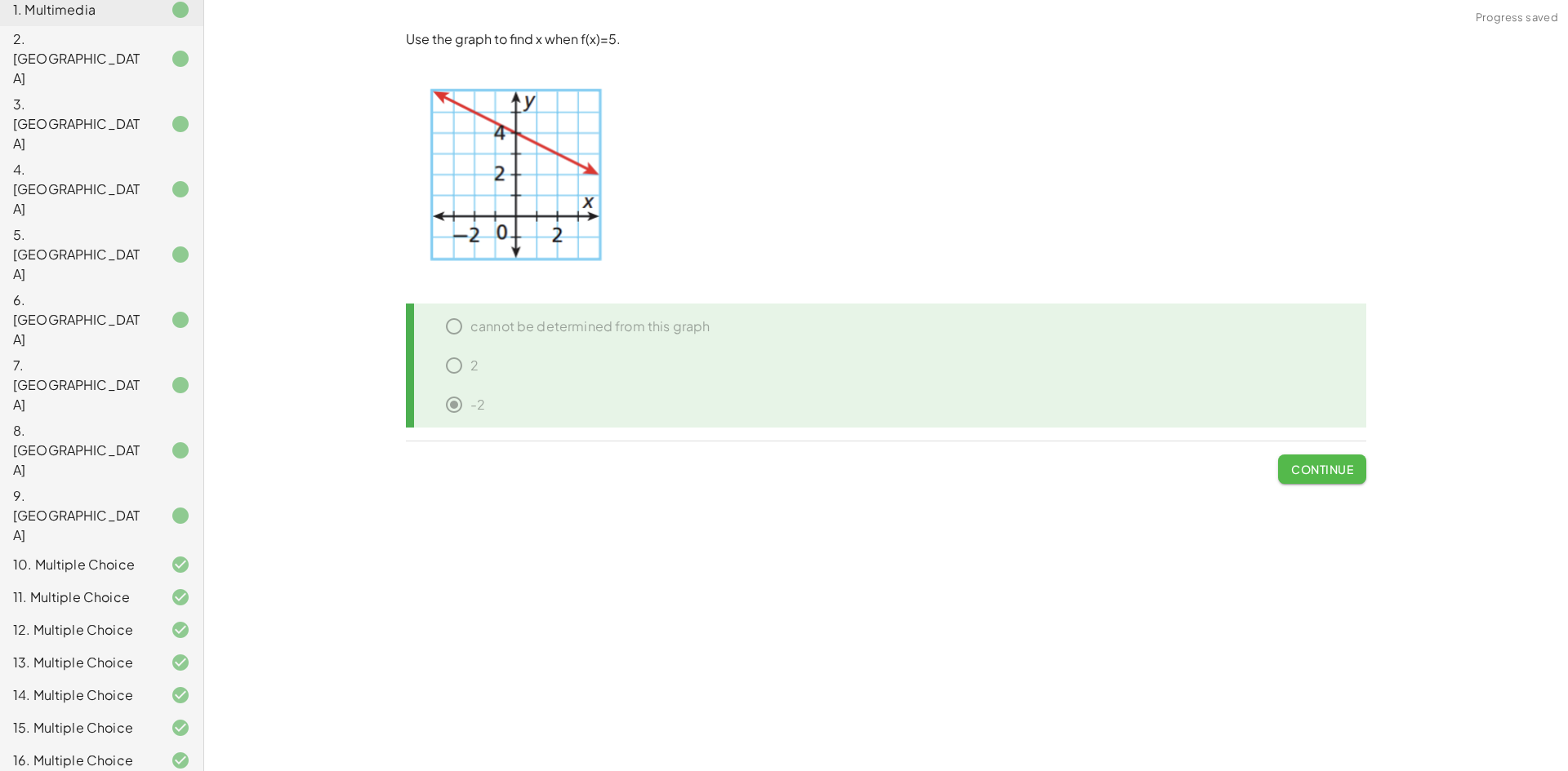
click at [1330, 466] on span "Continue" at bounding box center [1322, 470] width 62 height 15
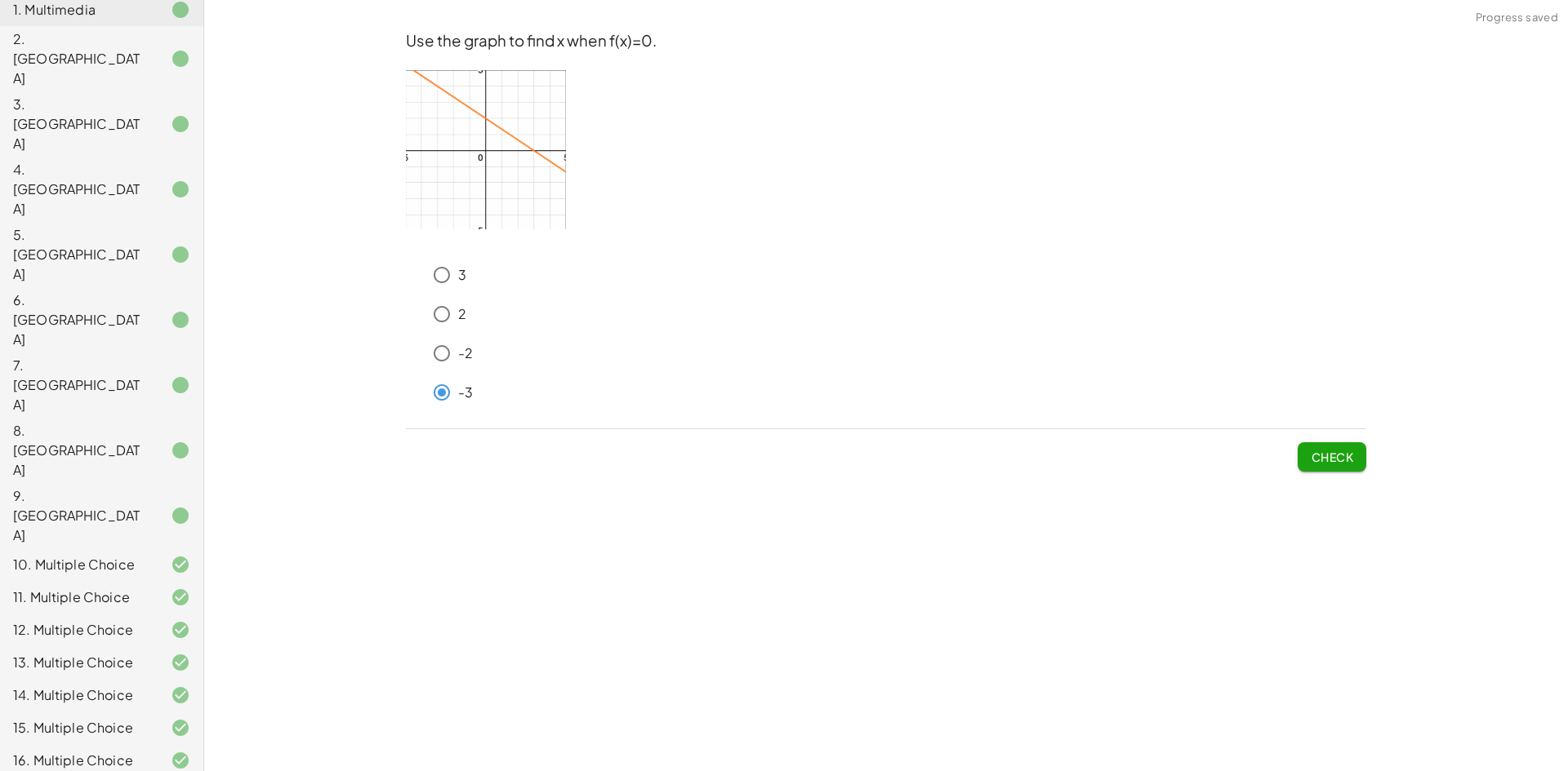
click at [1331, 464] on span "Check" at bounding box center [1331, 457] width 42 height 15
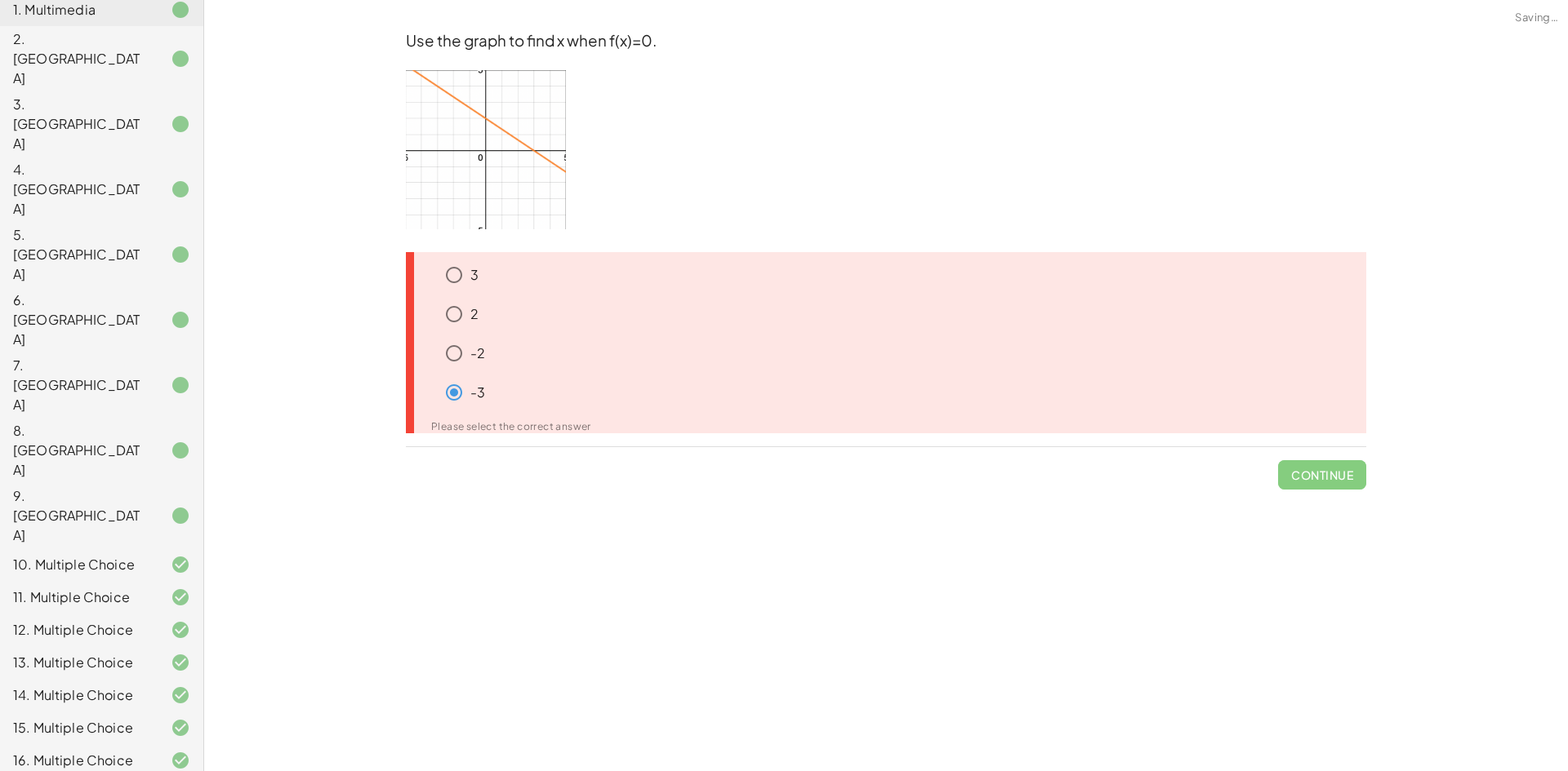
click at [1331, 464] on span "Continue" at bounding box center [1322, 468] width 88 height 42
click at [499, 290] on div "3" at bounding box center [902, 275] width 928 height 33
click at [475, 281] on p "3" at bounding box center [474, 275] width 8 height 19
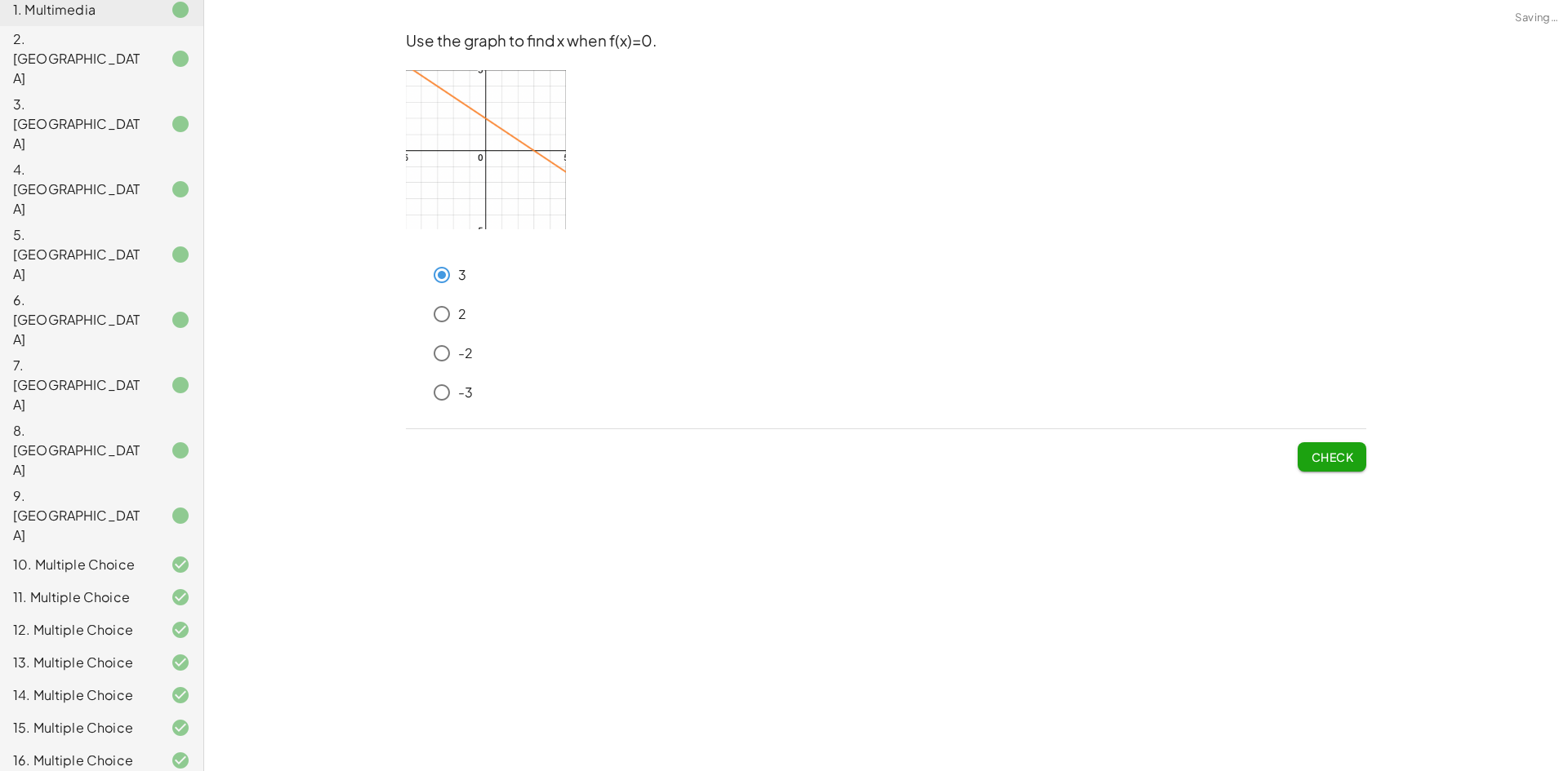
click at [1361, 458] on button "Check" at bounding box center [1331, 456] width 69 height 29
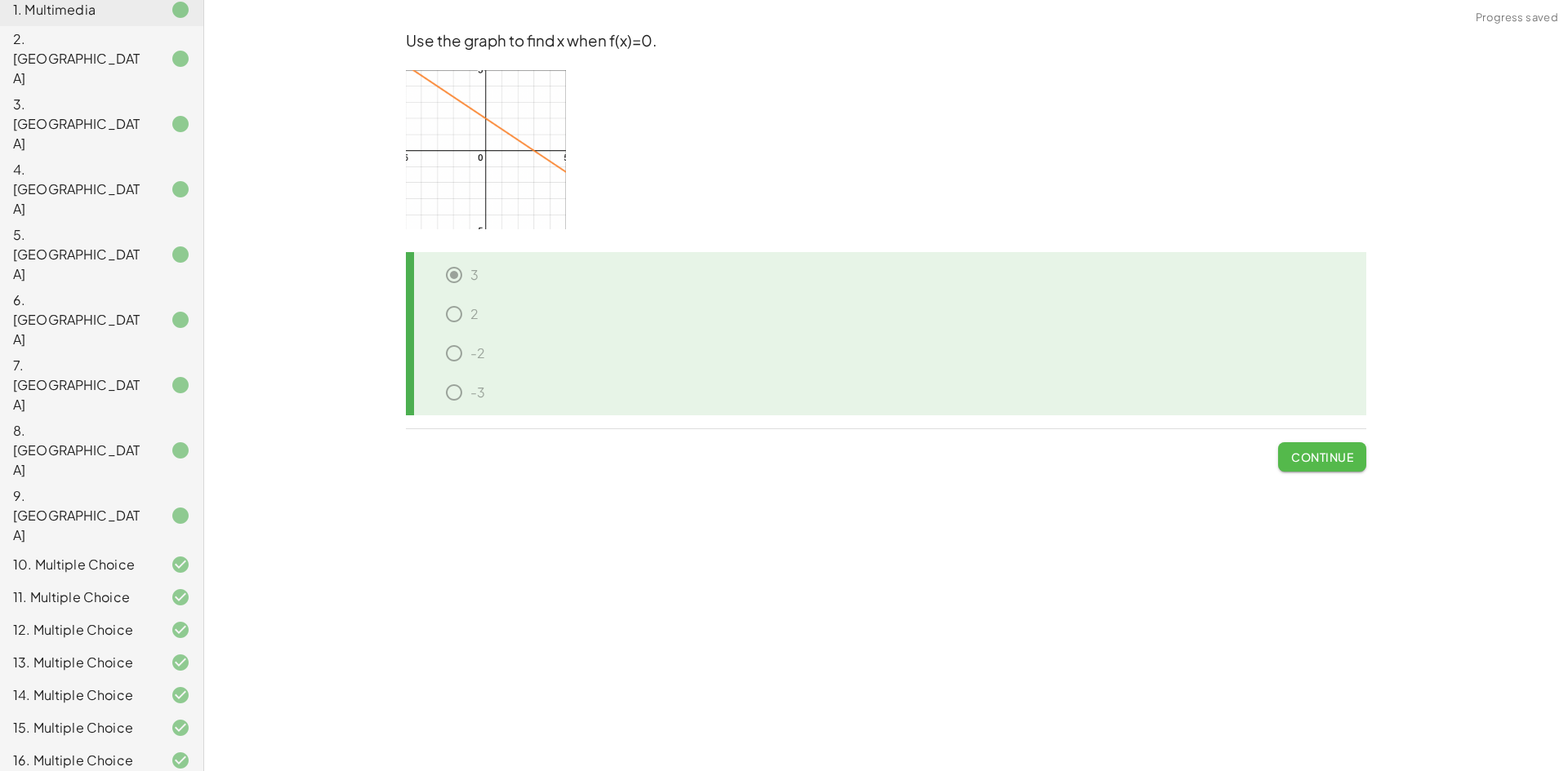
click at [1344, 459] on span "Continue" at bounding box center [1322, 457] width 62 height 15
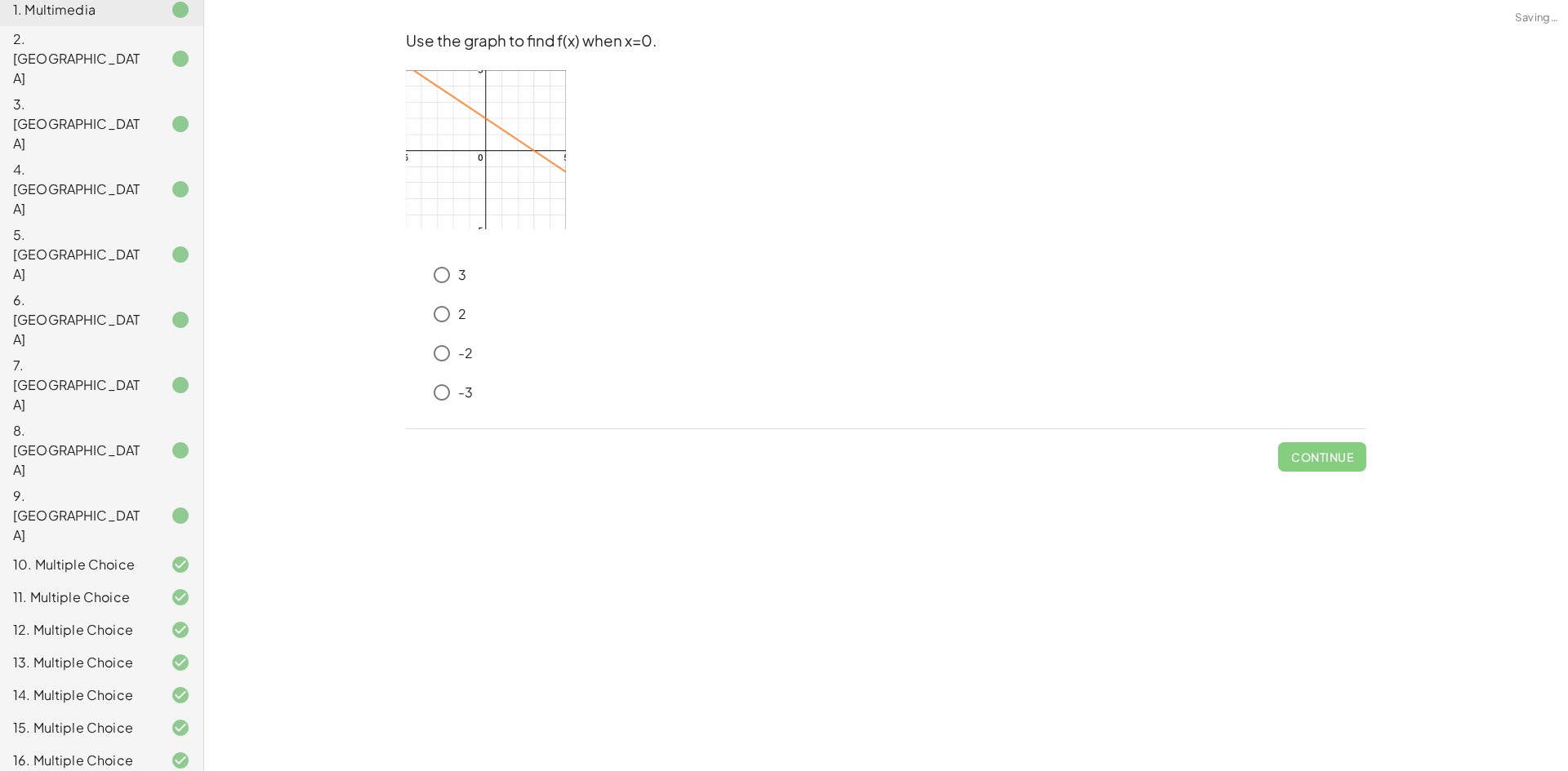
click at [467, 394] on p "-3" at bounding box center [466, 393] width 15 height 19
click at [1317, 453] on span "Check" at bounding box center [1331, 457] width 42 height 15
click at [1320, 458] on span "Check" at bounding box center [1331, 457] width 42 height 15
click at [1323, 451] on span "Check" at bounding box center [1331, 457] width 42 height 15
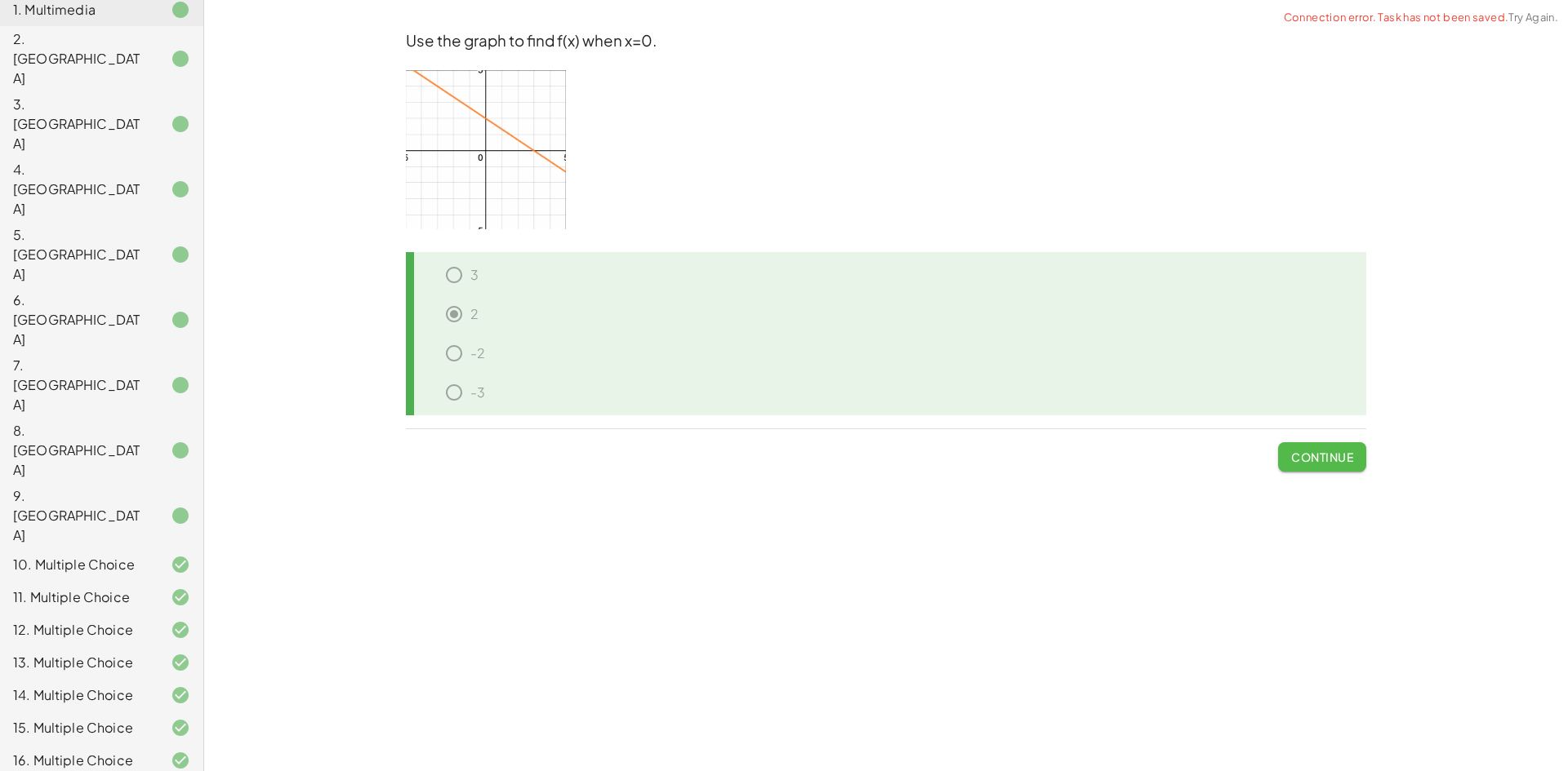
click at [1297, 461] on span "Continue" at bounding box center [1322, 457] width 62 height 15
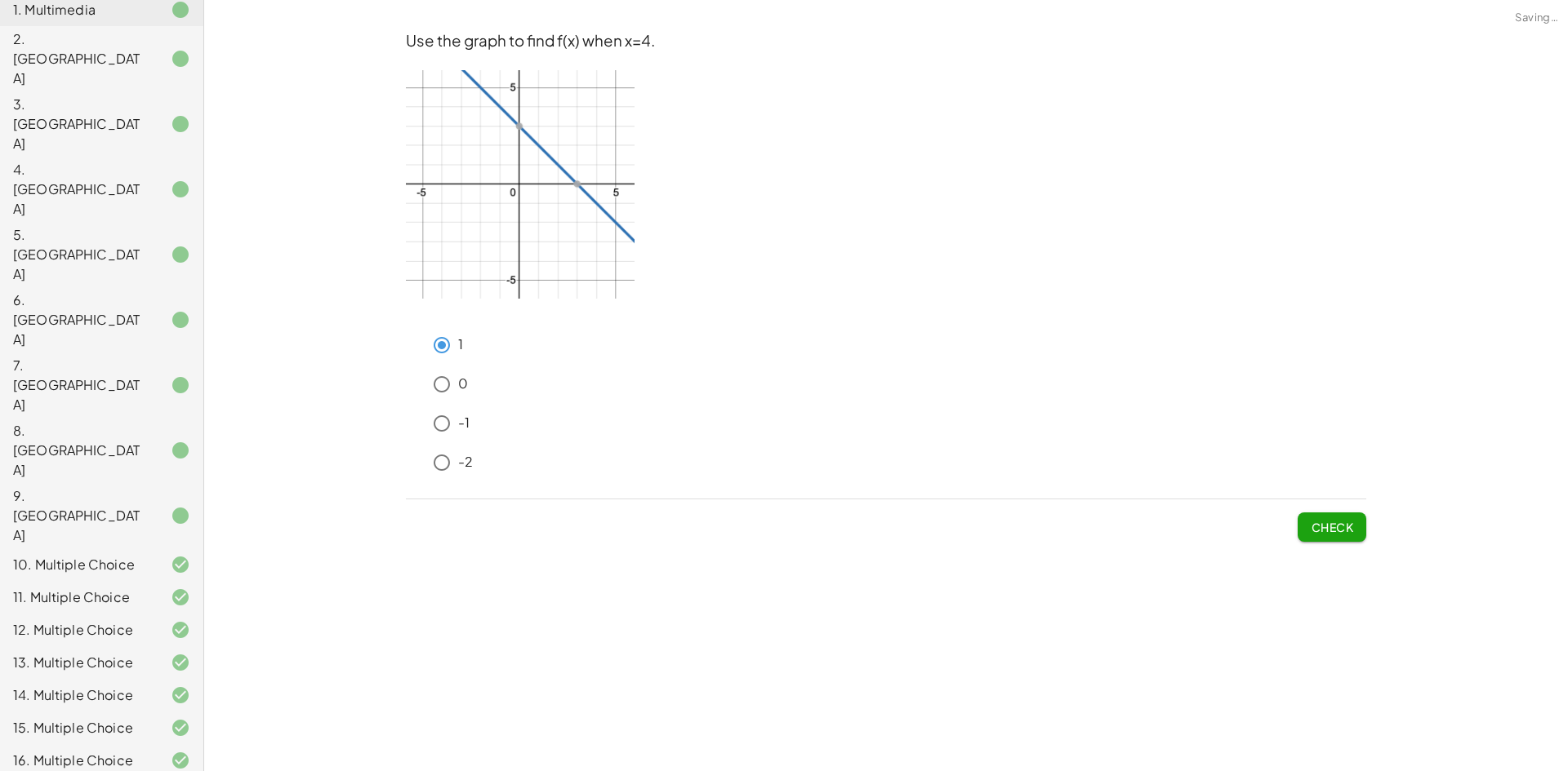
click at [1305, 532] on button "Check" at bounding box center [1331, 527] width 69 height 29
click at [472, 428] on div "-1" at bounding box center [895, 424] width 940 height 33
click at [1337, 513] on button "Check" at bounding box center [1331, 527] width 69 height 29
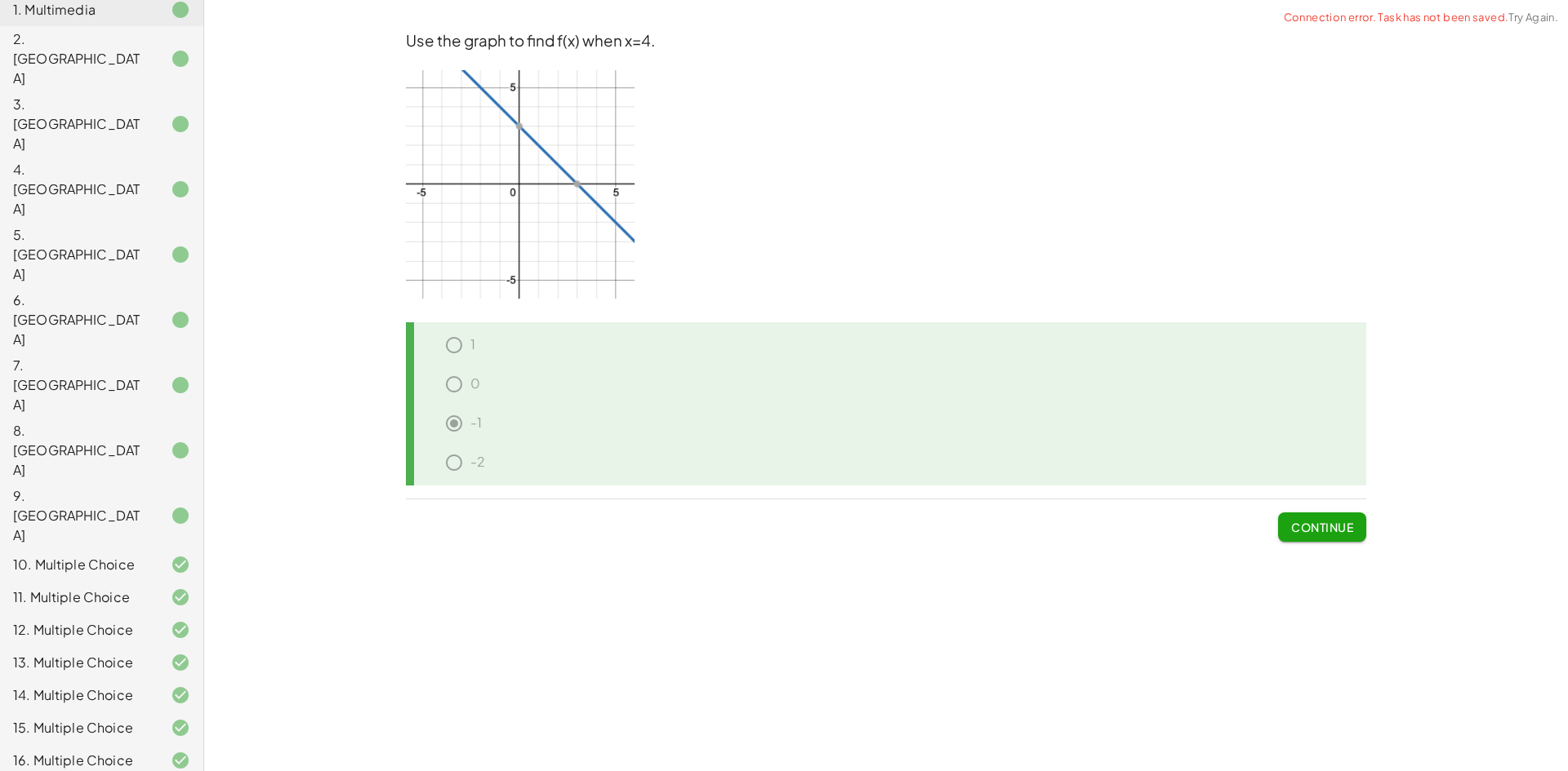
click at [1335, 518] on button "Continue" at bounding box center [1322, 527] width 88 height 29
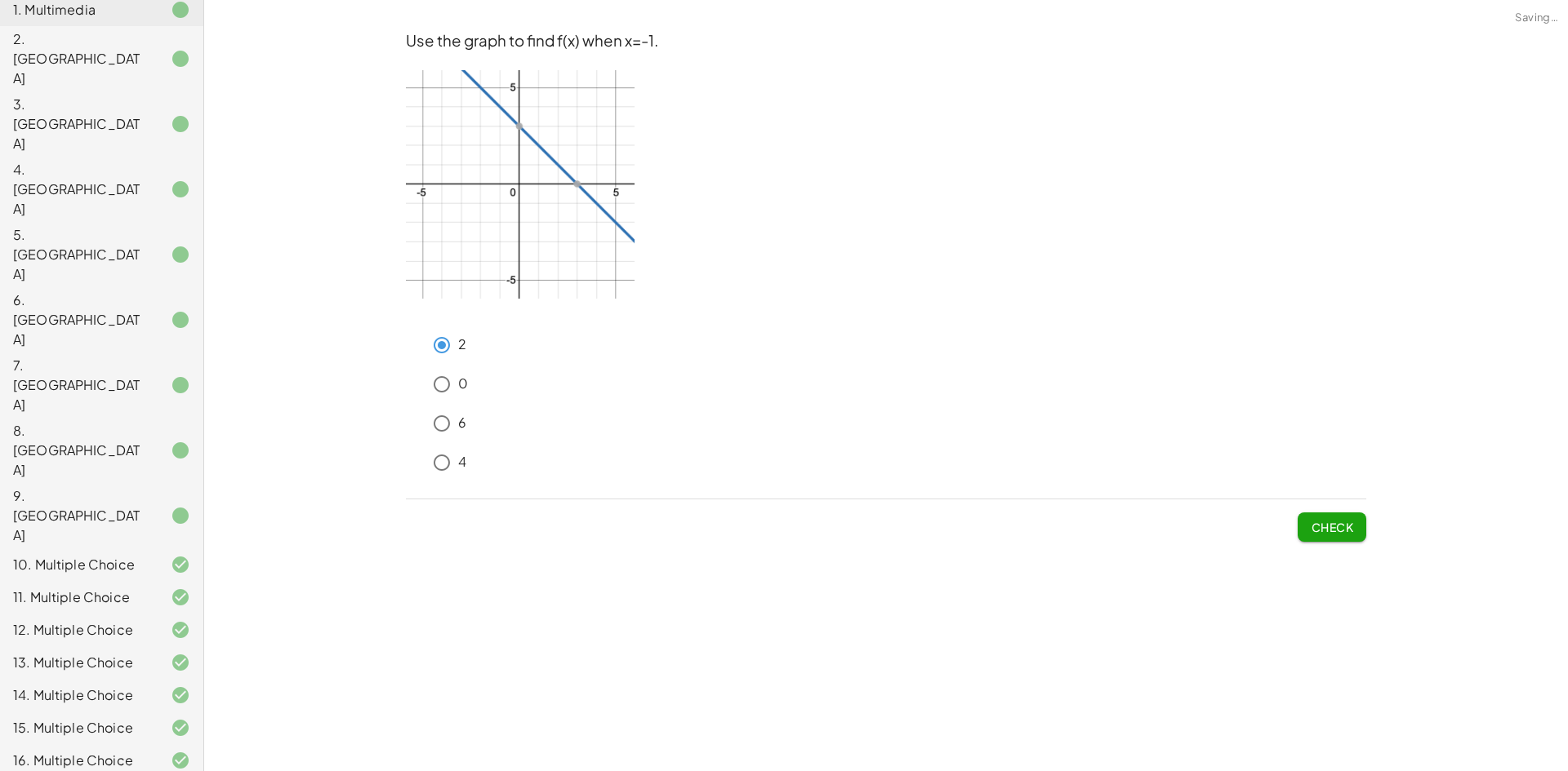
click at [1333, 528] on span "Check" at bounding box center [1331, 528] width 42 height 15
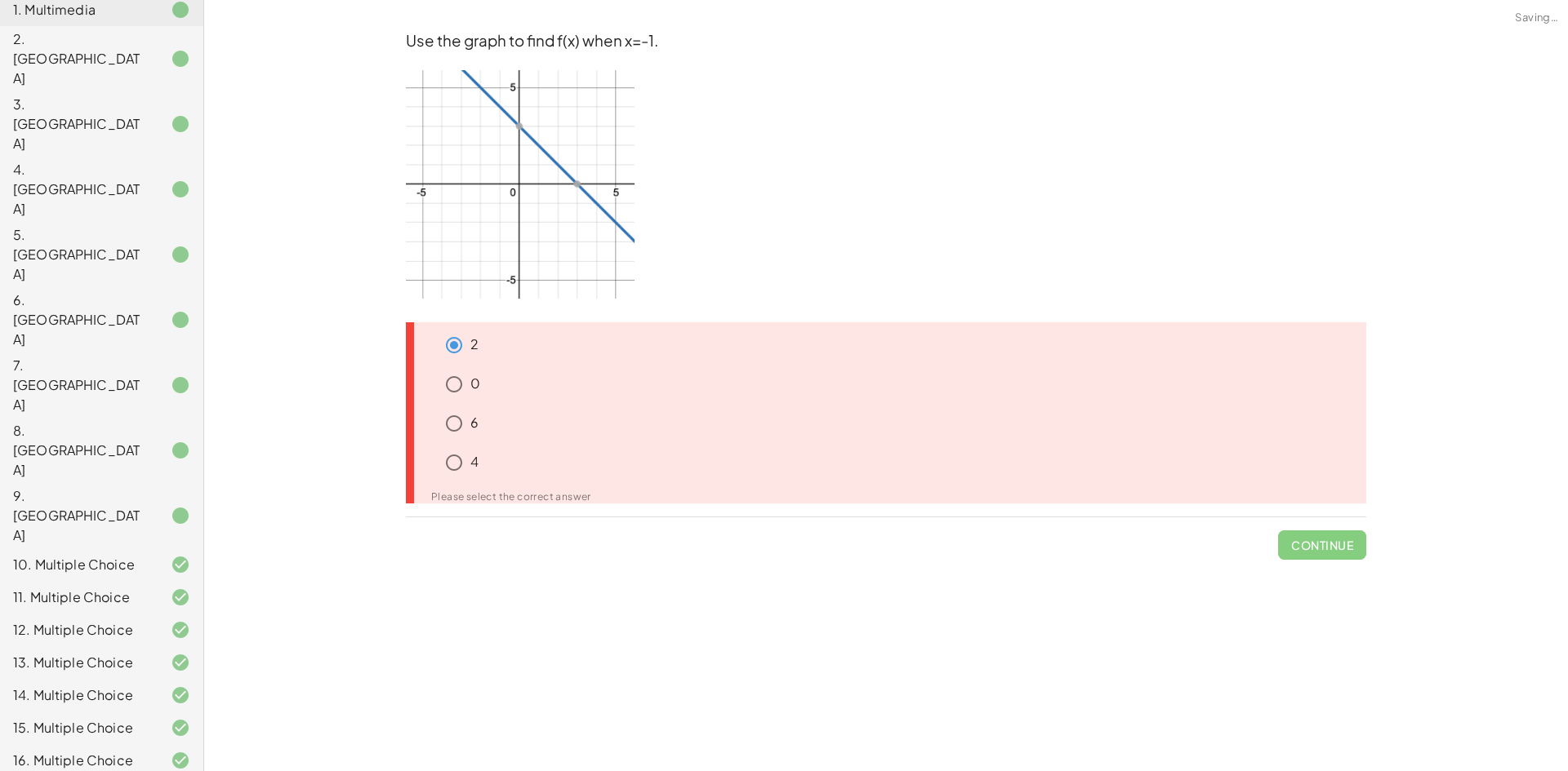
click at [1333, 528] on span "Continue" at bounding box center [1322, 538] width 88 height 42
click at [472, 382] on p "0" at bounding box center [475, 384] width 9 height 19
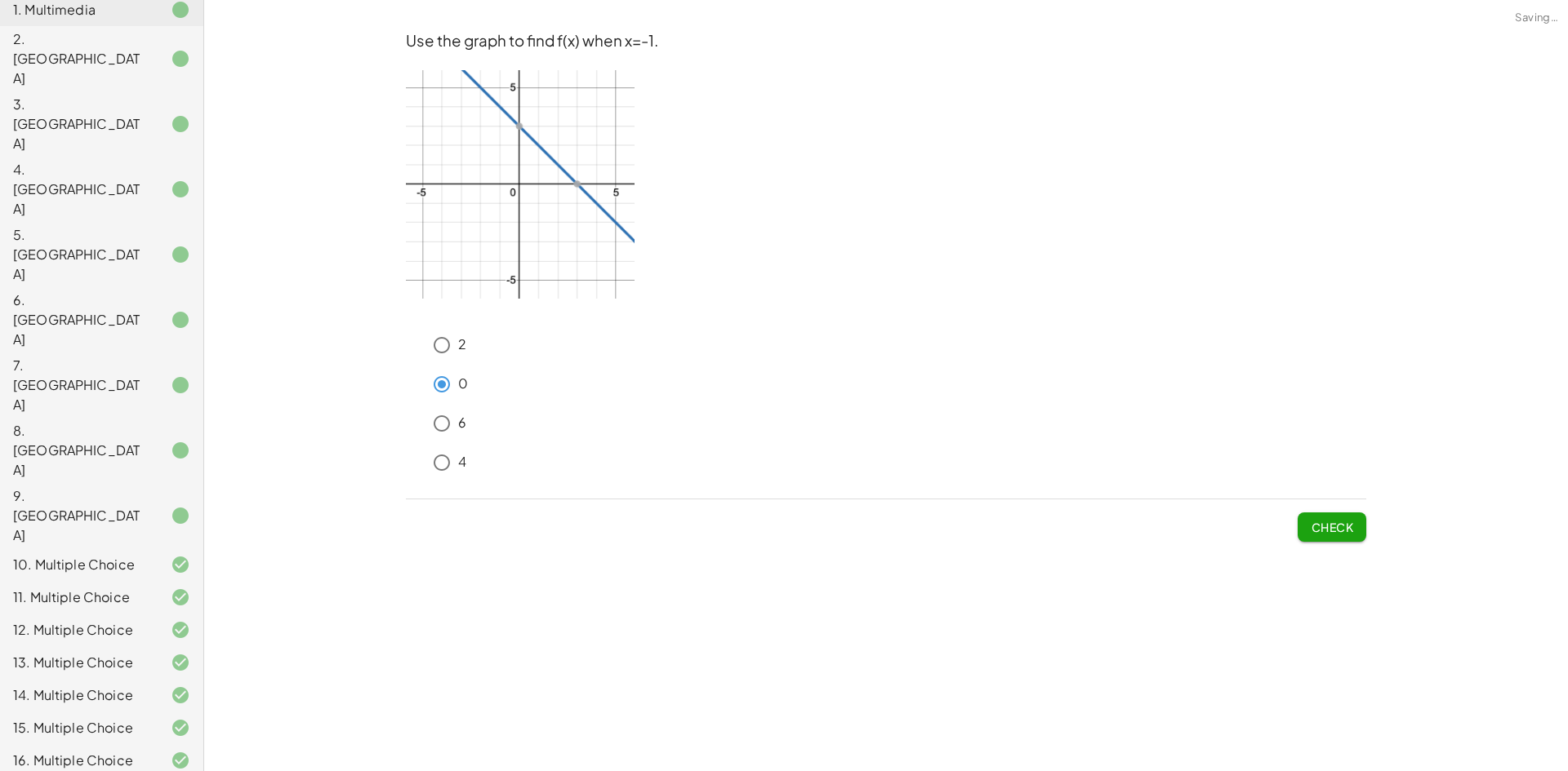
click at [458, 385] on p "0" at bounding box center [463, 384] width 9 height 19
click at [1326, 526] on span "Check" at bounding box center [1331, 528] width 42 height 15
click at [1326, 527] on span "Check" at bounding box center [1331, 528] width 42 height 15
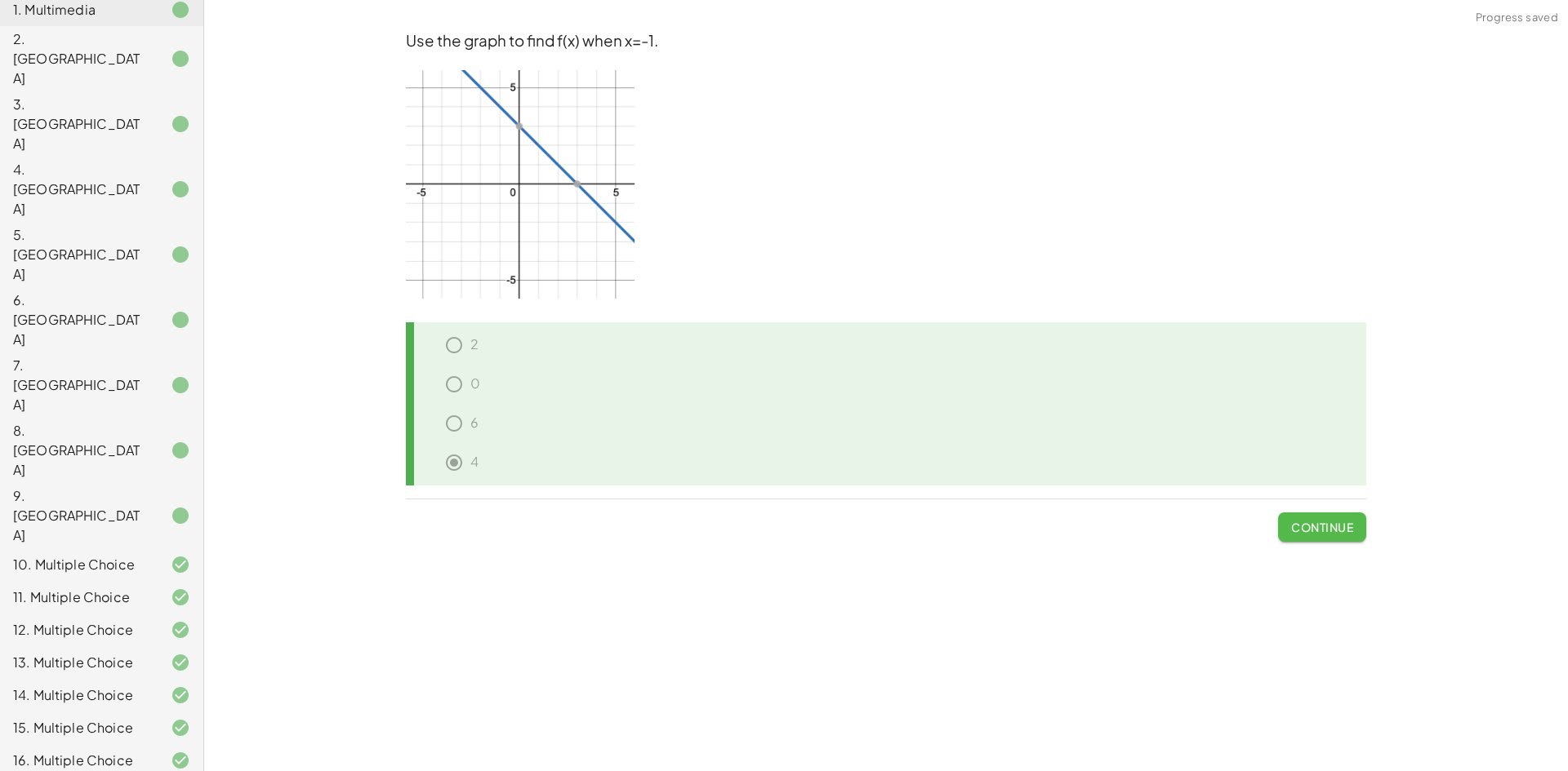
click at [1343, 539] on button "Continue" at bounding box center [1322, 527] width 88 height 29
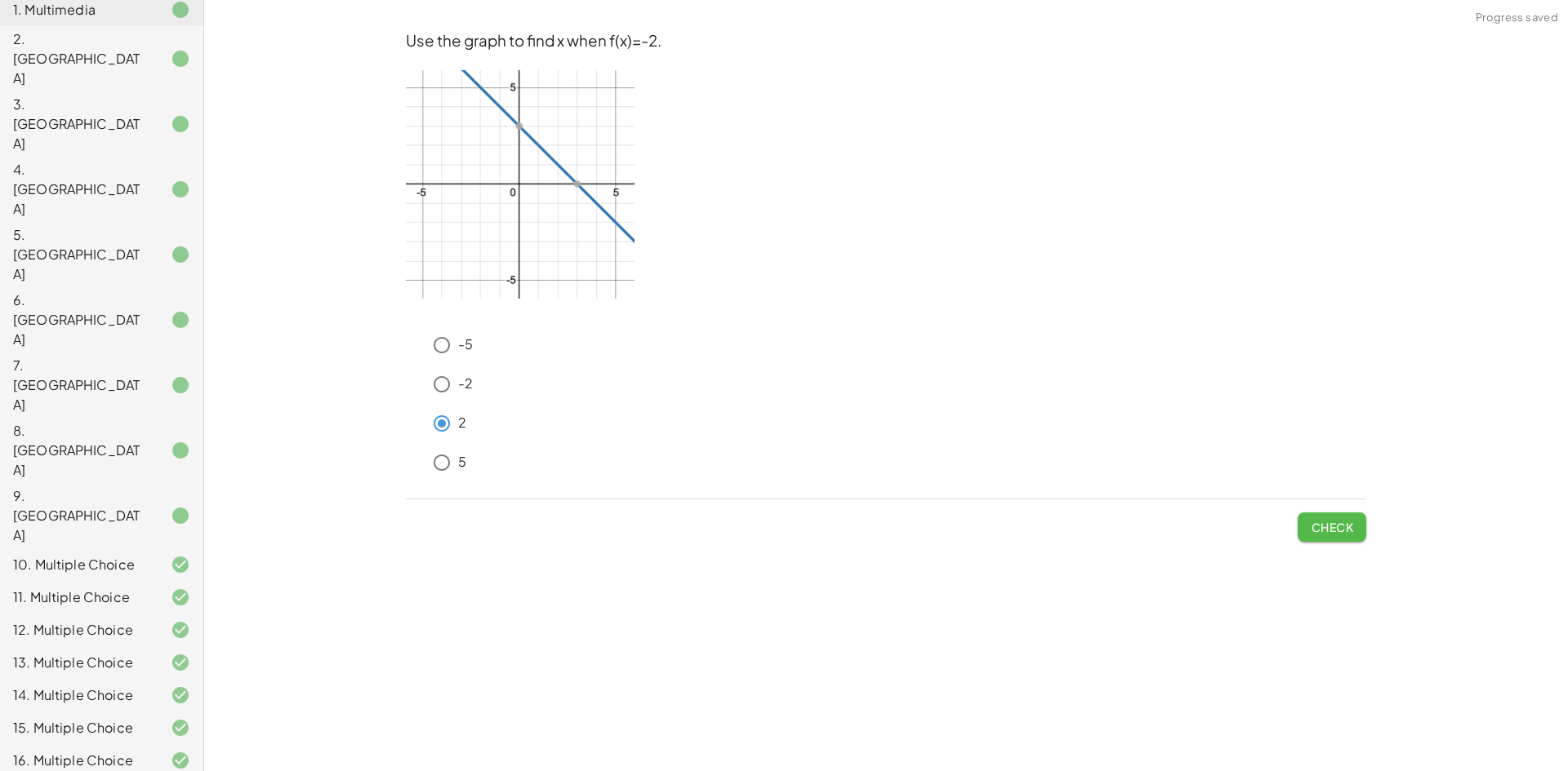
click at [1343, 523] on span "Check" at bounding box center [1331, 528] width 42 height 15
click at [1338, 532] on span "Check" at bounding box center [1331, 528] width 42 height 15
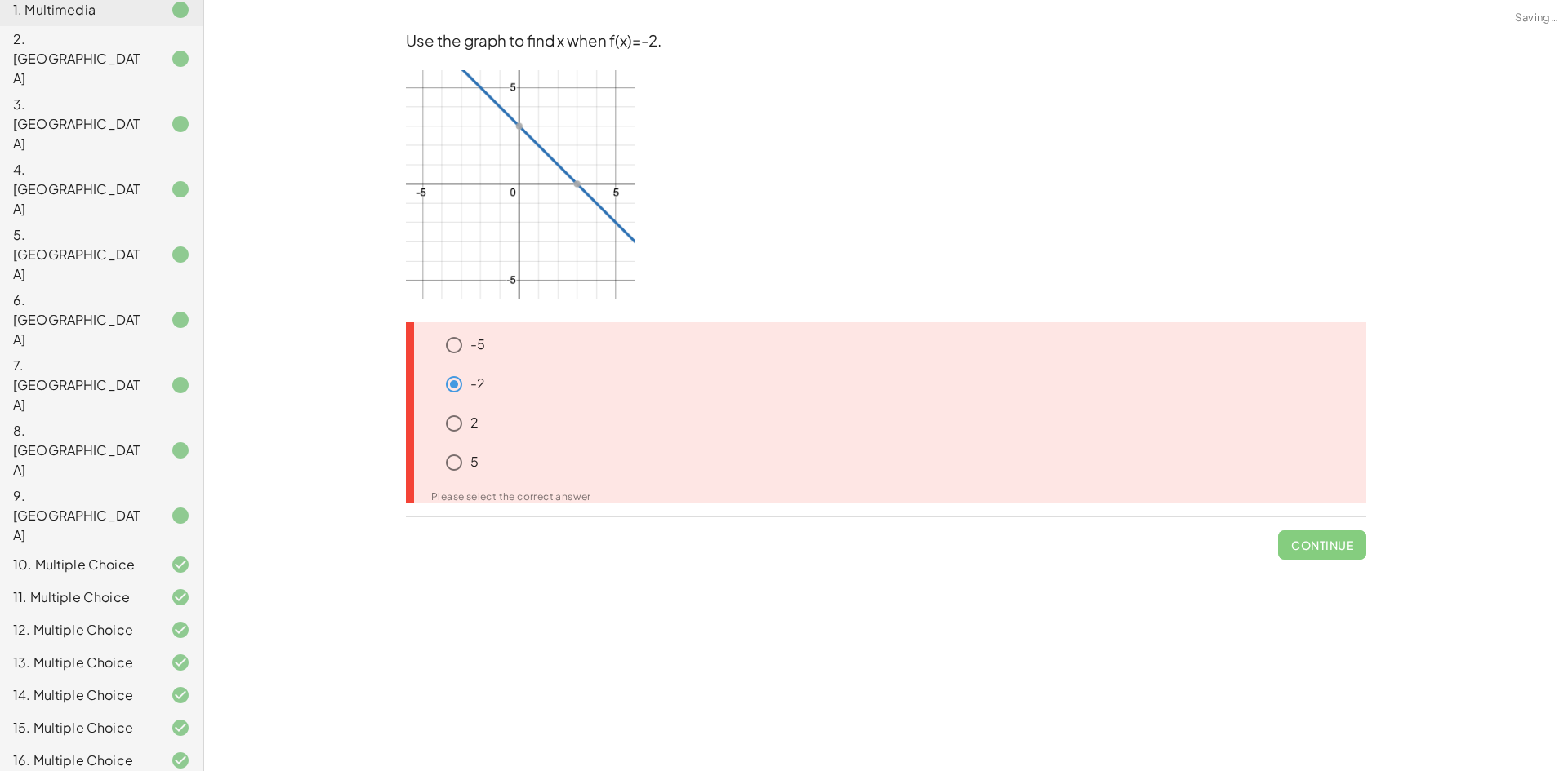
click at [1338, 532] on span "Continue" at bounding box center [1322, 538] width 88 height 42
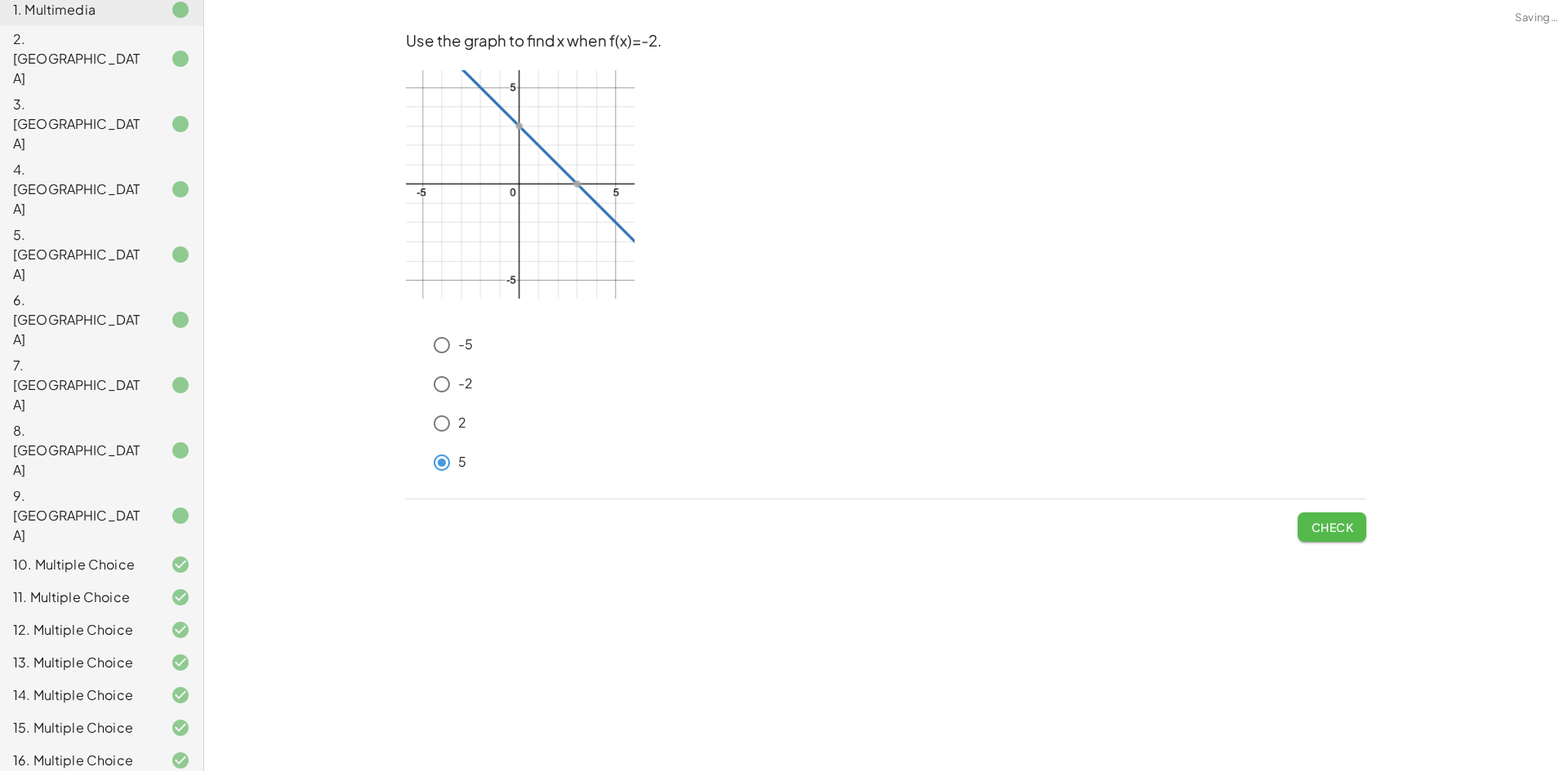
click at [1358, 517] on button "Check" at bounding box center [1331, 527] width 69 height 29
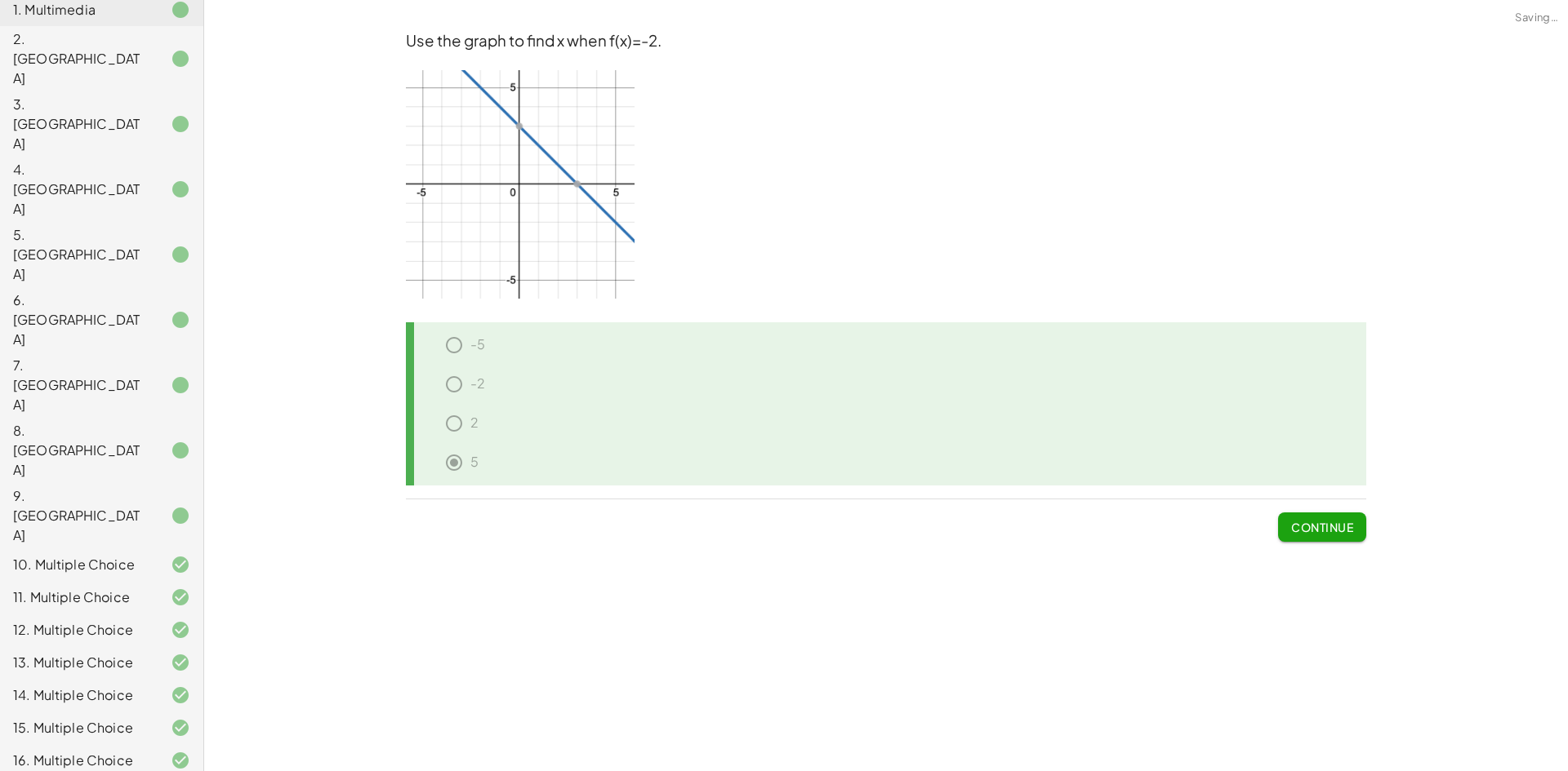
click at [442, 432] on div "2" at bounding box center [892, 427] width 948 height 39
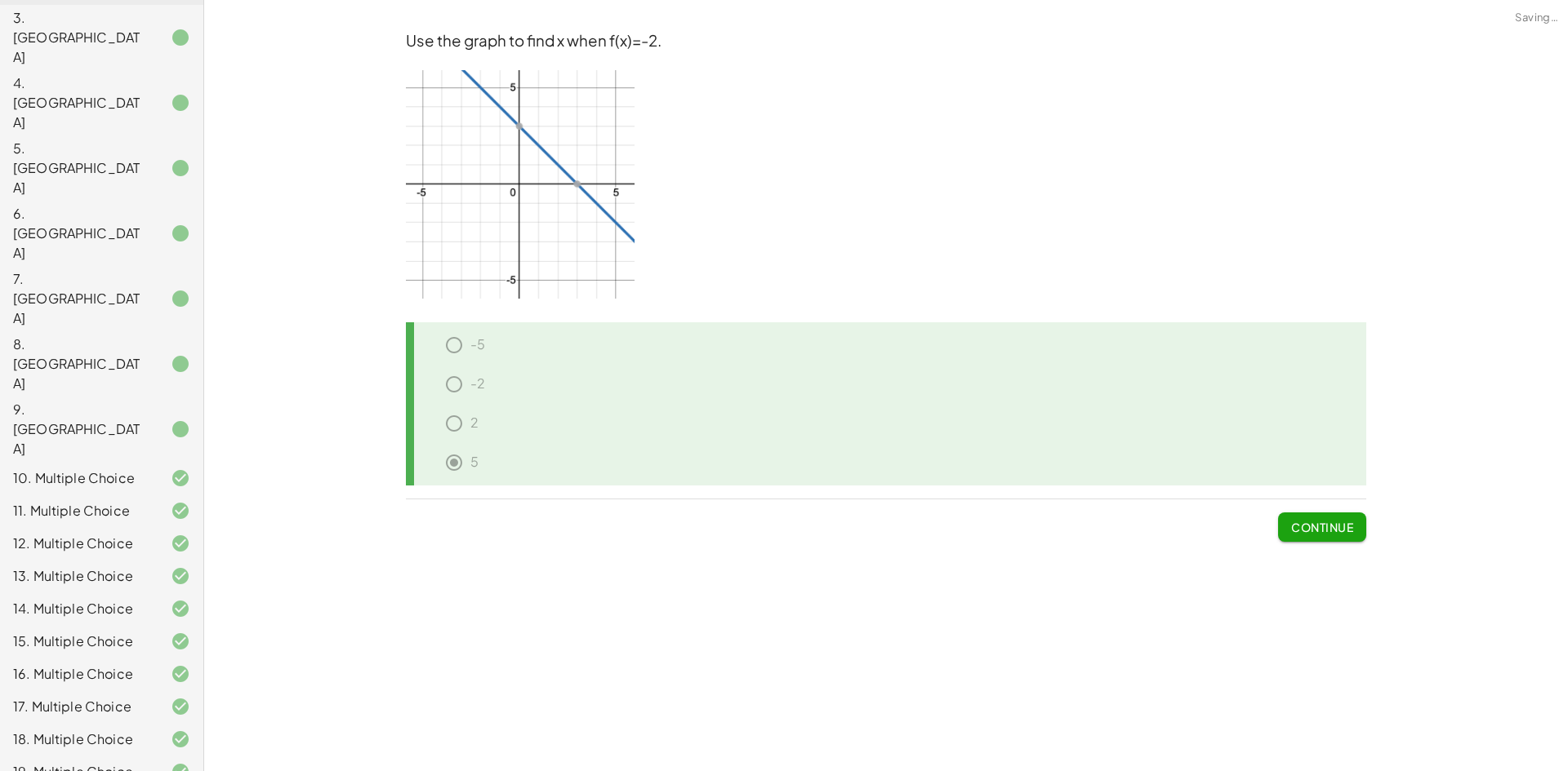
scroll to position [328, 0]
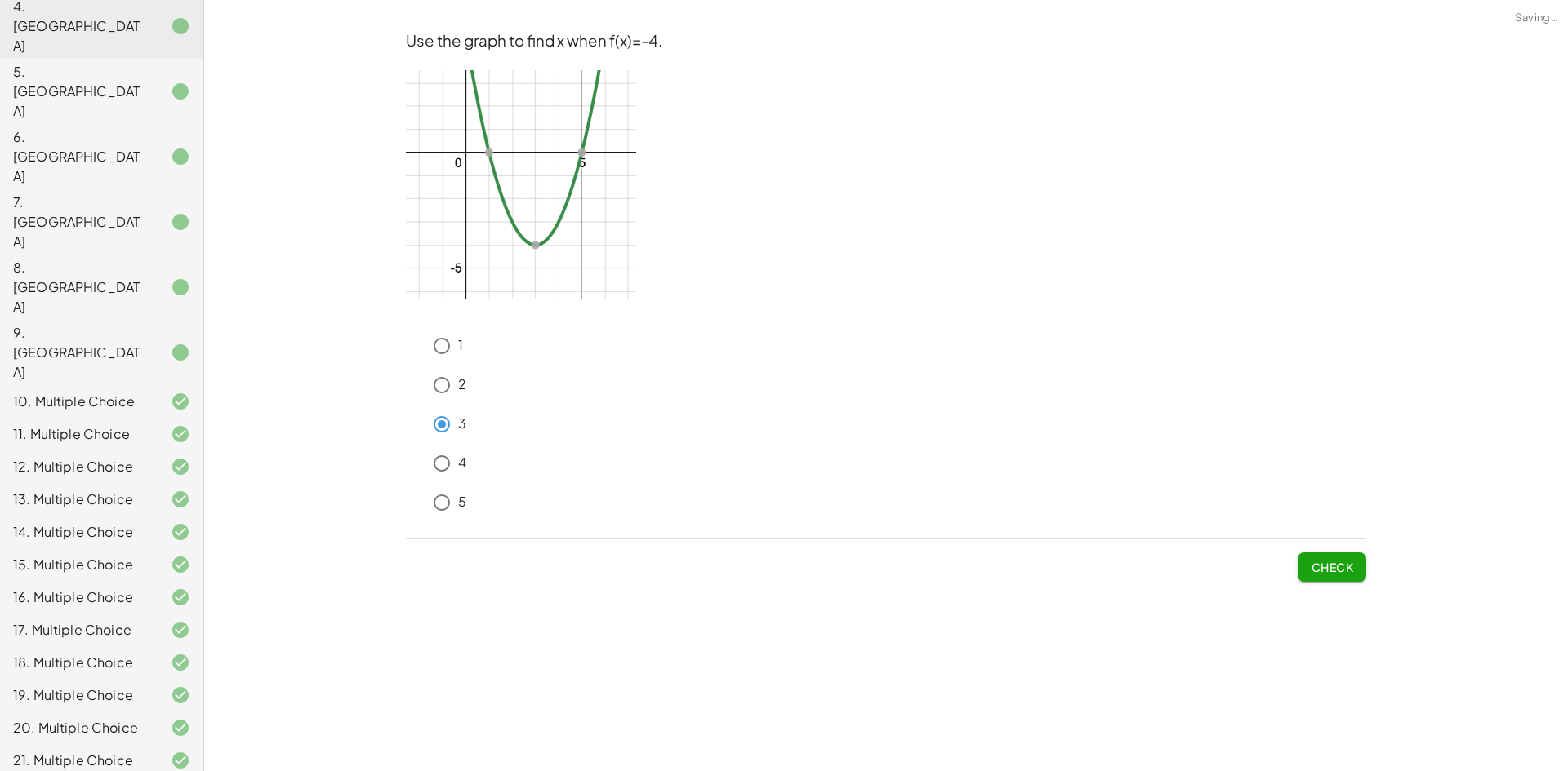
click at [1352, 560] on span "Check" at bounding box center [1331, 567] width 42 height 15
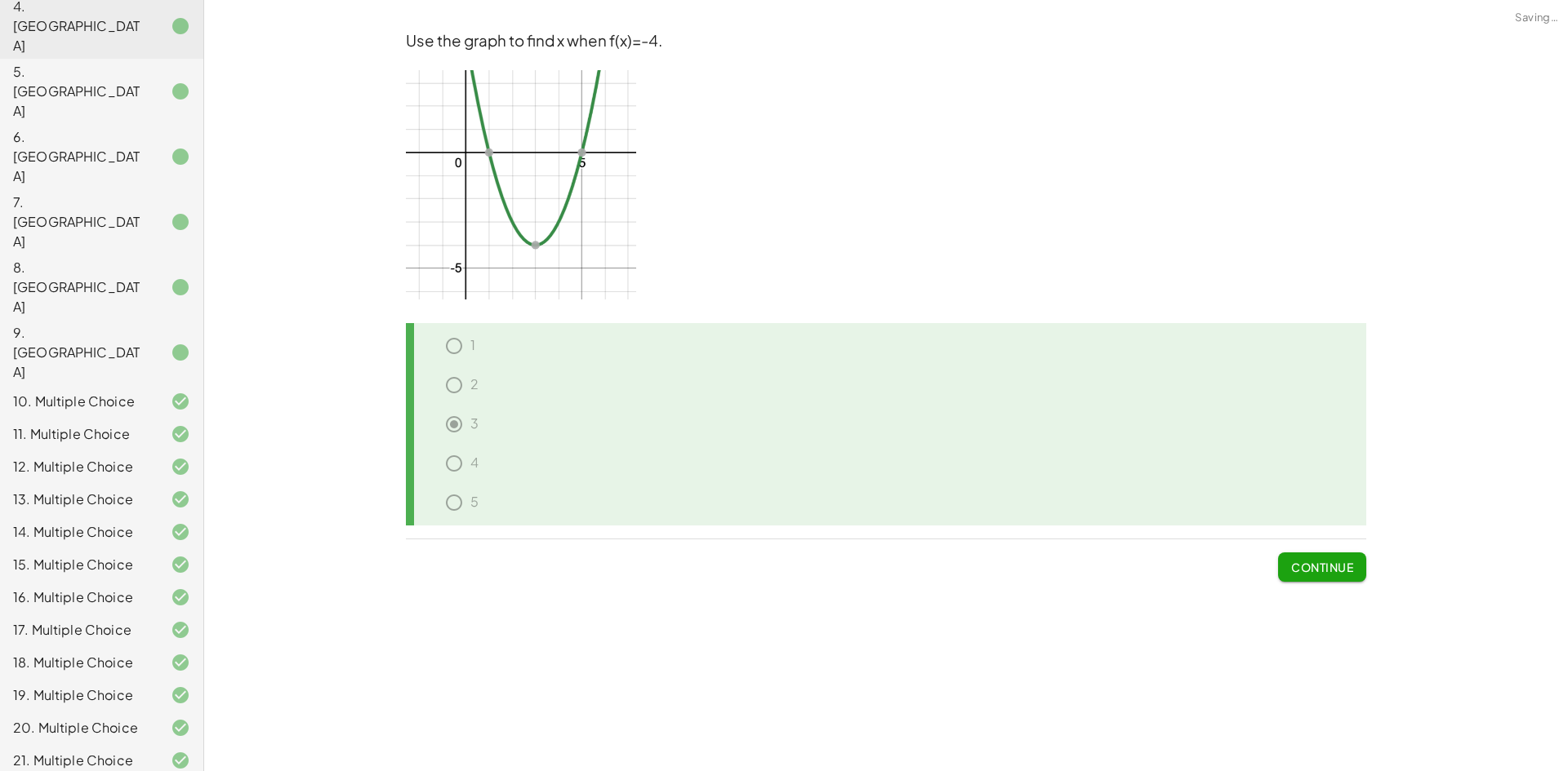
click at [0, 0] on div "Use the graph to find x when f(x)=-4. 1 2 3 4 5 Continue" at bounding box center [0, 0] width 0 height 0
click at [1349, 561] on span "Continue" at bounding box center [1322, 567] width 62 height 15
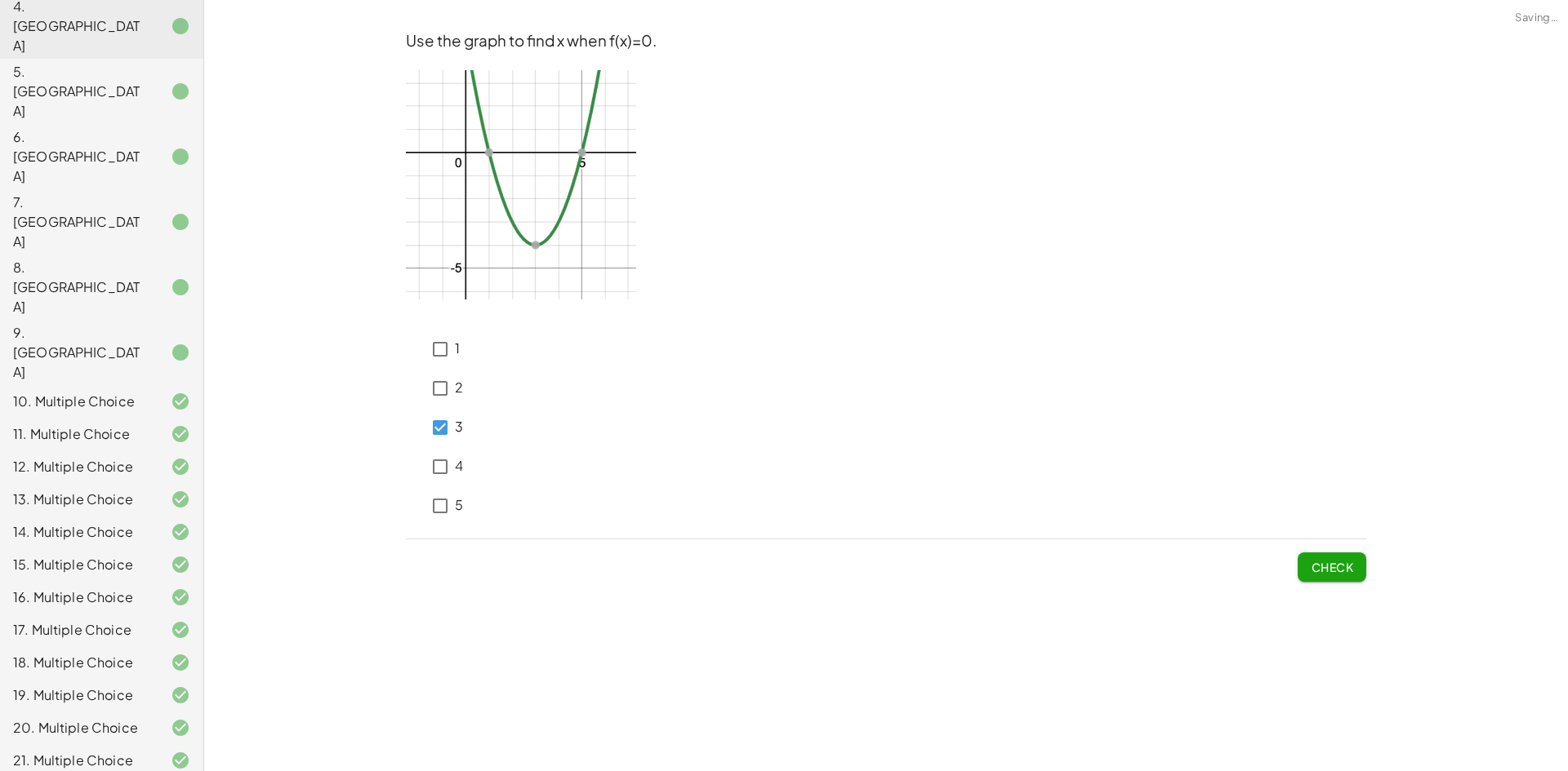
click at [1330, 559] on button "Check" at bounding box center [1331, 566] width 69 height 29
click at [1315, 563] on span "Check" at bounding box center [1331, 567] width 42 height 15
click at [1308, 570] on button "Check" at bounding box center [1331, 566] width 69 height 29
click at [1312, 567] on span "Check" at bounding box center [1331, 567] width 42 height 15
click at [1313, 565] on span "Check" at bounding box center [1331, 567] width 42 height 15
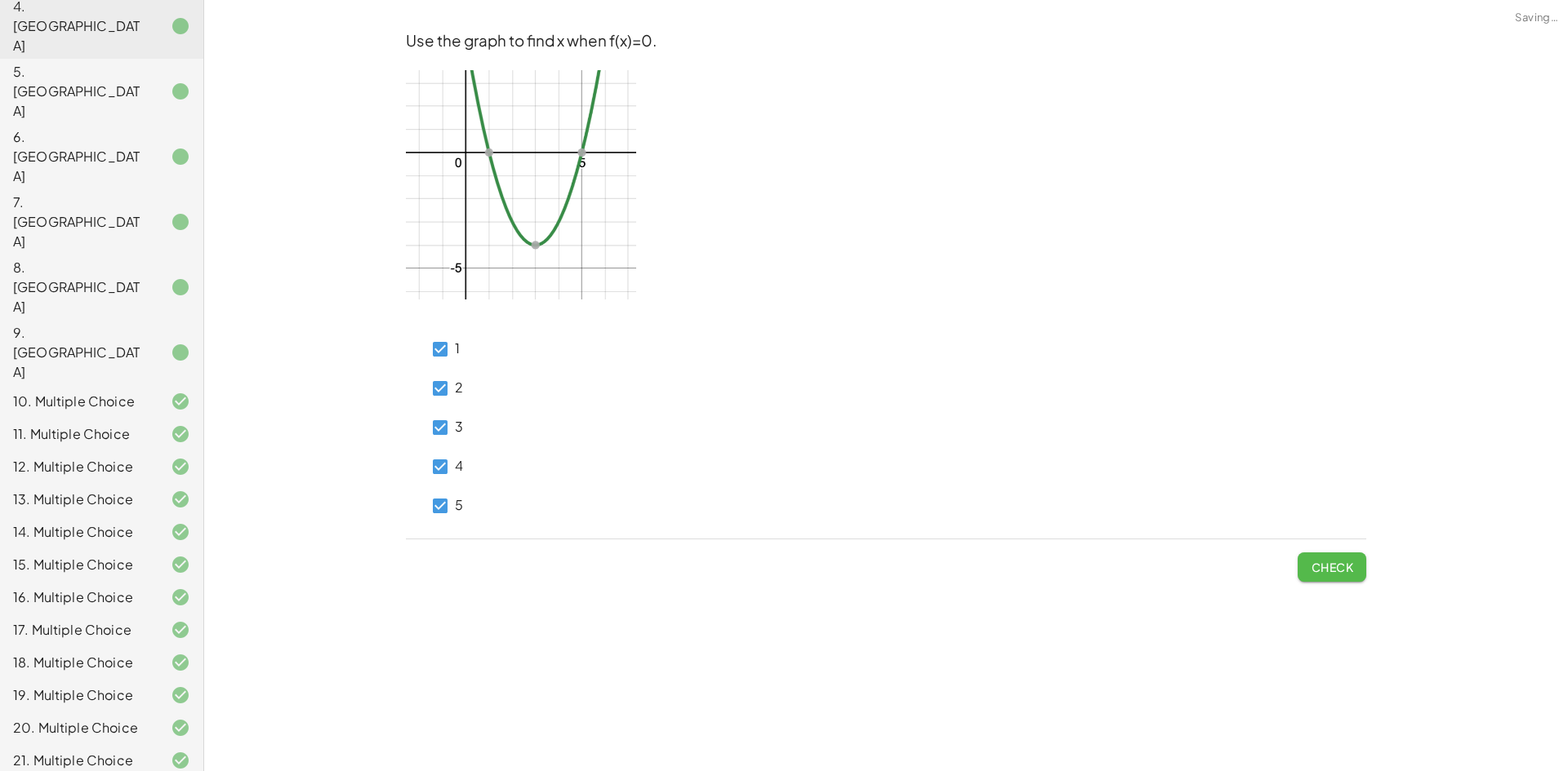
click at [1329, 552] on button "Check" at bounding box center [1331, 566] width 69 height 29
click at [1312, 551] on span "Check" at bounding box center [1331, 561] width 69 height 42
click at [1320, 560] on span "Check" at bounding box center [1331, 567] width 42 height 15
click at [1338, 563] on span "Check" at bounding box center [1331, 567] width 42 height 15
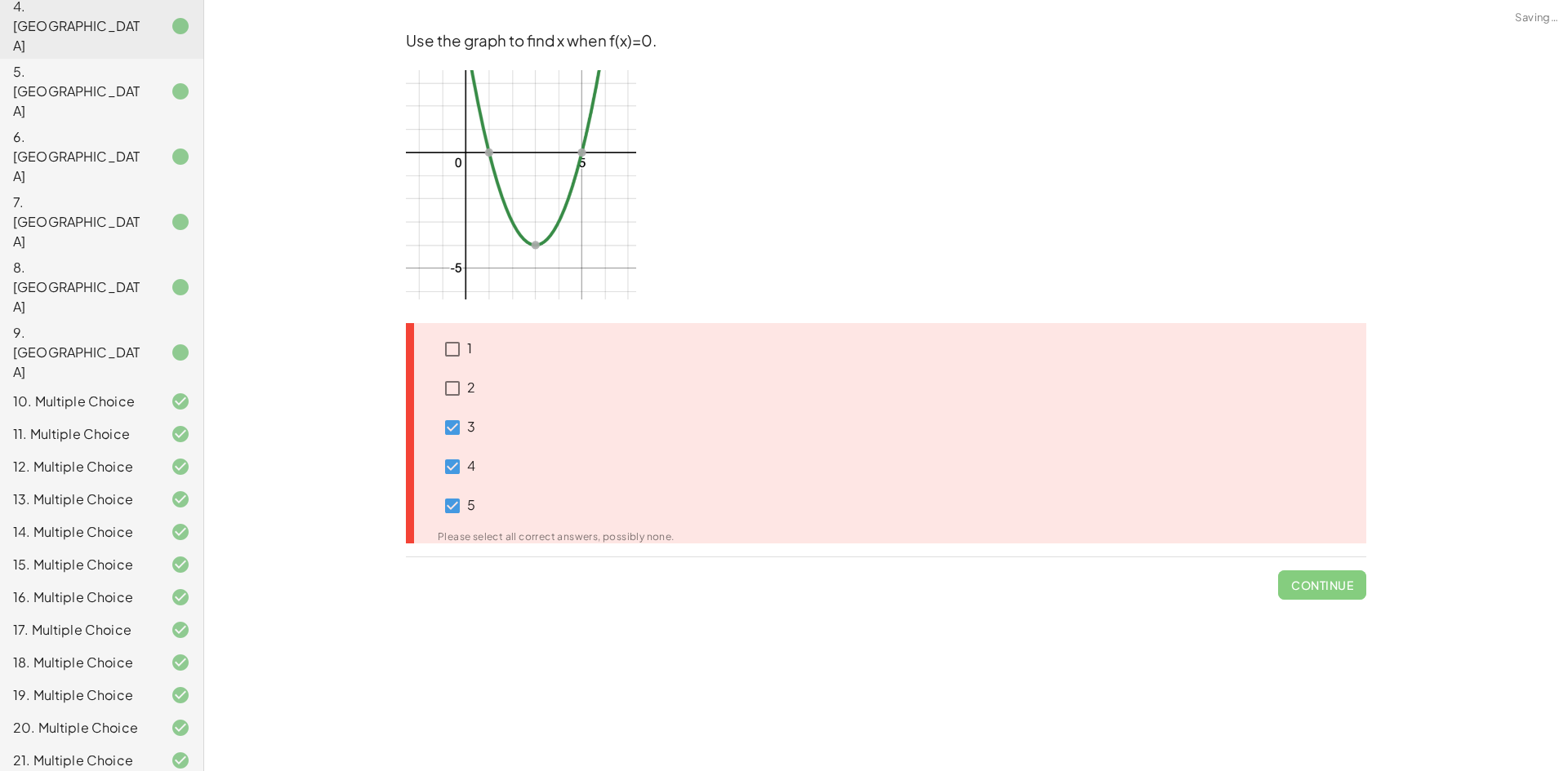
click at [467, 421] on p "3" at bounding box center [471, 427] width 8 height 19
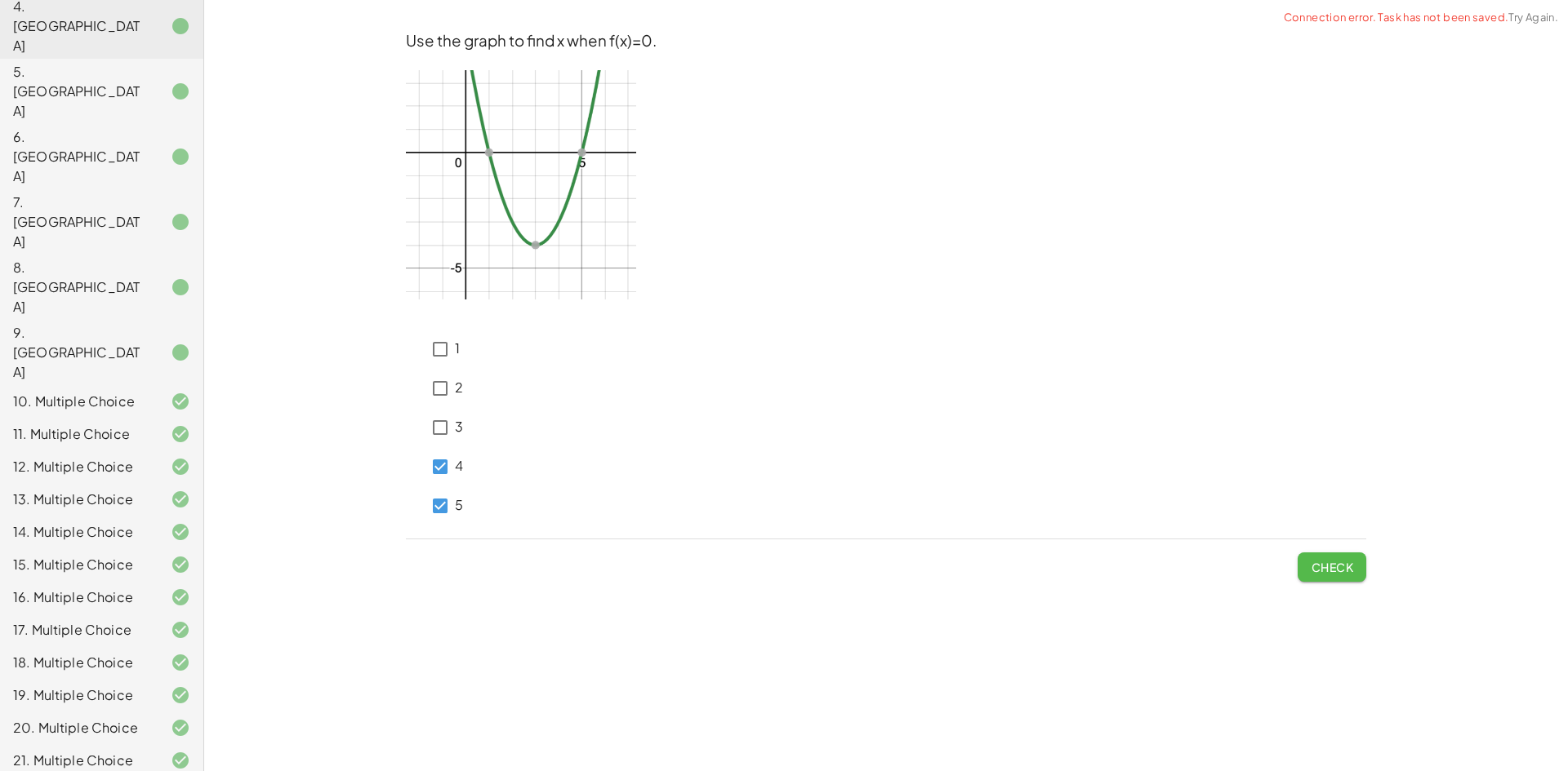
click at [1317, 566] on span "Check" at bounding box center [1331, 567] width 42 height 15
click at [1349, 579] on button "Check" at bounding box center [1331, 566] width 69 height 29
click at [1354, 575] on button "Check" at bounding box center [1331, 566] width 69 height 29
click at [1340, 567] on span "Check" at bounding box center [1331, 567] width 42 height 15
click at [1339, 568] on span "Check" at bounding box center [1331, 567] width 42 height 15
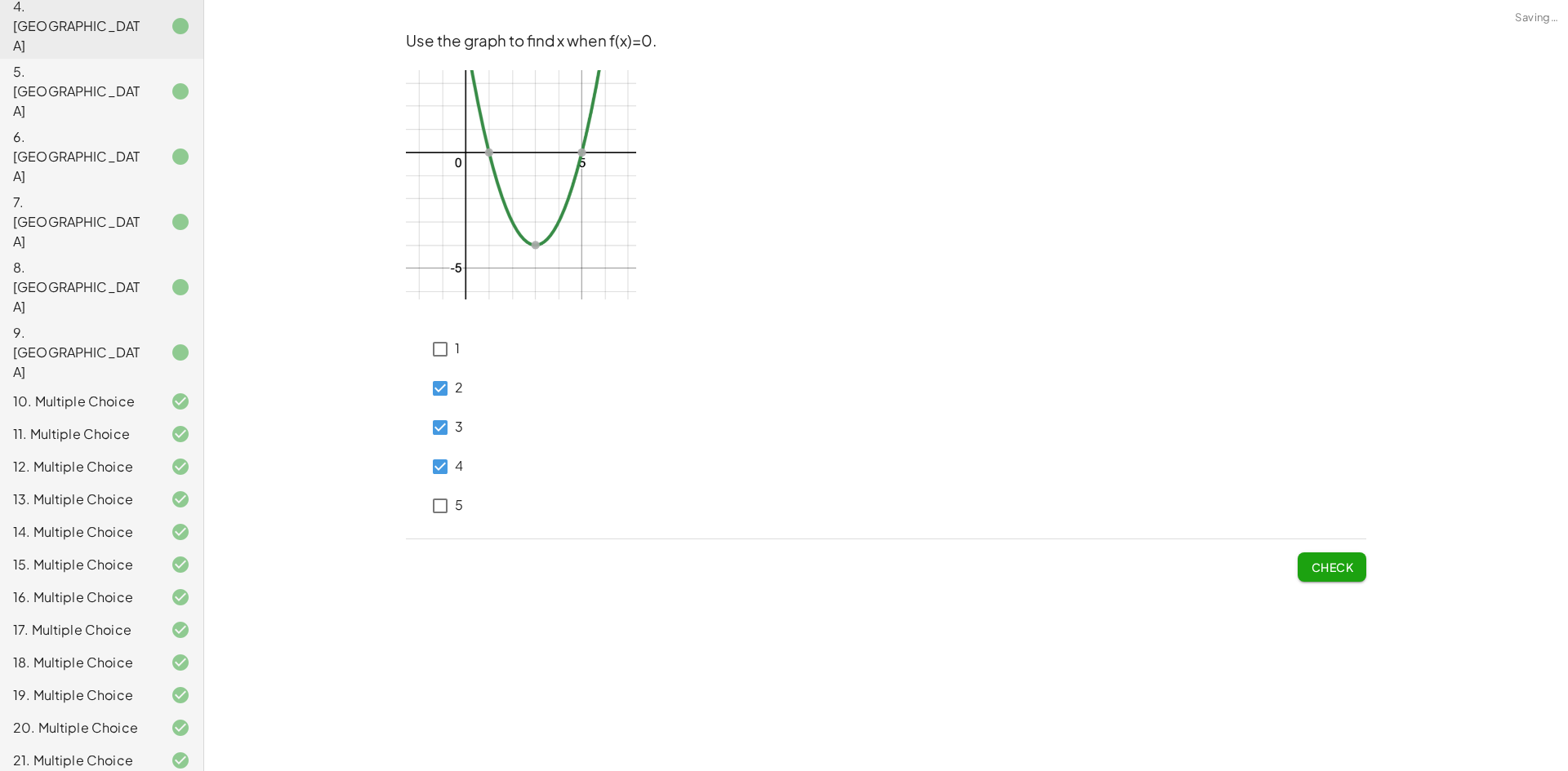
click at [1351, 553] on span "Check" at bounding box center [1331, 561] width 69 height 42
click at [1351, 558] on button "Check" at bounding box center [1331, 566] width 69 height 29
click at [1326, 577] on button "Check" at bounding box center [1331, 566] width 69 height 29
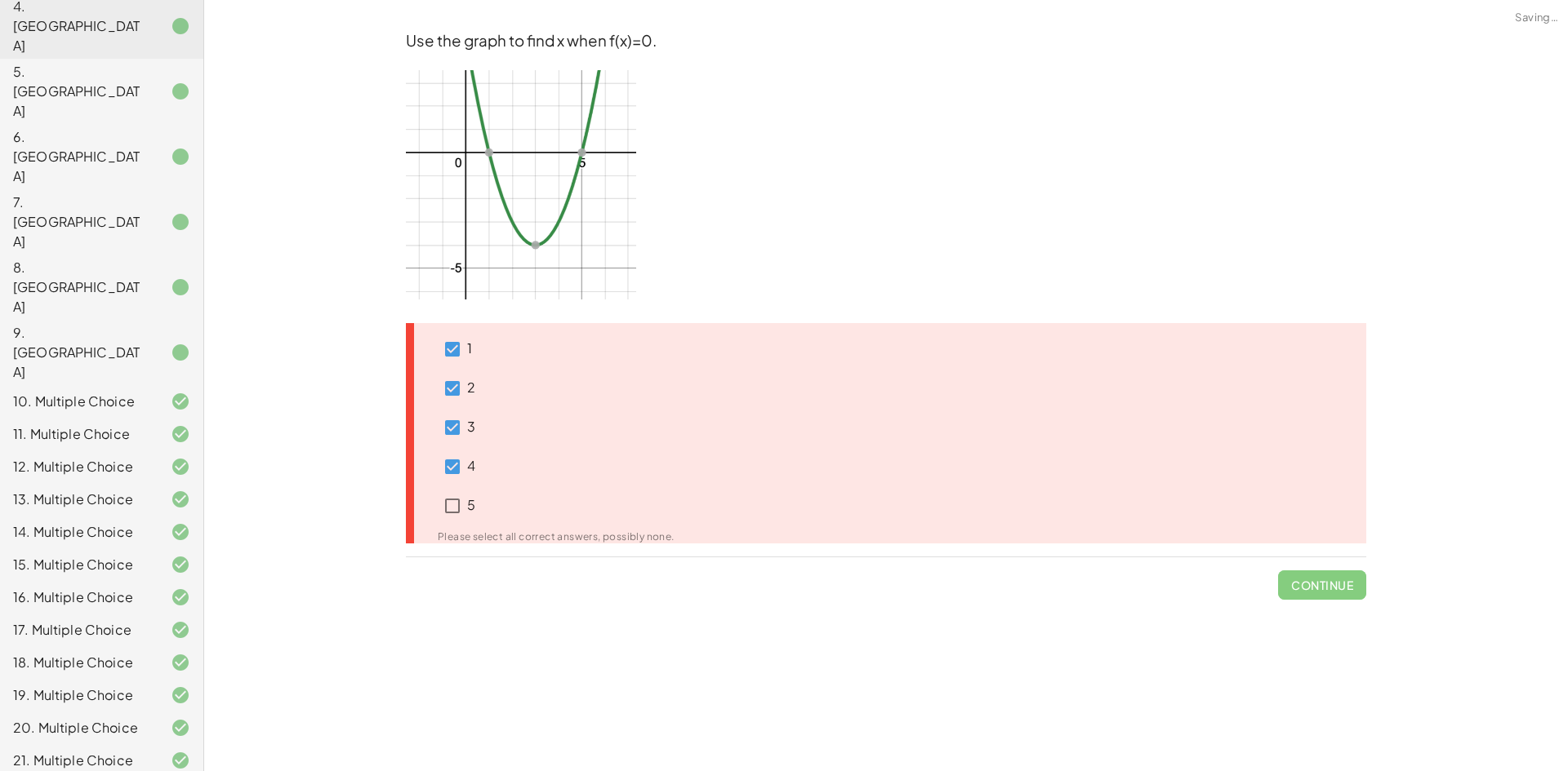
click at [467, 376] on label "2" at bounding box center [471, 389] width 8 height 39
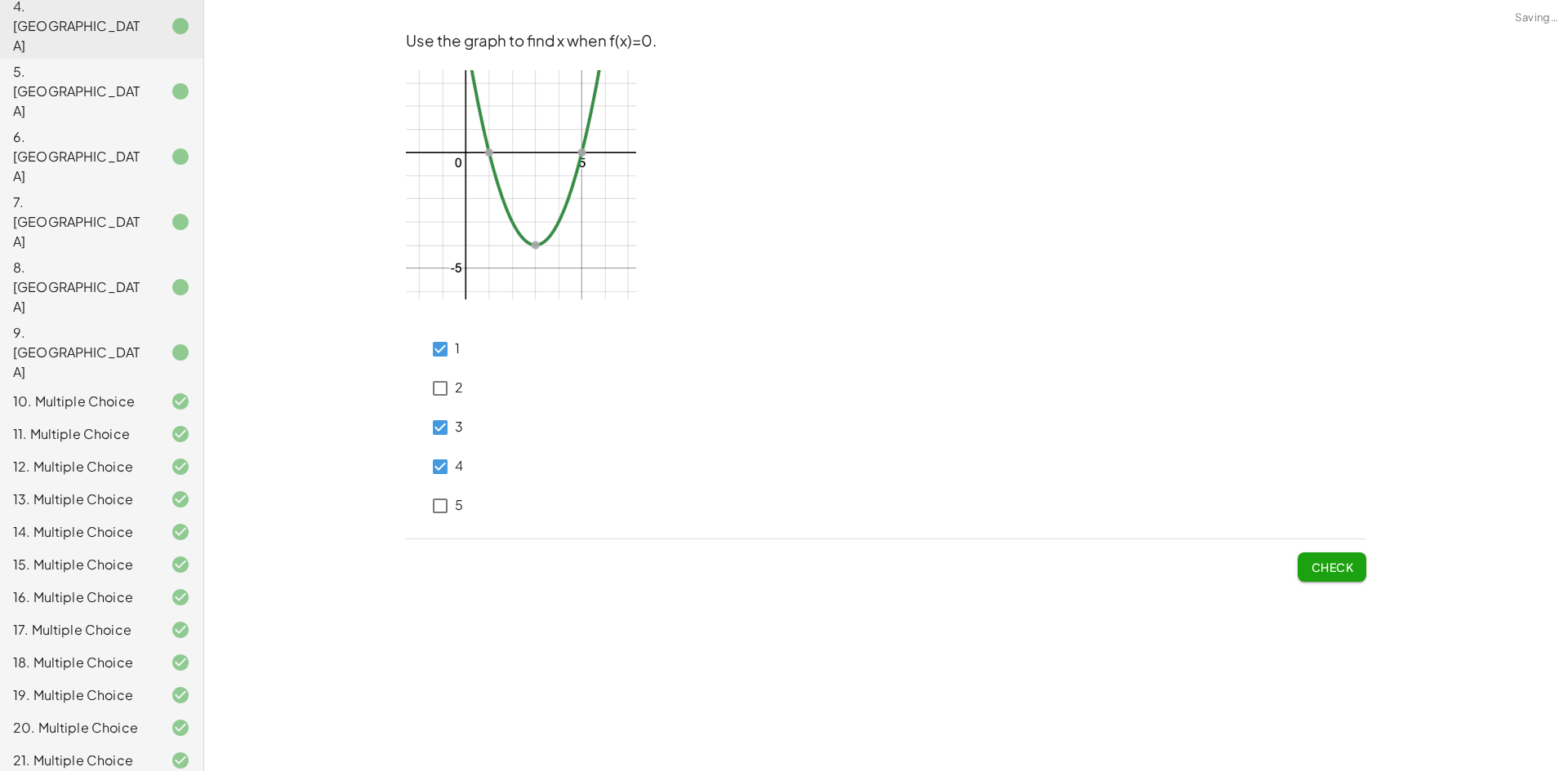
drag, startPoint x: 1305, startPoint y: 565, endPoint x: 1277, endPoint y: 562, distance: 28.2
click at [1306, 565] on button "Check" at bounding box center [1331, 566] width 69 height 29
click at [423, 386] on icon at bounding box center [415, 378] width 20 height 20
click at [1307, 567] on button "Check" at bounding box center [1331, 566] width 69 height 29
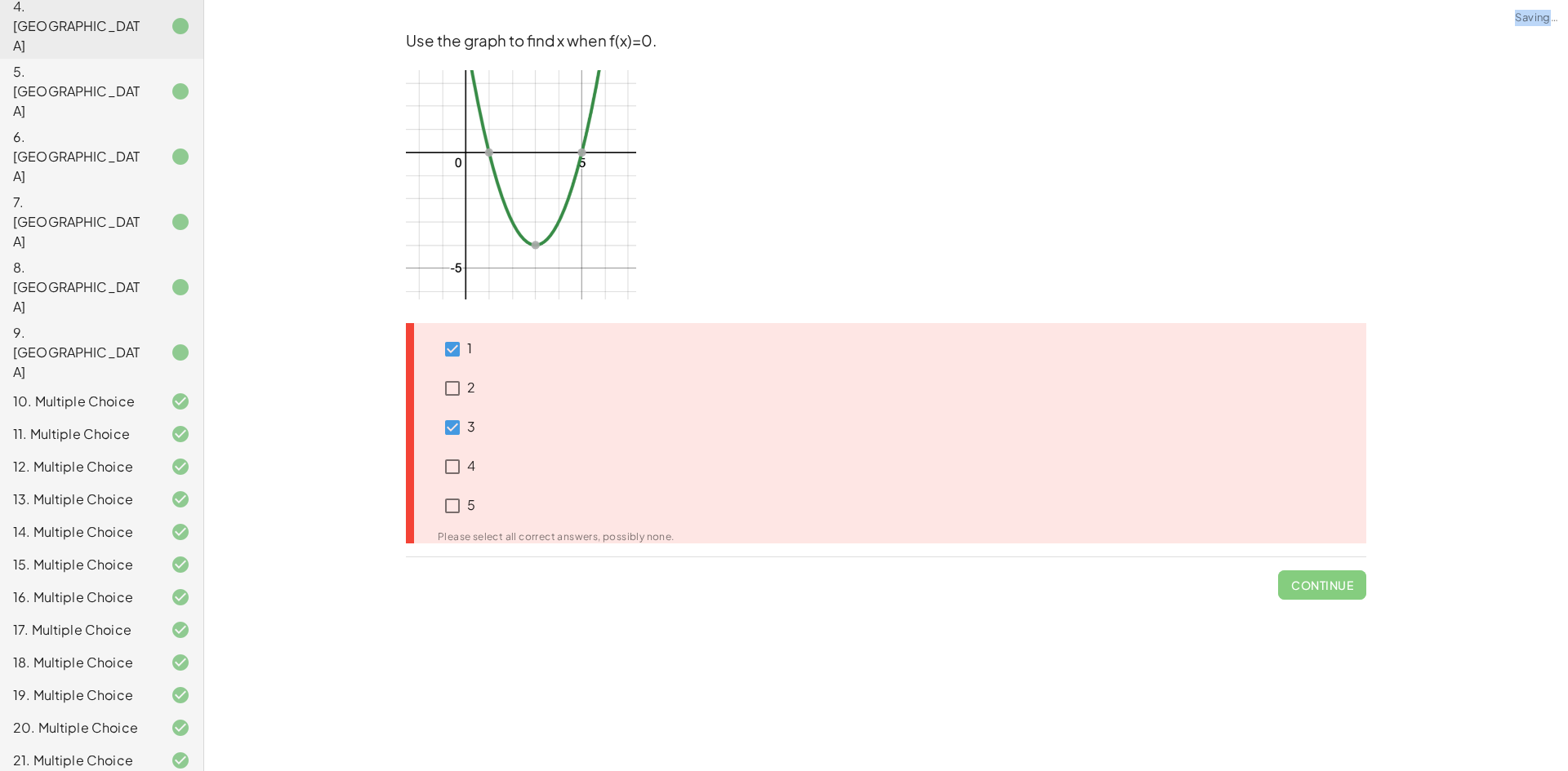
drag, startPoint x: 1307, startPoint y: 567, endPoint x: 1295, endPoint y: 568, distance: 12.0
click at [1308, 568] on span "Continue" at bounding box center [1322, 578] width 88 height 42
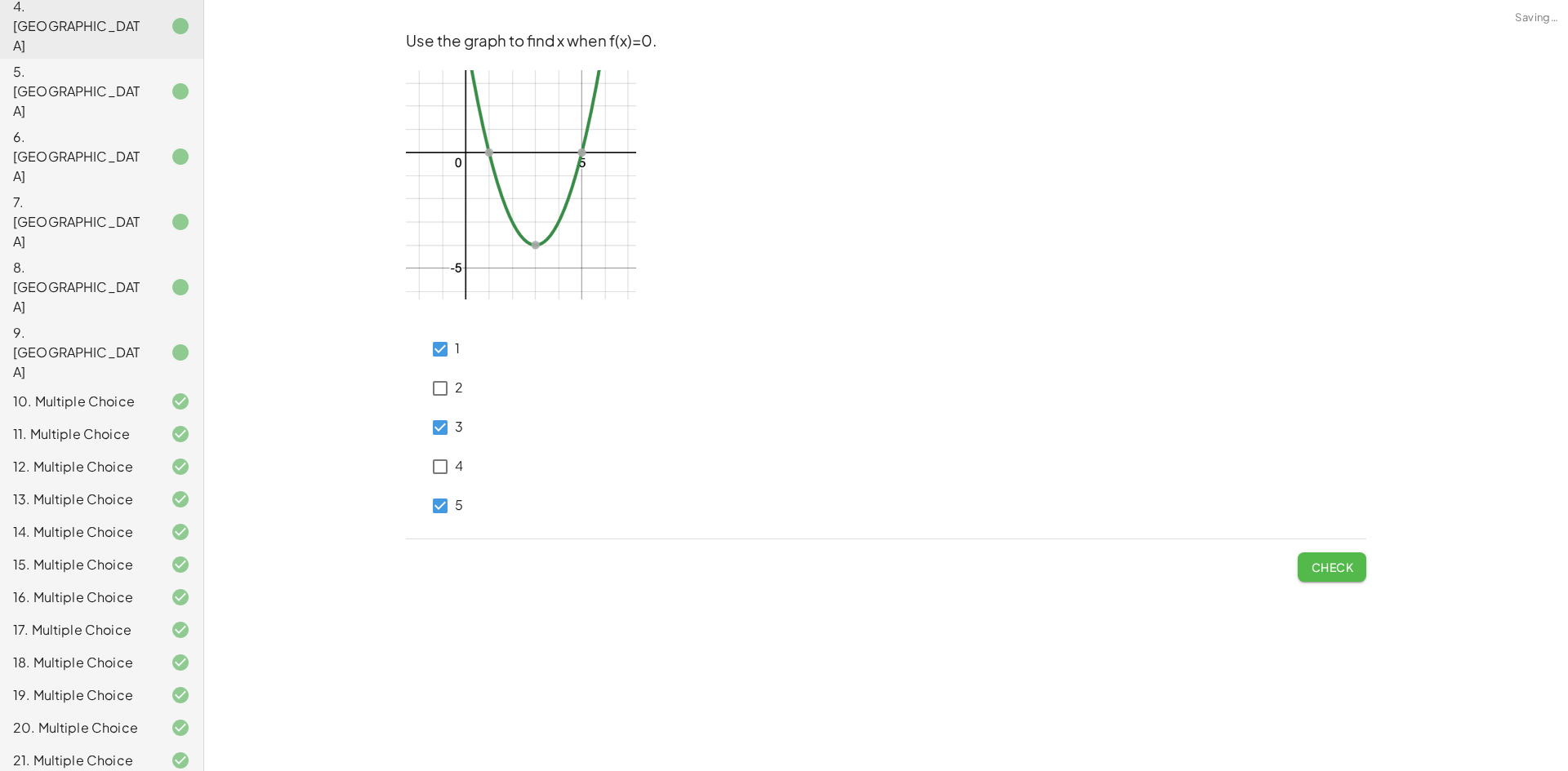
click at [1305, 561] on button "Check" at bounding box center [1331, 566] width 69 height 29
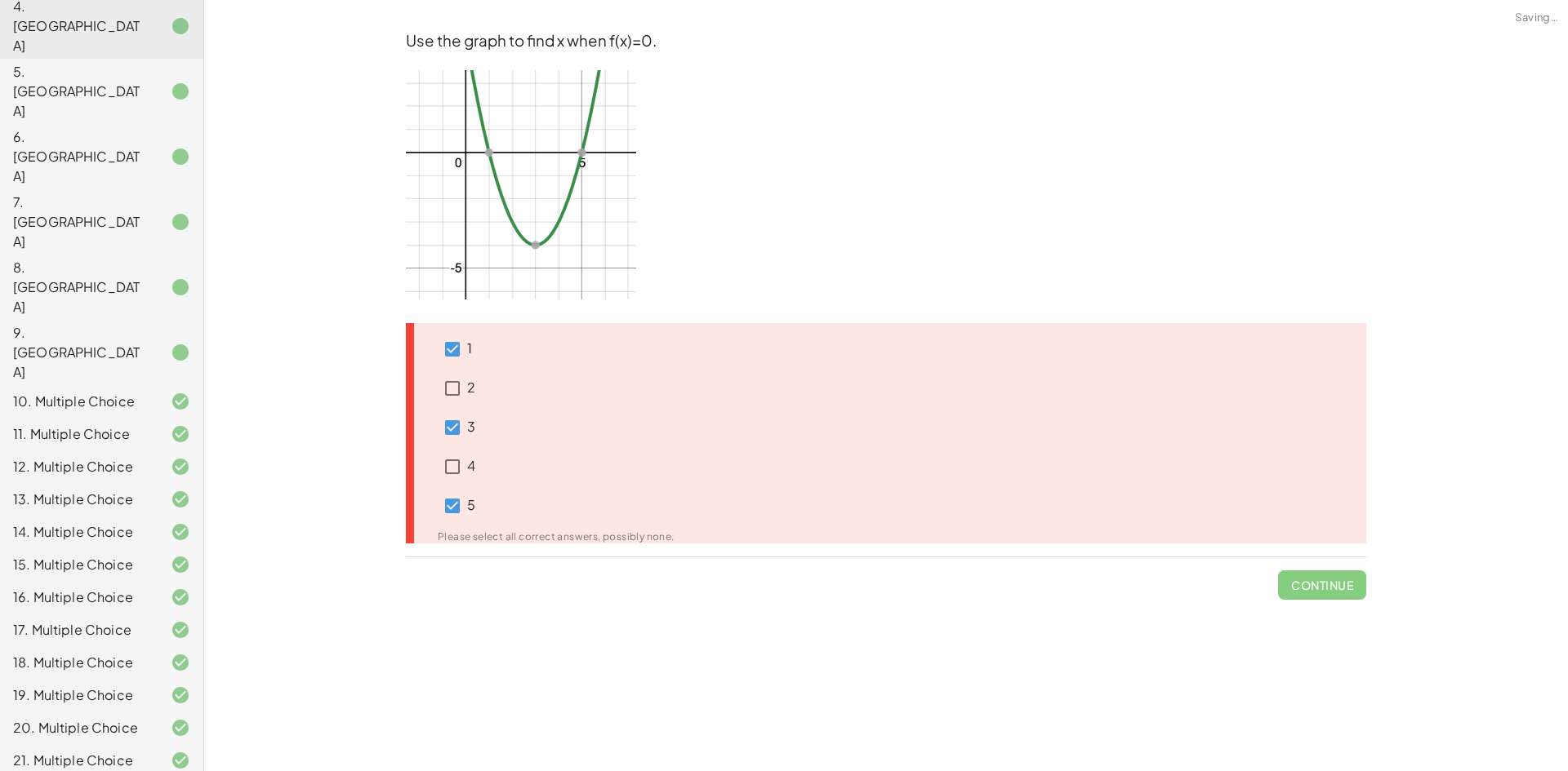
click at [1305, 561] on span "Continue" at bounding box center [1322, 578] width 88 height 42
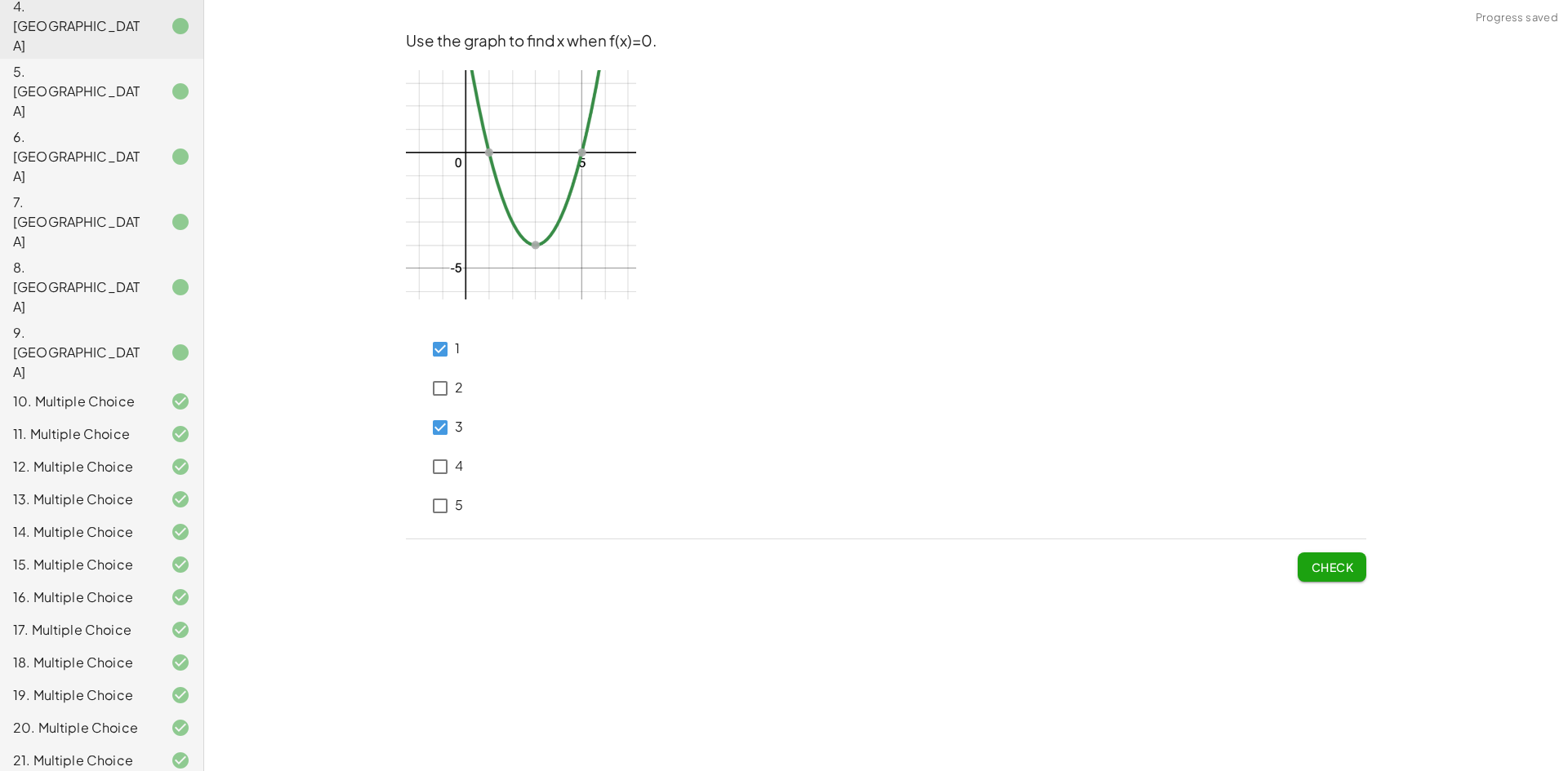
click at [1341, 579] on button "Check" at bounding box center [1331, 566] width 69 height 29
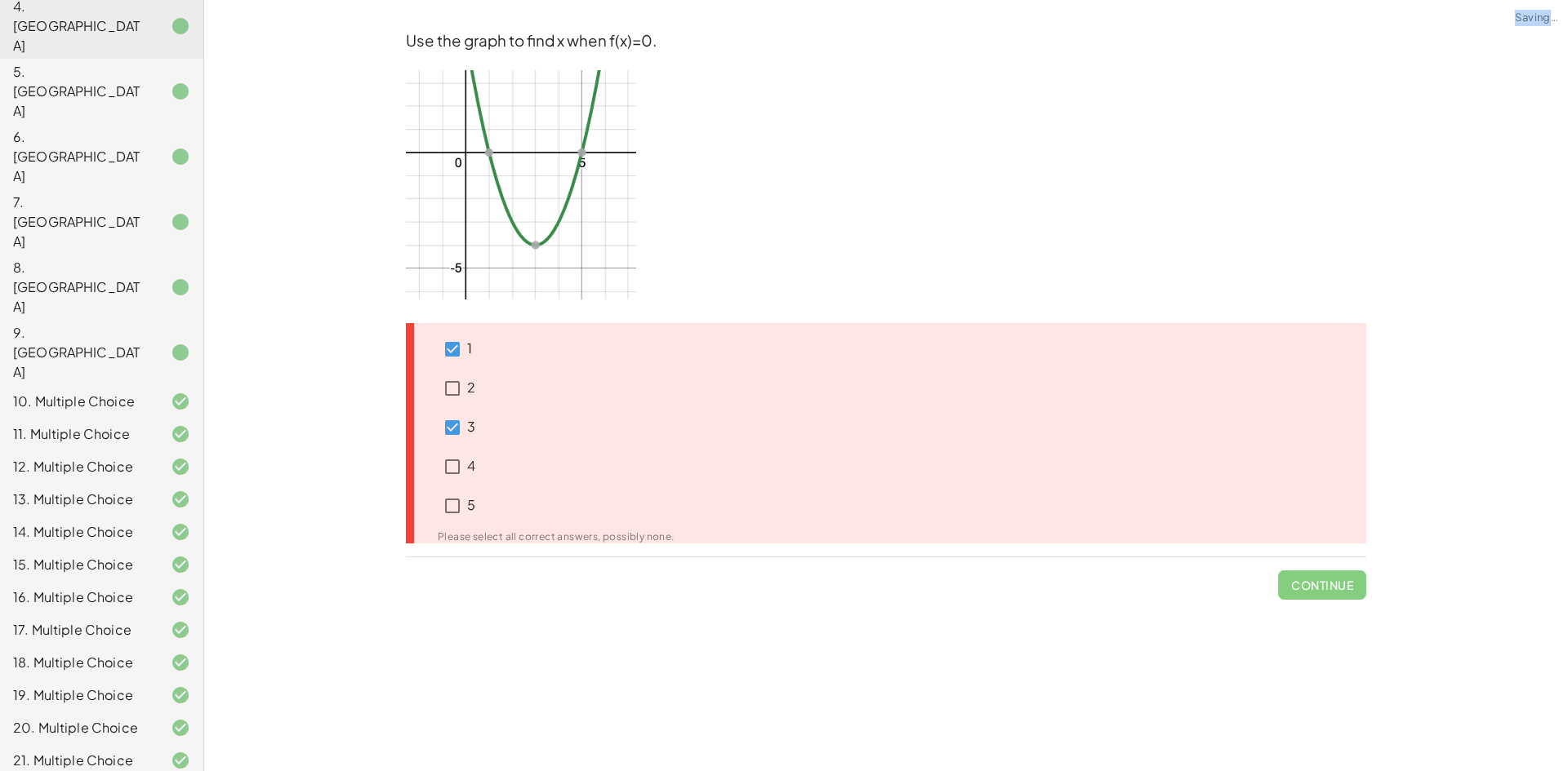
click at [1341, 579] on span "Continue" at bounding box center [1322, 578] width 88 height 42
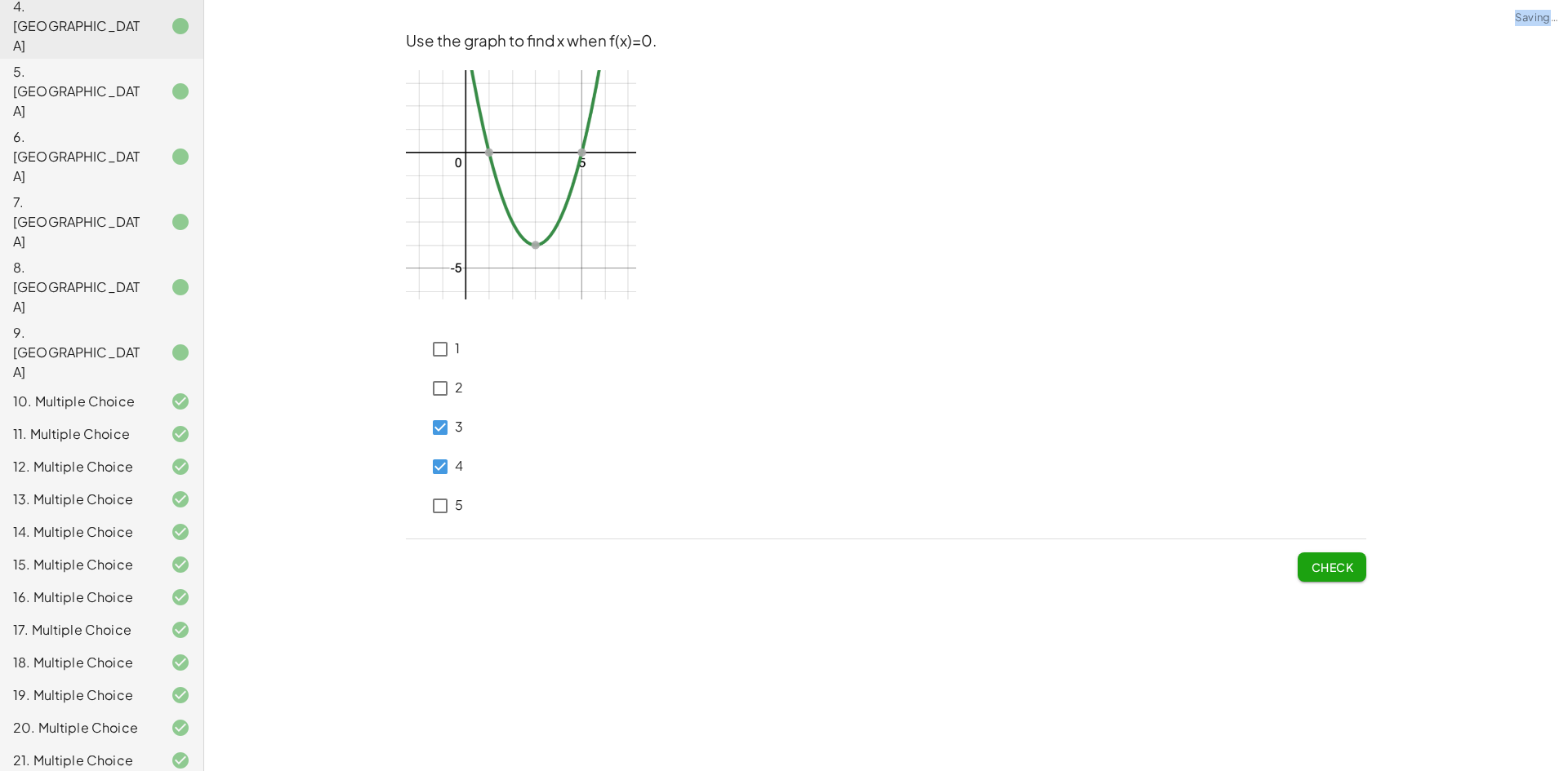
click at [1339, 574] on span "Check" at bounding box center [1331, 567] width 42 height 15
click at [1289, 578] on div "Check" at bounding box center [886, 561] width 960 height 42
click at [1304, 569] on button "Check" at bounding box center [1331, 566] width 69 height 29
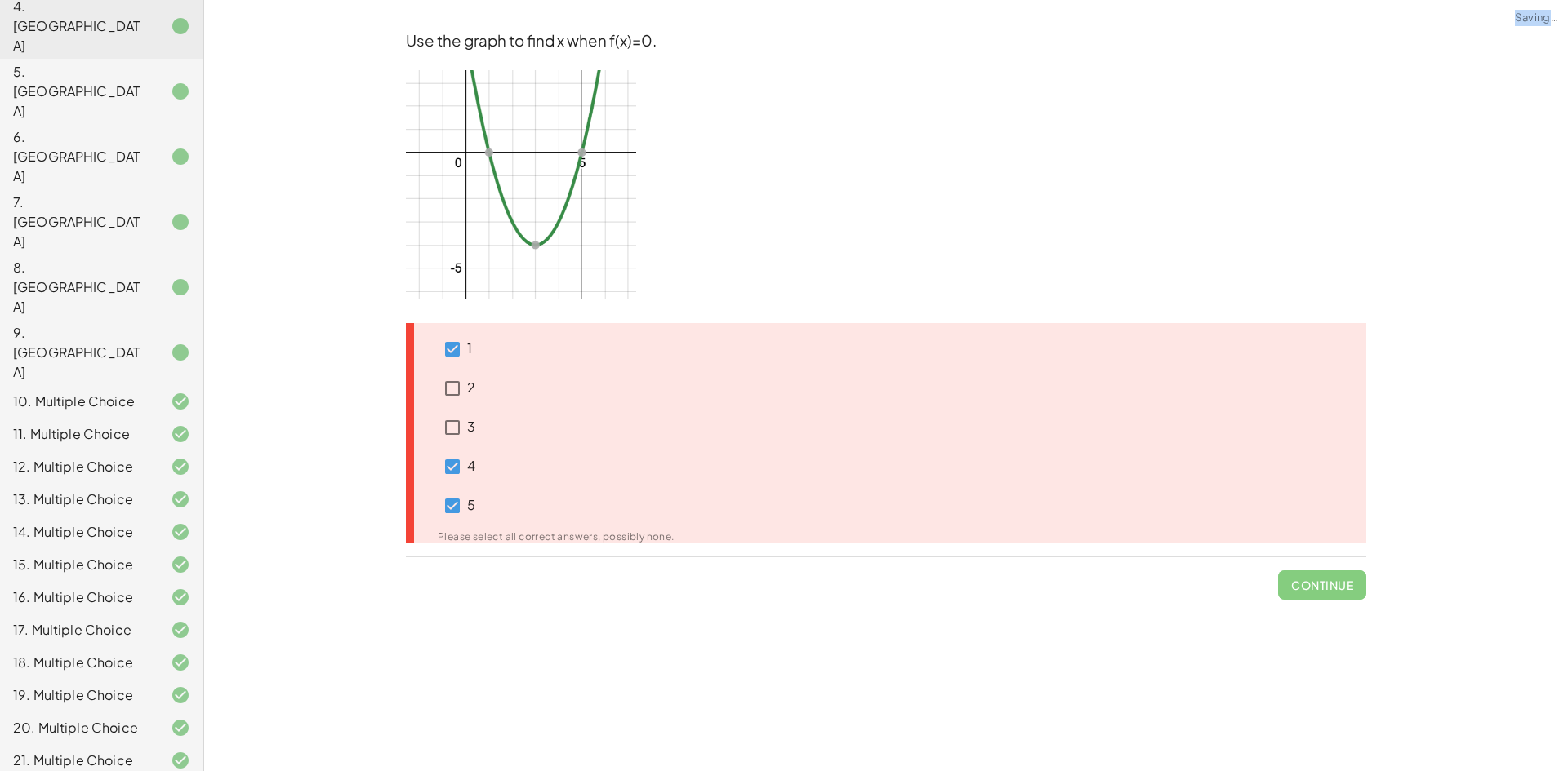
click at [1304, 569] on span "Continue" at bounding box center [1322, 578] width 88 height 42
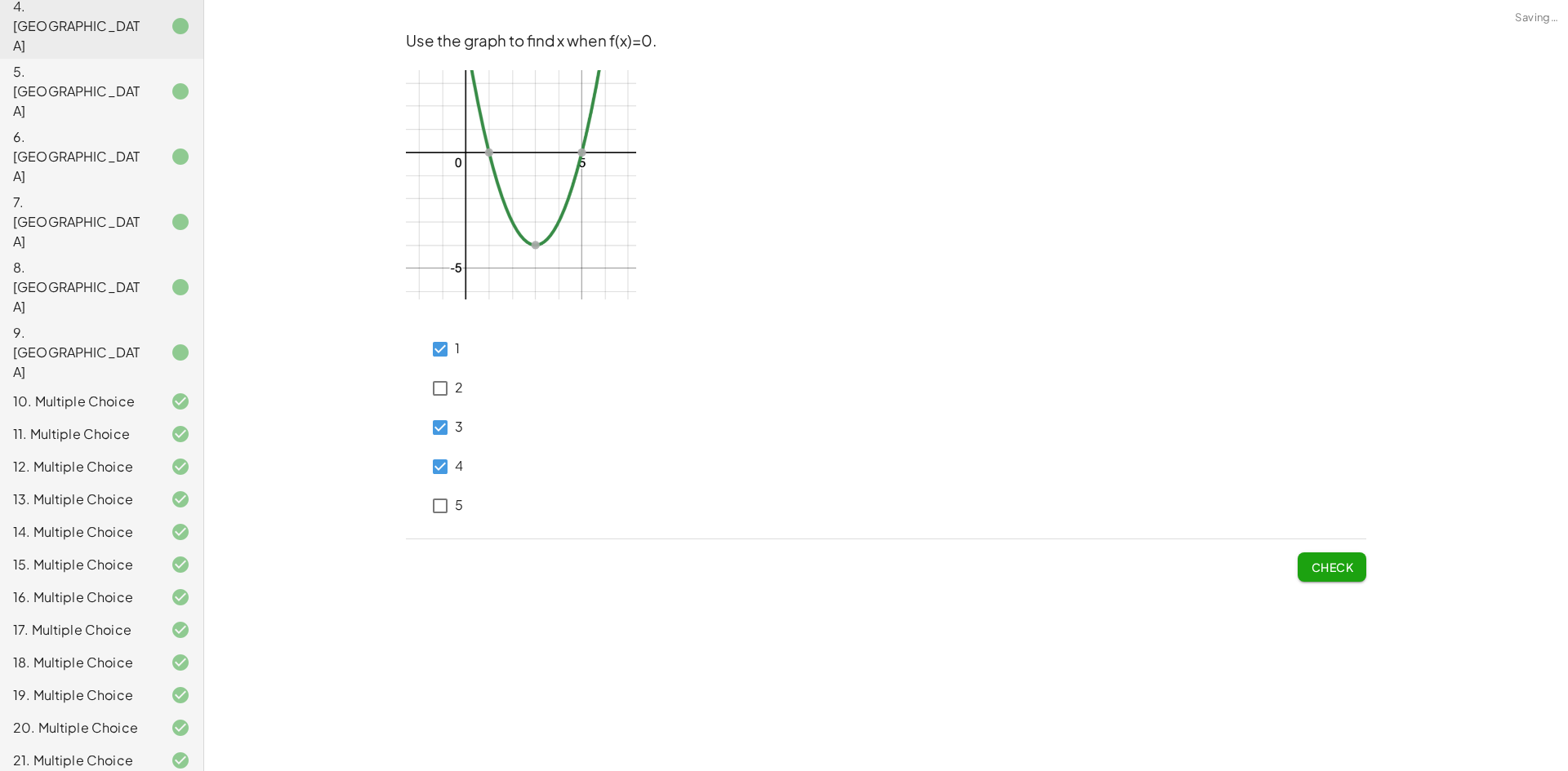
click at [1296, 561] on div "Check" at bounding box center [886, 561] width 960 height 42
click at [1310, 563] on button "Check" at bounding box center [1331, 566] width 69 height 29
click at [1312, 564] on button "Check" at bounding box center [1331, 566] width 69 height 29
click at [444, 484] on div "4" at bounding box center [444, 467] width 38 height 39
click at [1314, 557] on button "Check" at bounding box center [1331, 566] width 69 height 29
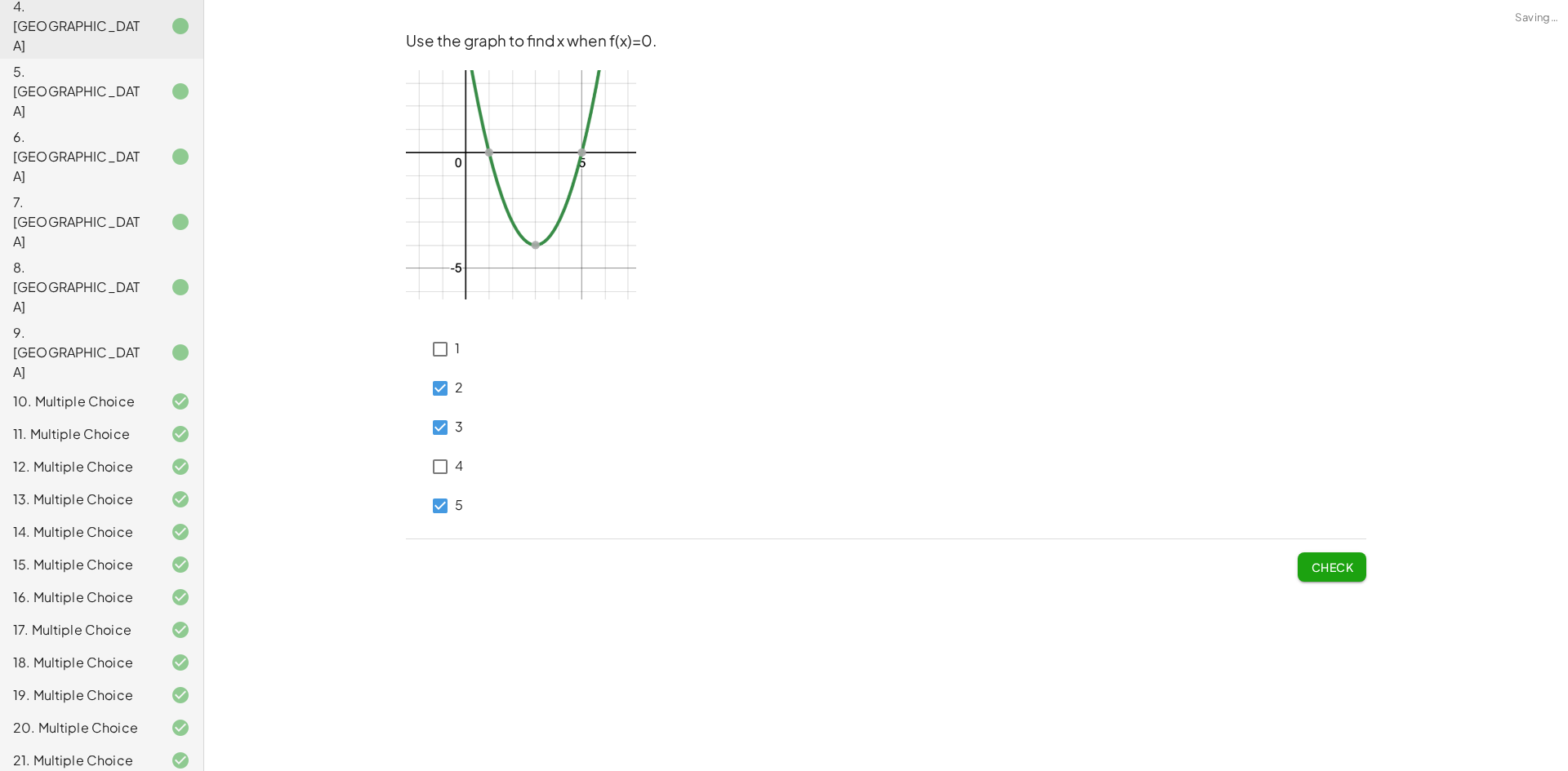
drag, startPoint x: 1313, startPoint y: 566, endPoint x: 1102, endPoint y: 519, distance: 216.2
click at [1313, 565] on span "Check" at bounding box center [1331, 567] width 42 height 15
click at [1353, 570] on button "Check" at bounding box center [1331, 566] width 69 height 29
click at [1296, 561] on div "Check" at bounding box center [886, 561] width 960 height 42
click at [1299, 561] on button "Check" at bounding box center [1331, 566] width 69 height 29
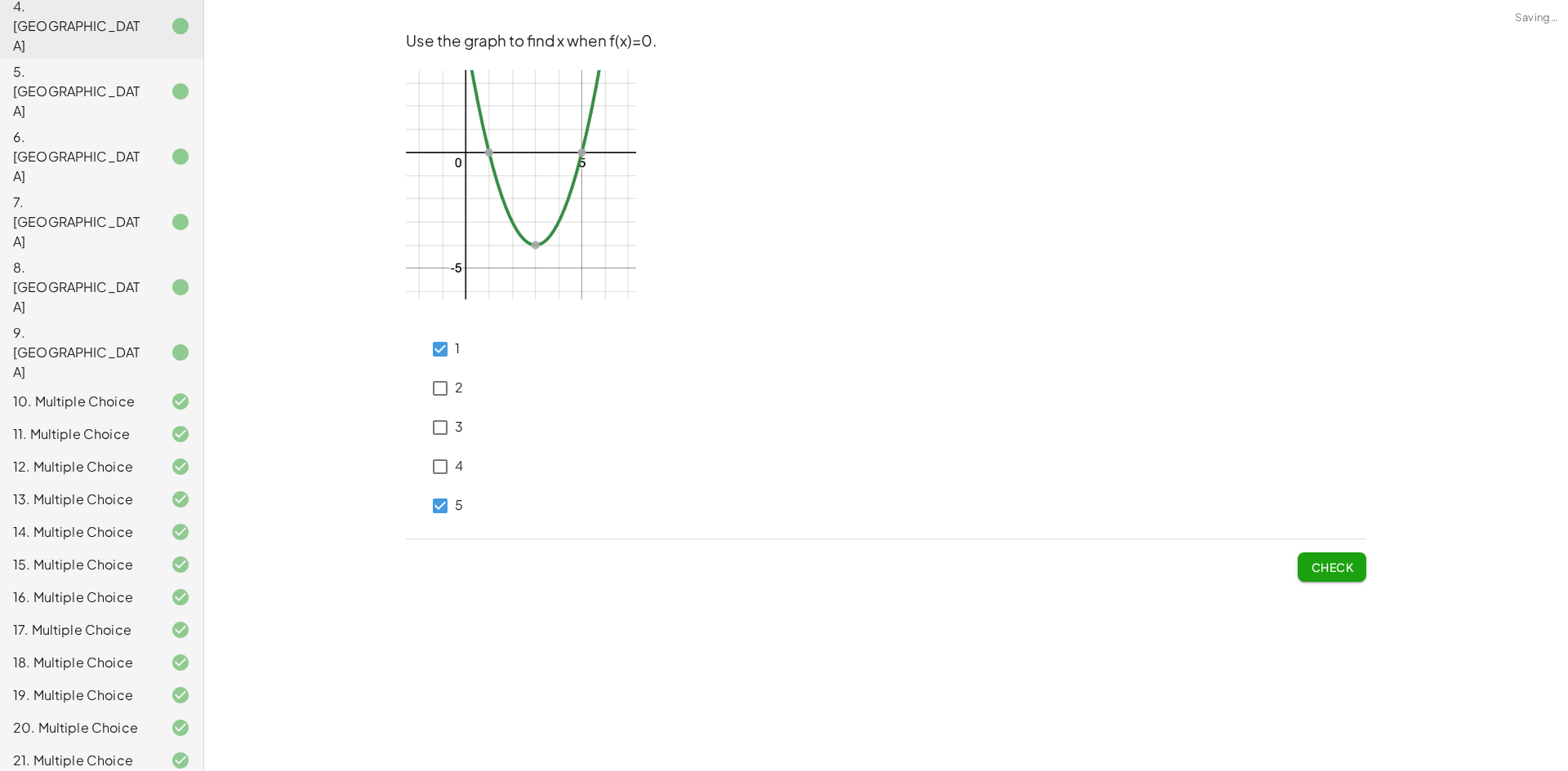
click at [455, 495] on label "5" at bounding box center [458, 506] width 8 height 39
drag, startPoint x: 1292, startPoint y: 570, endPoint x: 1307, endPoint y: 570, distance: 15.0
click at [1293, 571] on div "Check" at bounding box center [886, 561] width 960 height 42
click at [1315, 570] on span "Check" at bounding box center [1331, 567] width 42 height 15
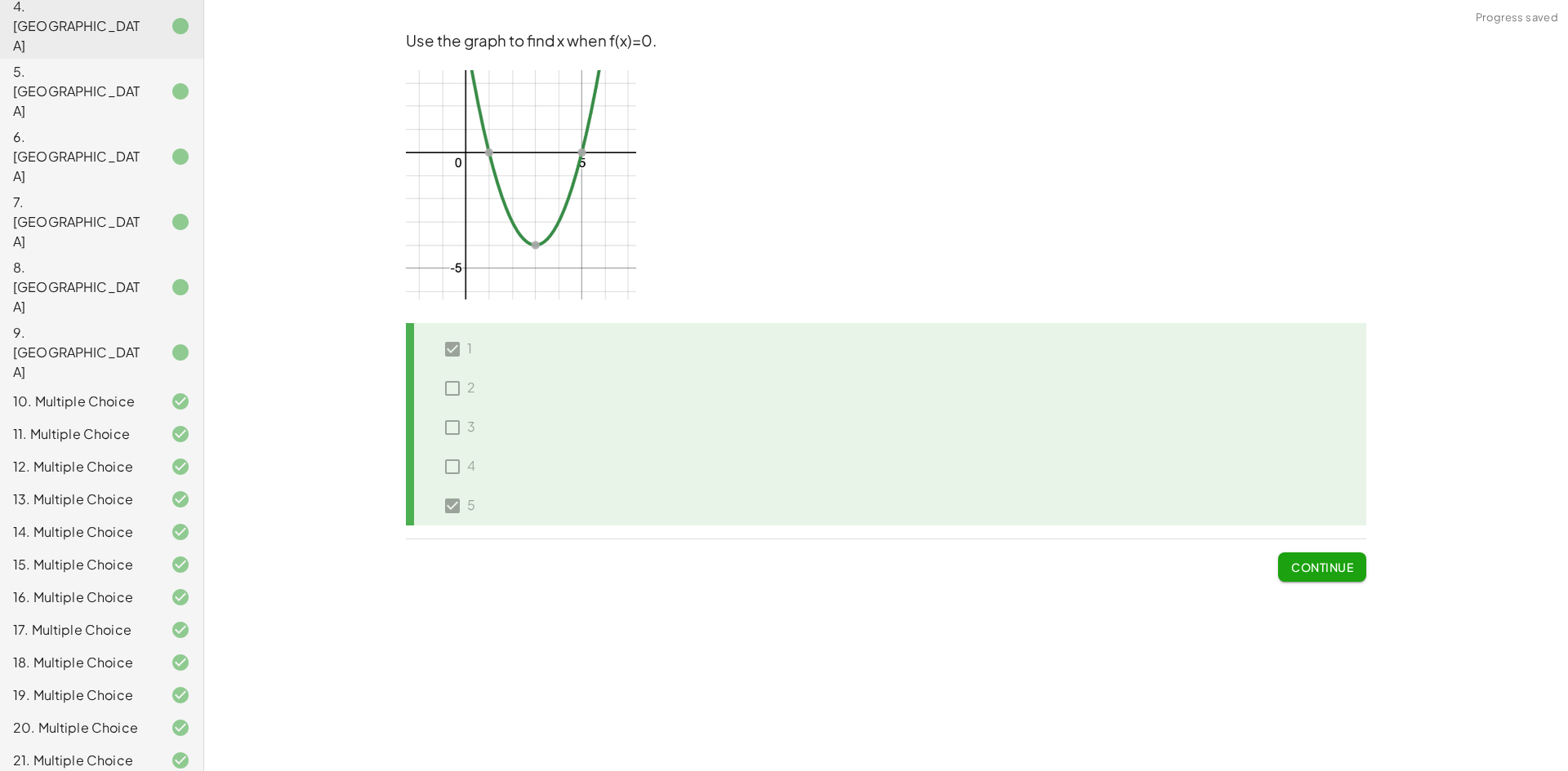
click at [1313, 573] on span "Continue" at bounding box center [1322, 567] width 62 height 15
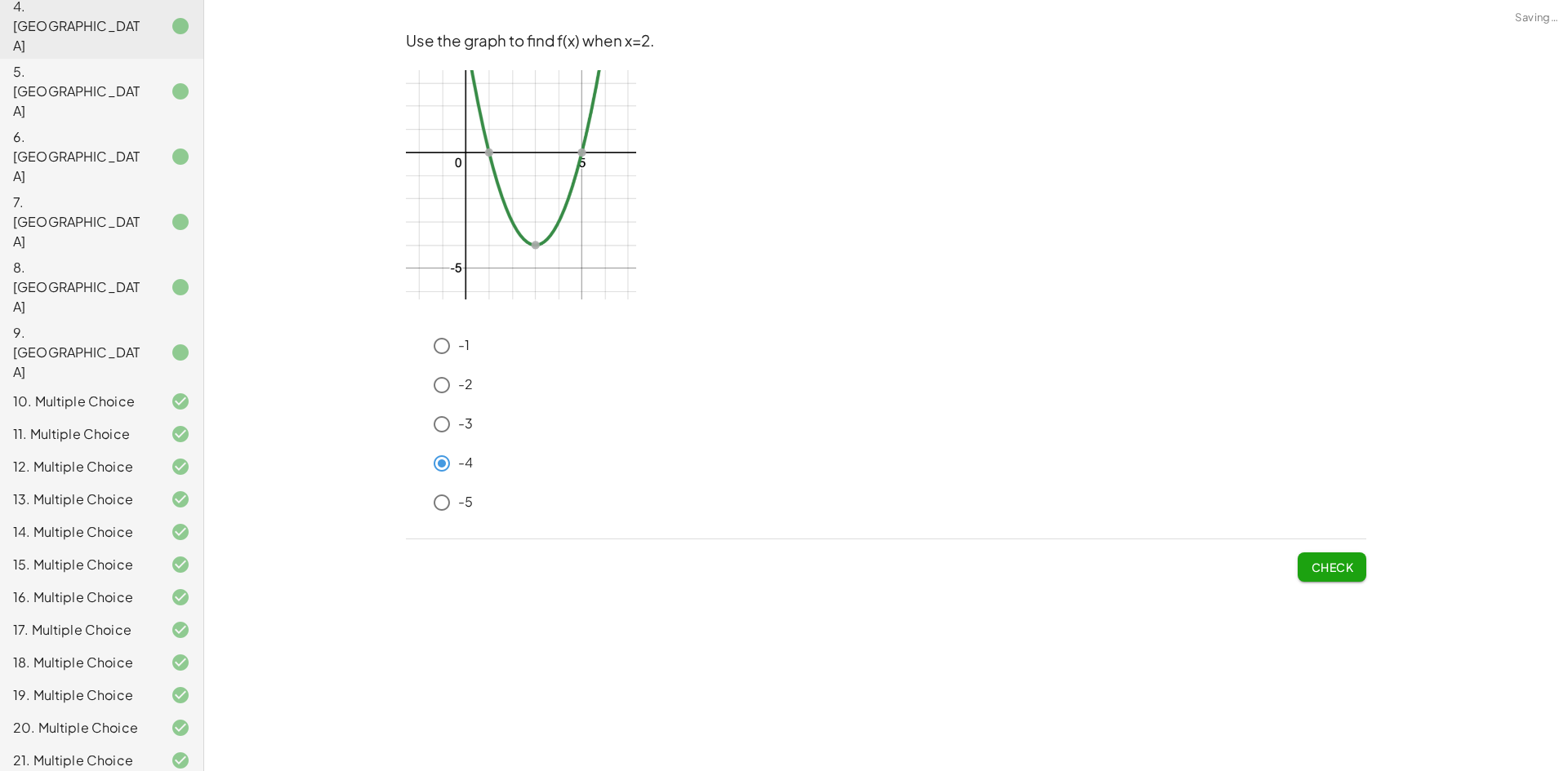
click at [465, 390] on p "-2" at bounding box center [466, 385] width 15 height 19
click at [1339, 557] on button "Check" at bounding box center [1331, 566] width 69 height 29
click at [1322, 559] on button "Check" at bounding box center [1331, 566] width 69 height 29
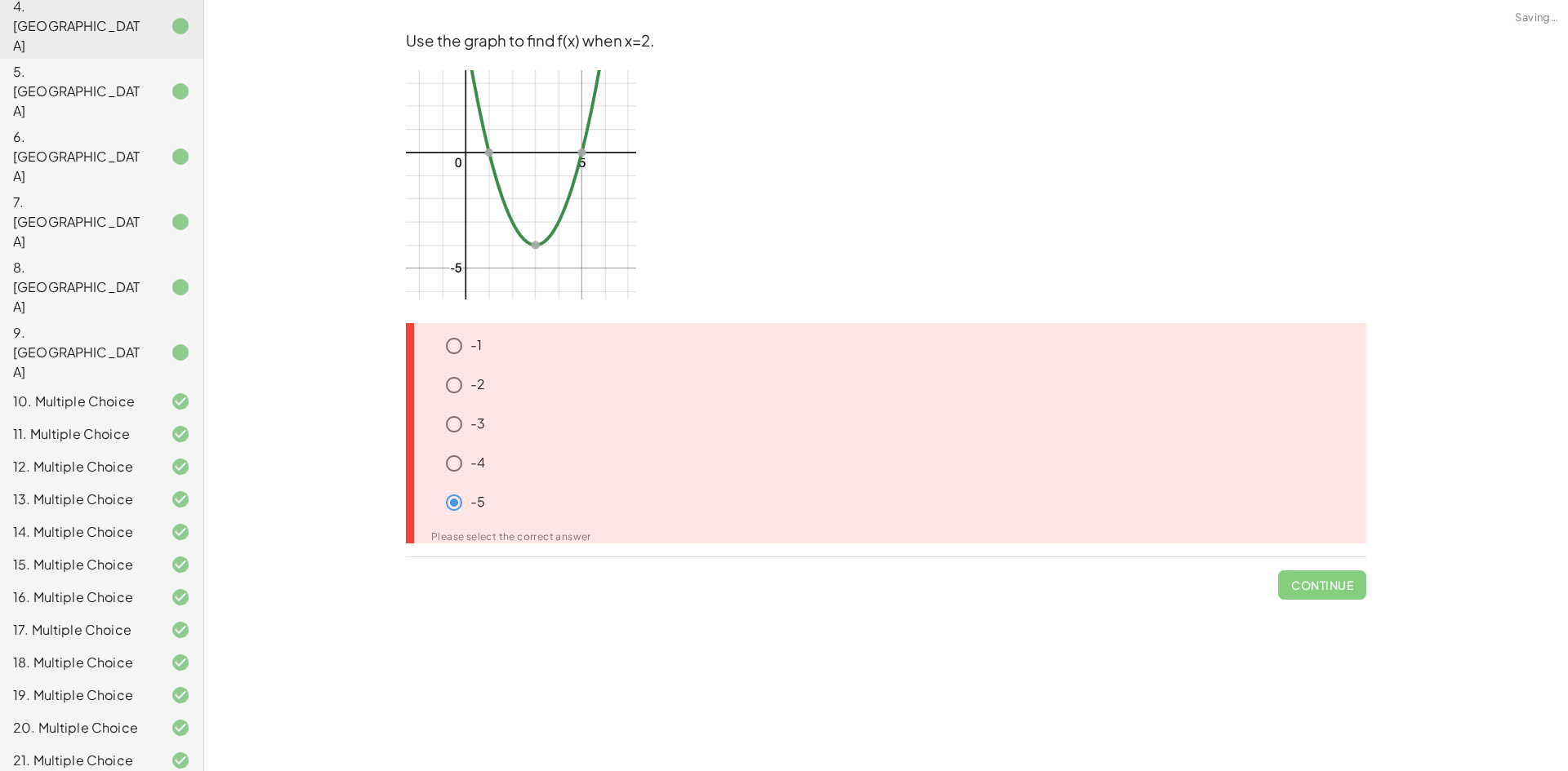
click at [484, 468] on p "-4" at bounding box center [478, 463] width 15 height 19
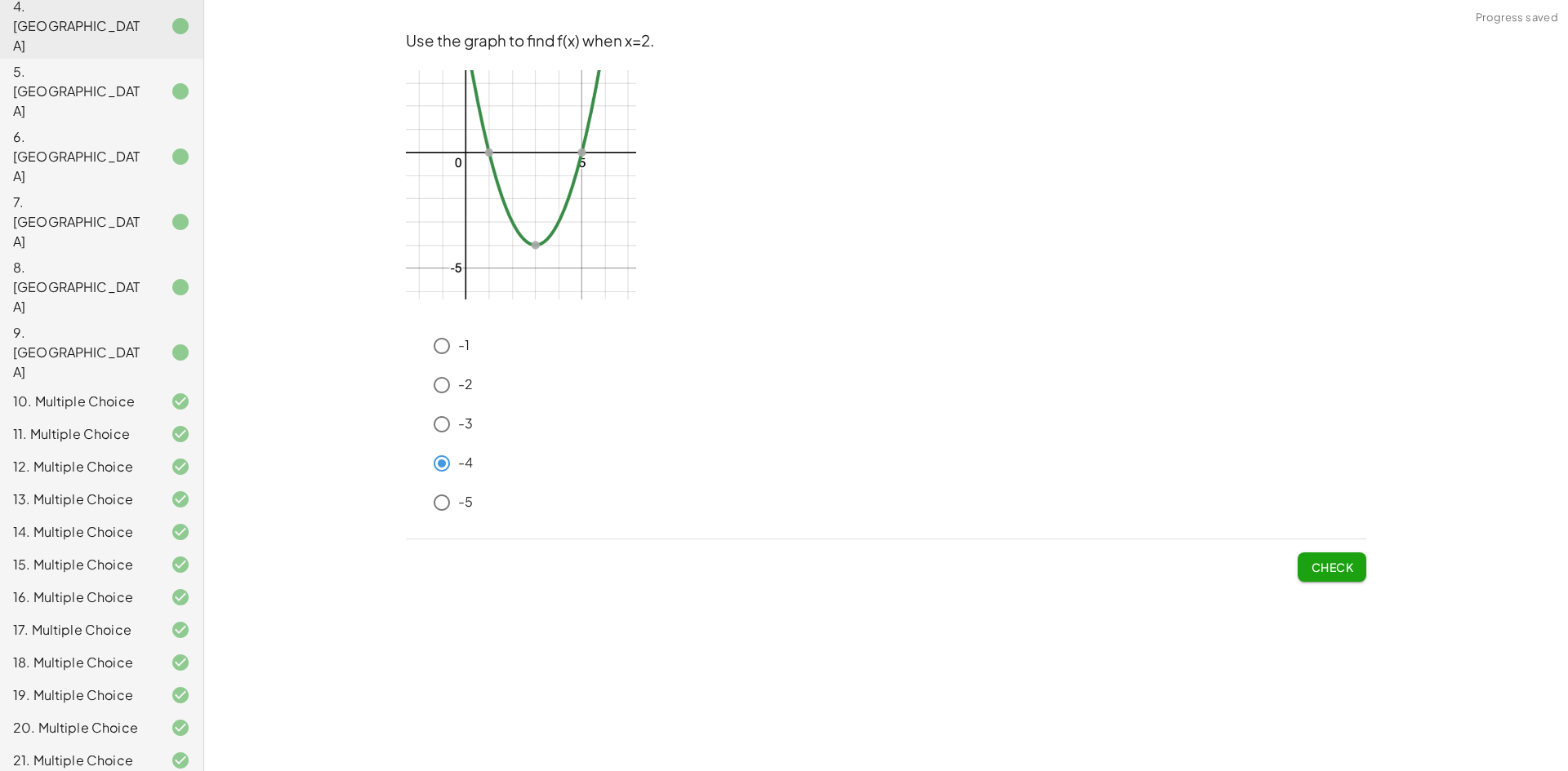
click at [1339, 563] on span "Check" at bounding box center [1331, 567] width 42 height 15
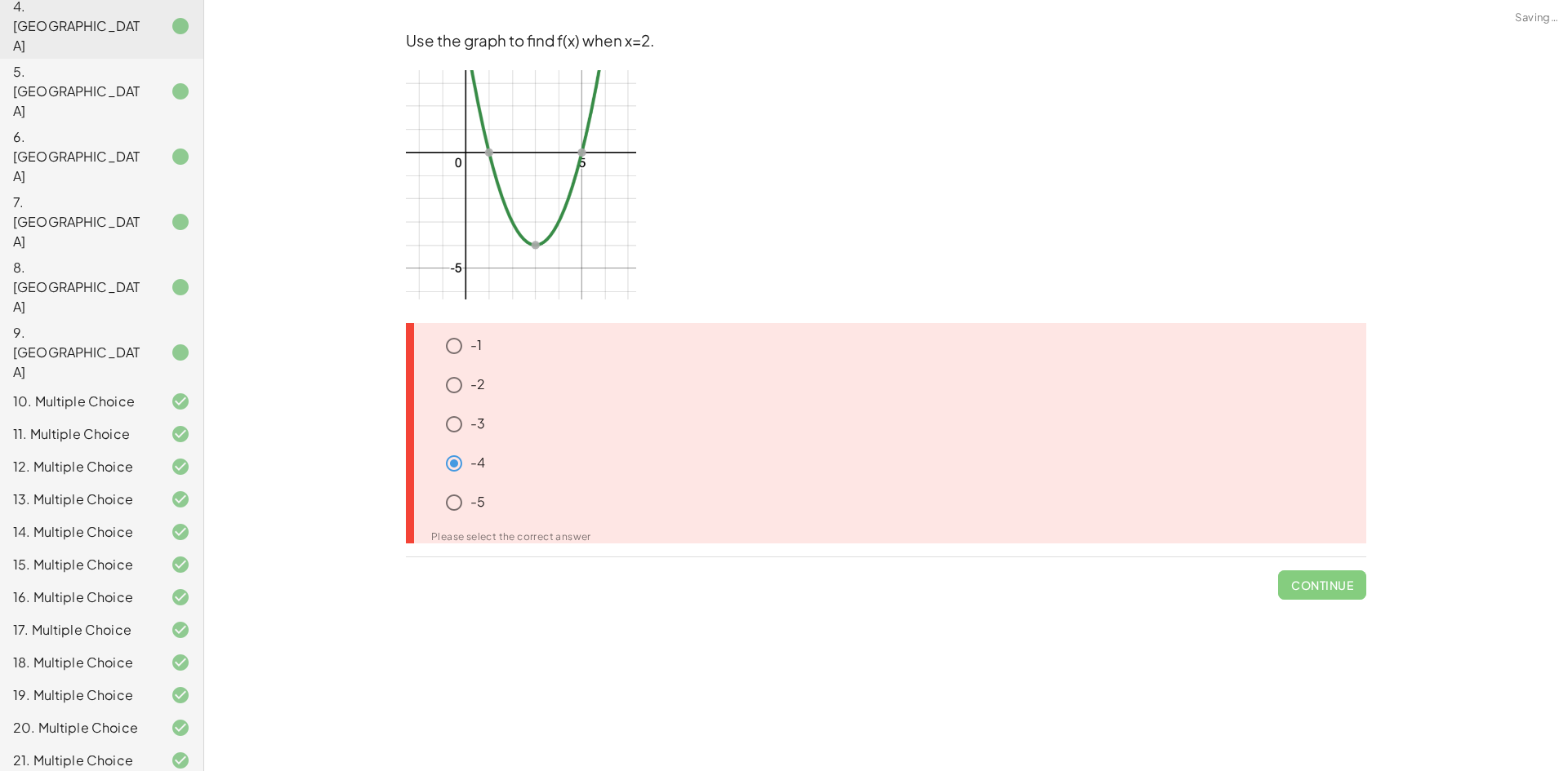
click at [477, 427] on p "-3" at bounding box center [478, 424] width 15 height 19
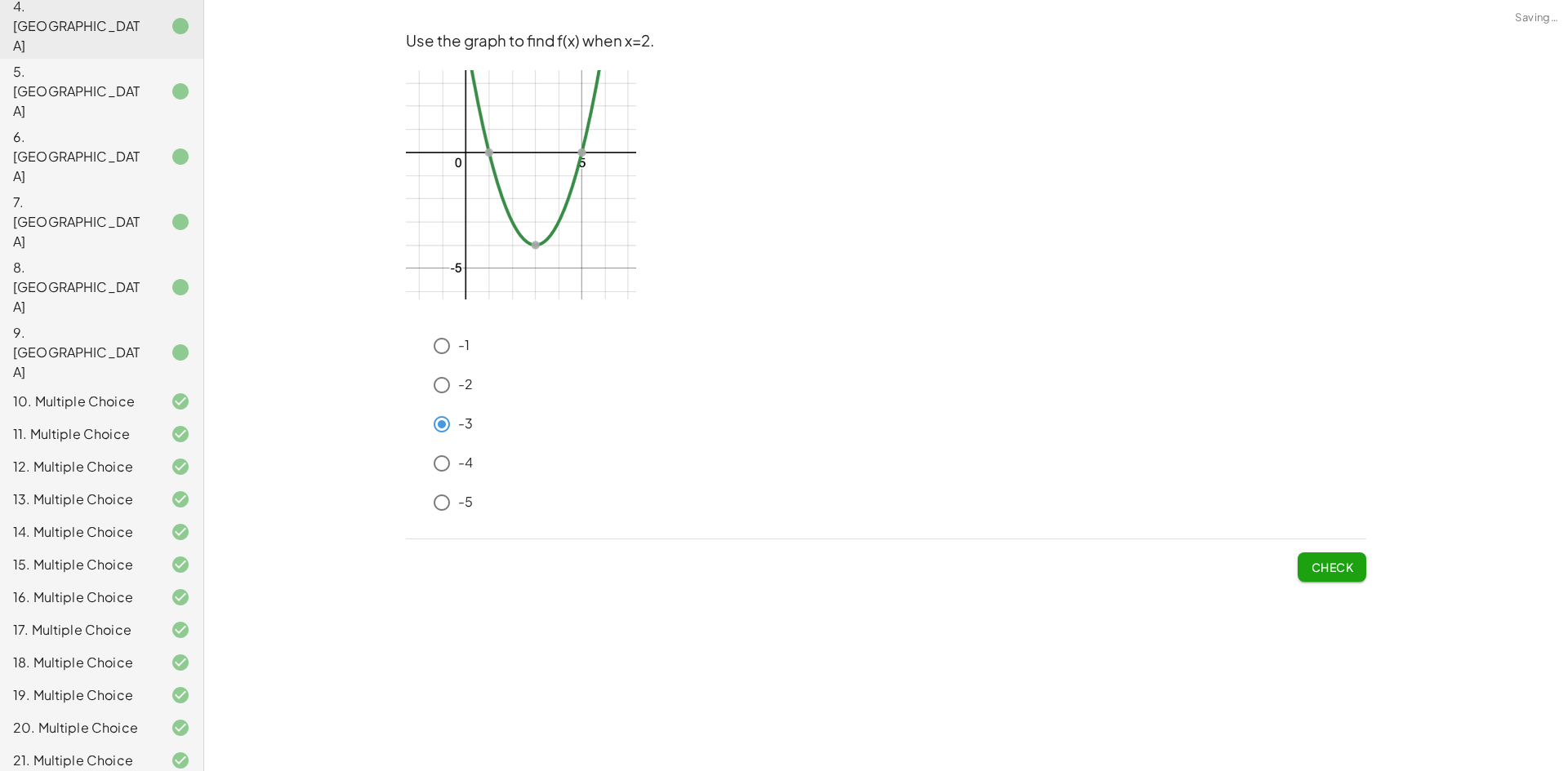
click at [1318, 562] on span "Check" at bounding box center [1331, 567] width 42 height 15
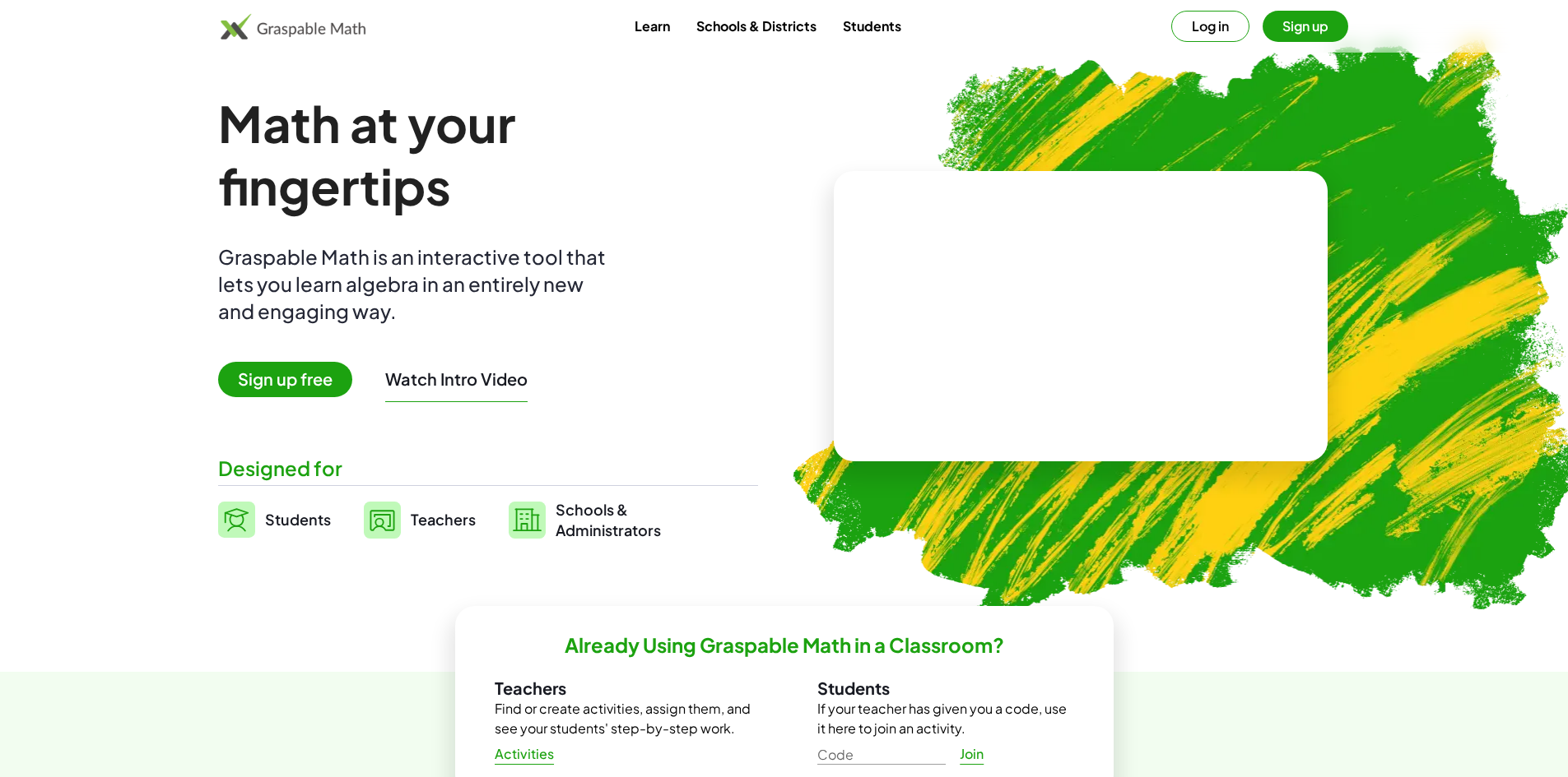
click at [1134, 274] on video at bounding box center [1080, 316] width 247 height 123
click at [1093, 295] on div at bounding box center [1083, 300] width 145 height 61
click at [346, 185] on h1 "Math at your fingertips" at bounding box center [479, 154] width 524 height 125
click at [653, 41] on link "Learn" at bounding box center [651, 26] width 62 height 30
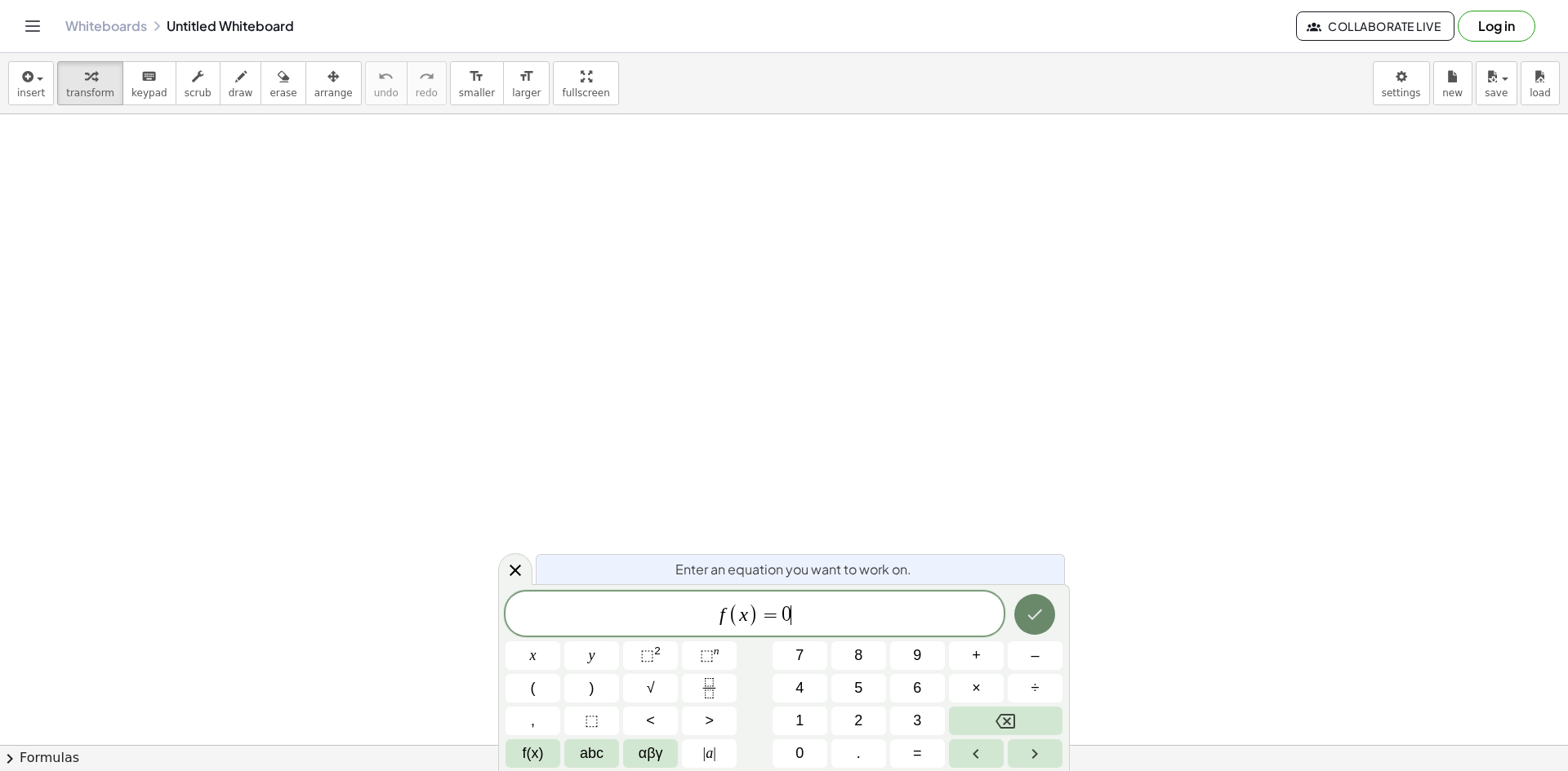
click at [1018, 605] on button "Done" at bounding box center [1034, 614] width 40 height 40
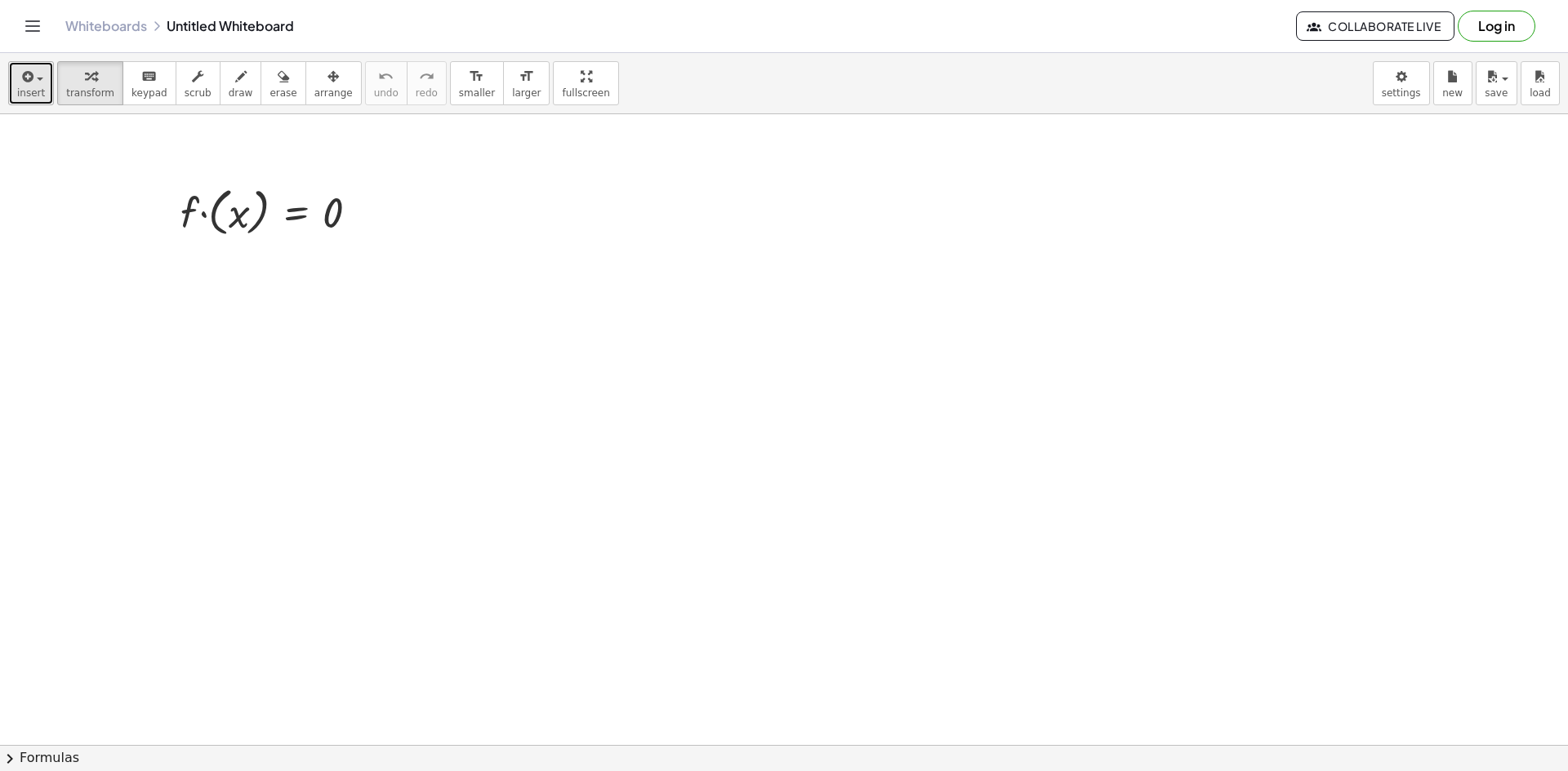
click at [47, 84] on button "insert" at bounding box center [31, 83] width 46 height 44
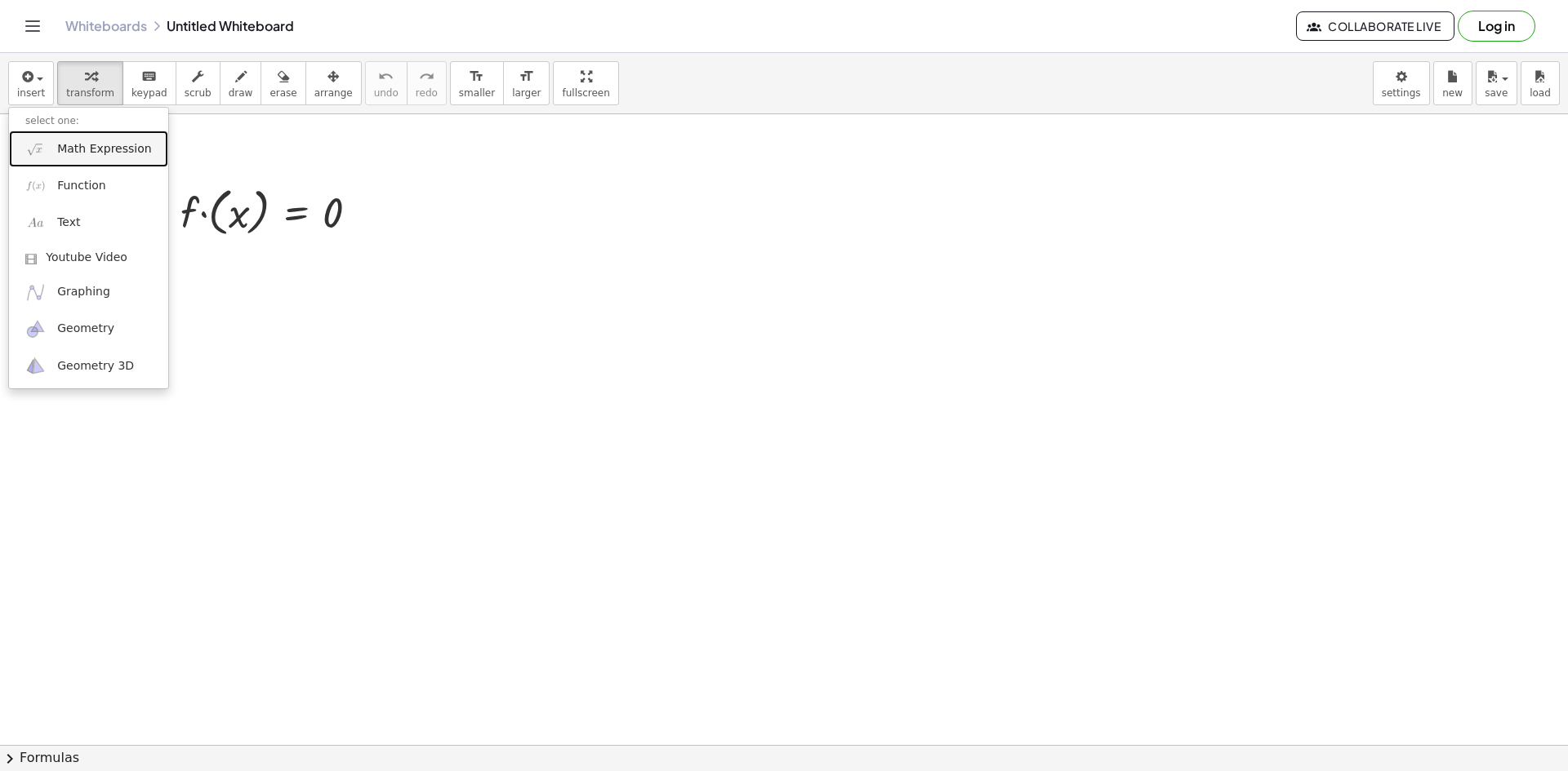
click at [78, 151] on span "Math Expression" at bounding box center [104, 148] width 94 height 16
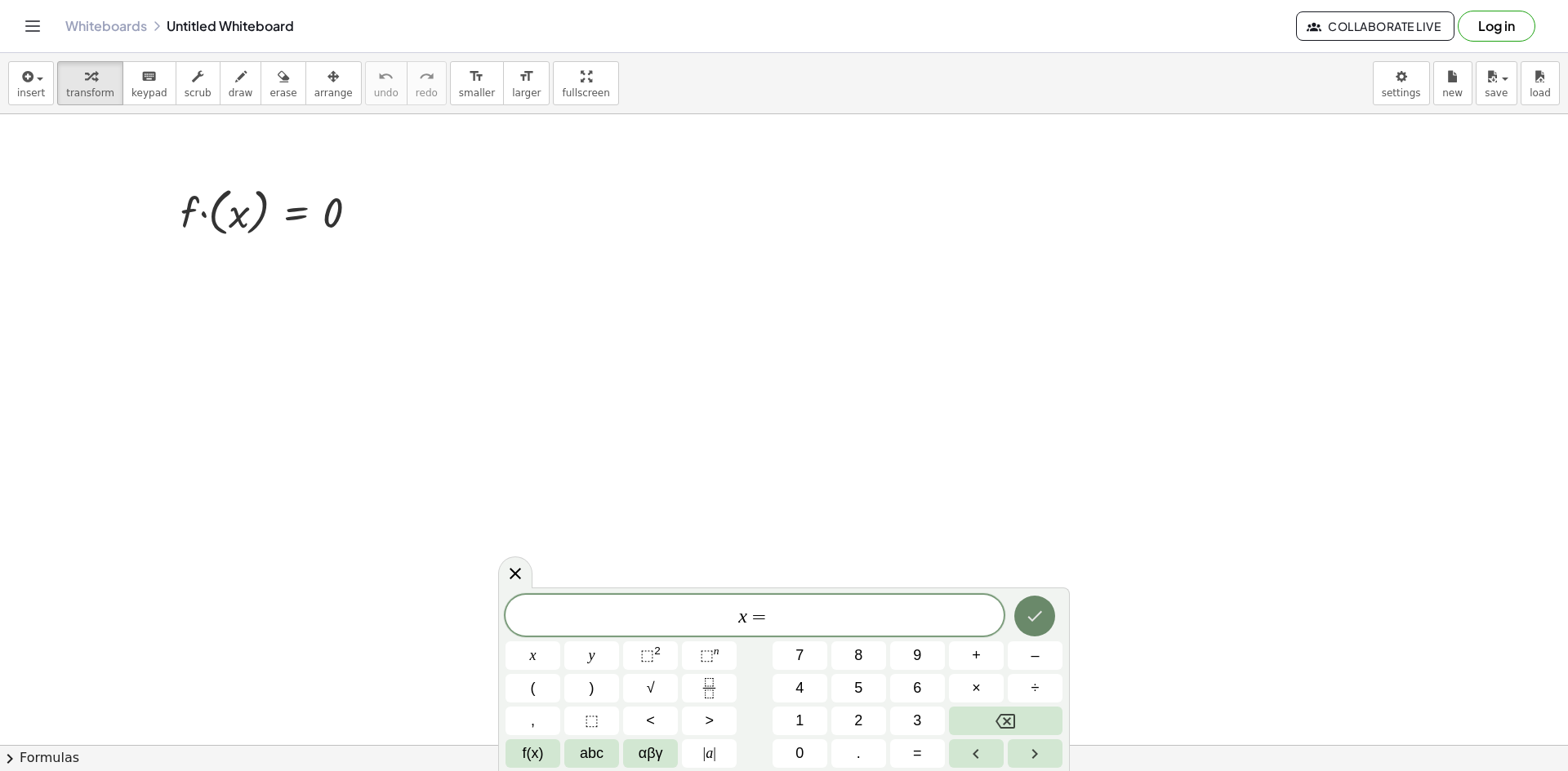
click at [1032, 614] on icon "Done" at bounding box center [1034, 616] width 20 height 20
click at [1035, 625] on icon "Done" at bounding box center [1034, 616] width 20 height 20
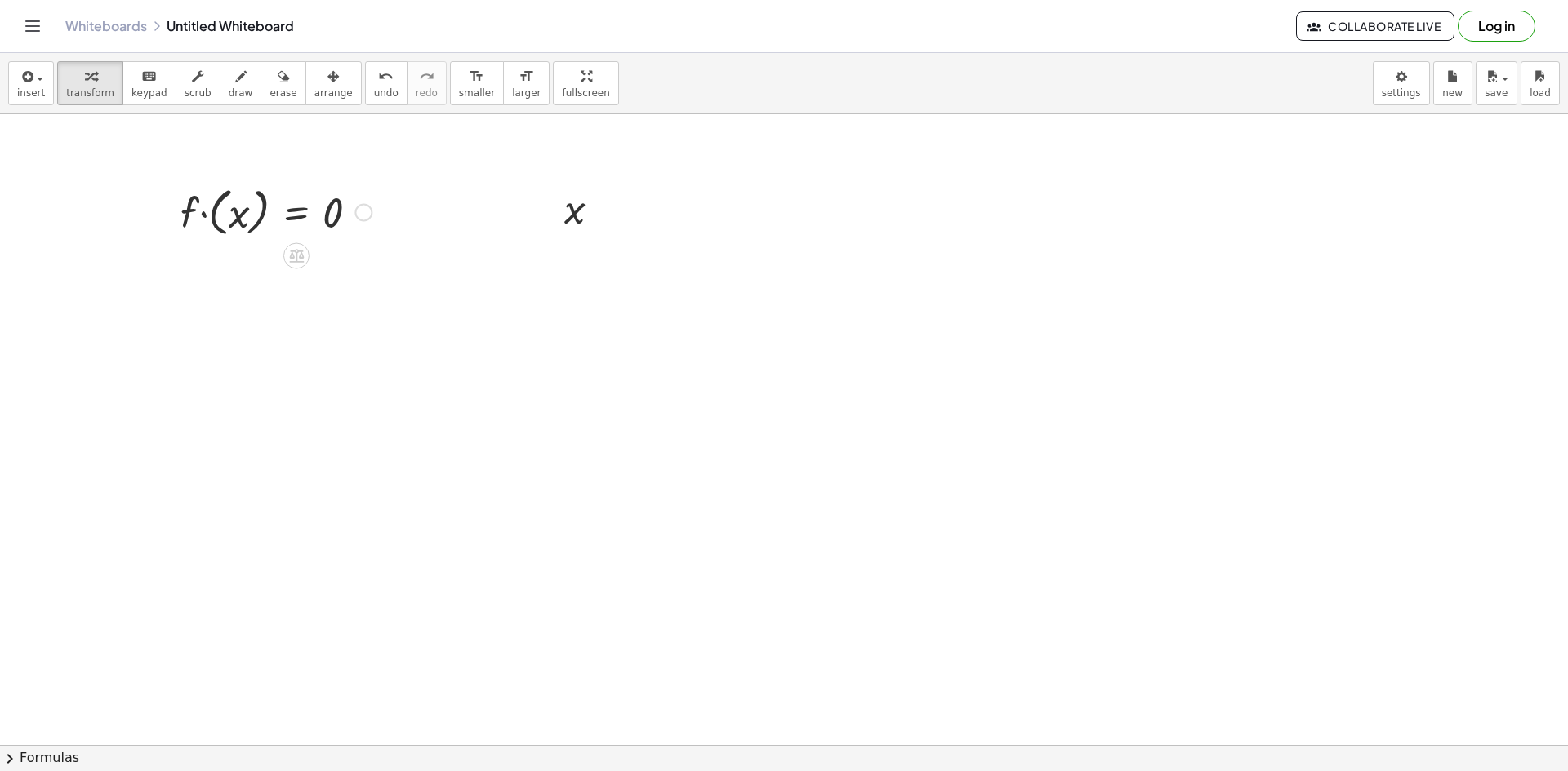
click at [203, 215] on div at bounding box center [275, 210] width 208 height 59
click at [290, 272] on div at bounding box center [275, 268] width 208 height 55
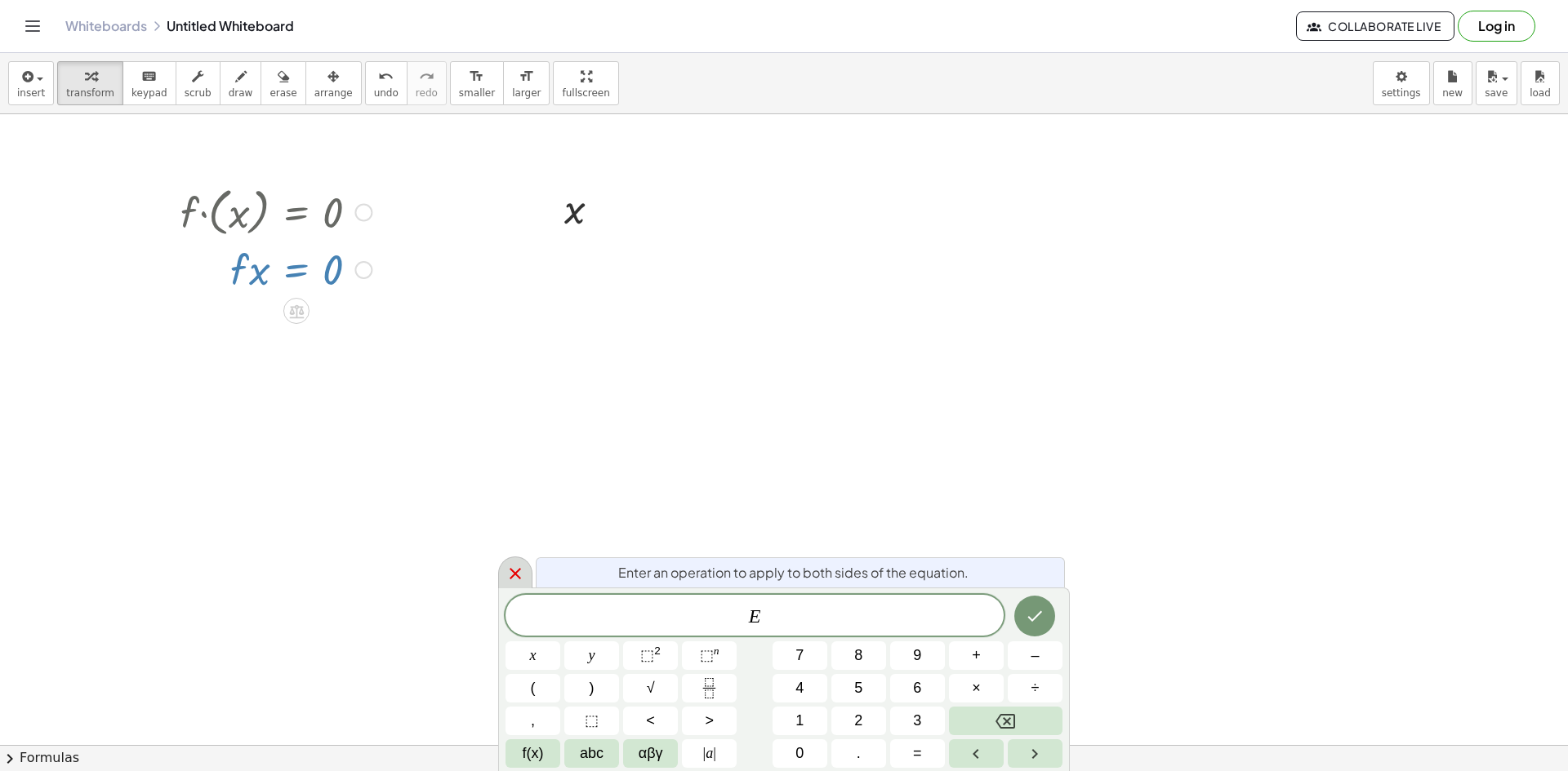
click at [524, 578] on icon at bounding box center [515, 574] width 20 height 20
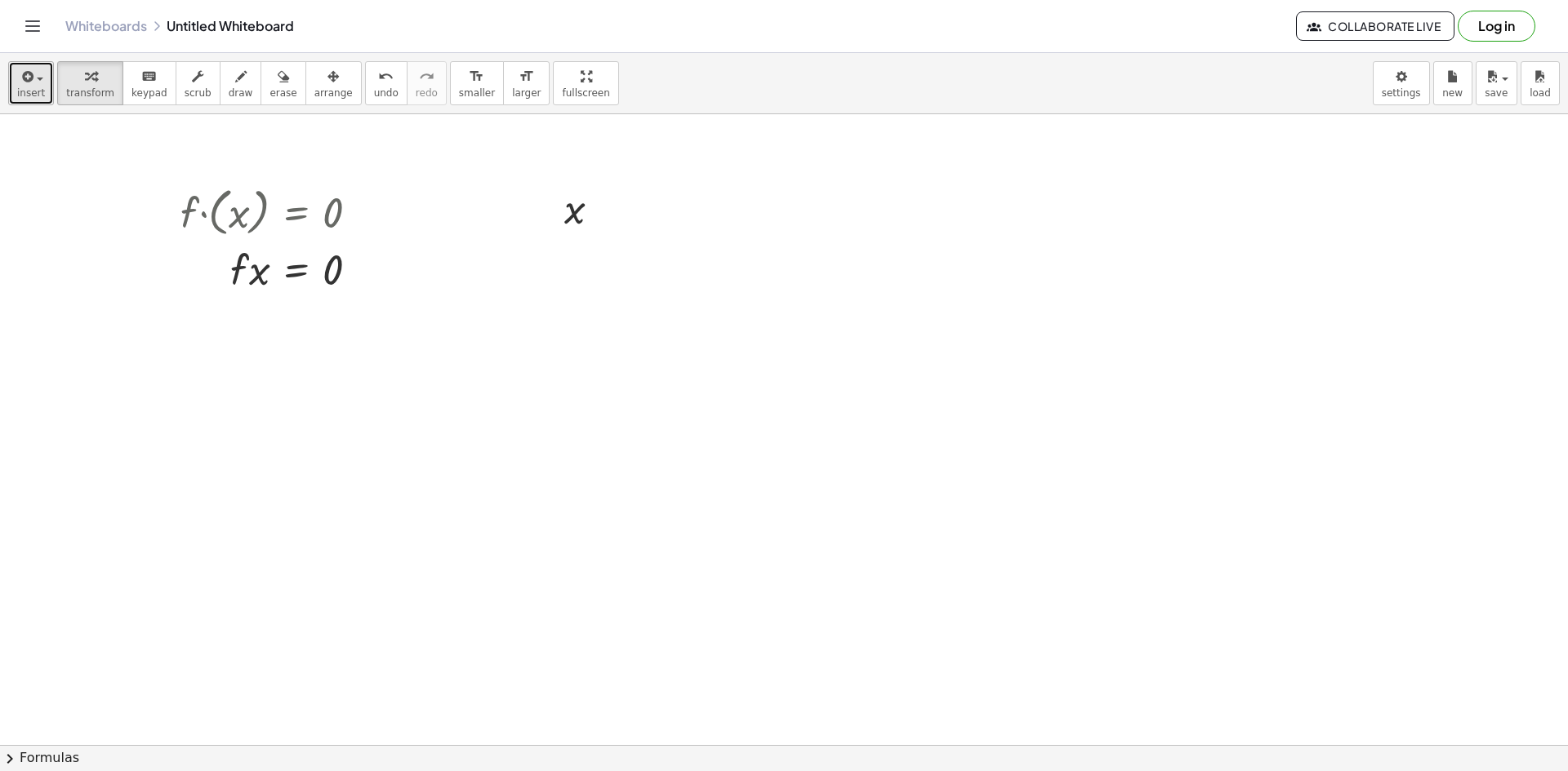
click at [27, 78] on icon "button" at bounding box center [26, 76] width 15 height 20
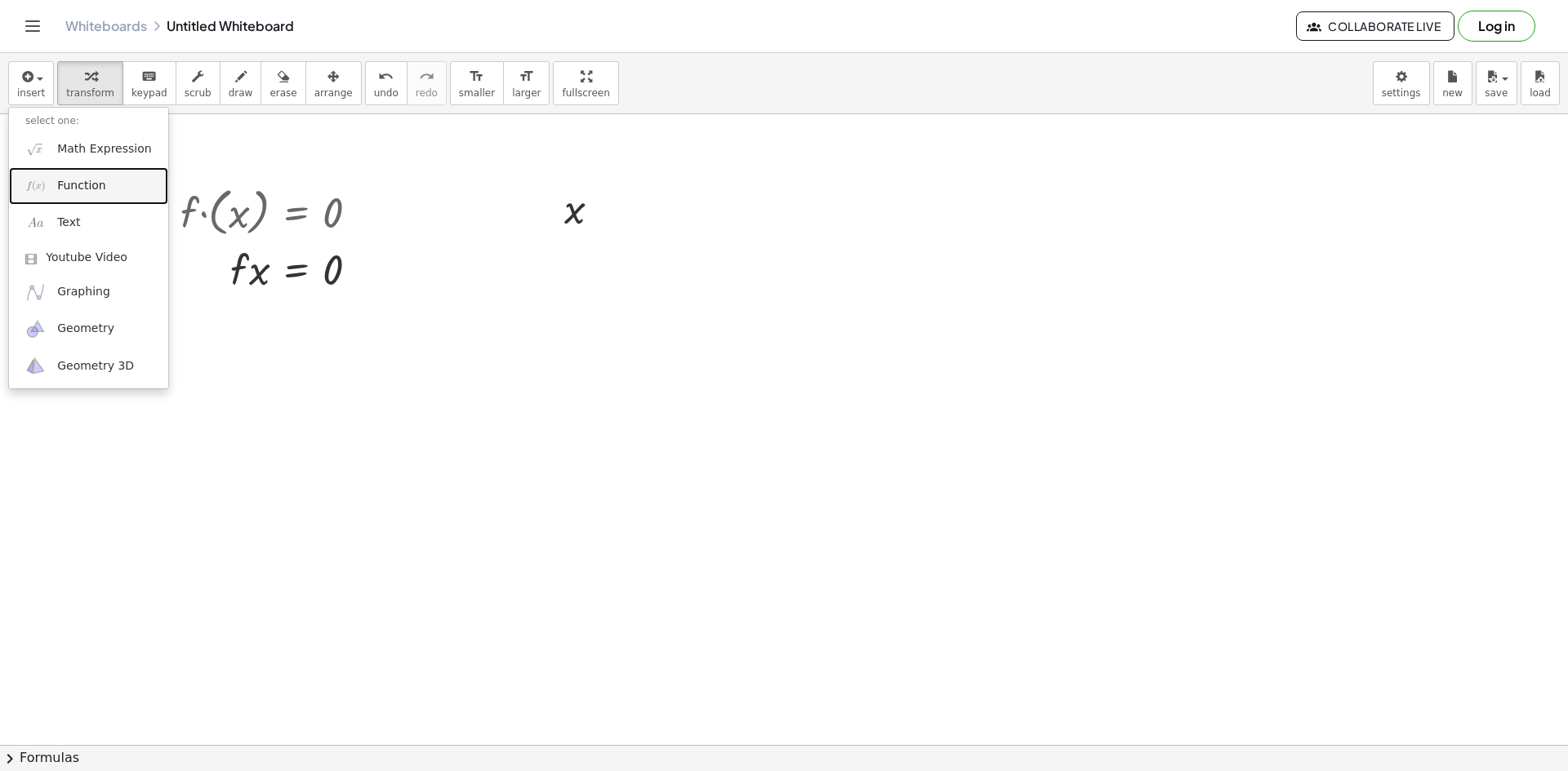
click at [74, 189] on span "Function" at bounding box center [82, 185] width 49 height 16
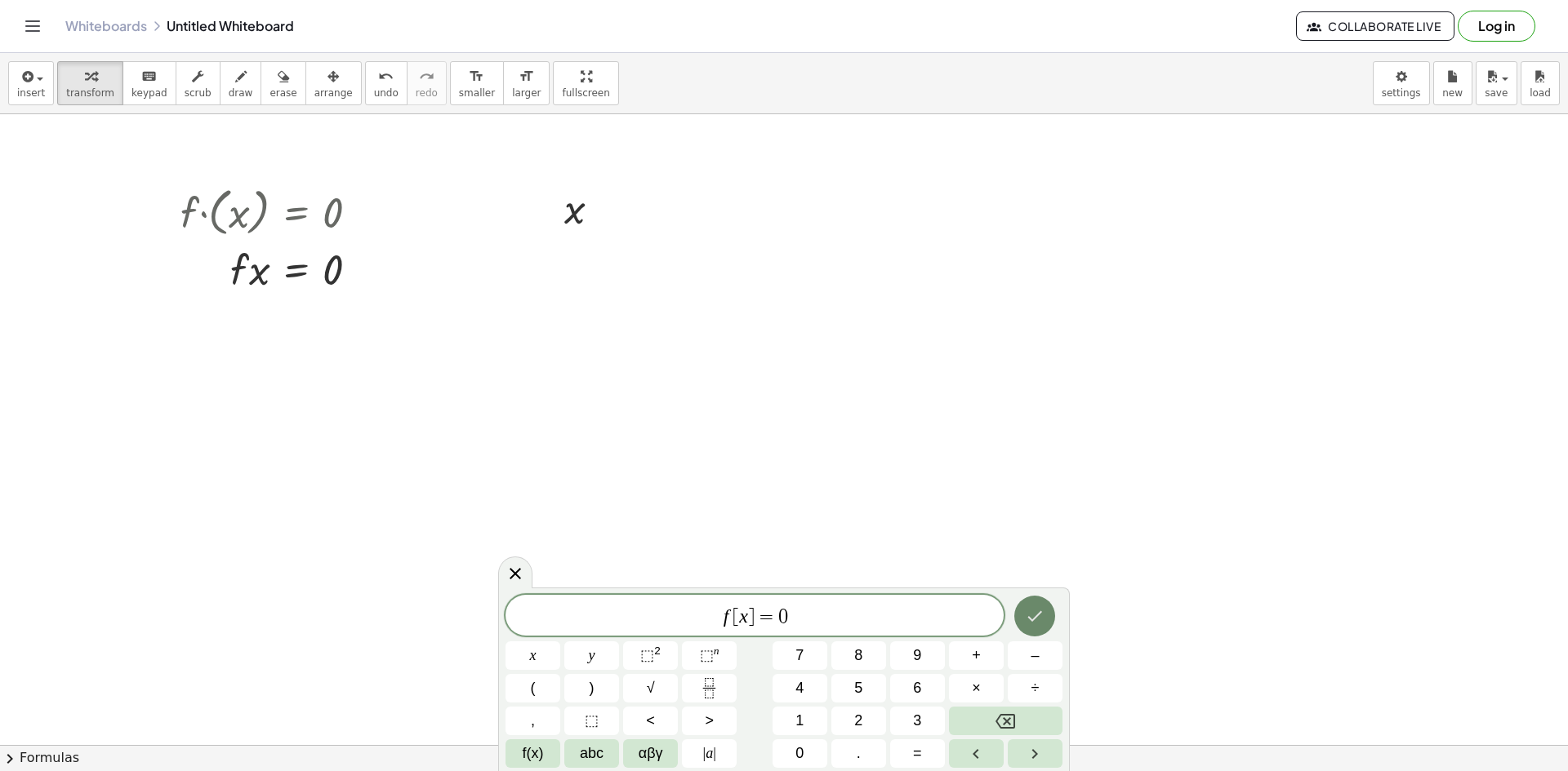
click at [1023, 616] on button "Done" at bounding box center [1034, 615] width 40 height 40
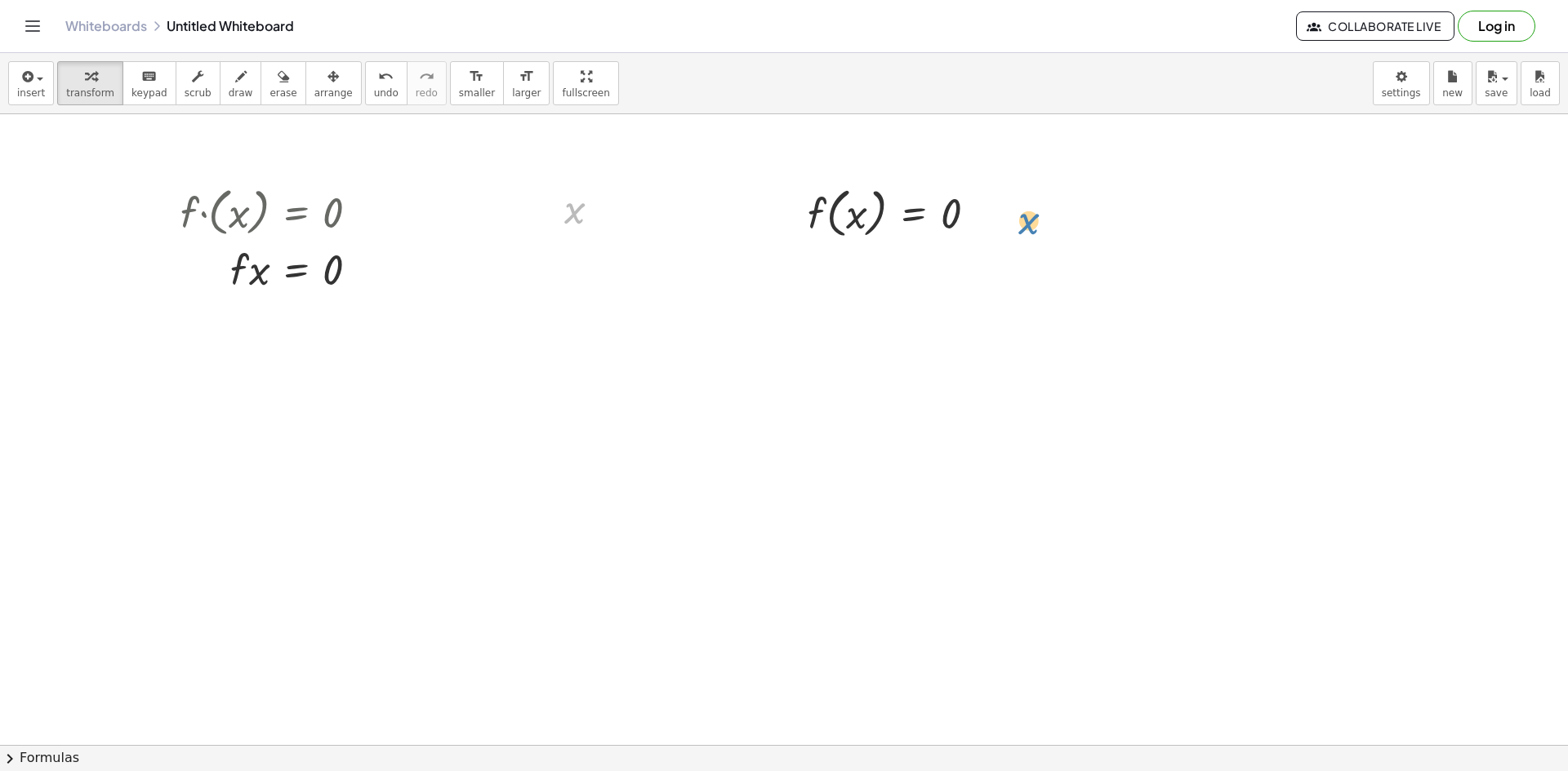
drag, startPoint x: 566, startPoint y: 215, endPoint x: 1012, endPoint y: 227, distance: 446.2
click at [576, 216] on div at bounding box center [589, 208] width 66 height 54
click at [575, 216] on div at bounding box center [589, 208] width 66 height 54
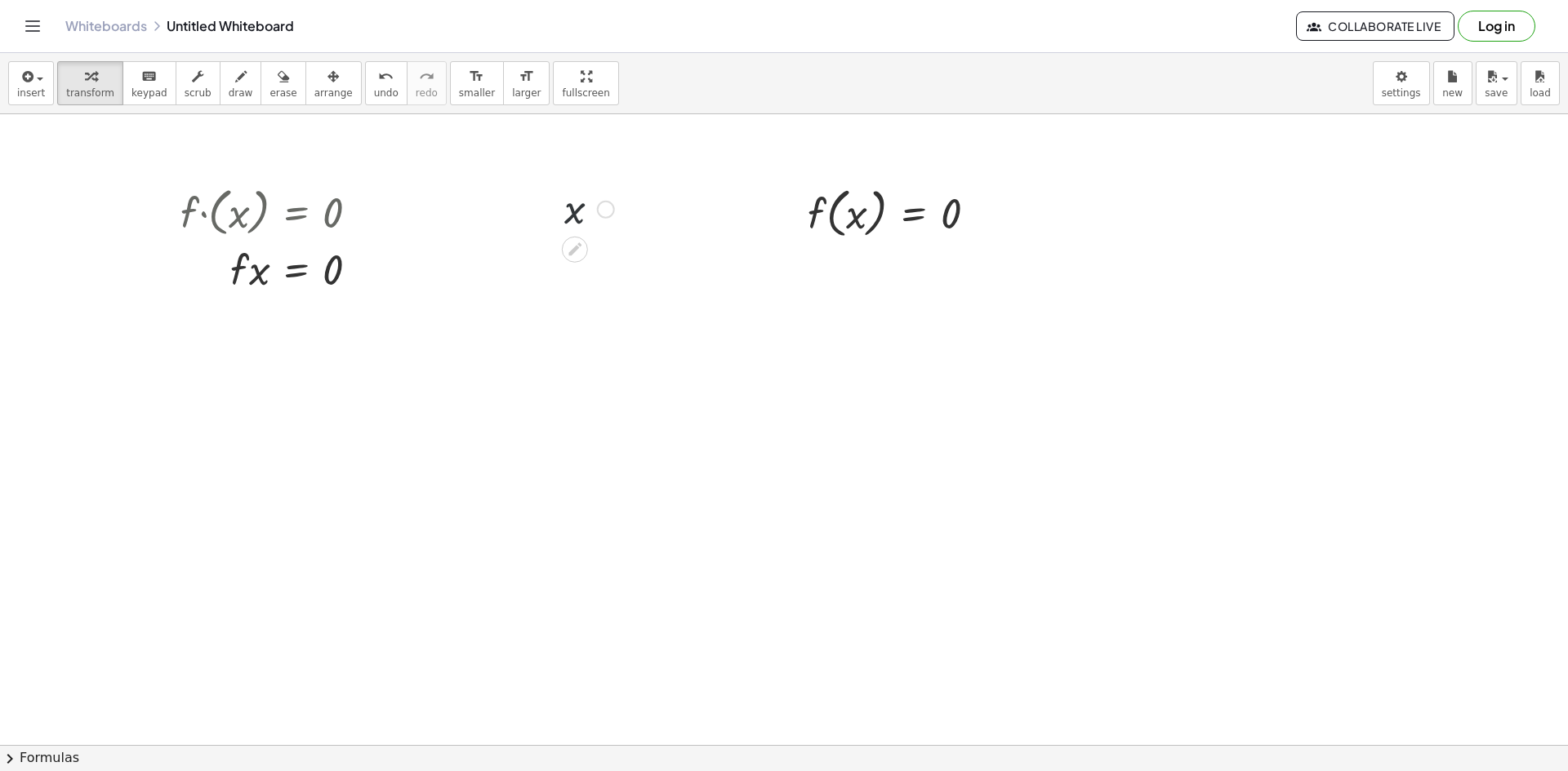
click at [575, 216] on div at bounding box center [589, 208] width 66 height 54
click at [613, 218] on div at bounding box center [589, 208] width 66 height 54
click at [610, 215] on div at bounding box center [605, 209] width 18 height 18
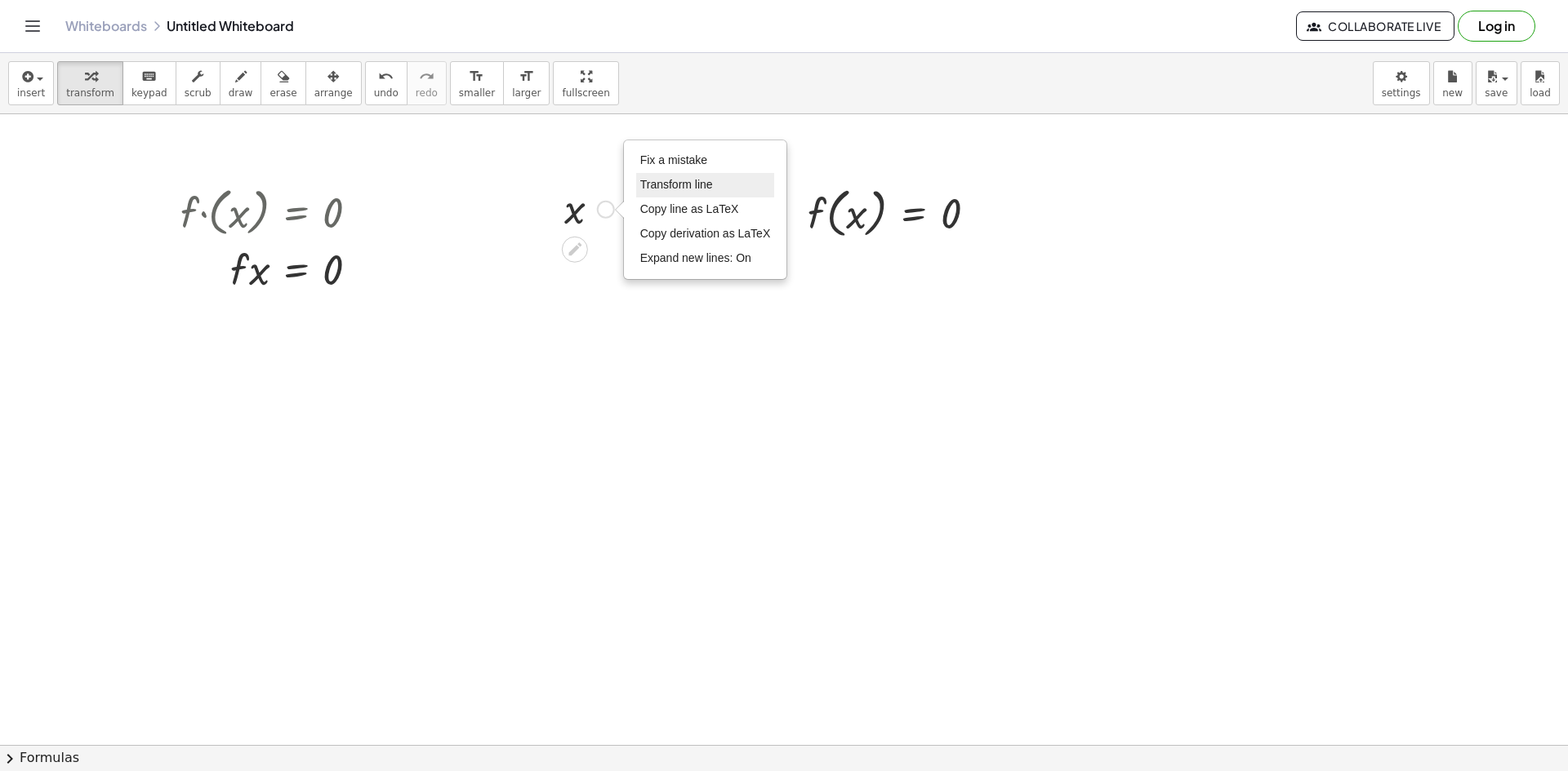
click at [658, 184] on span "Transform line" at bounding box center [675, 184] width 72 height 13
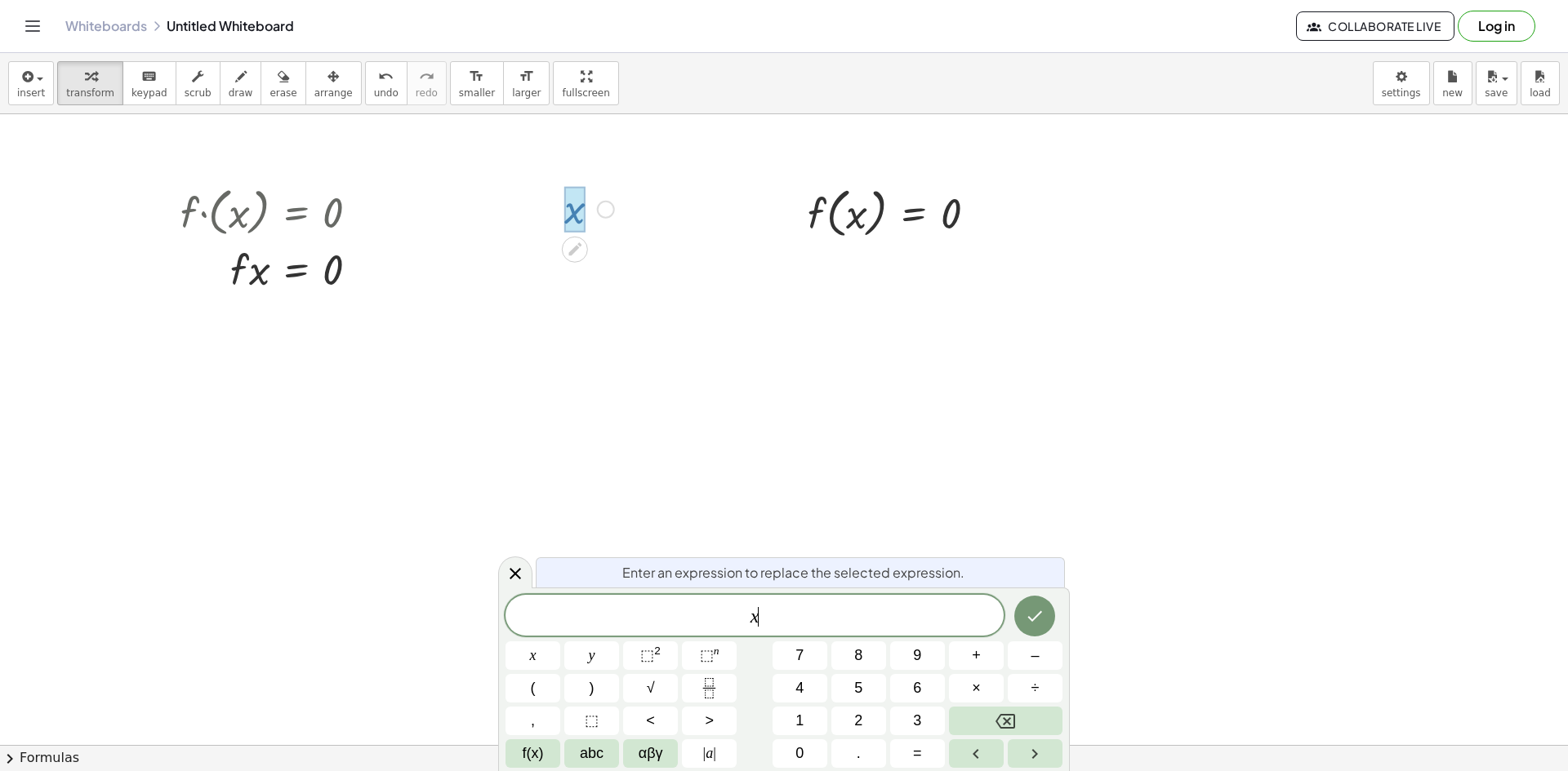
click at [816, 609] on span "x ​" at bounding box center [754, 617] width 498 height 23
click at [902, 755] on button "=" at bounding box center [917, 753] width 54 height 28
click at [1037, 627] on button "Done" at bounding box center [1034, 615] width 40 height 40
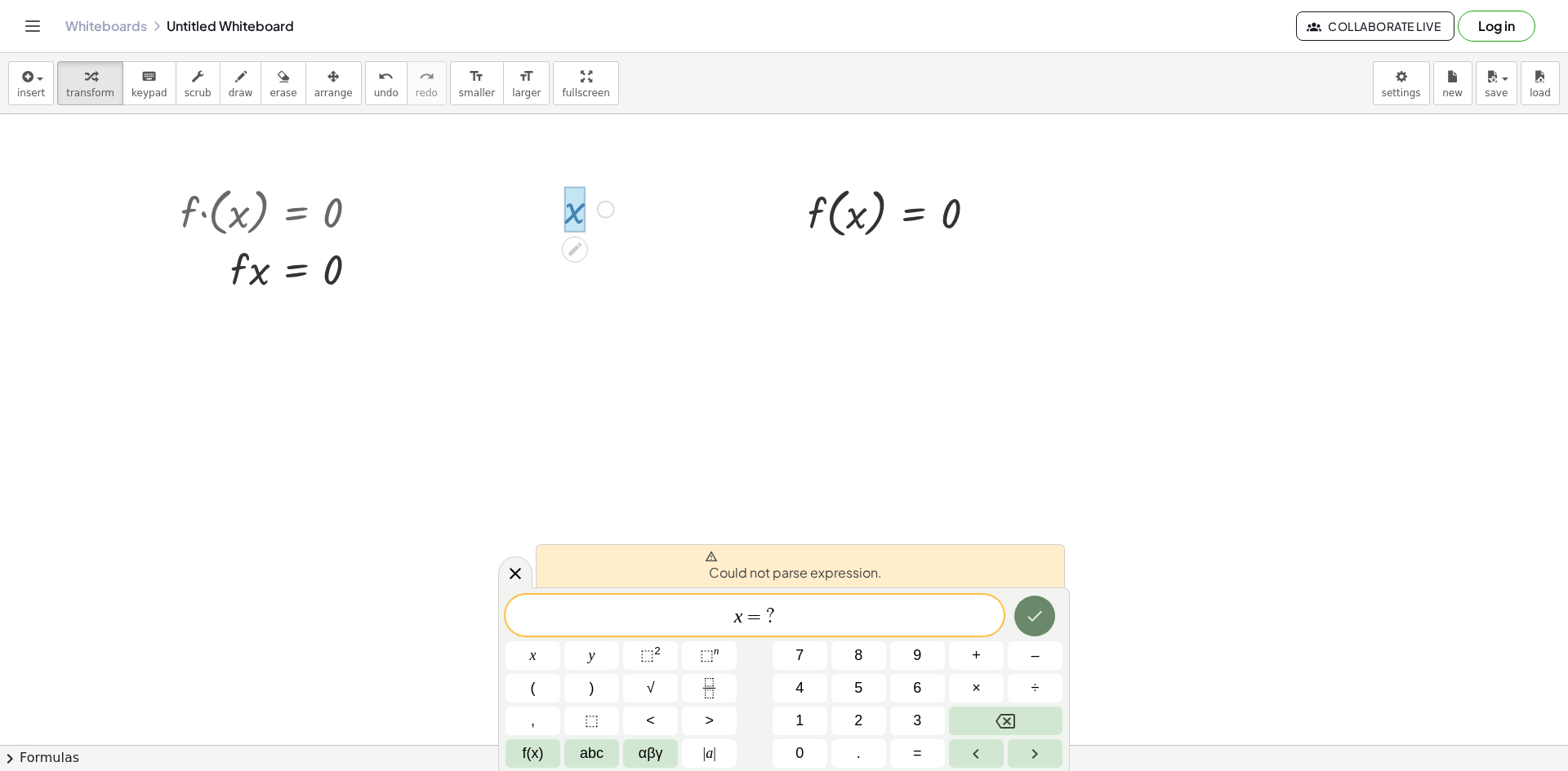
click at [1040, 623] on icon "Done" at bounding box center [1034, 616] width 20 height 20
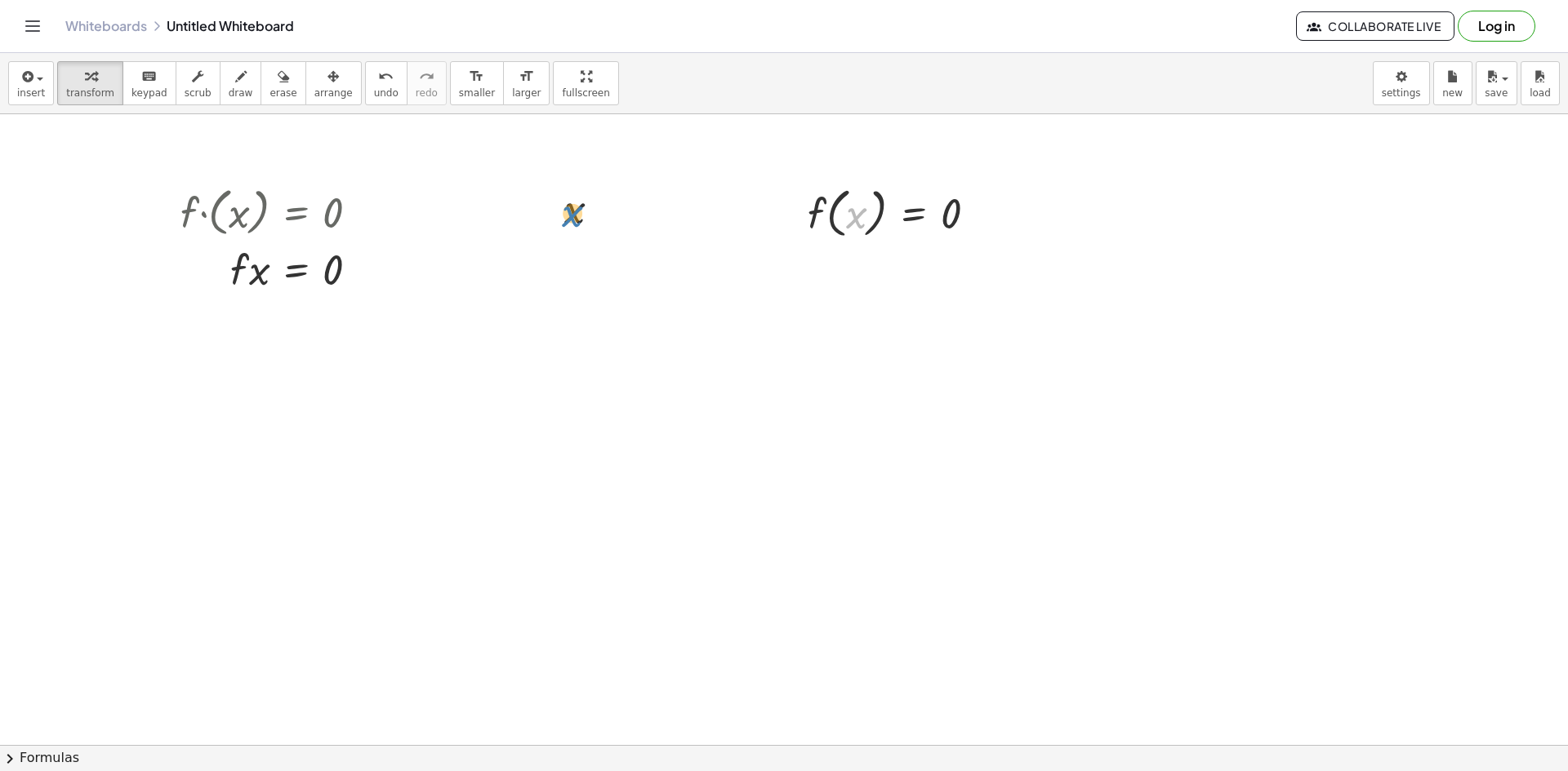
drag, startPoint x: 851, startPoint y: 219, endPoint x: 568, endPoint y: 217, distance: 283.0
drag, startPoint x: 565, startPoint y: 217, endPoint x: 614, endPoint y: 222, distance: 49.3
click at [613, 219] on div at bounding box center [589, 208] width 66 height 54
click at [591, 212] on div at bounding box center [589, 208] width 66 height 54
click at [579, 213] on div at bounding box center [589, 208] width 66 height 54
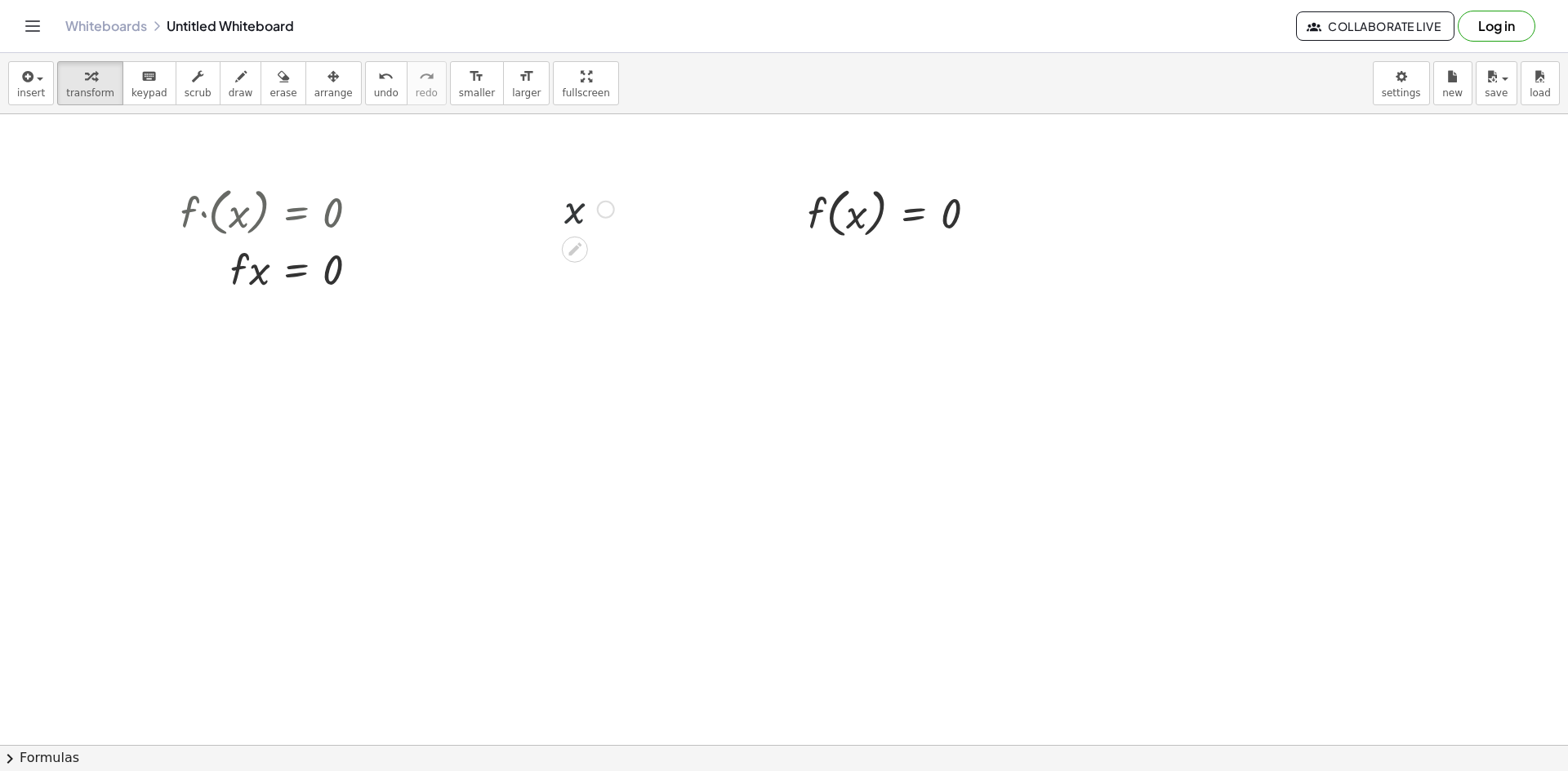
click at [578, 213] on div at bounding box center [589, 208] width 66 height 54
click at [578, 215] on div at bounding box center [589, 208] width 66 height 54
click at [578, 216] on div at bounding box center [589, 208] width 66 height 54
click at [604, 217] on div "Fix a mistake Transform line Copy line as LaTeX Copy derivation as LaTeX Expand…" at bounding box center [605, 209] width 18 height 18
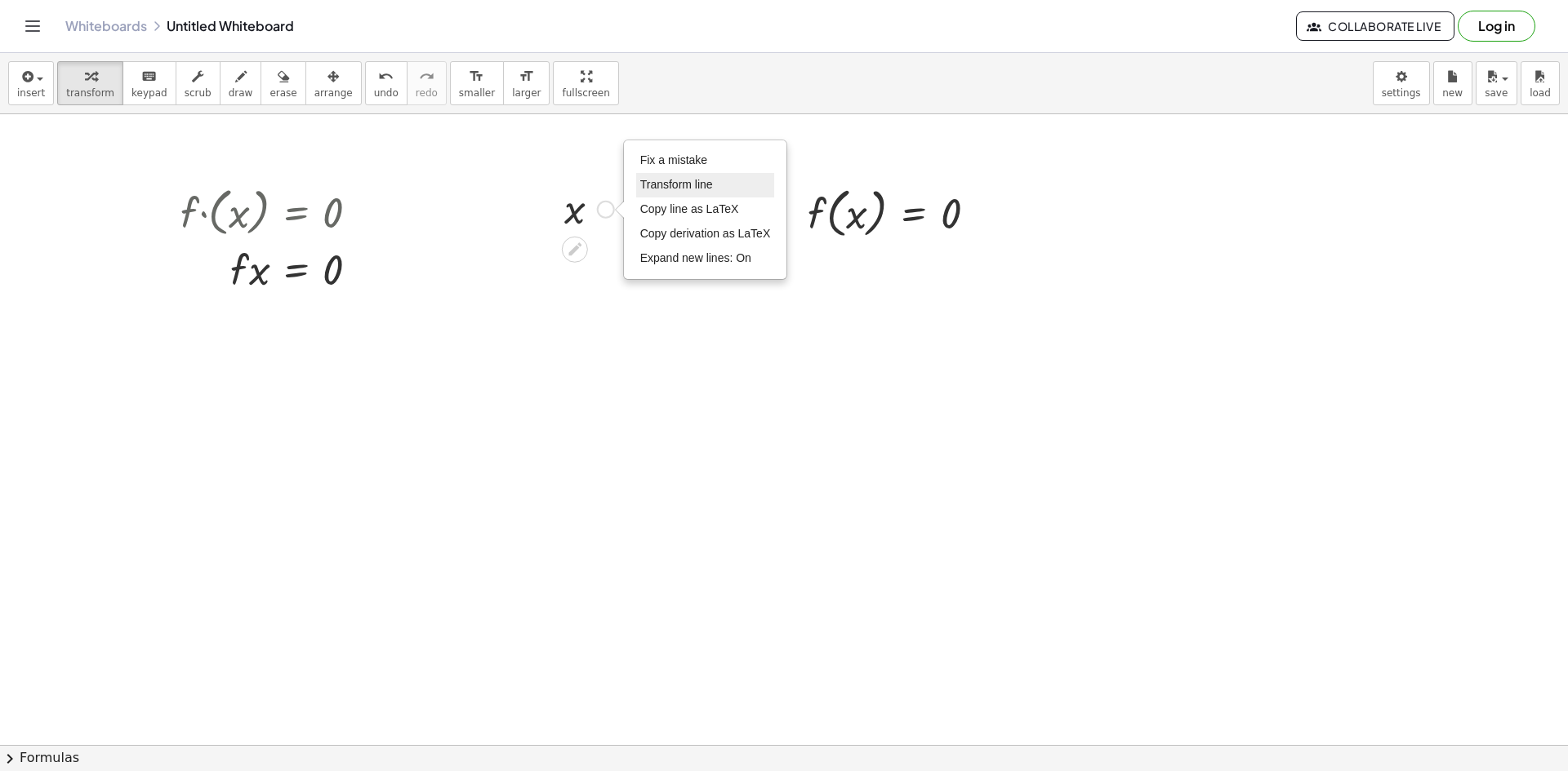
click at [666, 195] on li "Transform line" at bounding box center [706, 185] width 139 height 24
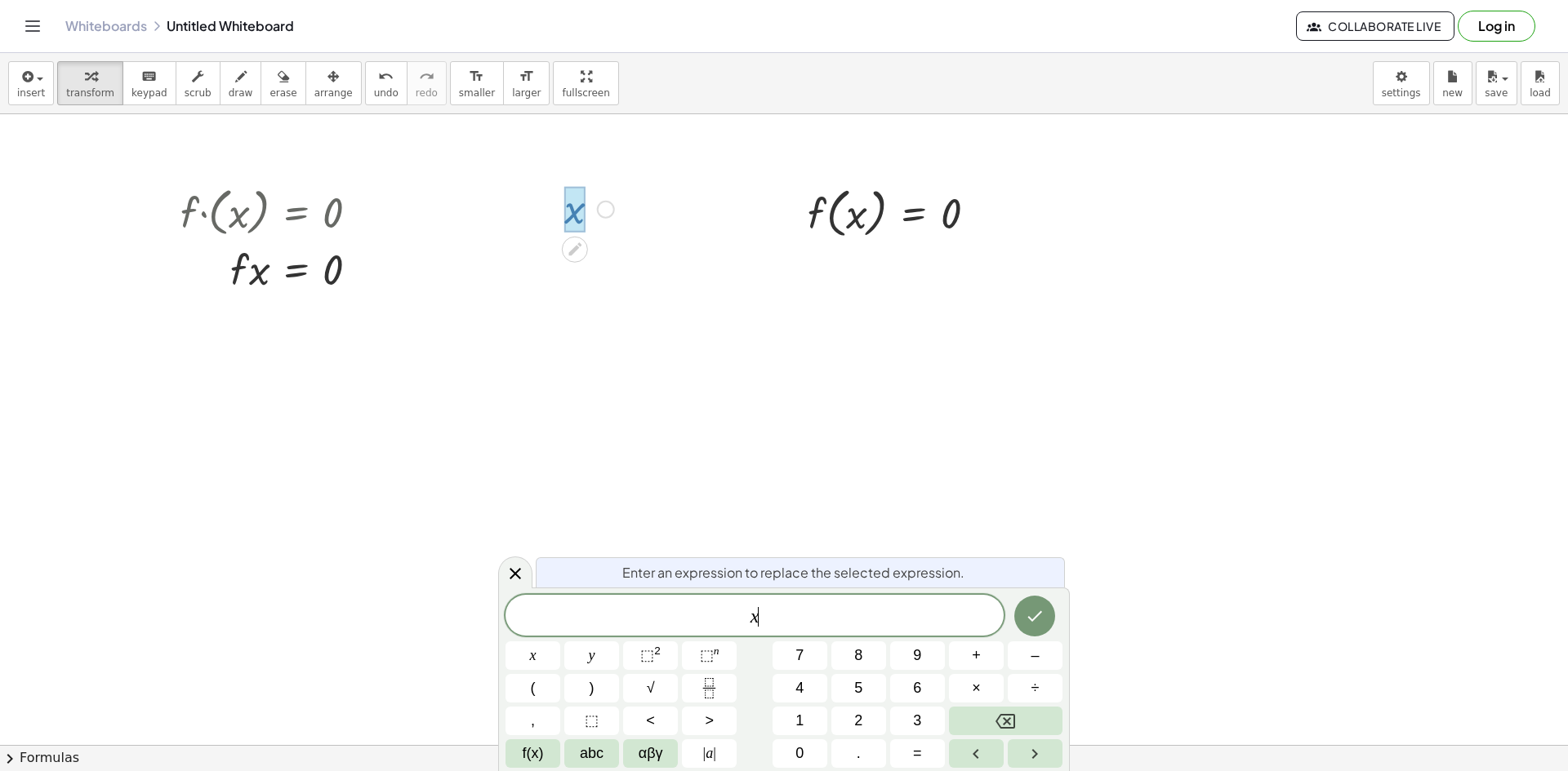
click at [806, 610] on span "x ​" at bounding box center [754, 617] width 498 height 23
click at [922, 747] on button "=" at bounding box center [917, 753] width 54 height 28
click at [814, 758] on button "0" at bounding box center [800, 753] width 54 height 28
click at [1022, 627] on button "Done" at bounding box center [1034, 615] width 40 height 40
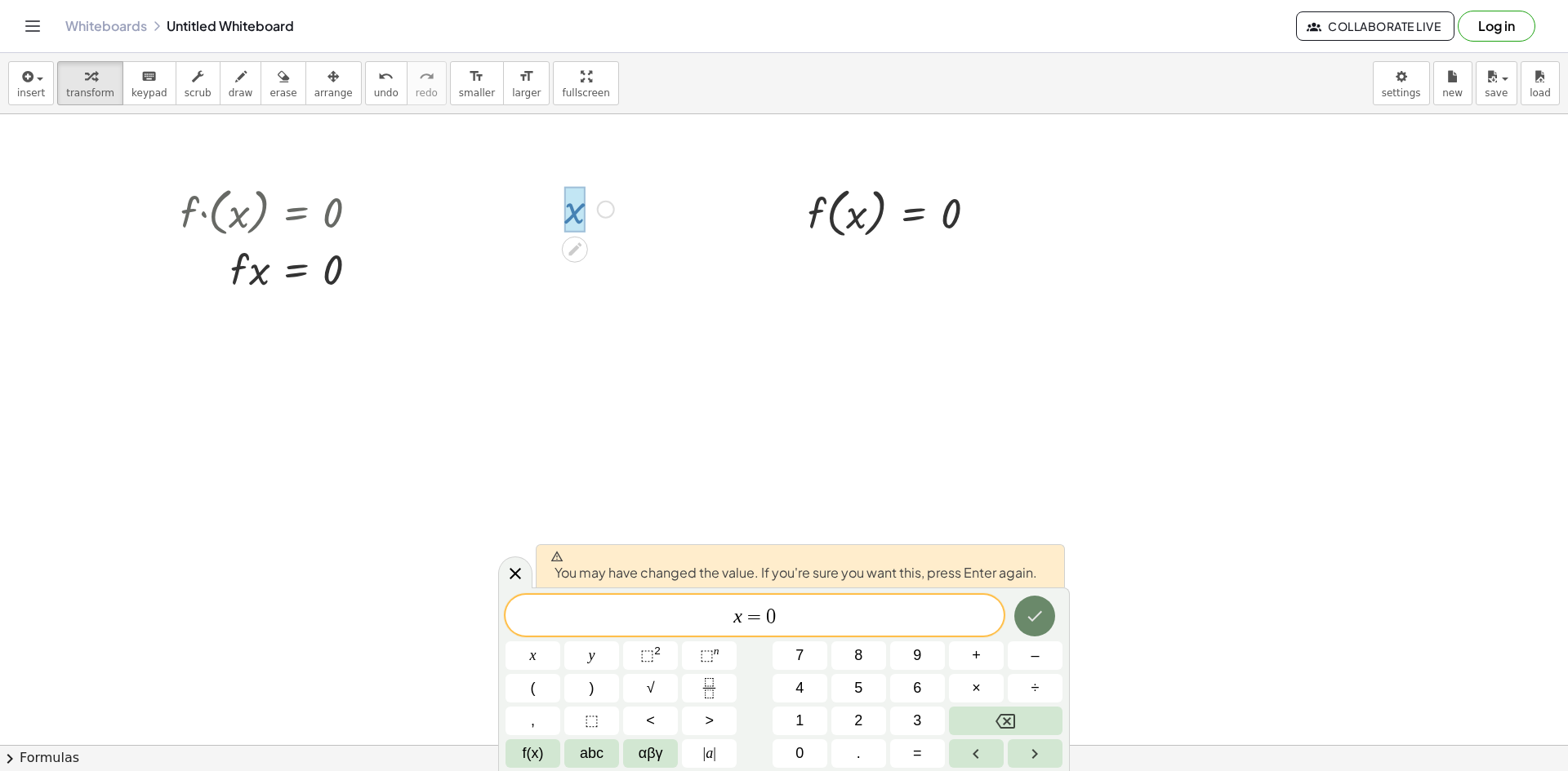
click at [1027, 611] on icon "Done" at bounding box center [1034, 616] width 20 height 20
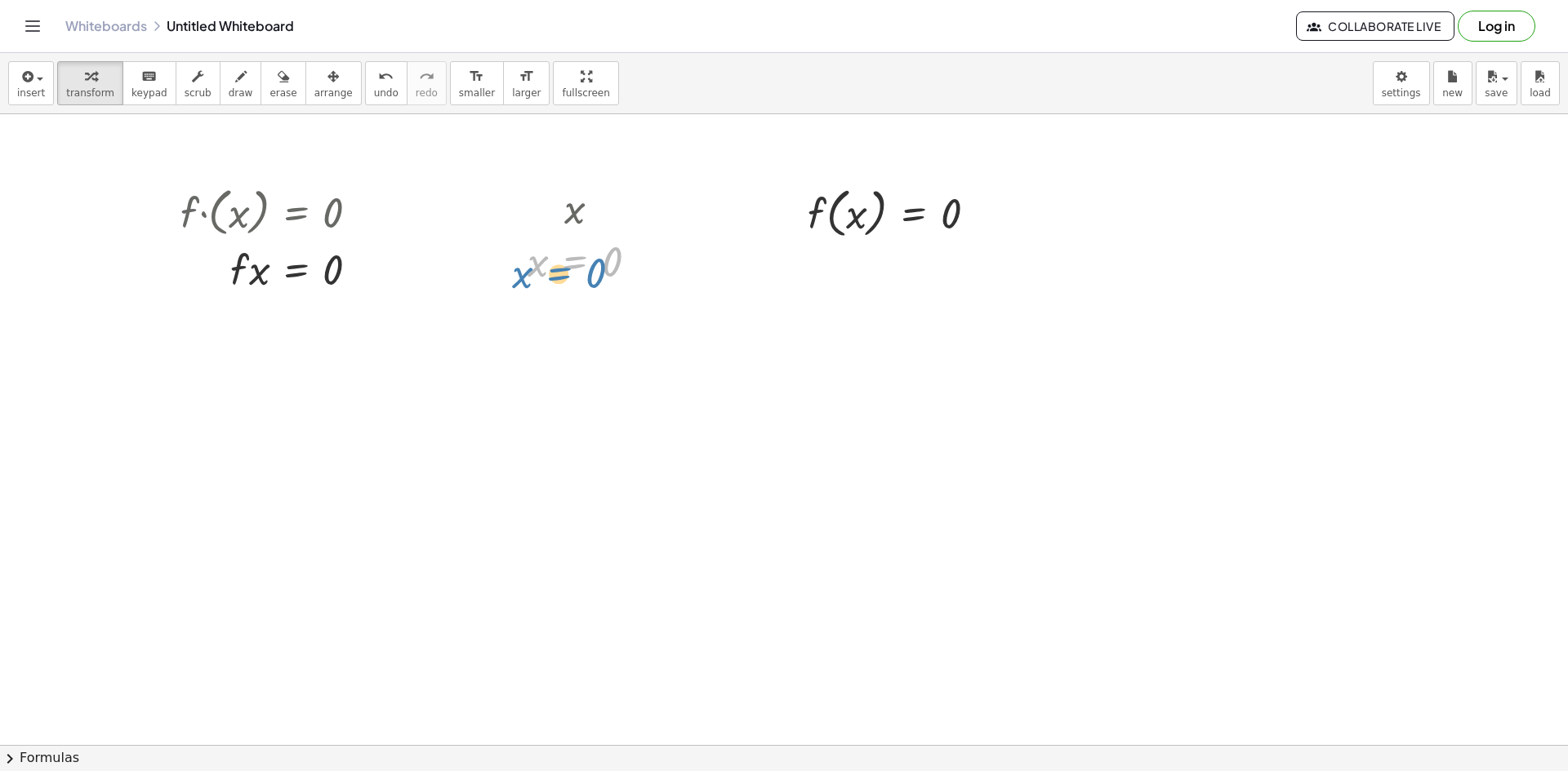
drag, startPoint x: 565, startPoint y: 267, endPoint x: 508, endPoint y: 278, distance: 58.1
click at [523, 278] on div "x x = 0 x = 0 Fix a mistake Transform line Copy line as LaTeX Copy derivation a…" at bounding box center [582, 235] width 160 height 116
drag, startPoint x: 533, startPoint y: 273, endPoint x: 848, endPoint y: 226, distance: 318.5
click at [858, 265] on div at bounding box center [898, 274] width 198 height 62
click at [857, 265] on div at bounding box center [898, 274] width 198 height 62
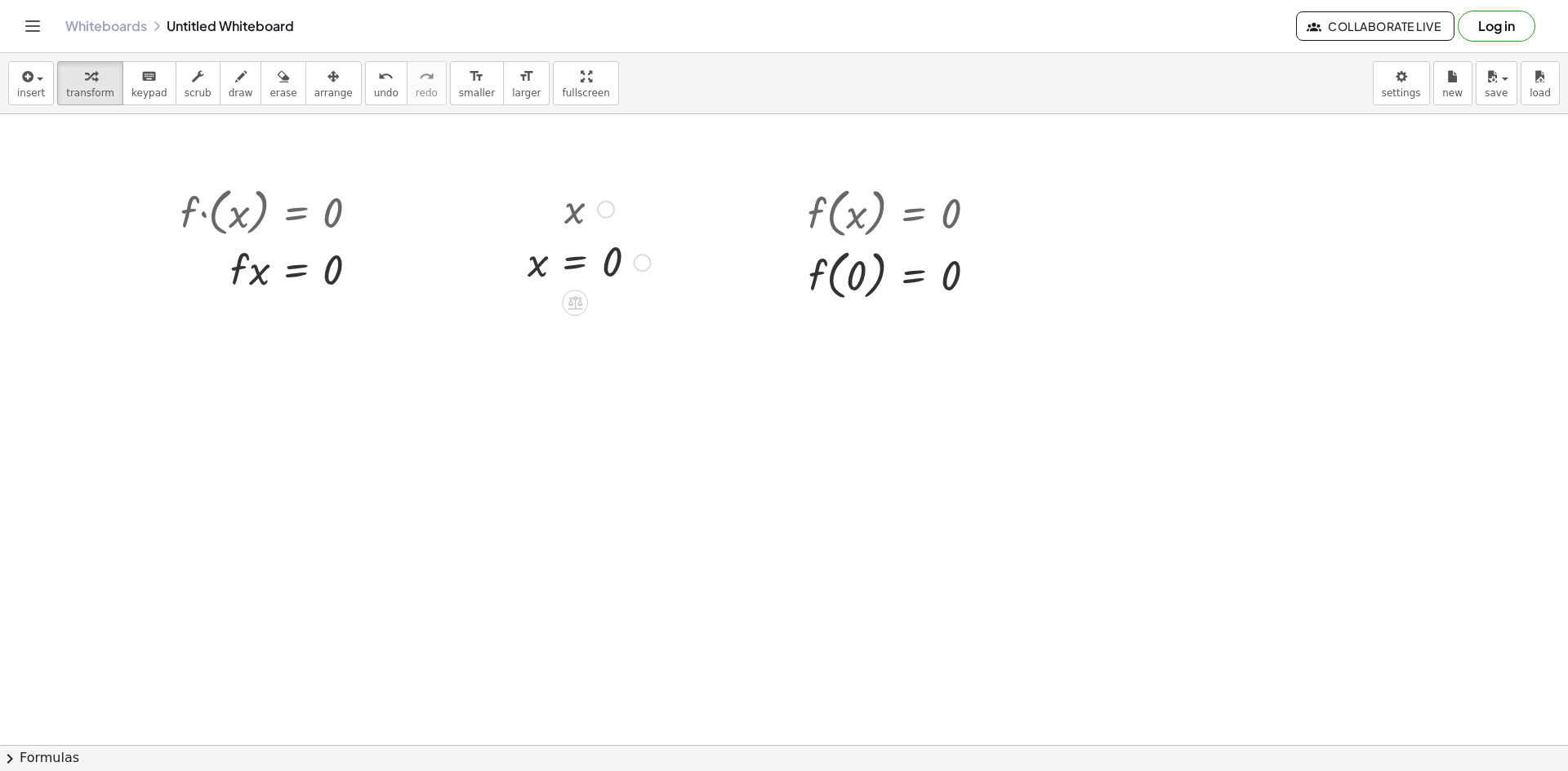
click at [581, 262] on div at bounding box center [589, 261] width 140 height 54
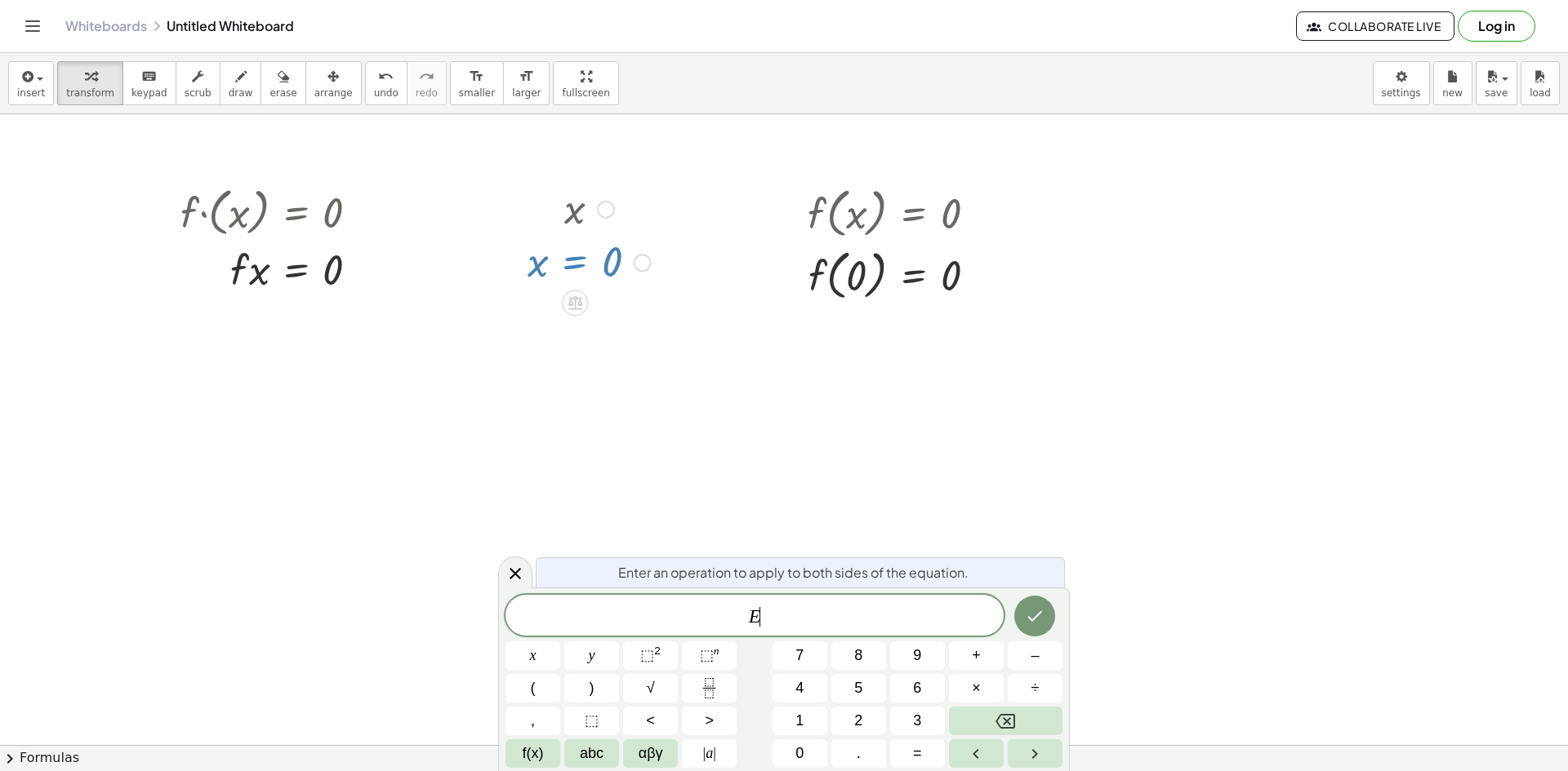
click at [629, 263] on div at bounding box center [589, 261] width 140 height 54
click at [637, 263] on div "Fix a mistake Transform line Copy line as LaTeX Copy derivation as LaTeX Expand…" at bounding box center [642, 262] width 18 height 18
click at [752, 227] on li "Transform line" at bounding box center [742, 226] width 139 height 24
click at [881, 614] on span "x = 0" at bounding box center [754, 617] width 498 height 23
click at [868, 695] on button "5" at bounding box center [859, 688] width 54 height 28
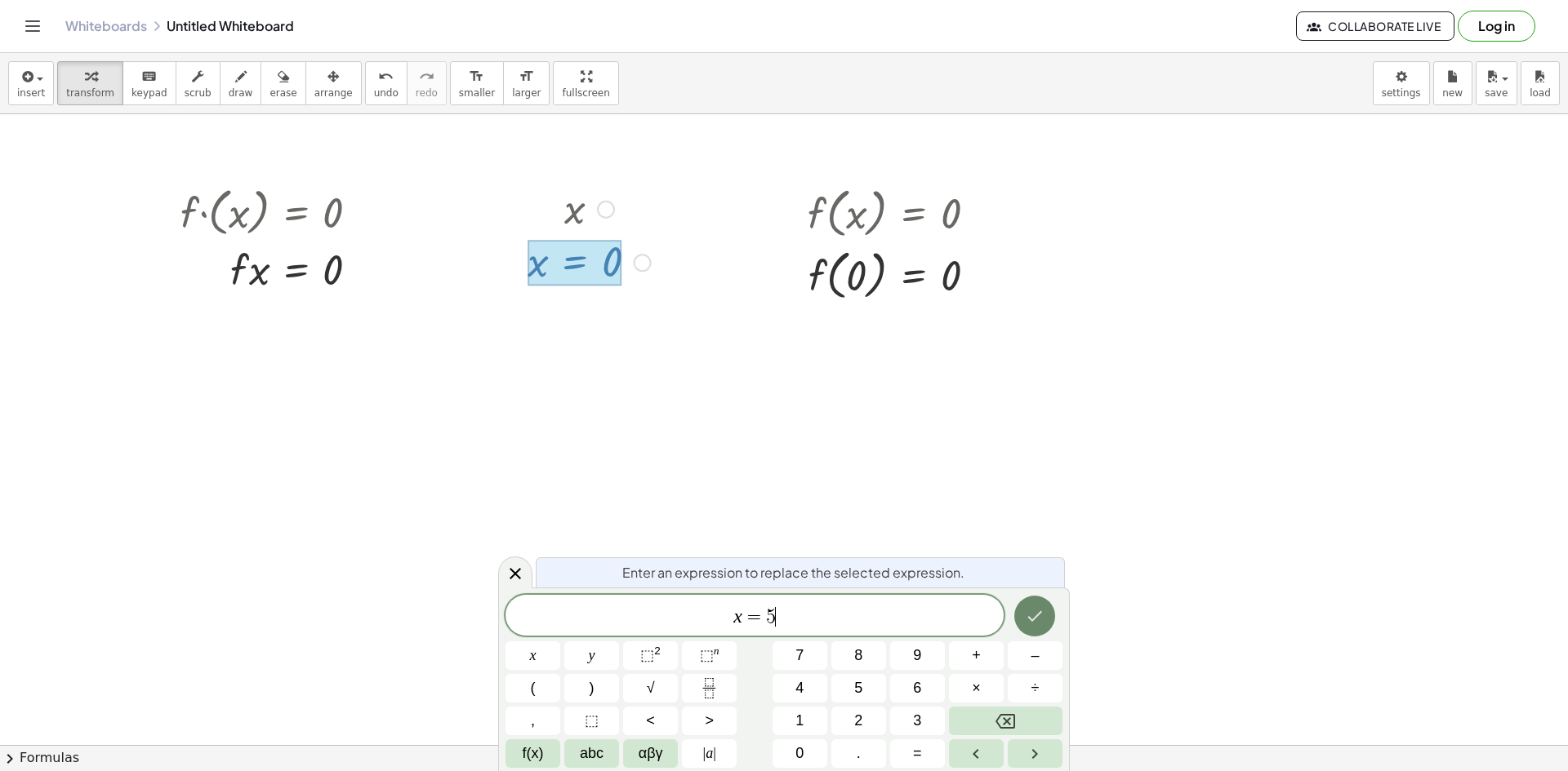
click at [1049, 624] on button "Done" at bounding box center [1034, 615] width 40 height 40
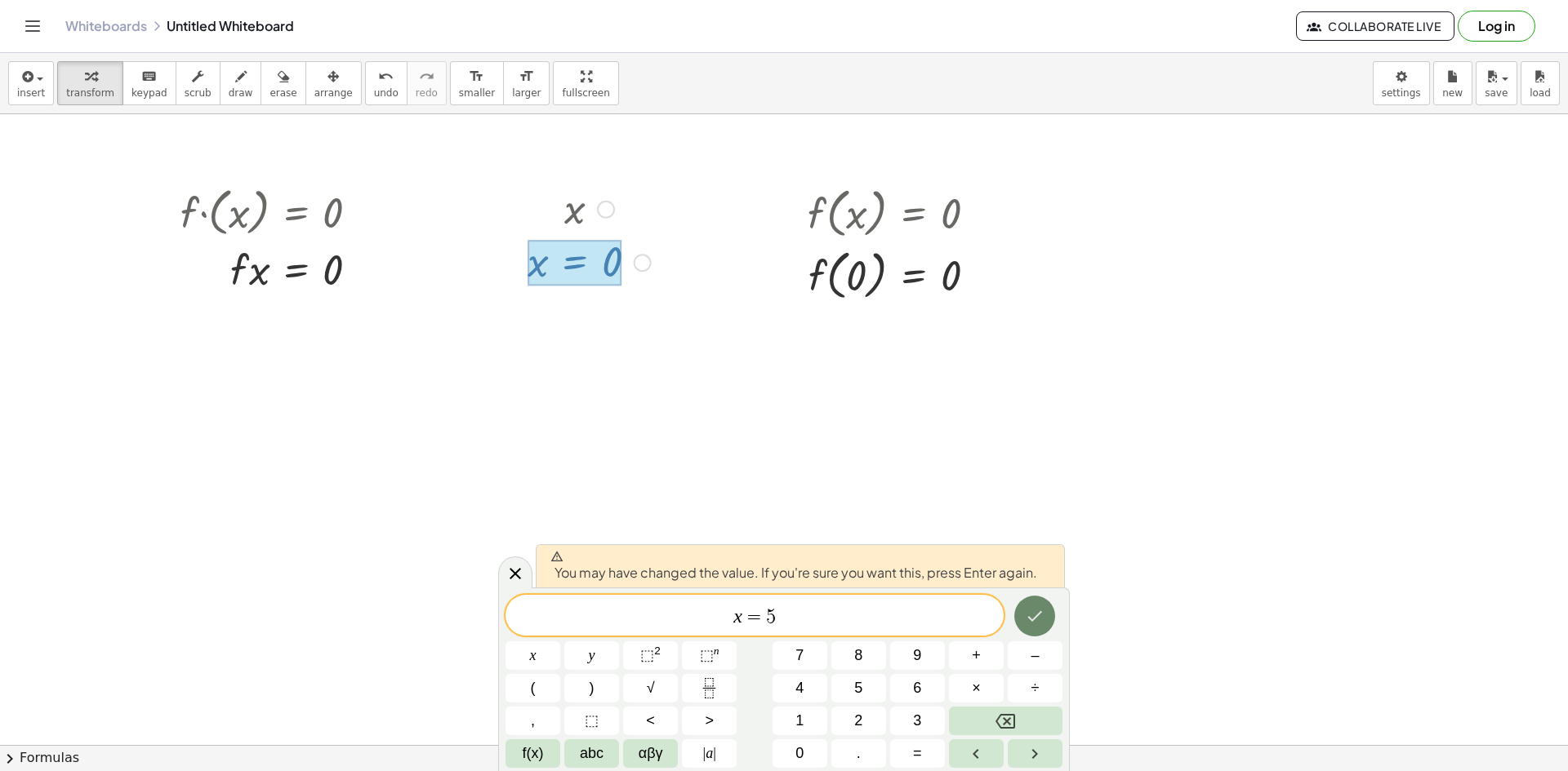
click at [1027, 609] on icon "Done" at bounding box center [1034, 616] width 20 height 20
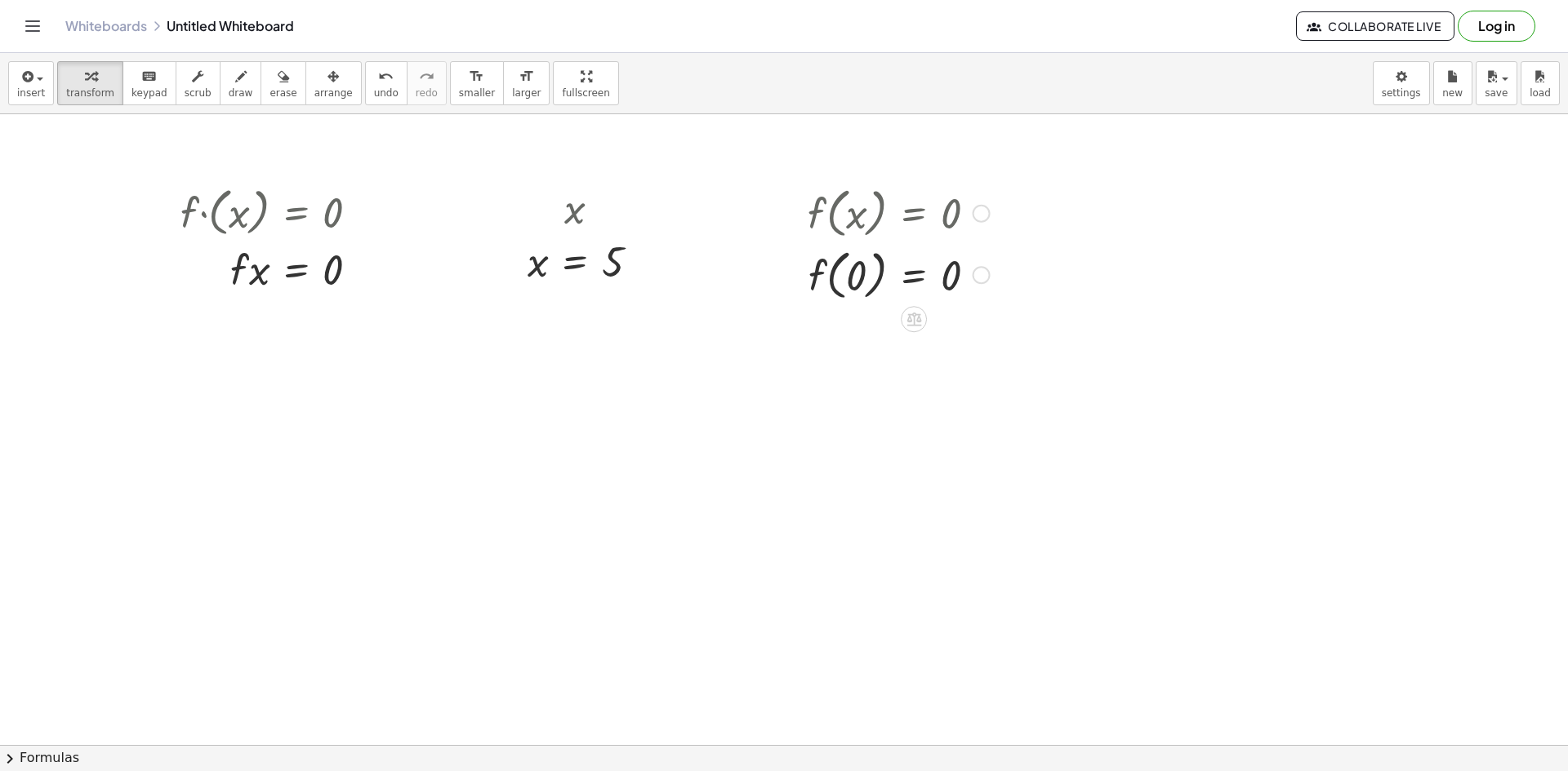
click at [893, 275] on div at bounding box center [898, 274] width 198 height 62
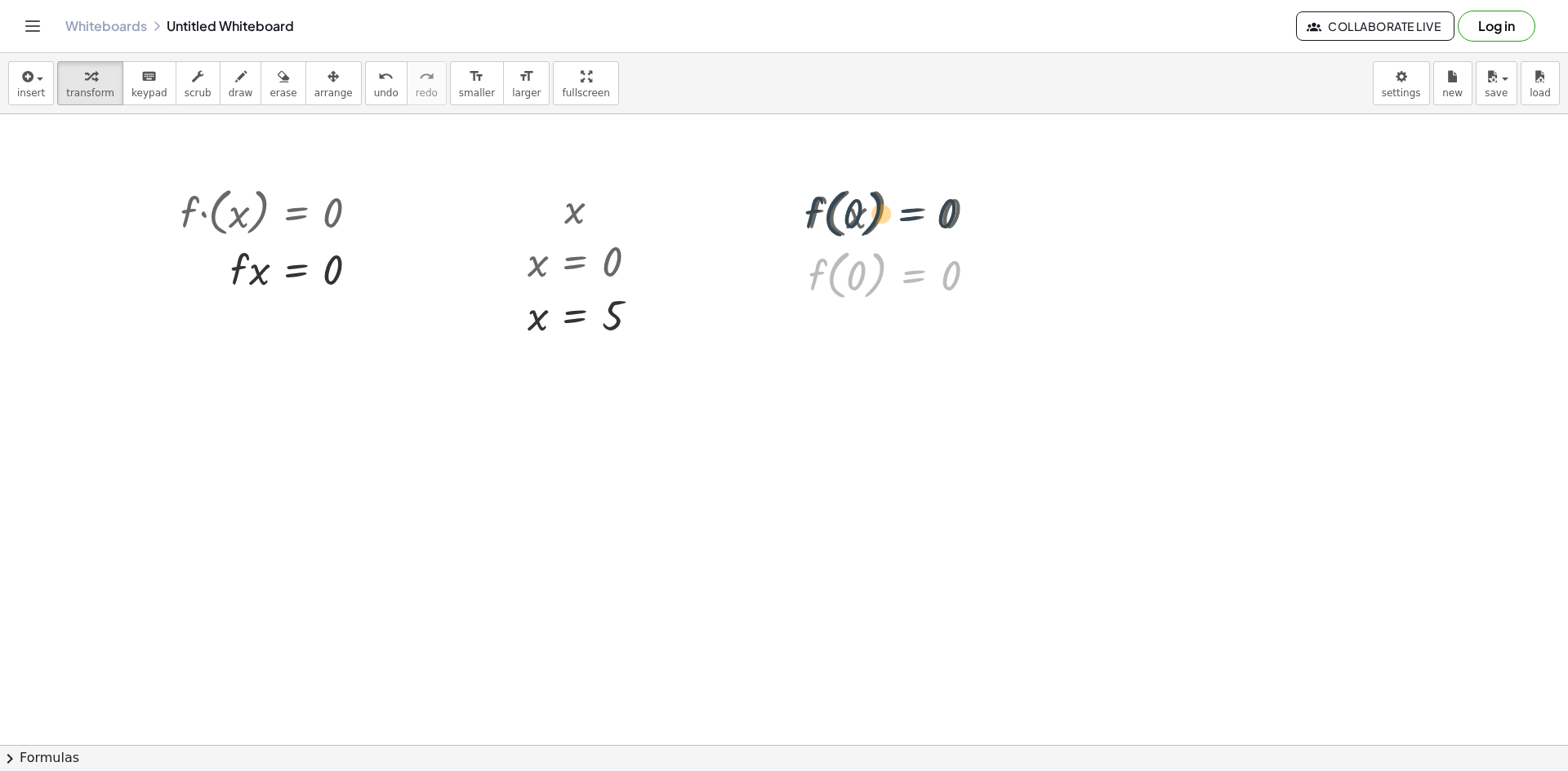
drag, startPoint x: 899, startPoint y: 271, endPoint x: 894, endPoint y: 206, distance: 65.2
click at [914, 214] on div "f ( , x ) = 0 f ( , 0 ) = 0 f ( , ) = 0 0" at bounding box center [914, 214] width 0 height 0
click at [965, 276] on div at bounding box center [898, 274] width 198 height 62
drag, startPoint x: 970, startPoint y: 279, endPoint x: 977, endPoint y: 278, distance: 7.1
click at [977, 278] on div at bounding box center [981, 274] width 18 height 18
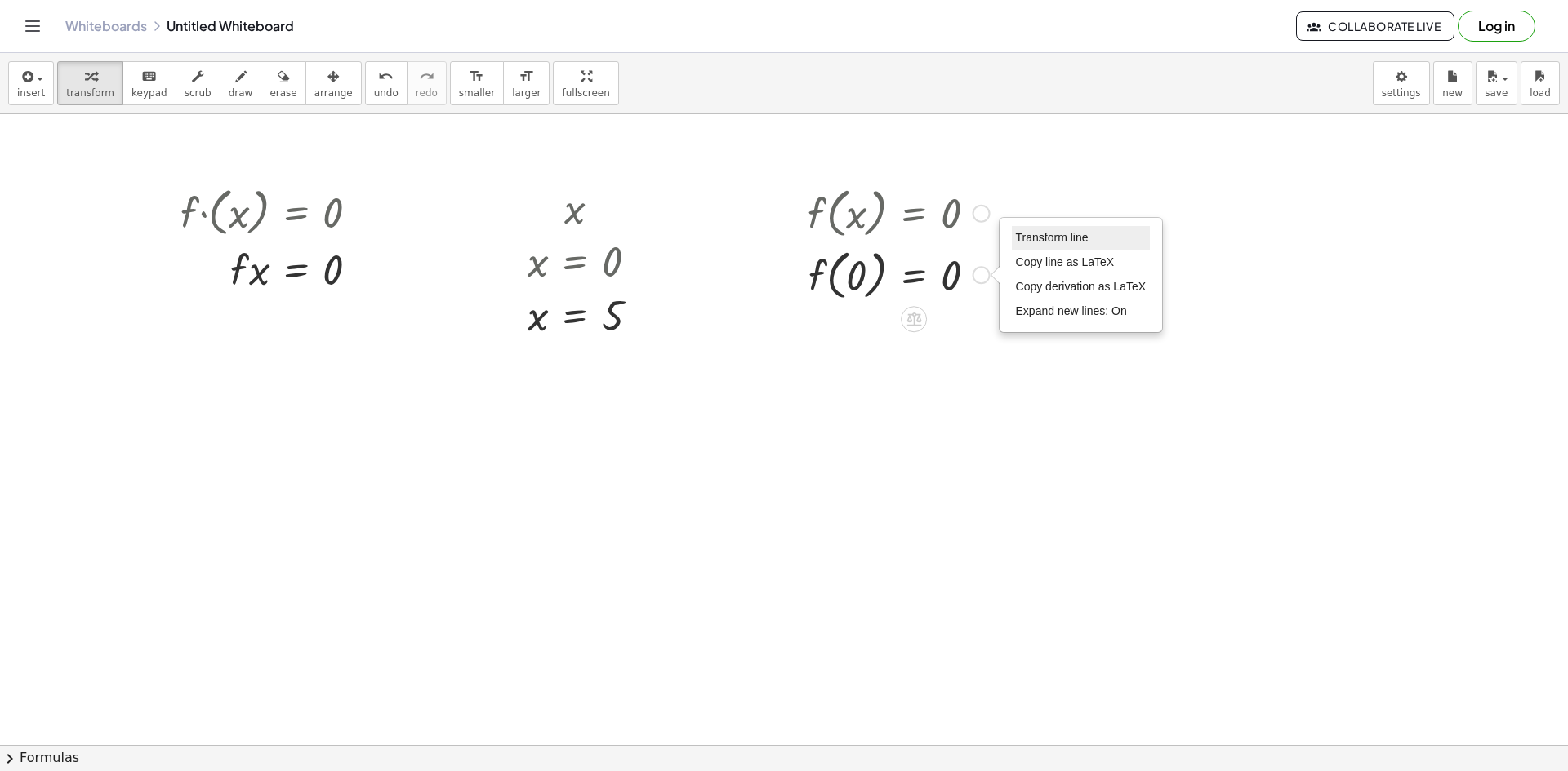
click at [1030, 246] on li "Transform line" at bounding box center [1081, 239] width 139 height 24
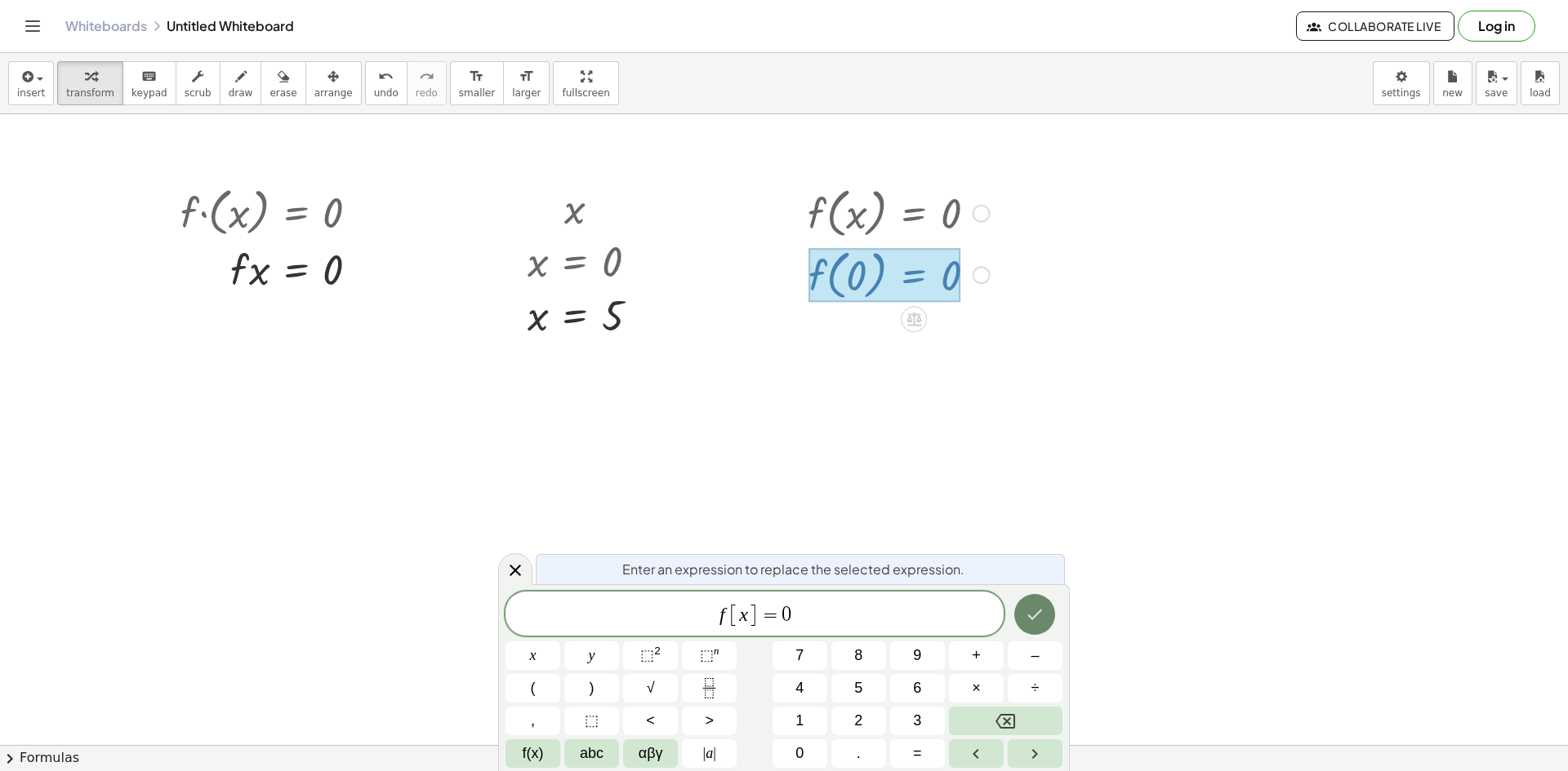
click at [1022, 617] on button "Done" at bounding box center [1034, 614] width 40 height 40
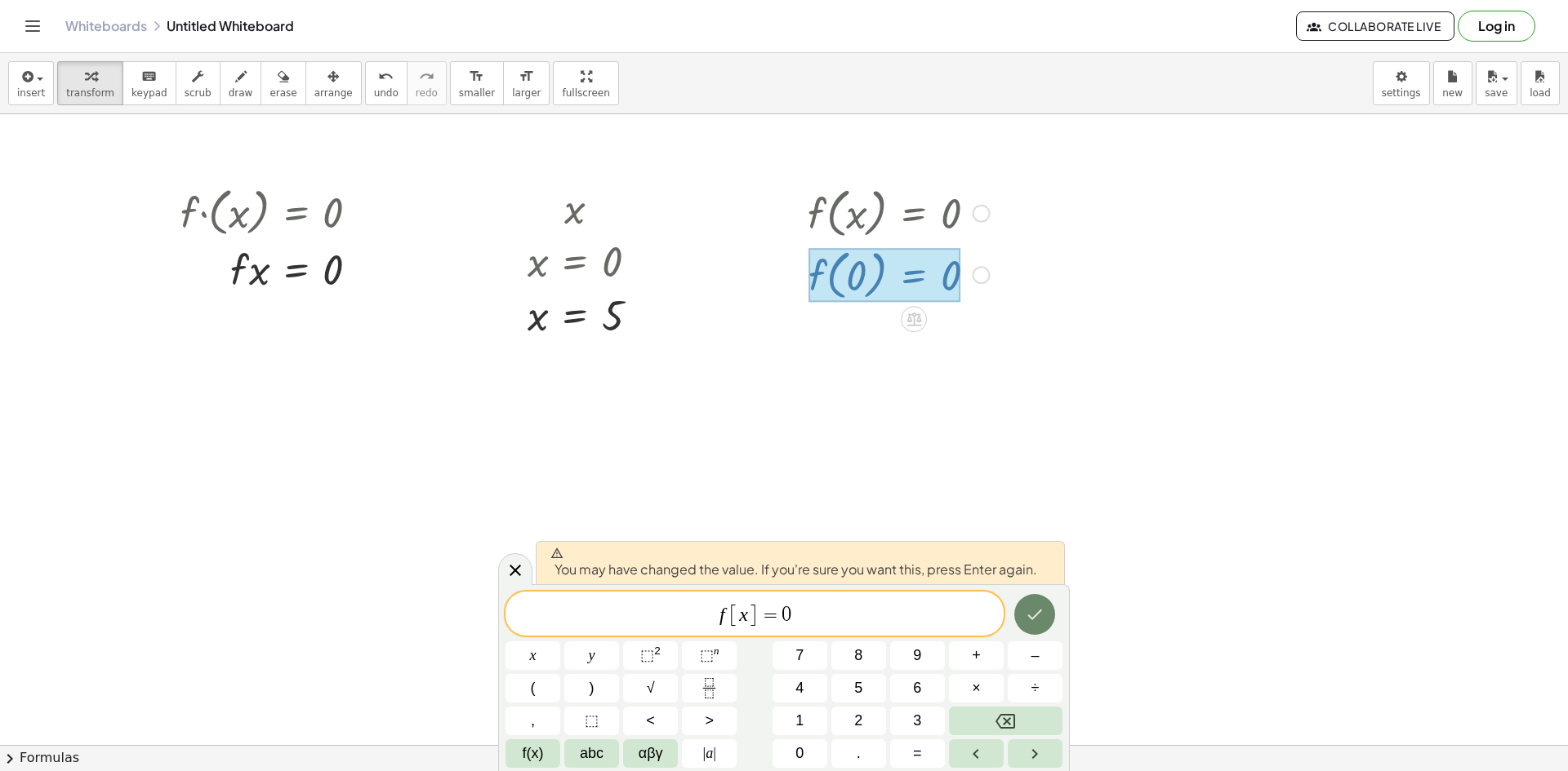
click at [1022, 609] on button "Done" at bounding box center [1034, 614] width 40 height 40
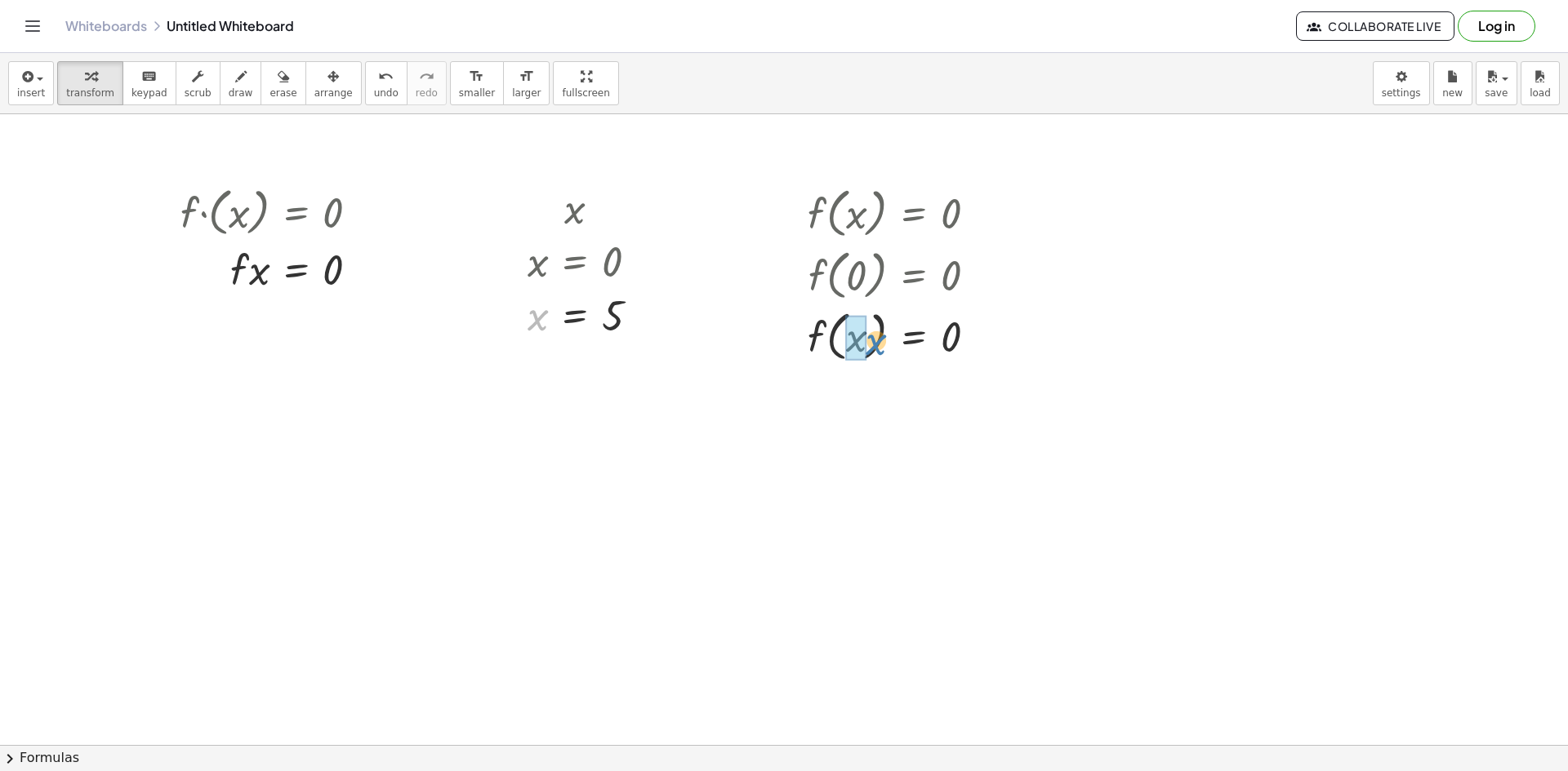
drag, startPoint x: 548, startPoint y: 321, endPoint x: 864, endPoint y: 347, distance: 317.1
